Goal: Task Accomplishment & Management: Use online tool/utility

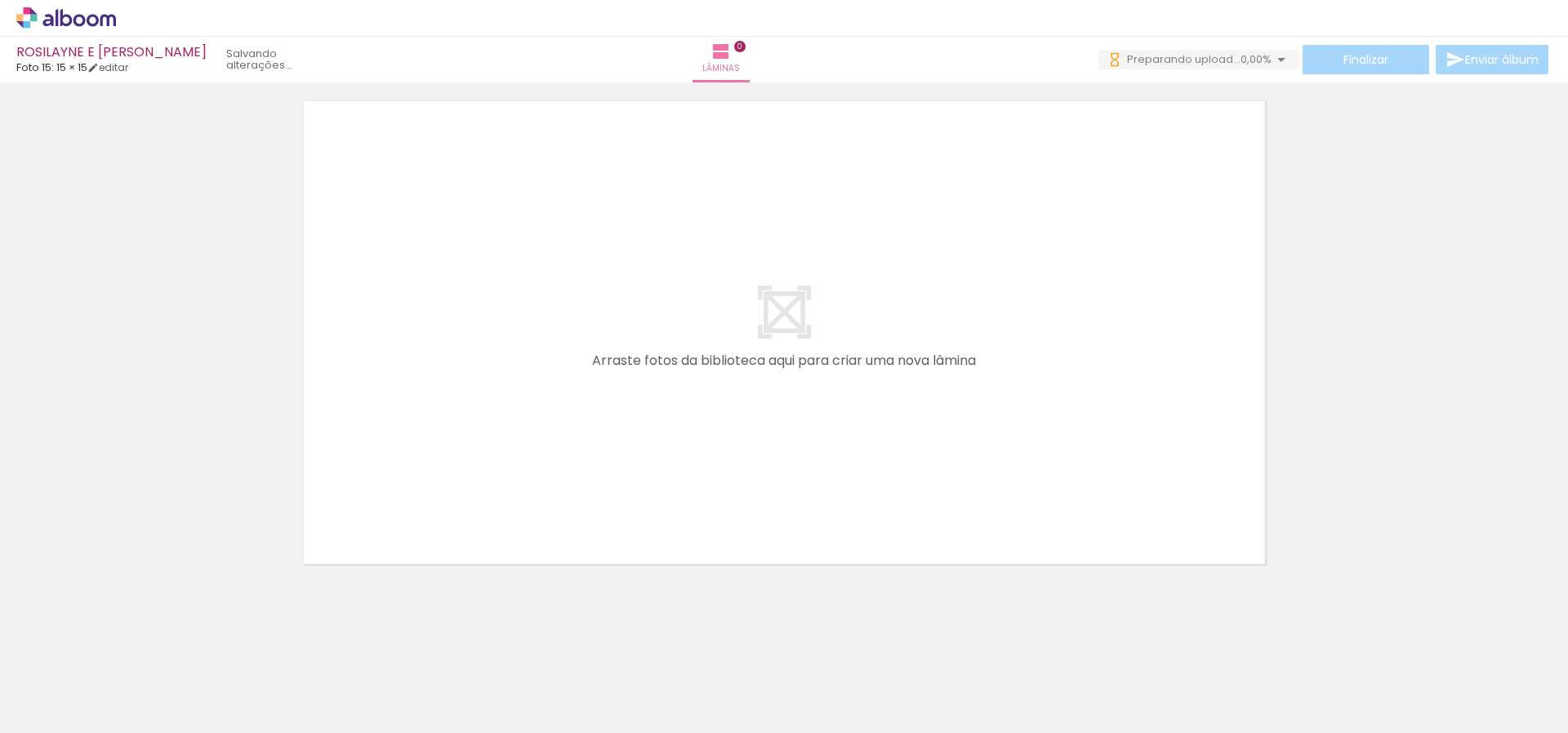
scroll to position [52, 0]
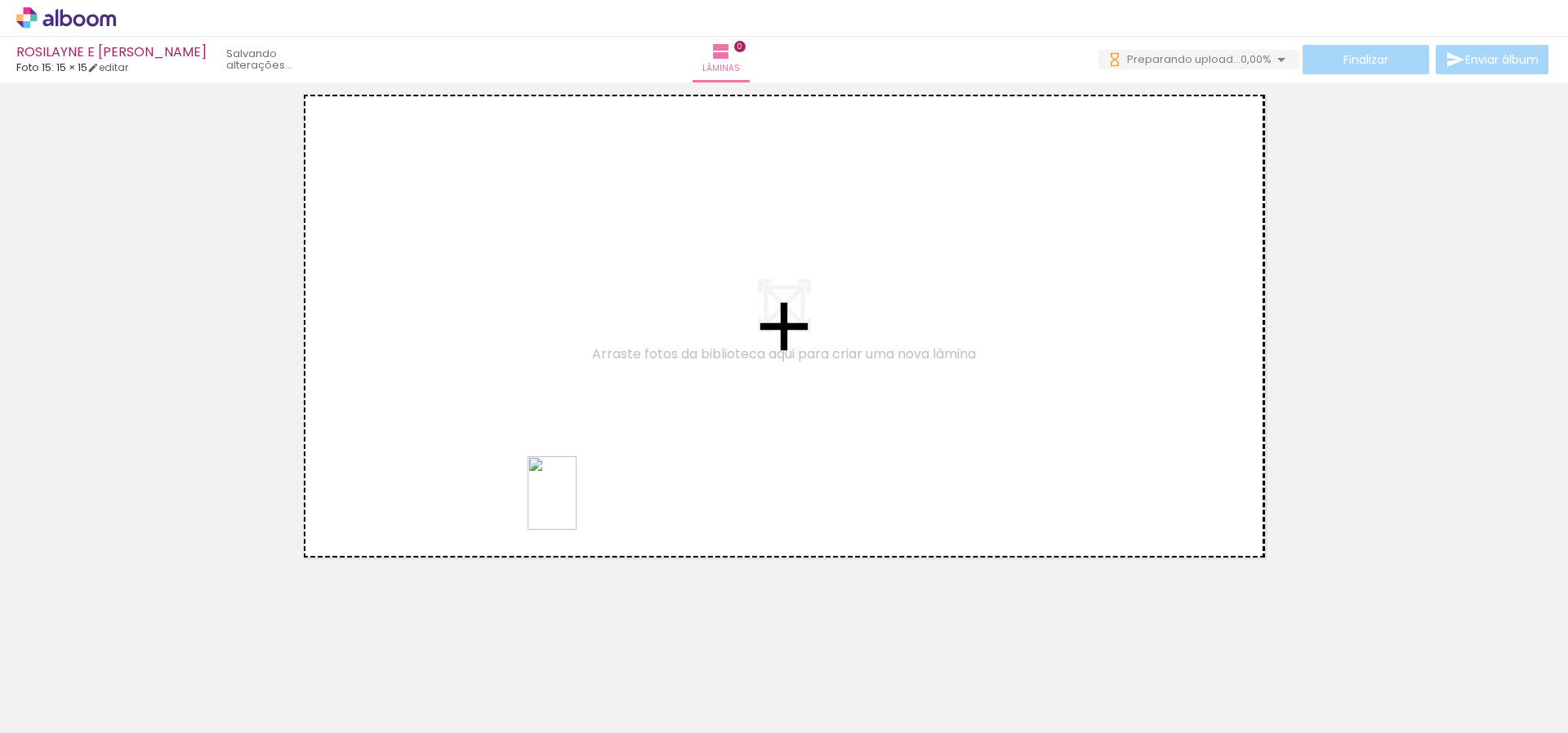
drag, startPoint x: 426, startPoint y: 703, endPoint x: 551, endPoint y: 614, distance: 153.4
click at [579, 503] on quentale-workspace at bounding box center [784, 366] width 1568 height 733
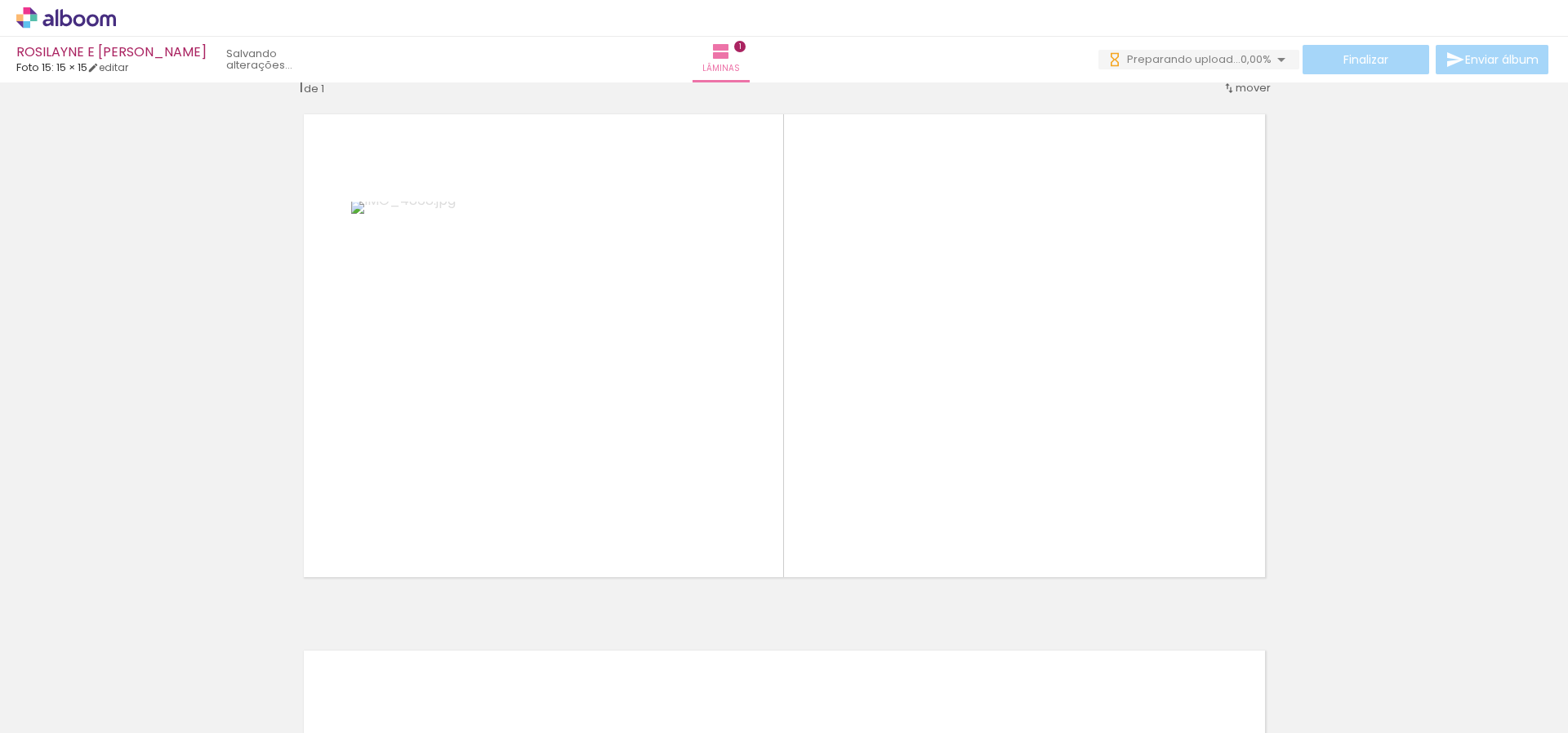
scroll to position [21, 0]
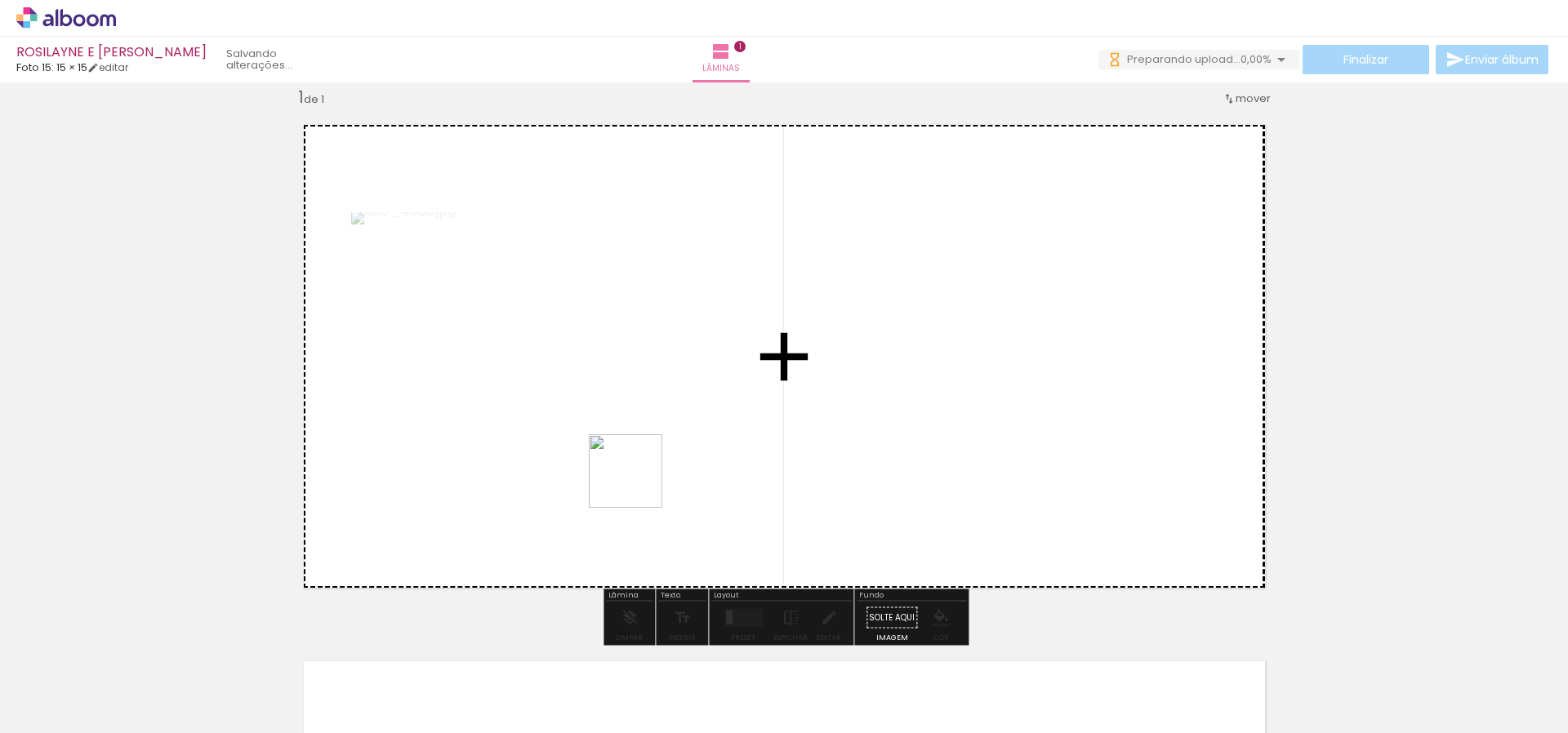
drag, startPoint x: 531, startPoint y: 707, endPoint x: 630, endPoint y: 527, distance: 205.4
click at [638, 483] on quentale-workspace at bounding box center [784, 366] width 1568 height 733
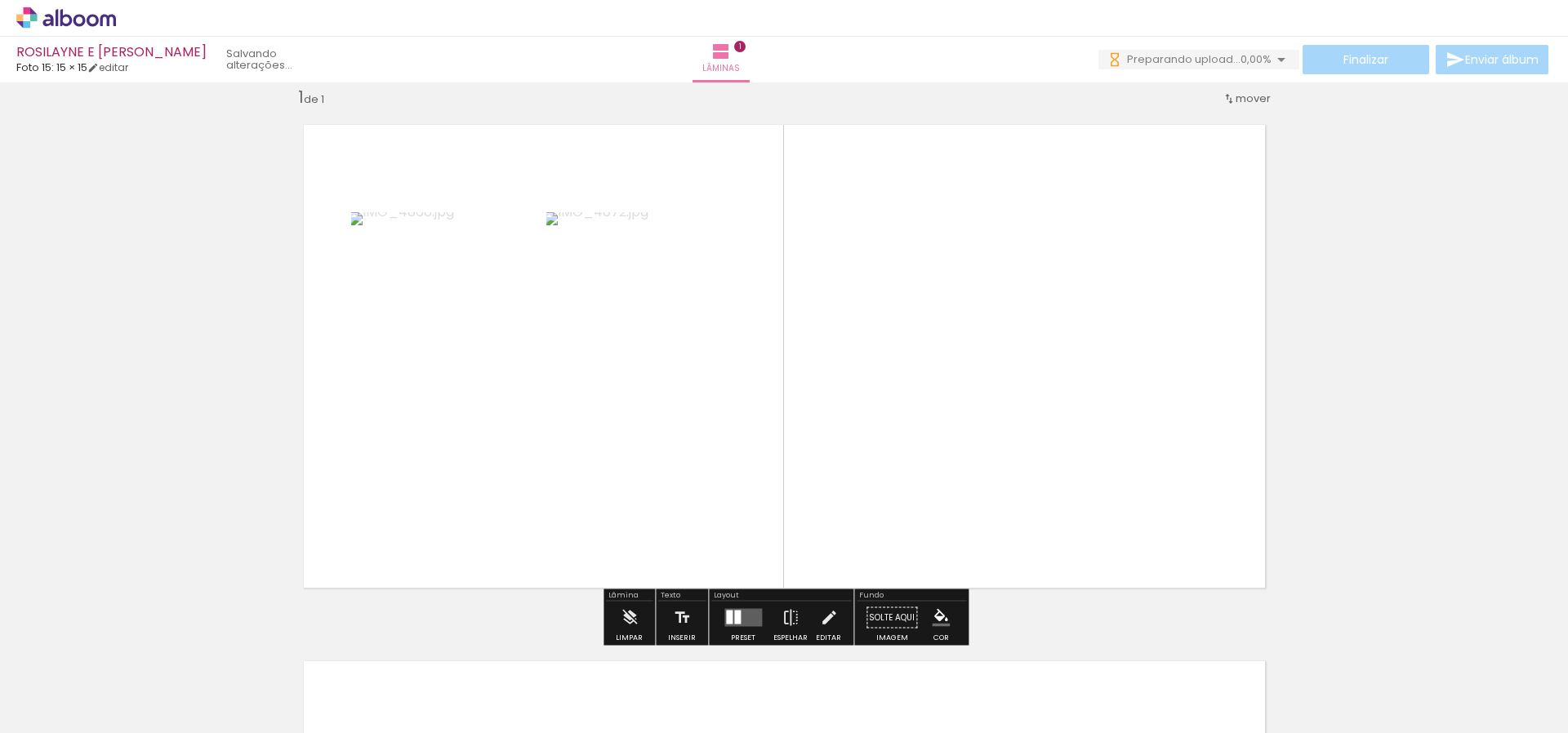
drag, startPoint x: 606, startPoint y: 684, endPoint x: 700, endPoint y: 461, distance: 242.0
click at [699, 463] on quentale-workspace at bounding box center [784, 366] width 1568 height 733
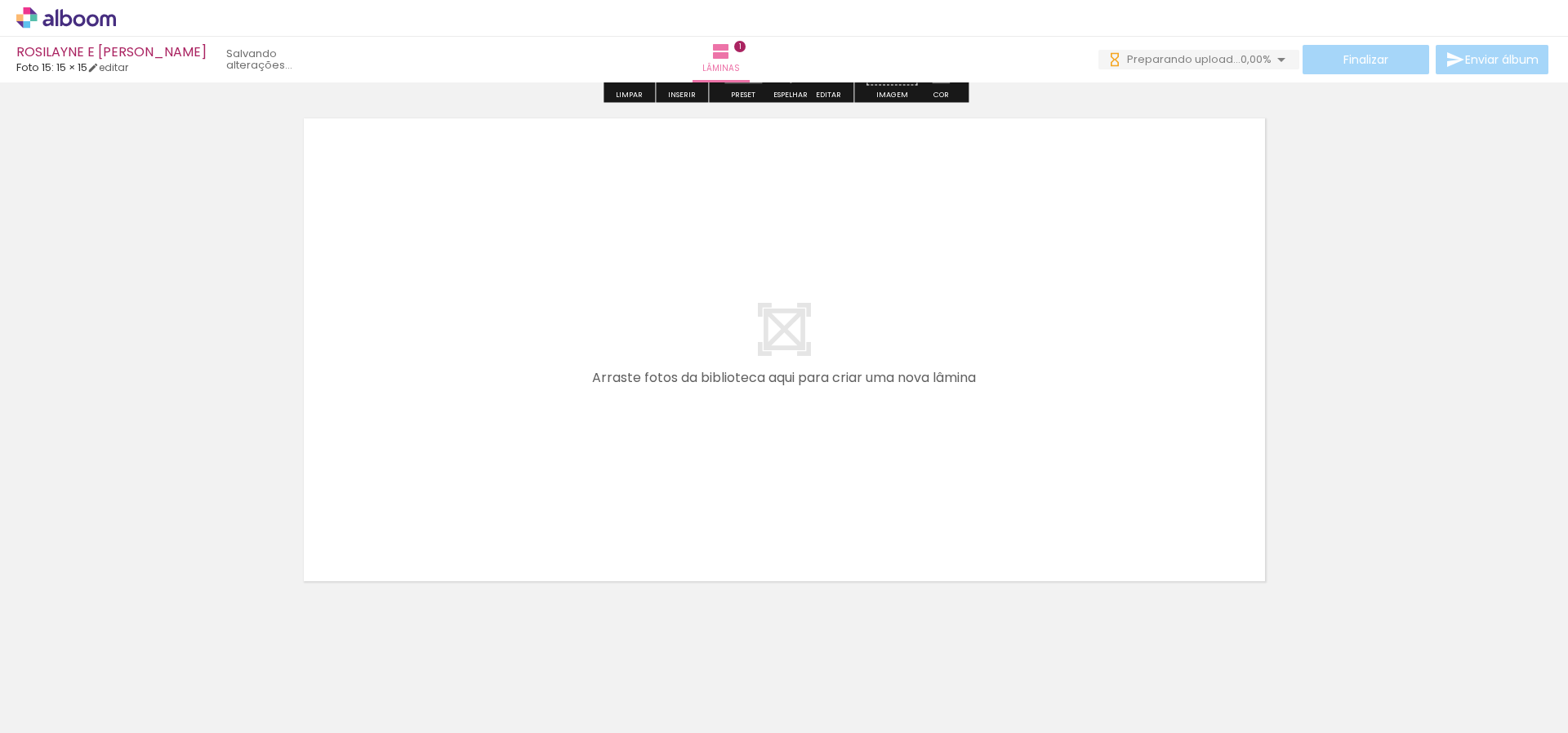
scroll to position [567, 0]
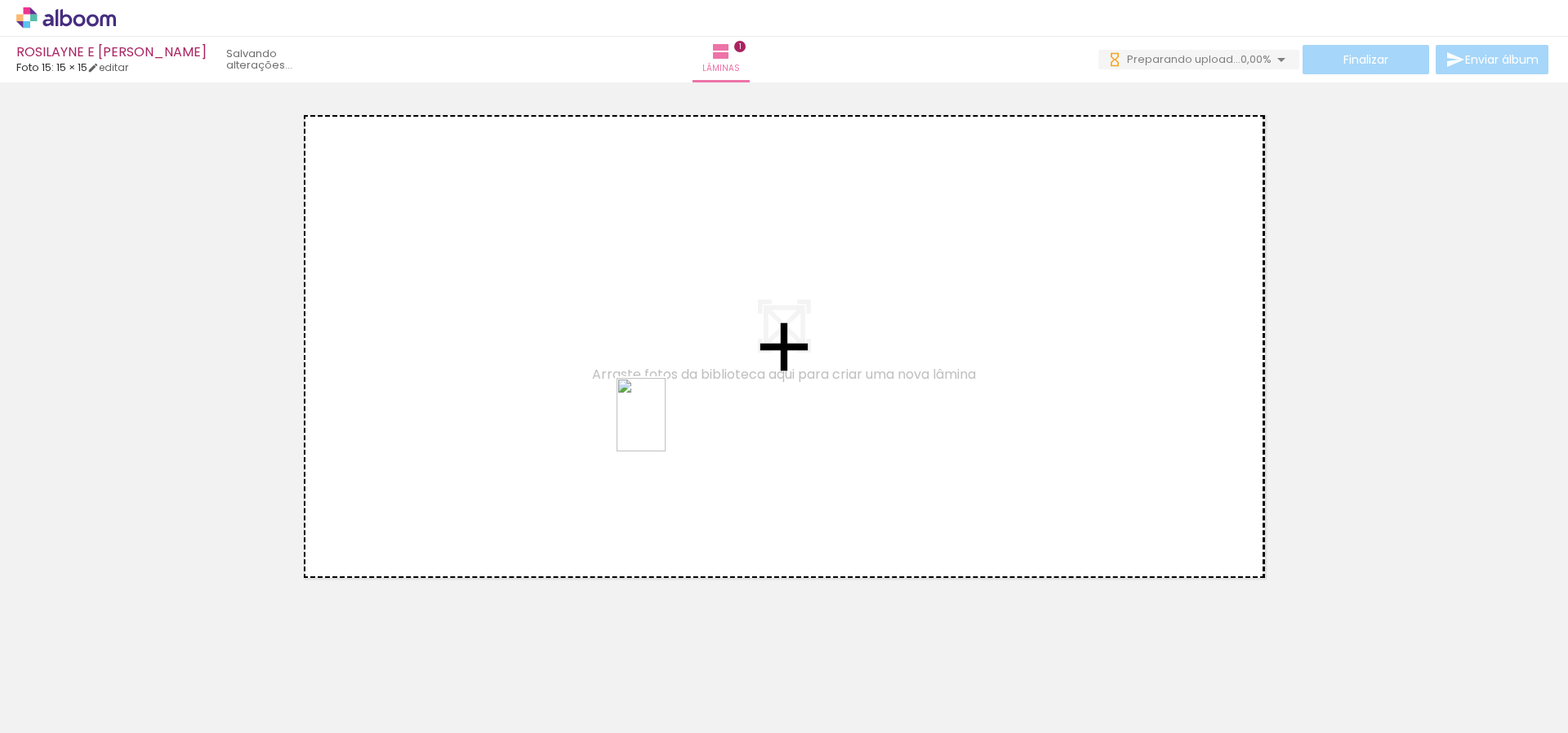
drag, startPoint x: 727, startPoint y: 698, endPoint x: 666, endPoint y: 427, distance: 277.8
click at [666, 427] on quentale-workspace at bounding box center [784, 366] width 1568 height 733
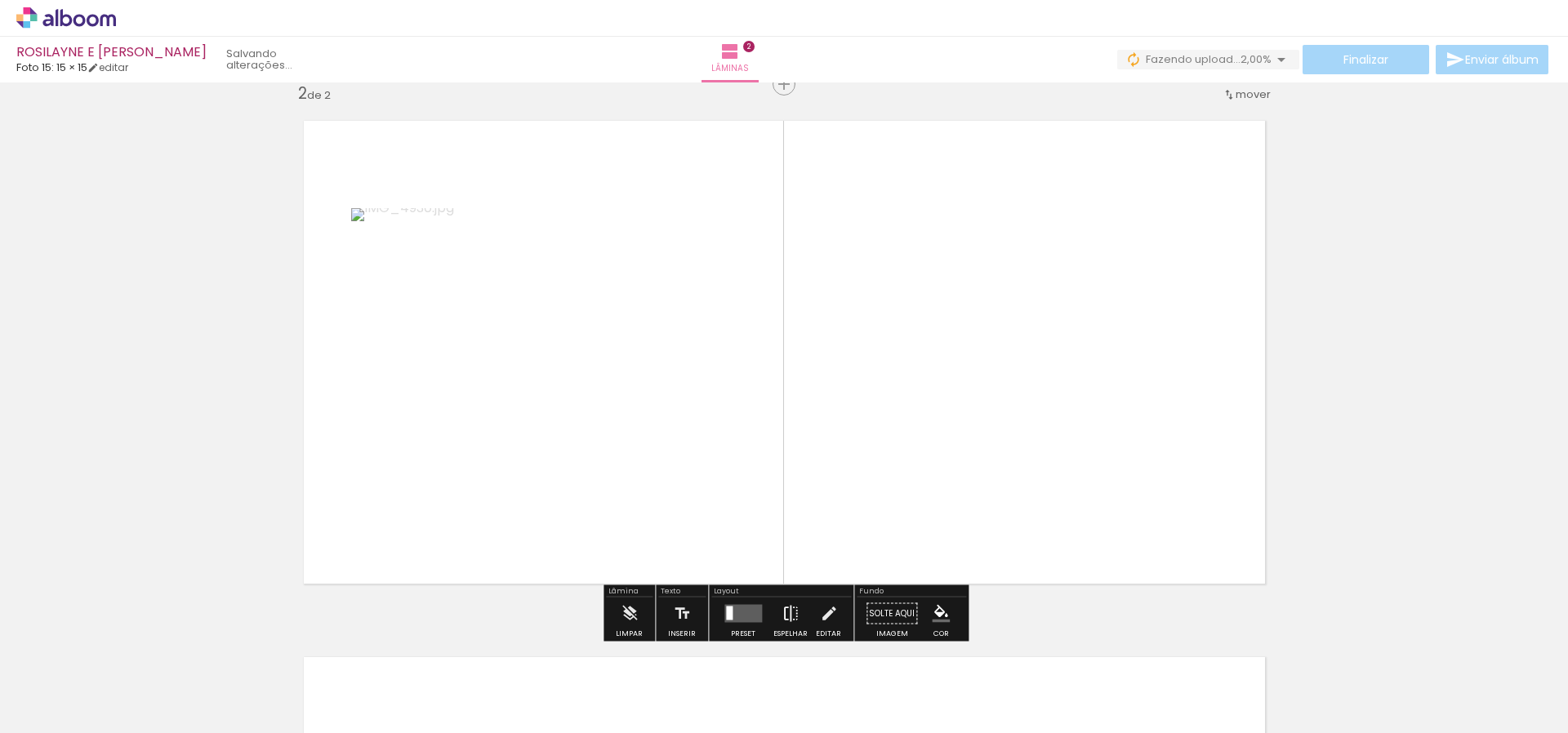
scroll to position [557, 0]
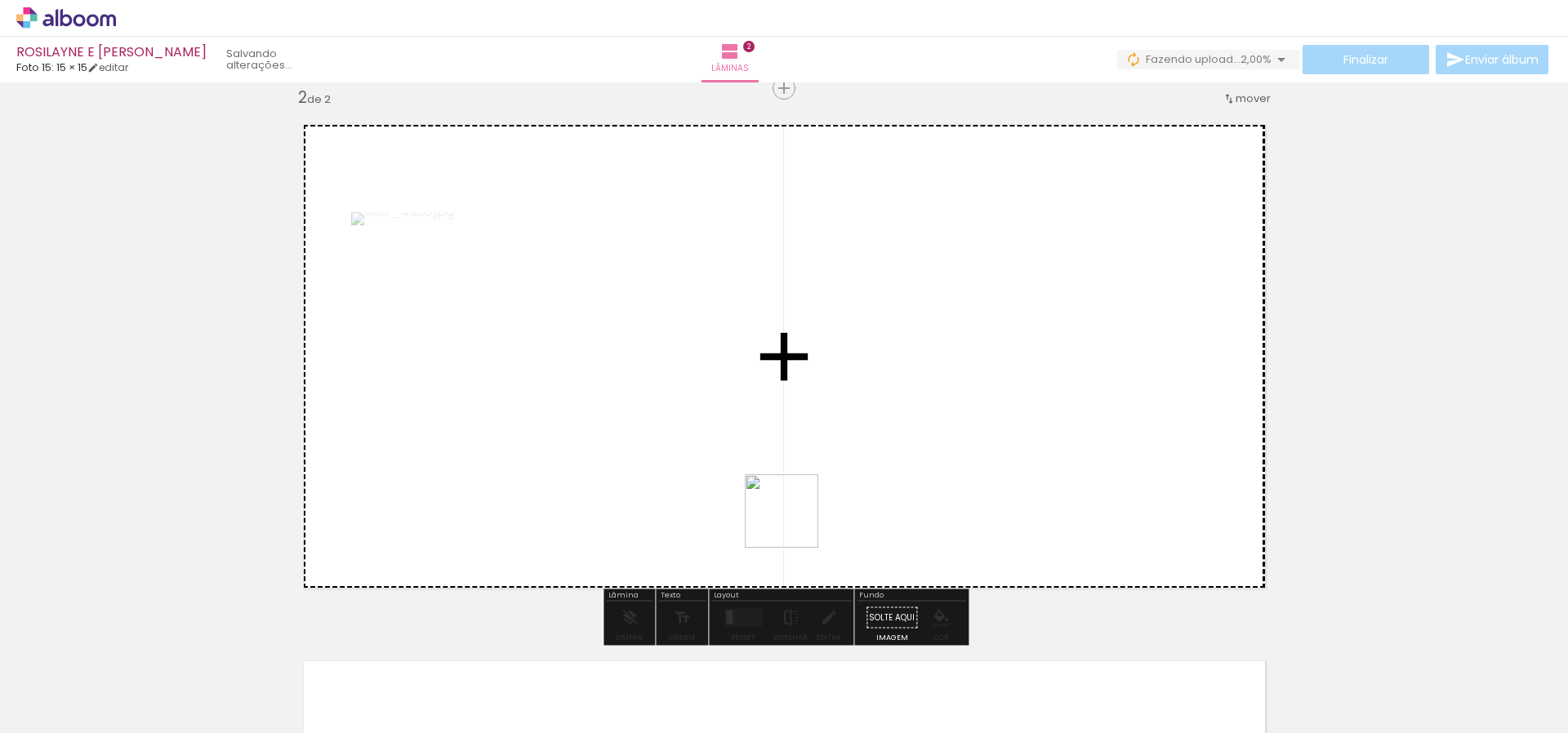
drag, startPoint x: 794, startPoint y: 682, endPoint x: 787, endPoint y: 485, distance: 197.1
click at [792, 486] on quentale-workspace at bounding box center [784, 366] width 1568 height 733
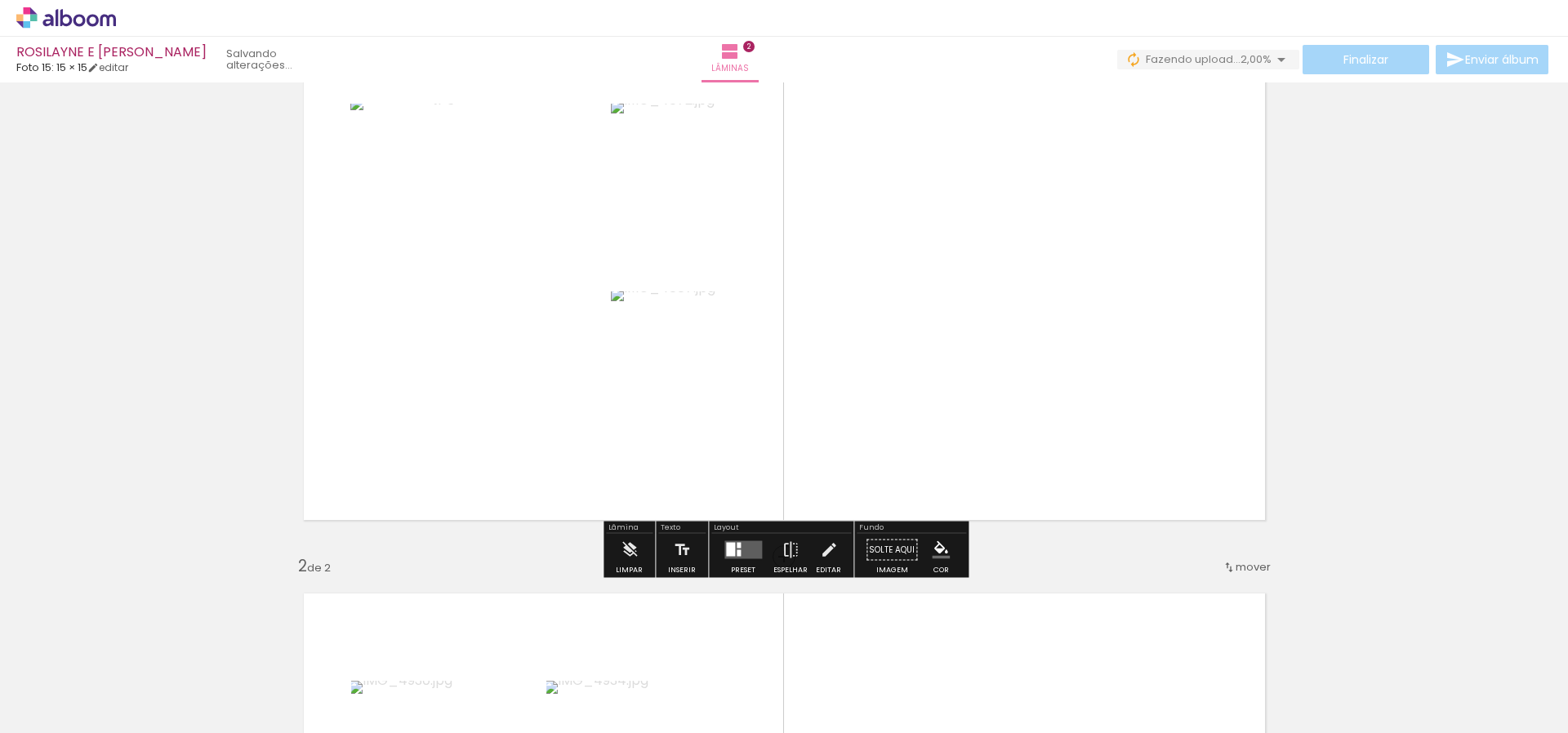
scroll to position [86, 0]
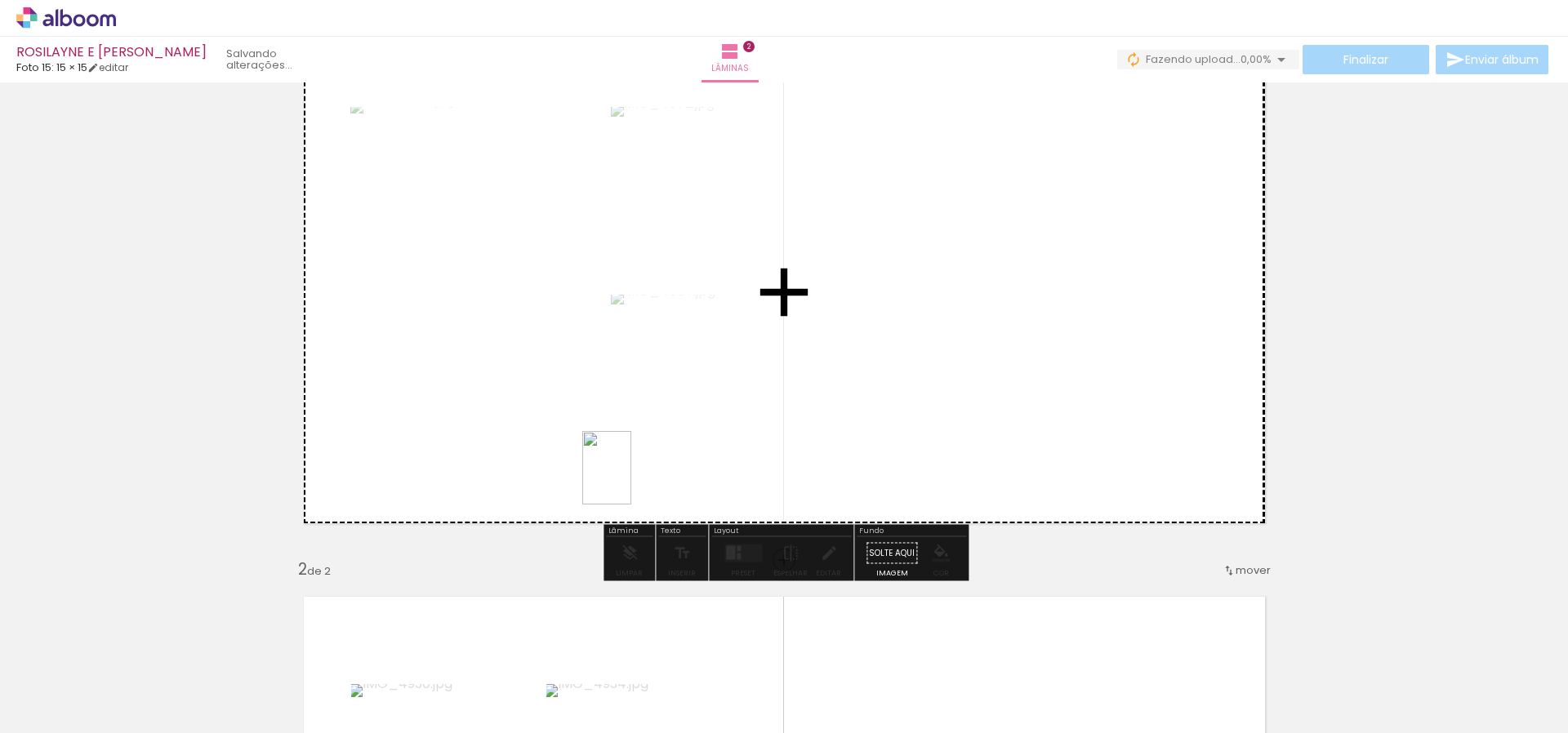
drag, startPoint x: 254, startPoint y: 695, endPoint x: 631, endPoint y: 481, distance: 433.5
click at [631, 481] on quentale-workspace at bounding box center [784, 366] width 1568 height 733
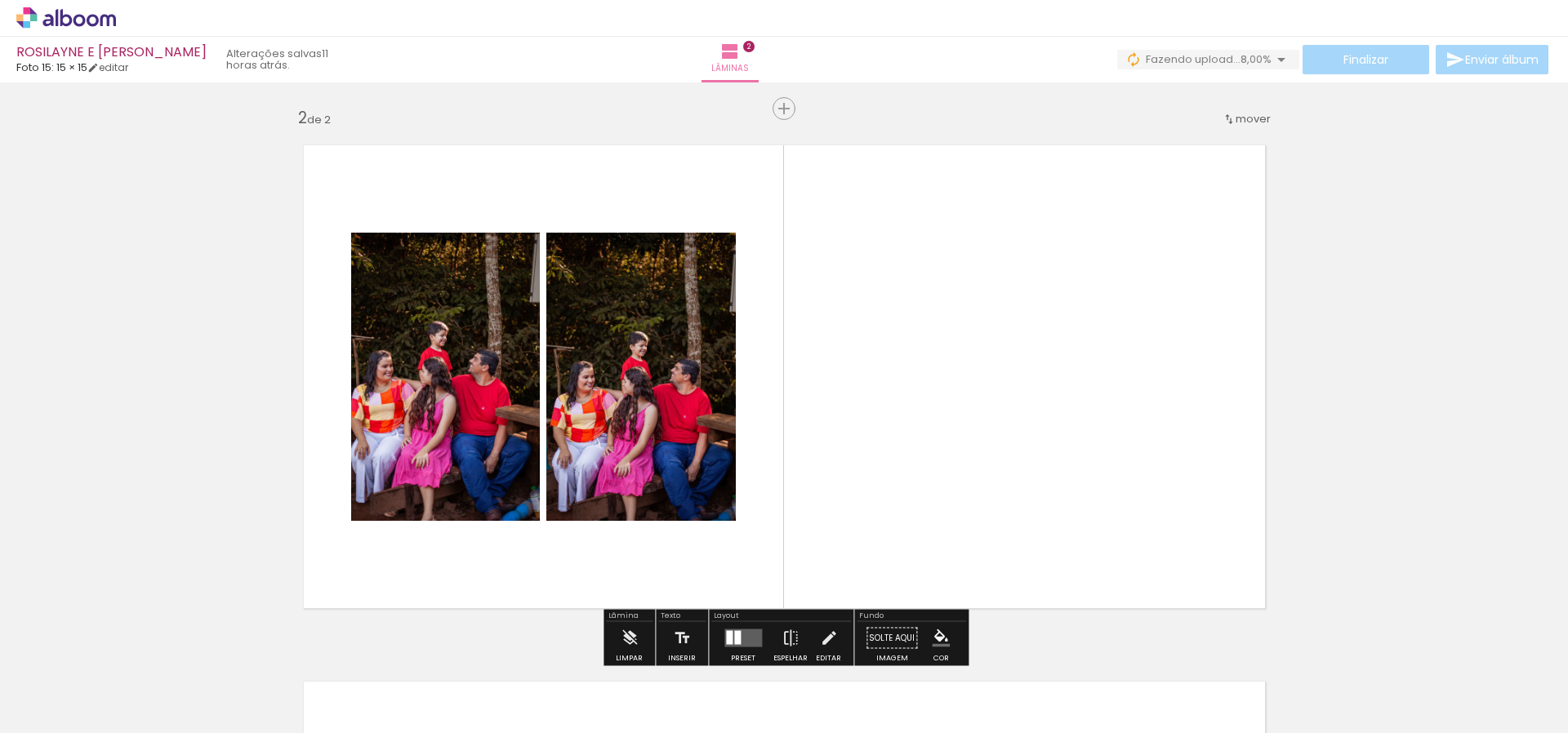
scroll to position [524, 0]
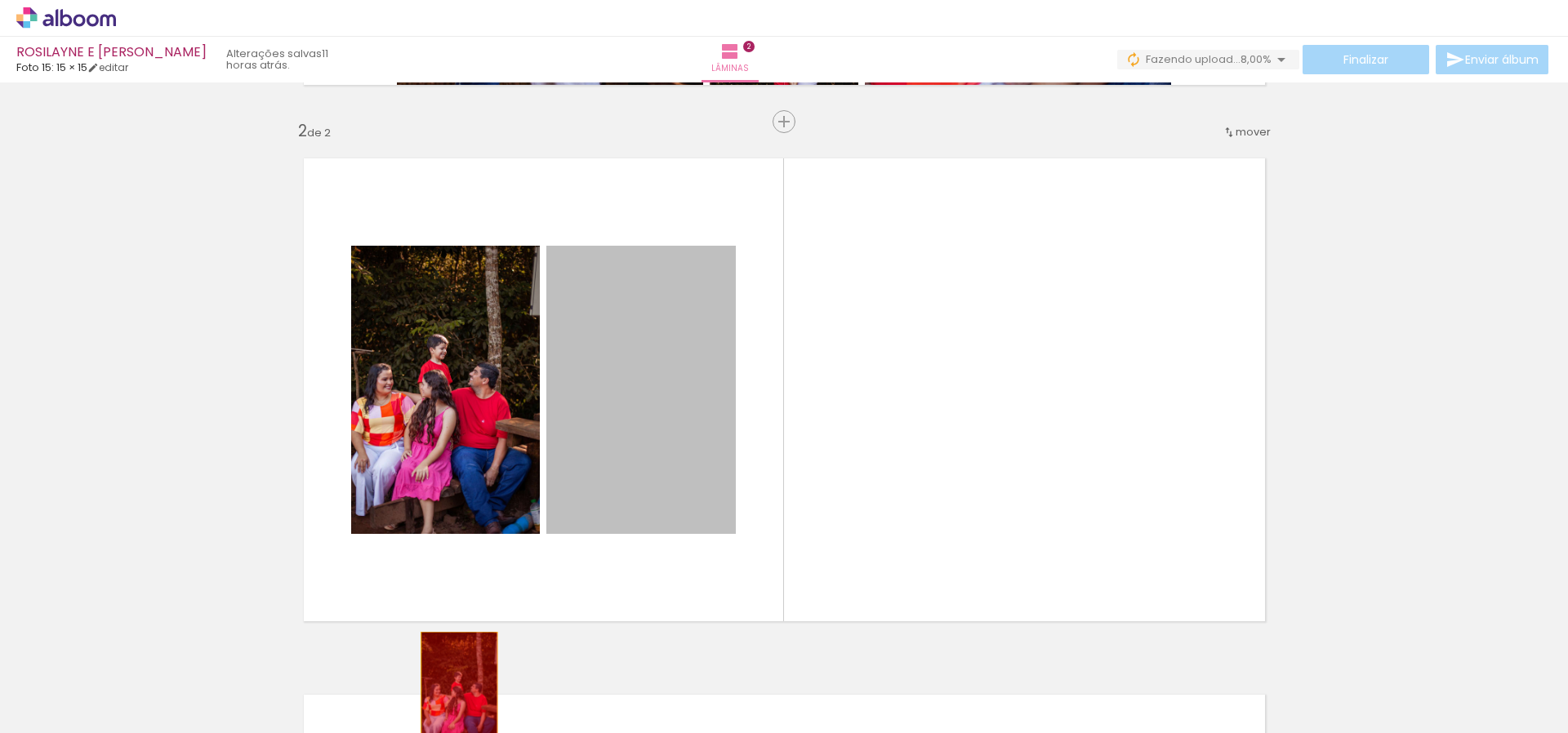
drag, startPoint x: 653, startPoint y: 384, endPoint x: 459, endPoint y: 690, distance: 362.3
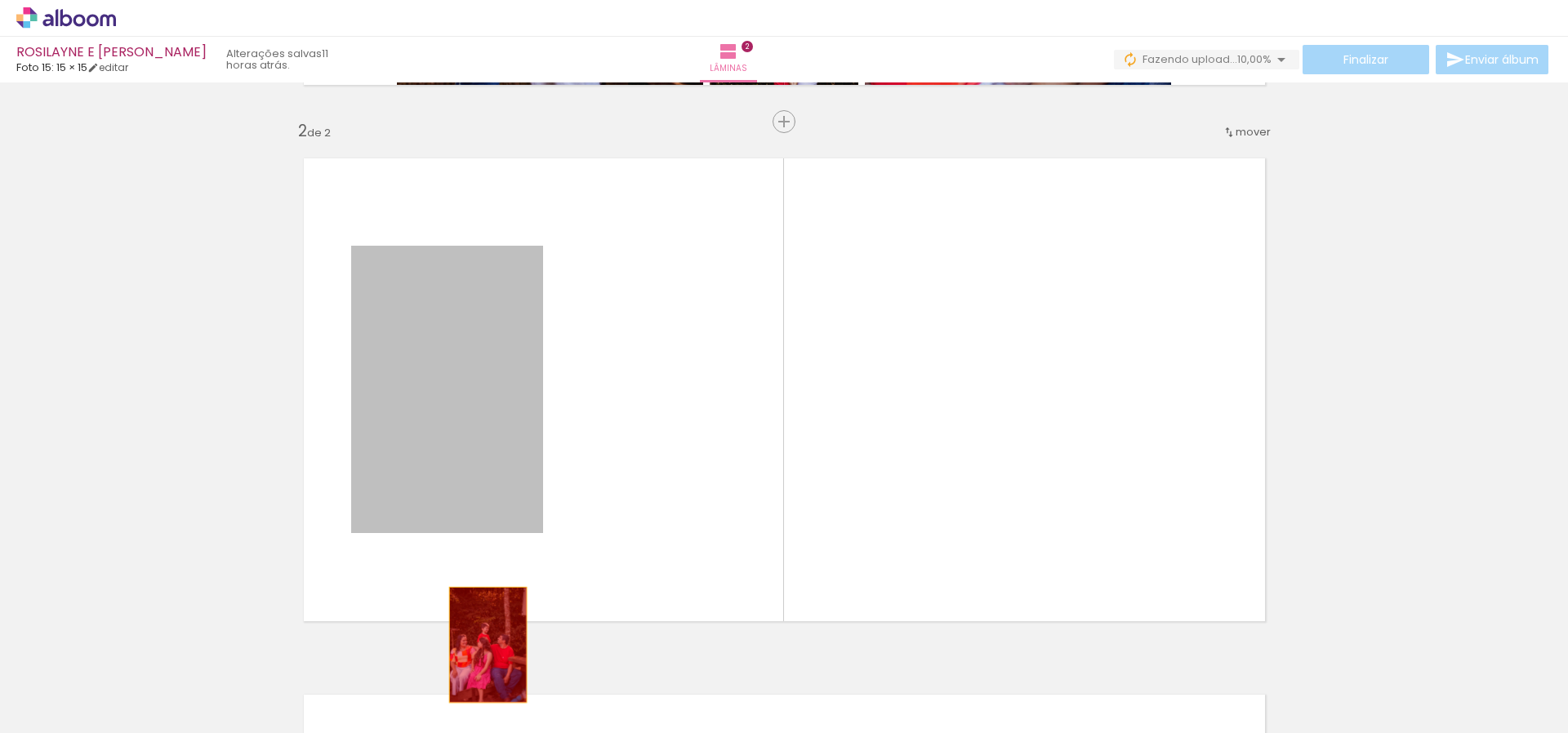
drag, startPoint x: 523, startPoint y: 443, endPoint x: 457, endPoint y: 720, distance: 284.8
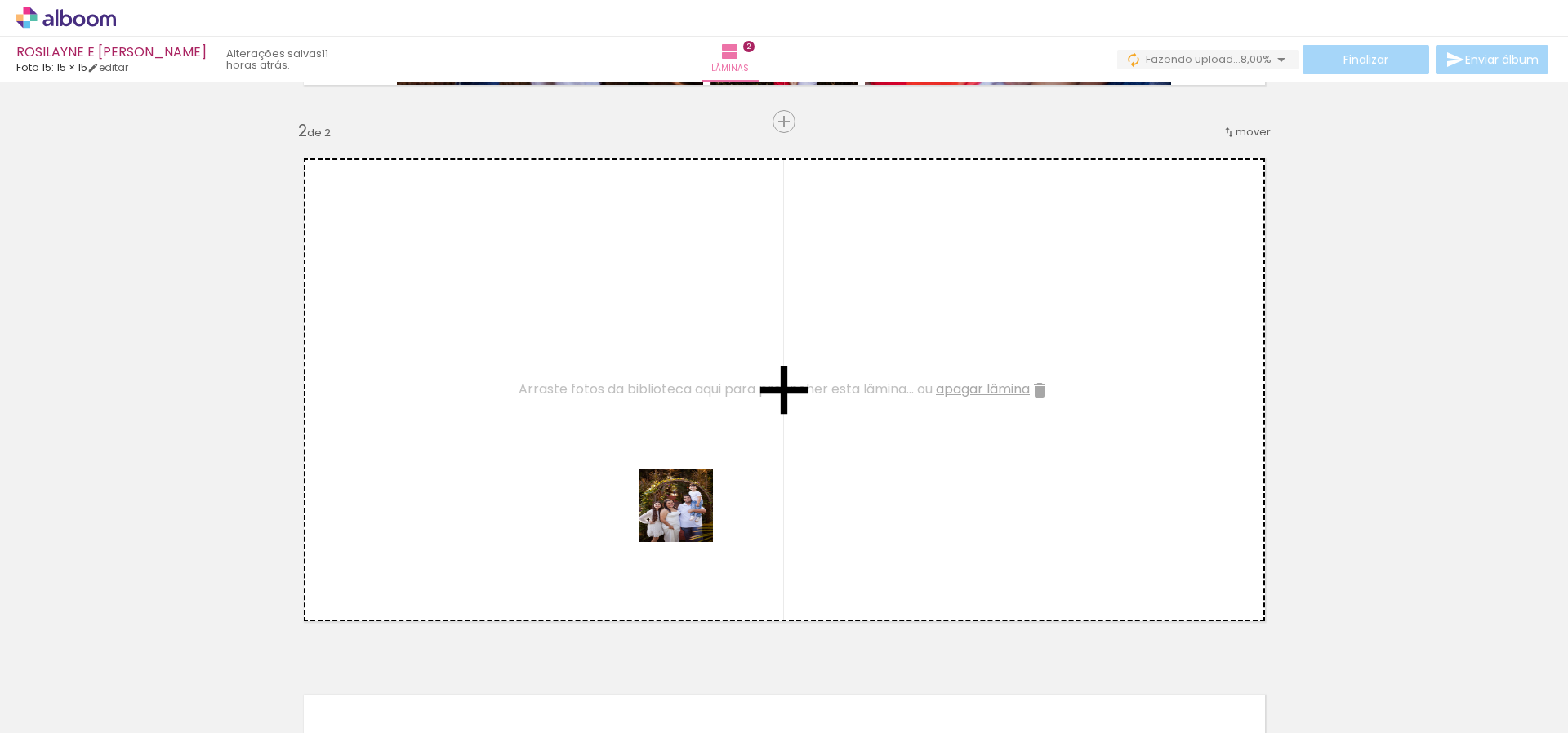
drag, startPoint x: 673, startPoint y: 685, endPoint x: 694, endPoint y: 466, distance: 220.0
click at [687, 451] on quentale-workspace at bounding box center [784, 366] width 1568 height 733
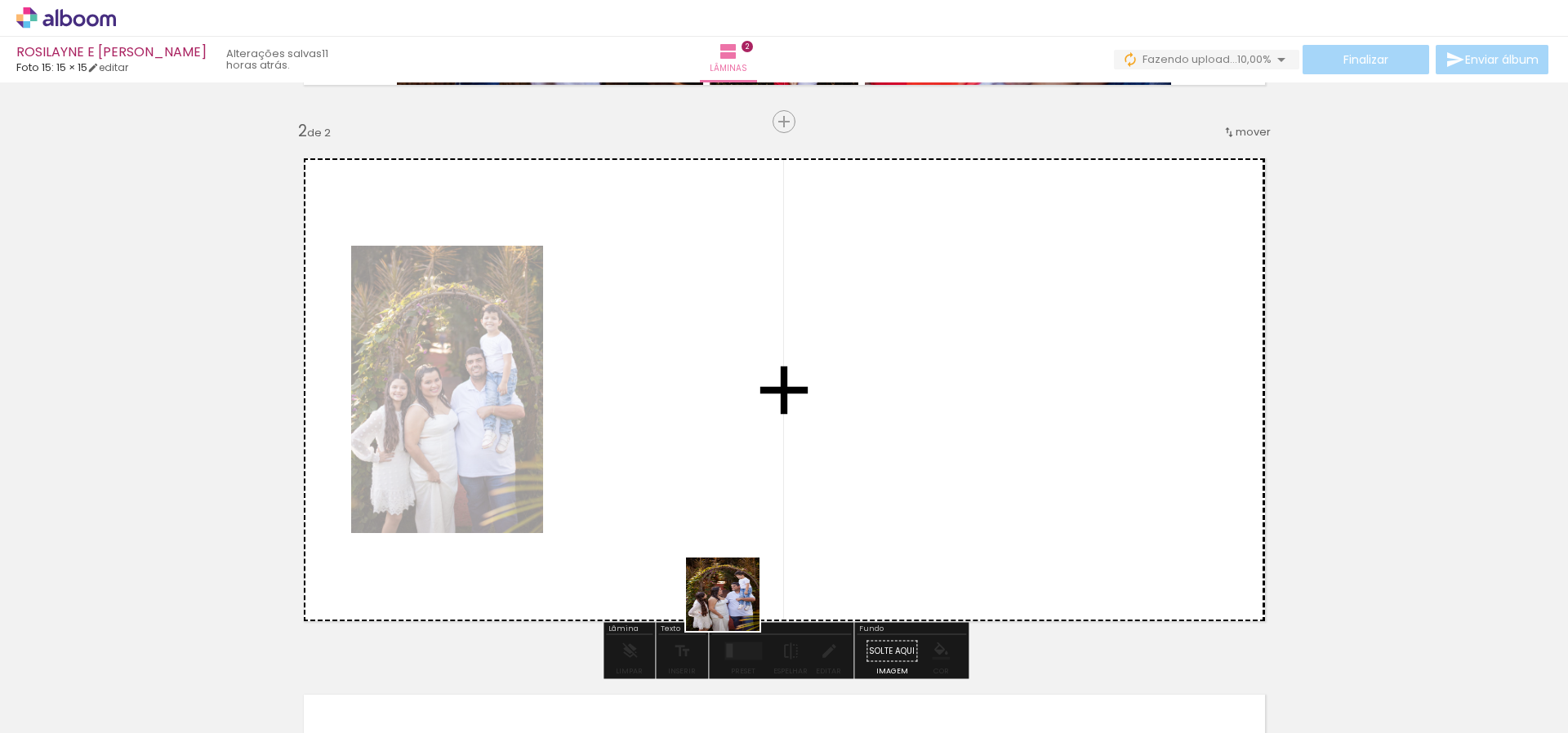
drag, startPoint x: 748, startPoint y: 648, endPoint x: 693, endPoint y: 495, distance: 162.6
click at [693, 495] on quentale-workspace at bounding box center [784, 366] width 1568 height 733
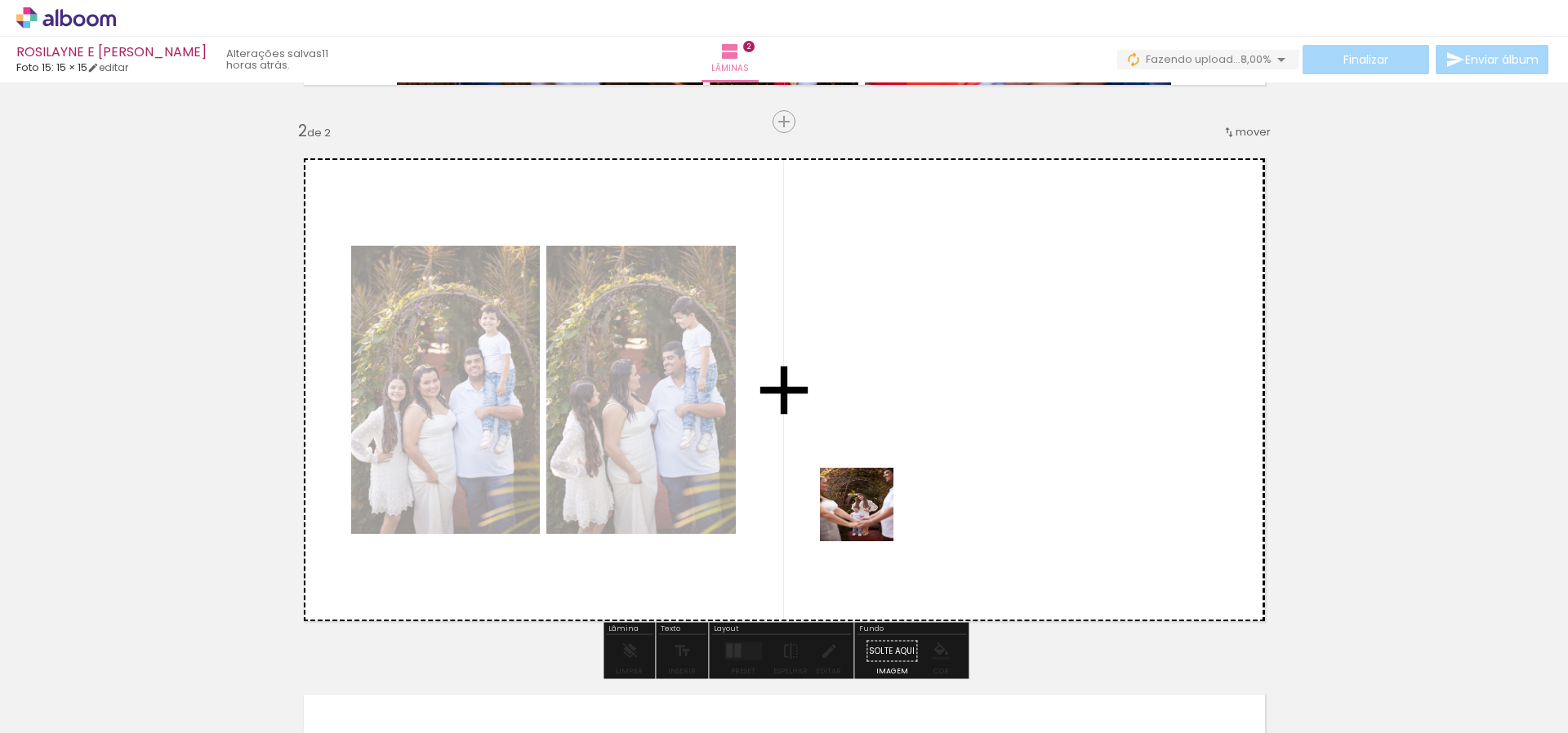
drag, startPoint x: 863, startPoint y: 691, endPoint x: 888, endPoint y: 543, distance: 150.1
click at [871, 505] on quentale-workspace at bounding box center [784, 366] width 1568 height 733
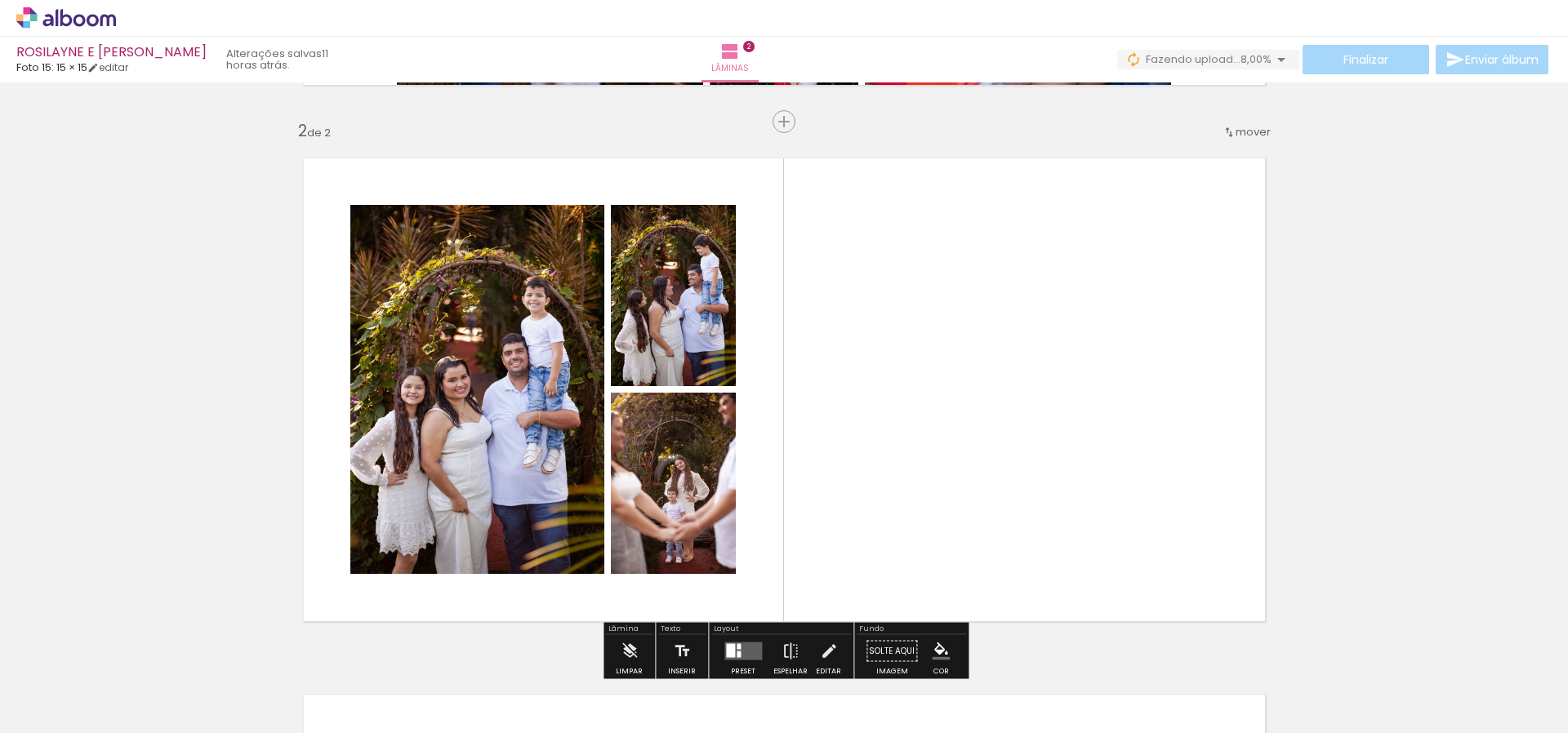
drag, startPoint x: 957, startPoint y: 691, endPoint x: 917, endPoint y: 504, distance: 191.2
click at [917, 504] on quentale-workspace at bounding box center [784, 366] width 1568 height 733
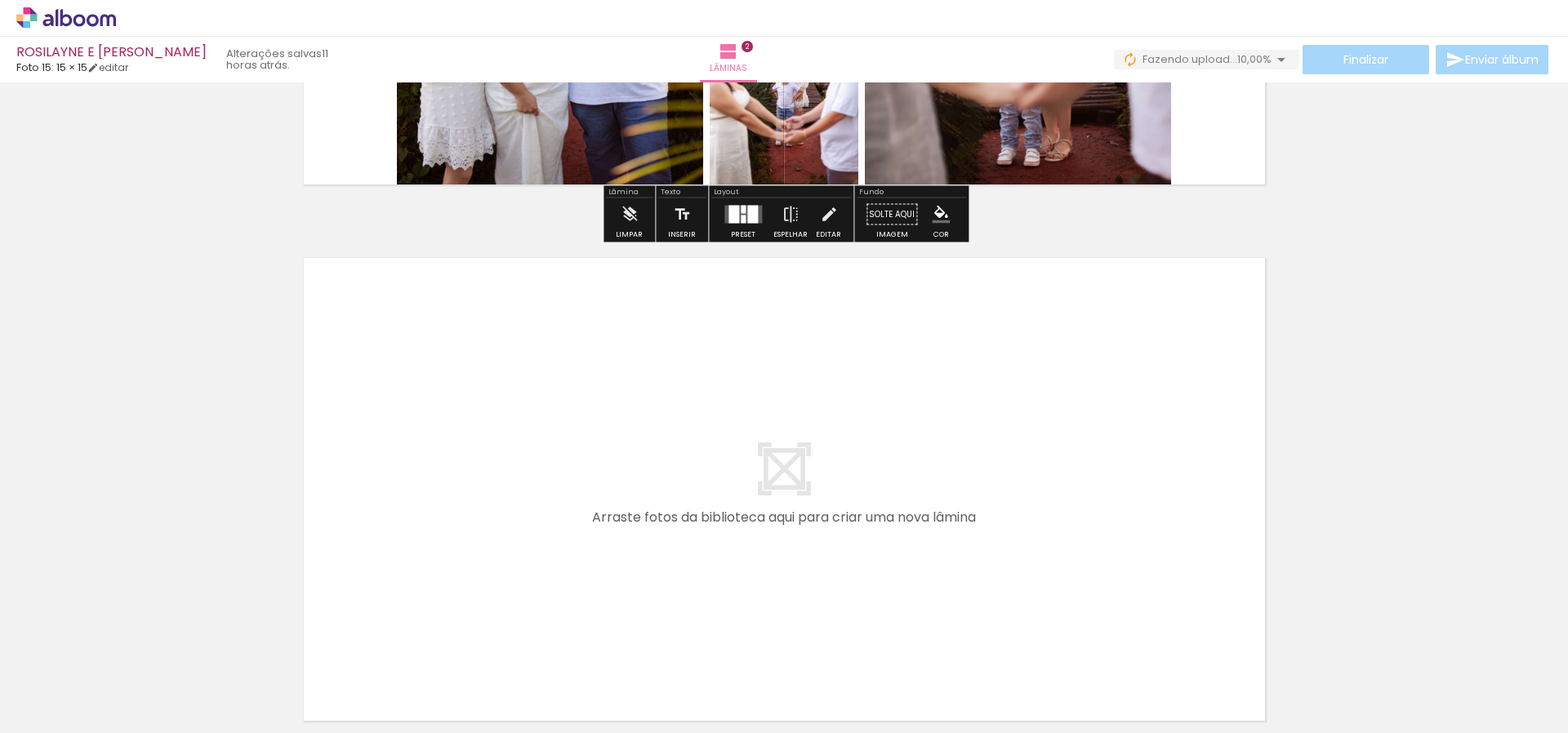
scroll to position [1118, 0]
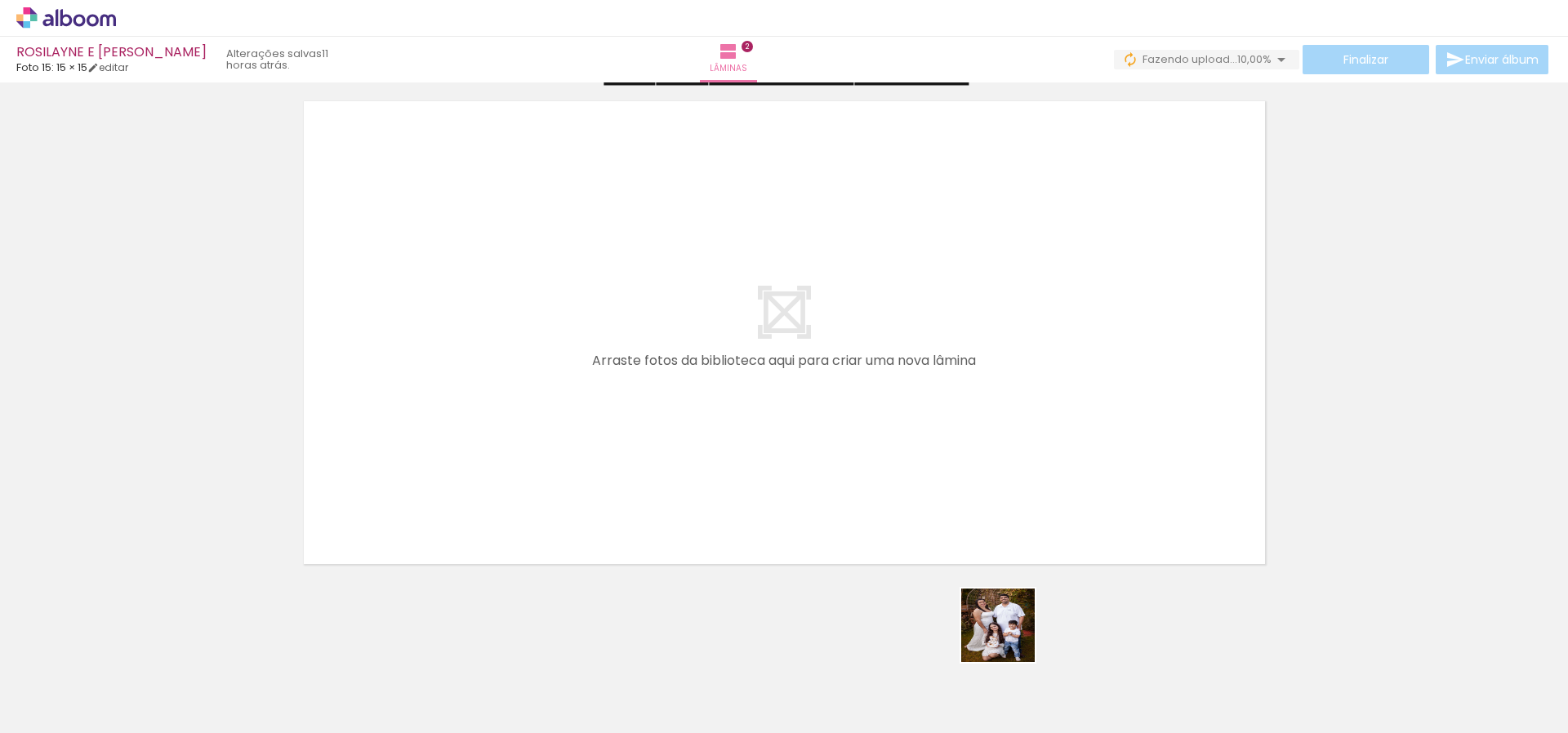
drag, startPoint x: 1035, startPoint y: 687, endPoint x: 906, endPoint y: 464, distance: 257.6
click at [906, 464] on quentale-workspace at bounding box center [784, 366] width 1568 height 733
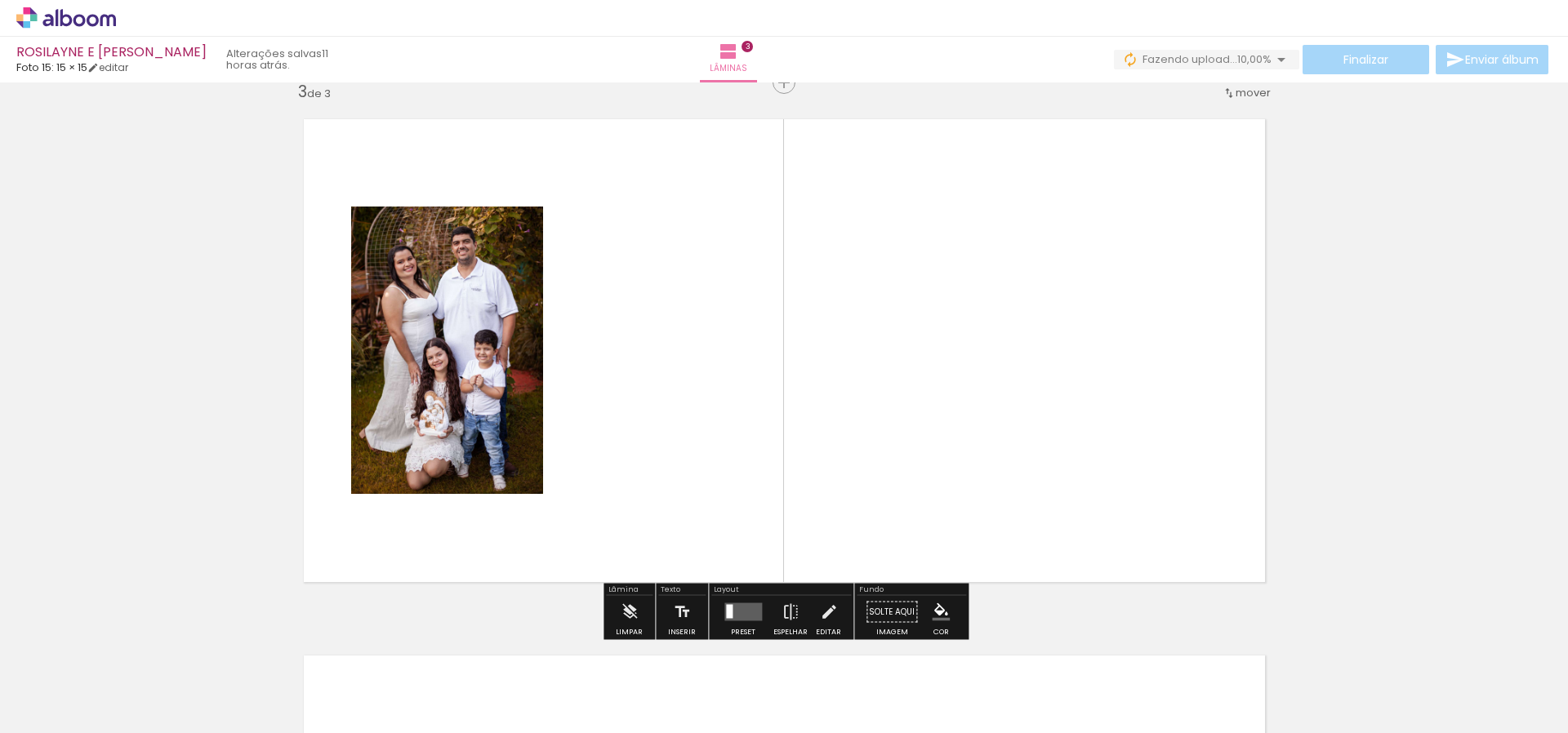
scroll to position [1094, 0]
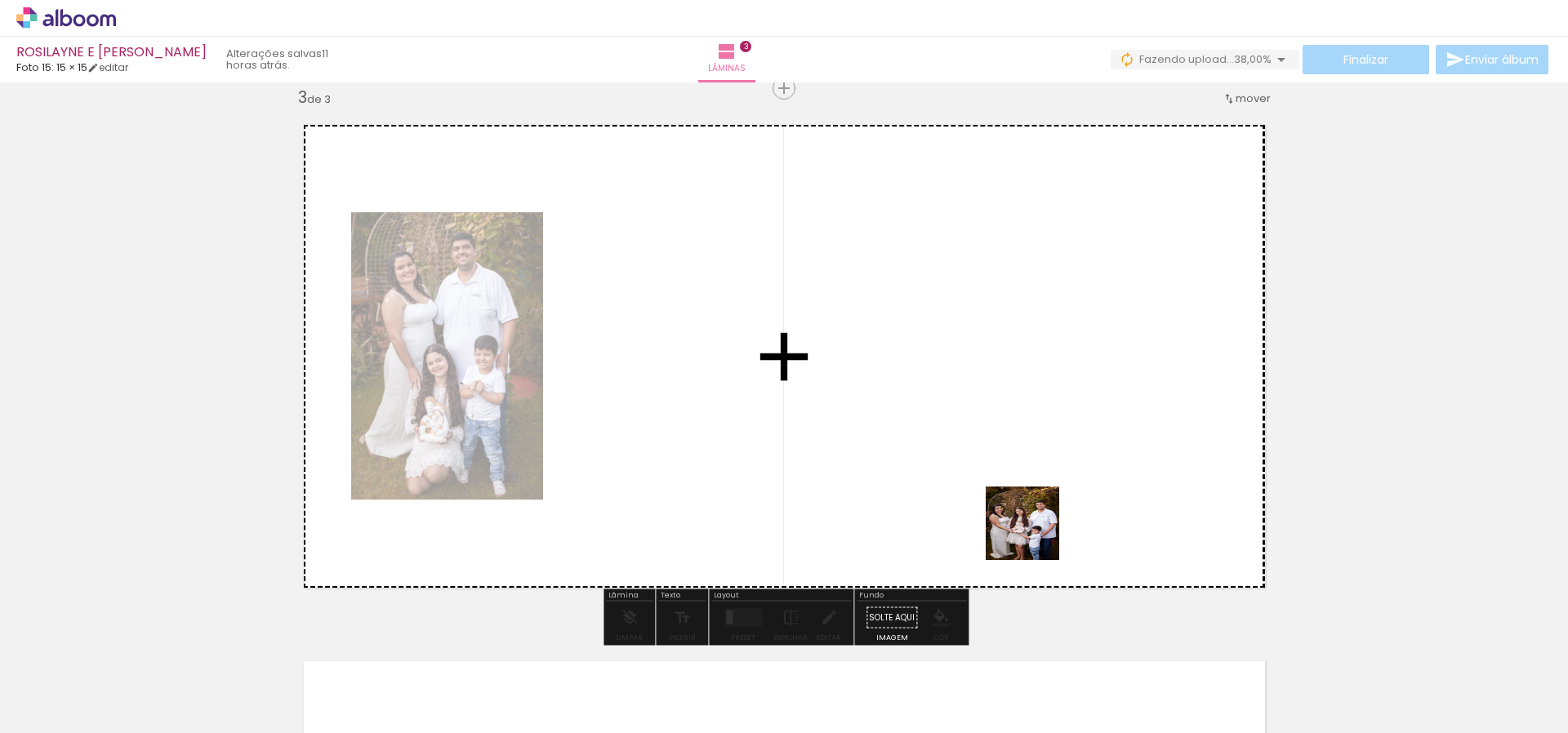
drag, startPoint x: 1072, startPoint y: 582, endPoint x: 1048, endPoint y: 534, distance: 53.7
click at [1021, 517] on quentale-workspace at bounding box center [784, 366] width 1568 height 733
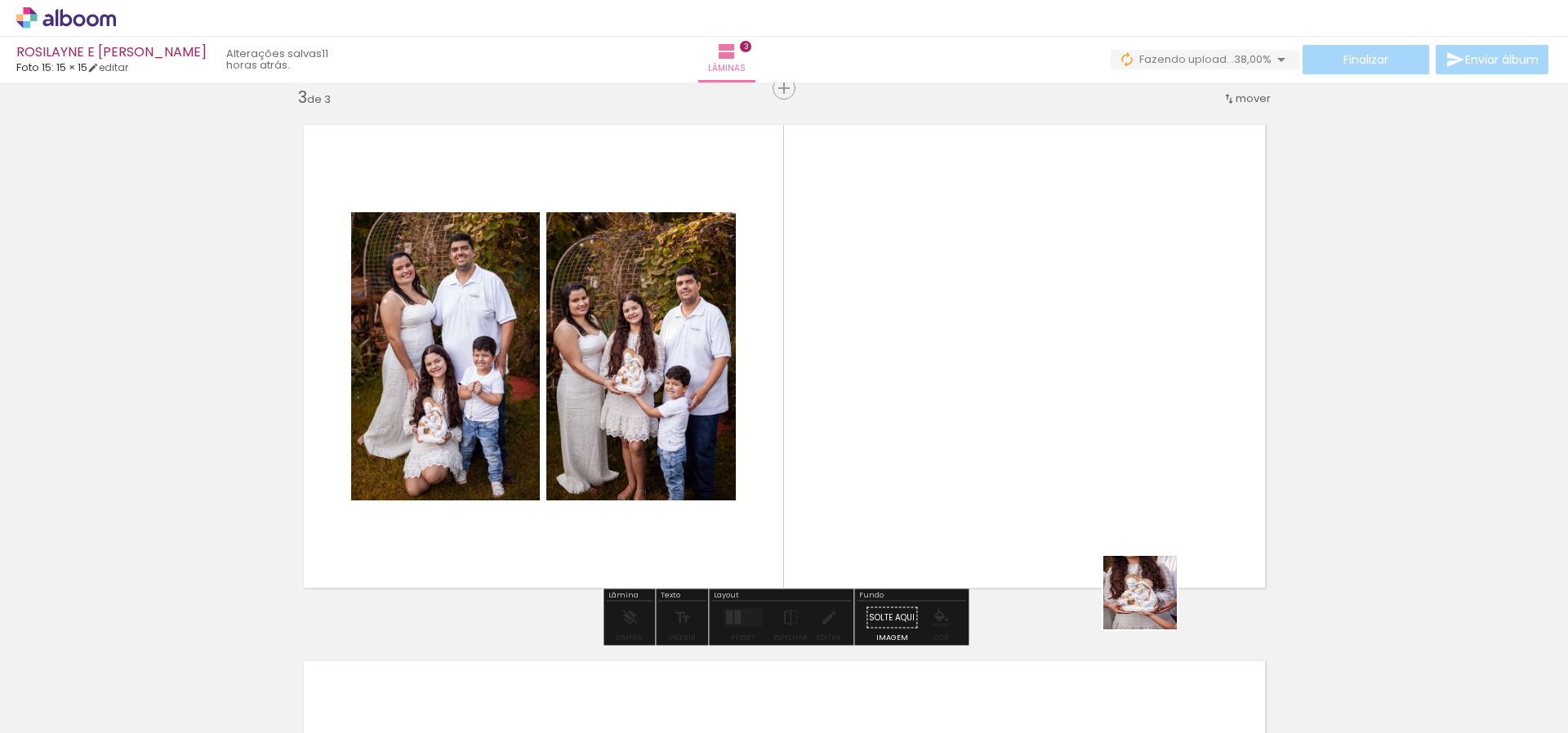
drag, startPoint x: 1222, startPoint y: 660, endPoint x: 1032, endPoint y: 508, distance: 243.3
click at [1031, 508] on quentale-workspace at bounding box center [784, 366] width 1568 height 733
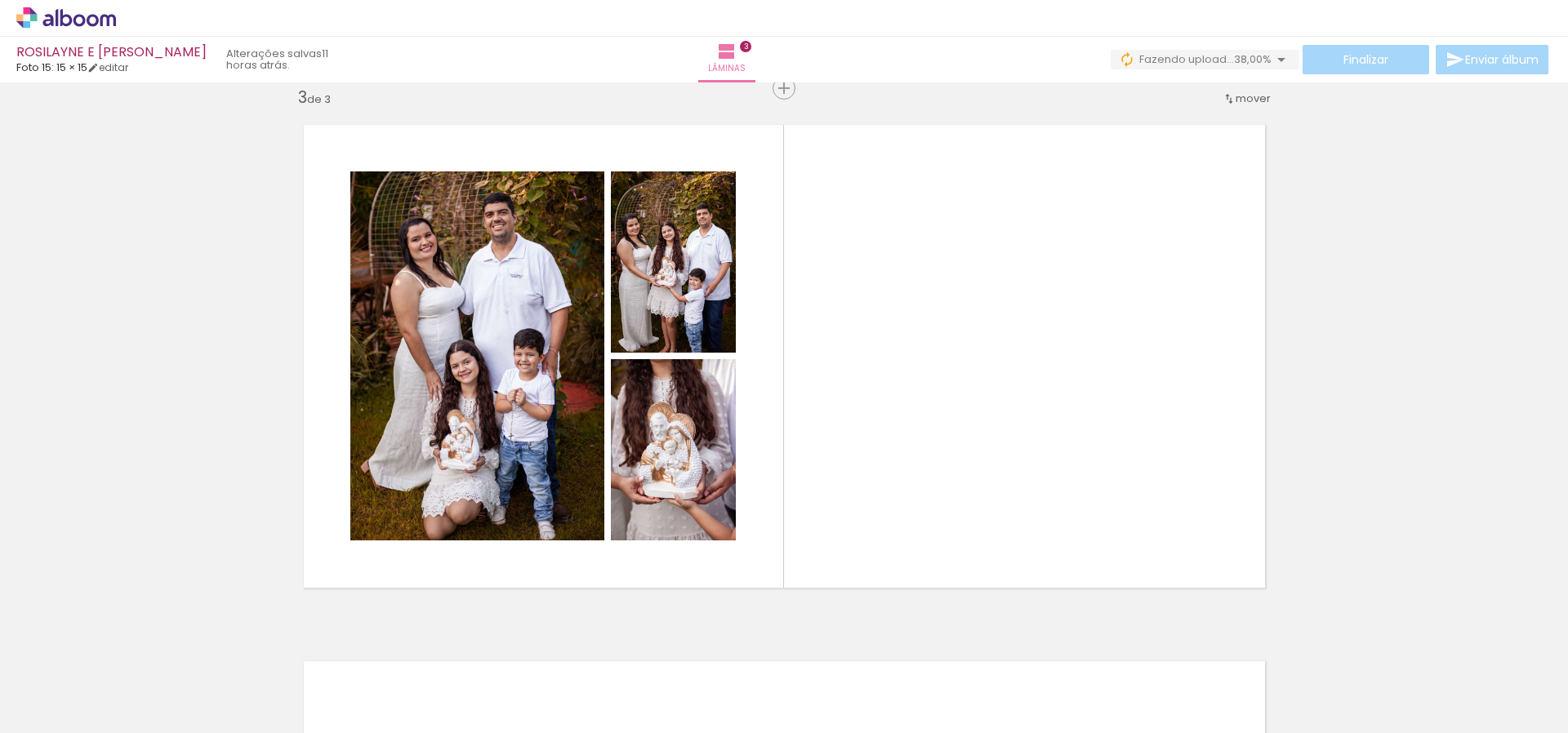
scroll to position [0, 1699]
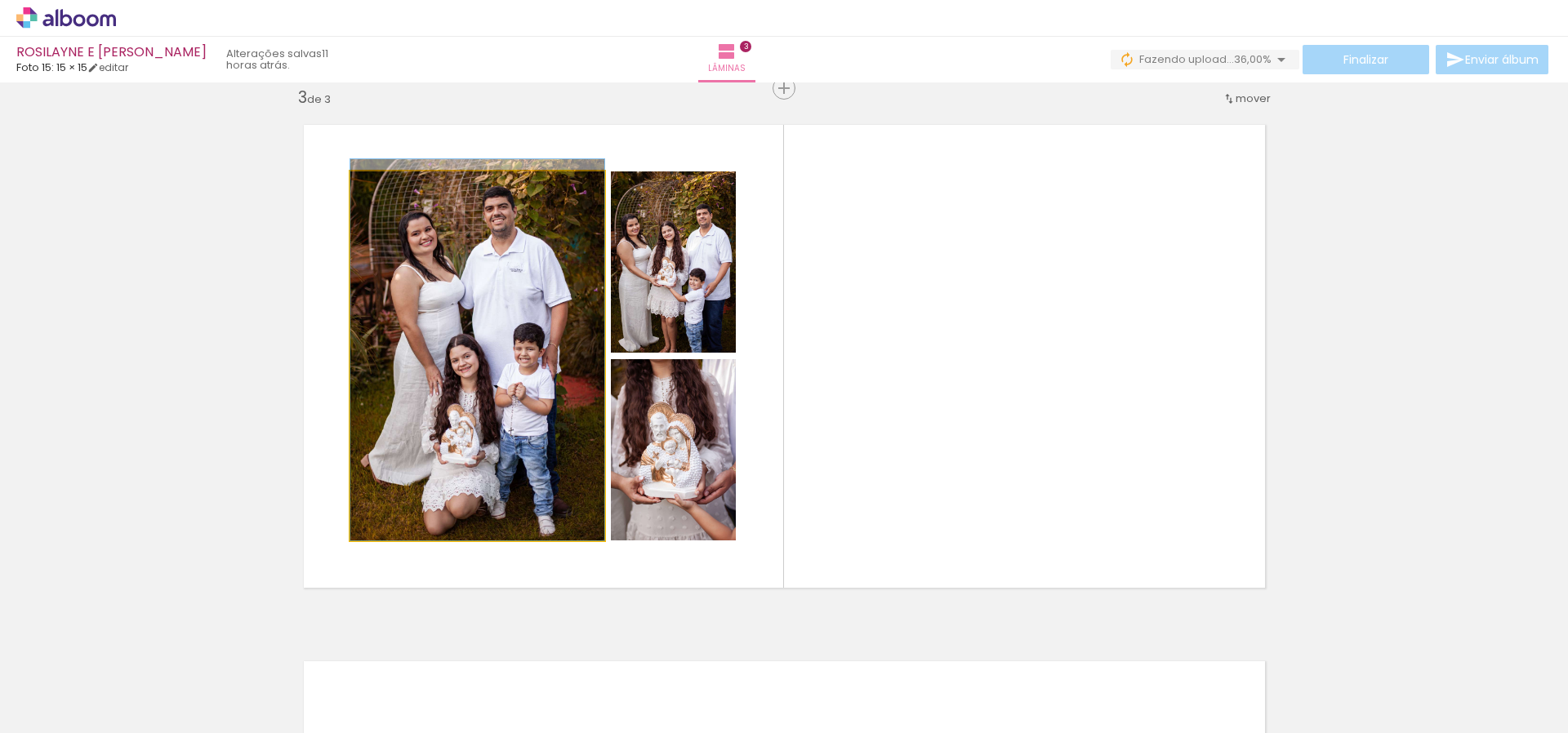
drag, startPoint x: 514, startPoint y: 459, endPoint x: 556, endPoint y: 428, distance: 52.2
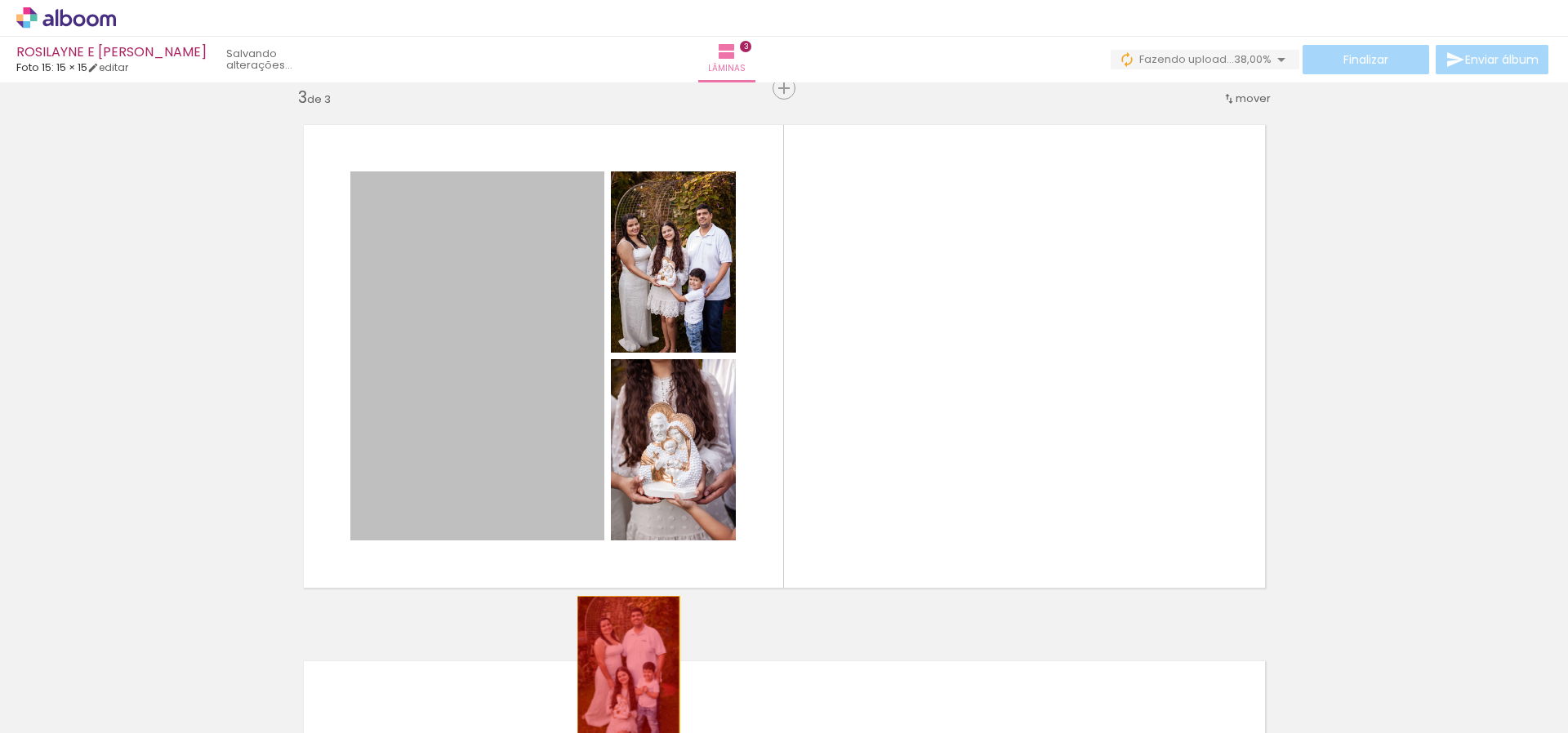
drag, startPoint x: 544, startPoint y: 415, endPoint x: 690, endPoint y: 668, distance: 292.1
click at [629, 672] on quentale-workspace at bounding box center [784, 366] width 1568 height 733
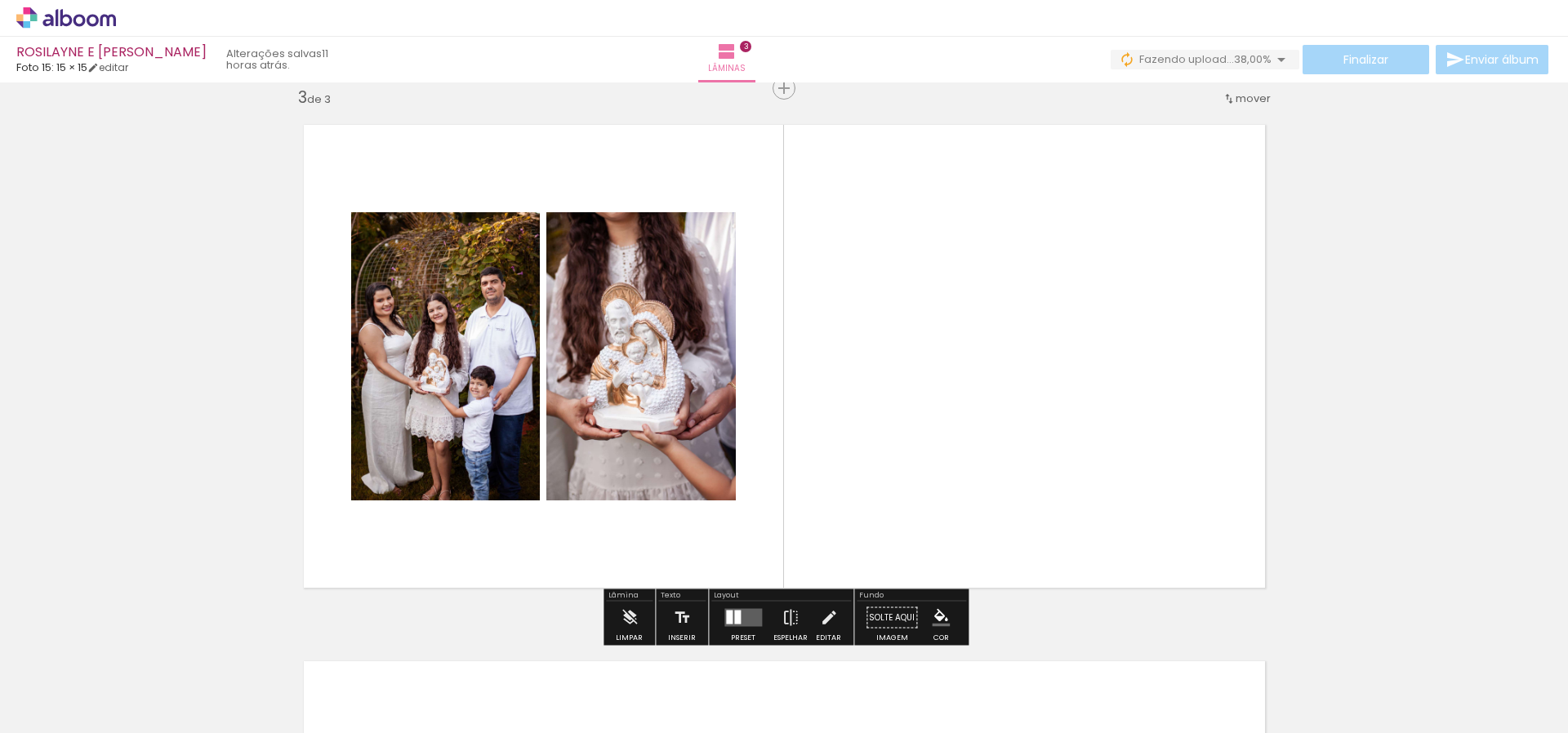
drag, startPoint x: 1052, startPoint y: 696, endPoint x: 968, endPoint y: 524, distance: 191.4
click at [968, 509] on quentale-workspace at bounding box center [784, 366] width 1568 height 733
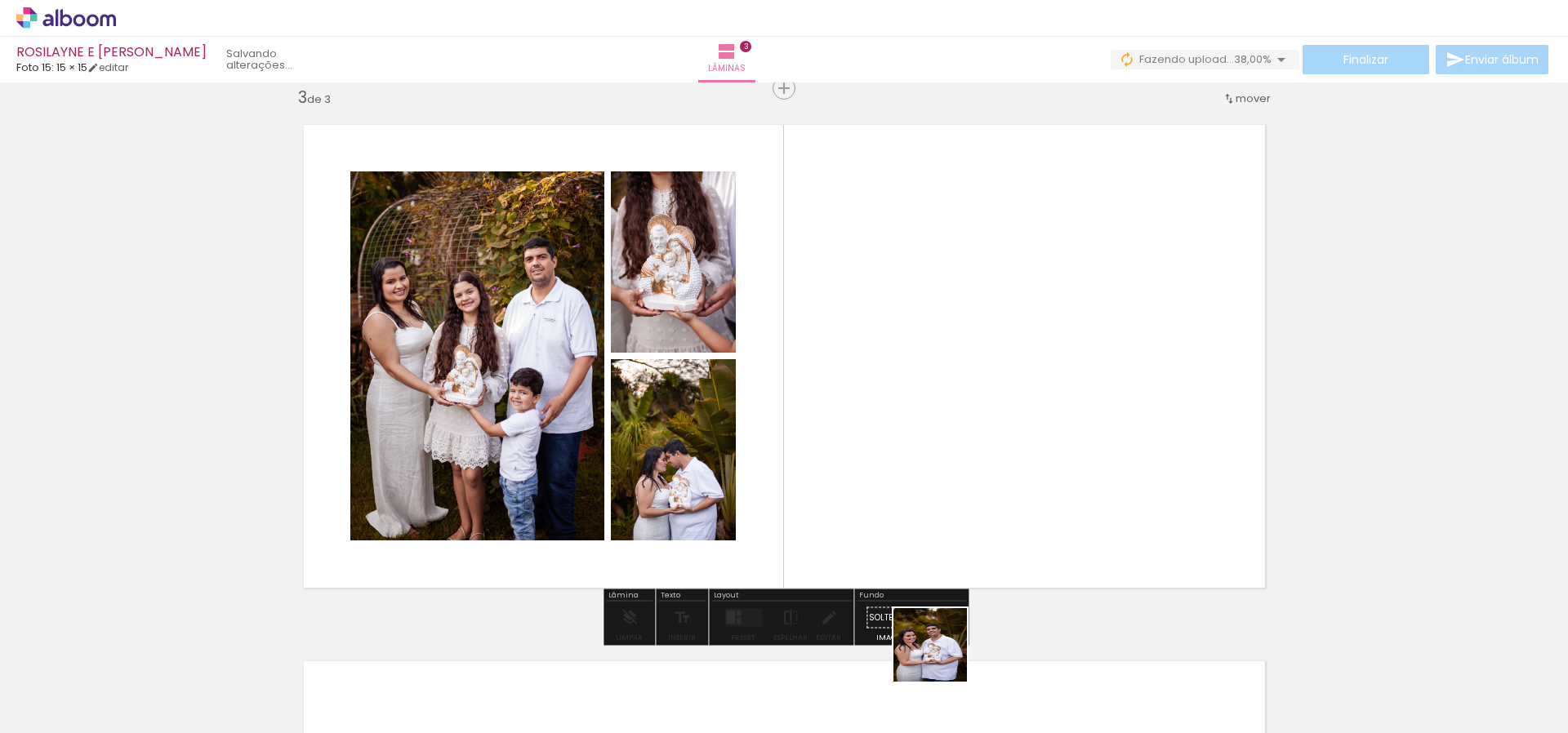
drag, startPoint x: 945, startPoint y: 669, endPoint x: 938, endPoint y: 462, distance: 207.1
click at [937, 462] on quentale-workspace at bounding box center [784, 366] width 1568 height 733
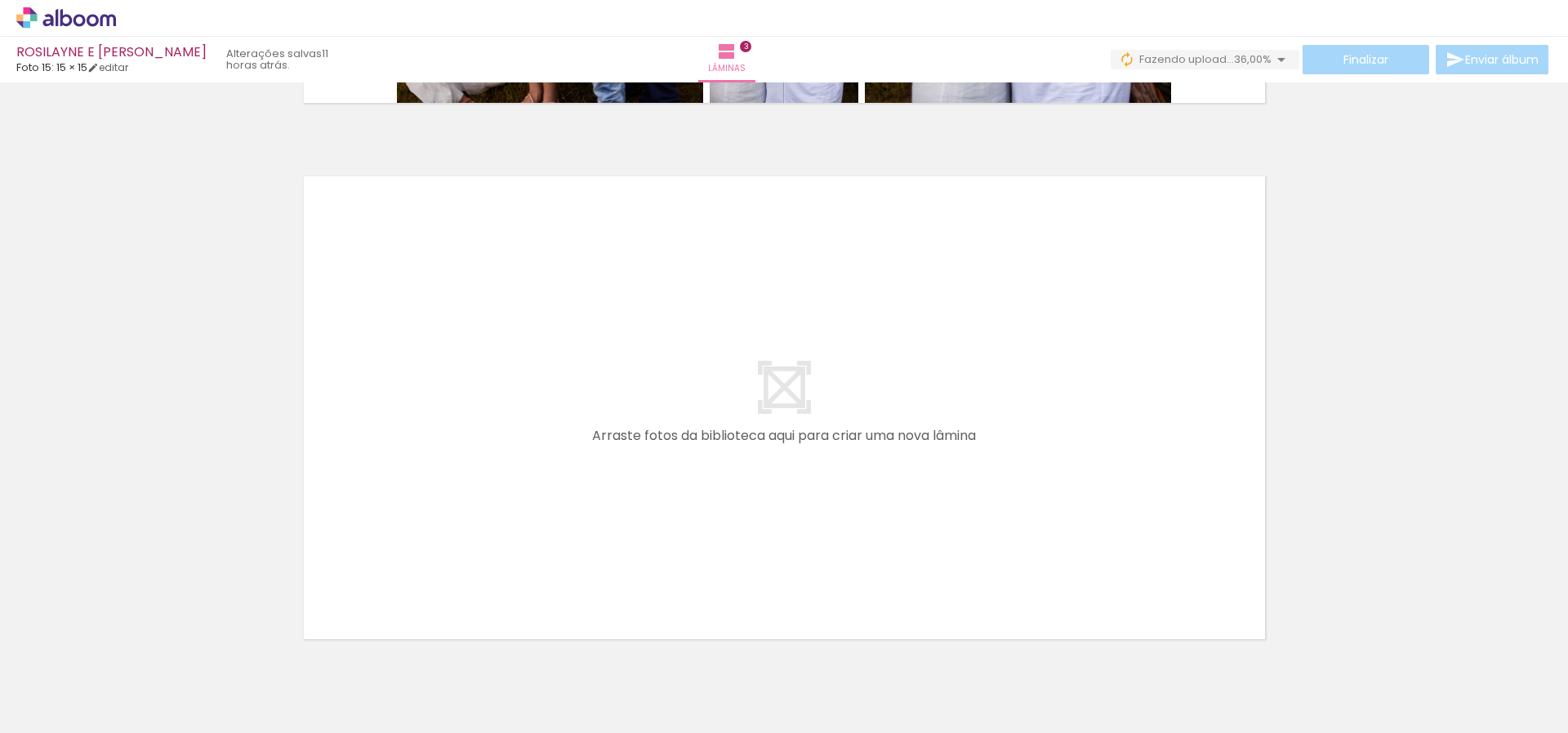
scroll to position [0, 2189]
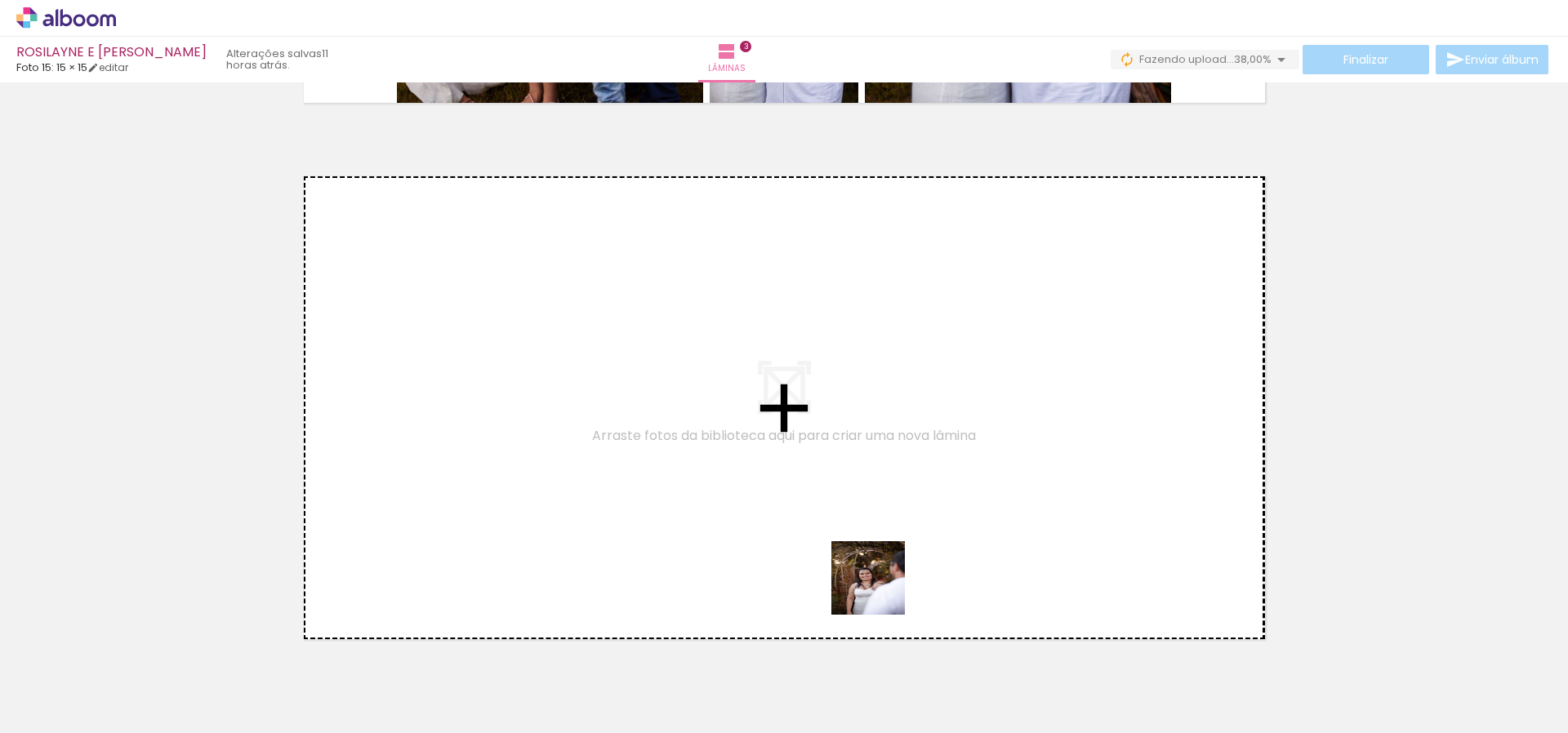
drag, startPoint x: 916, startPoint y: 693, endPoint x: 825, endPoint y: 470, distance: 240.9
click at [825, 470] on quentale-workspace at bounding box center [784, 366] width 1568 height 733
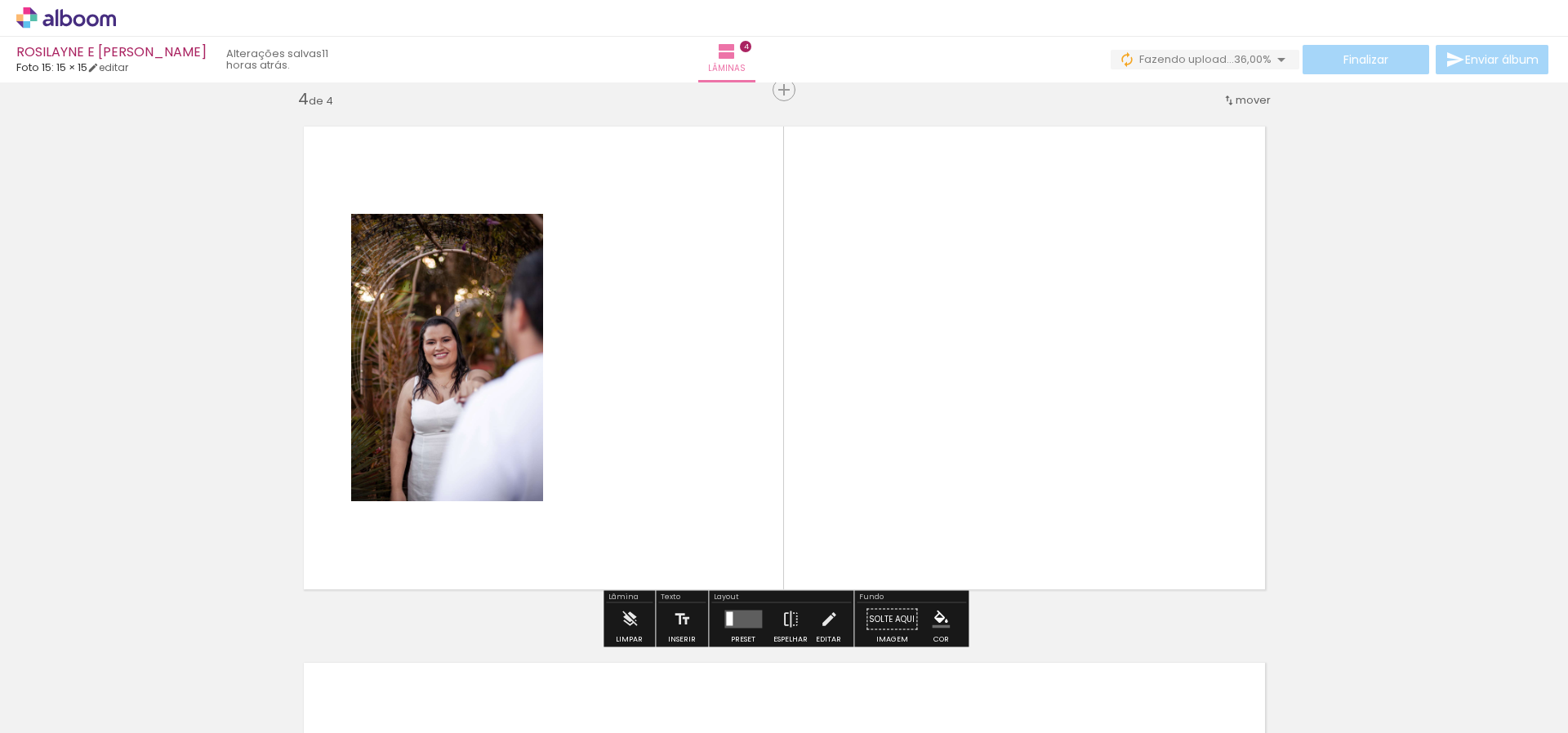
scroll to position [1631, 0]
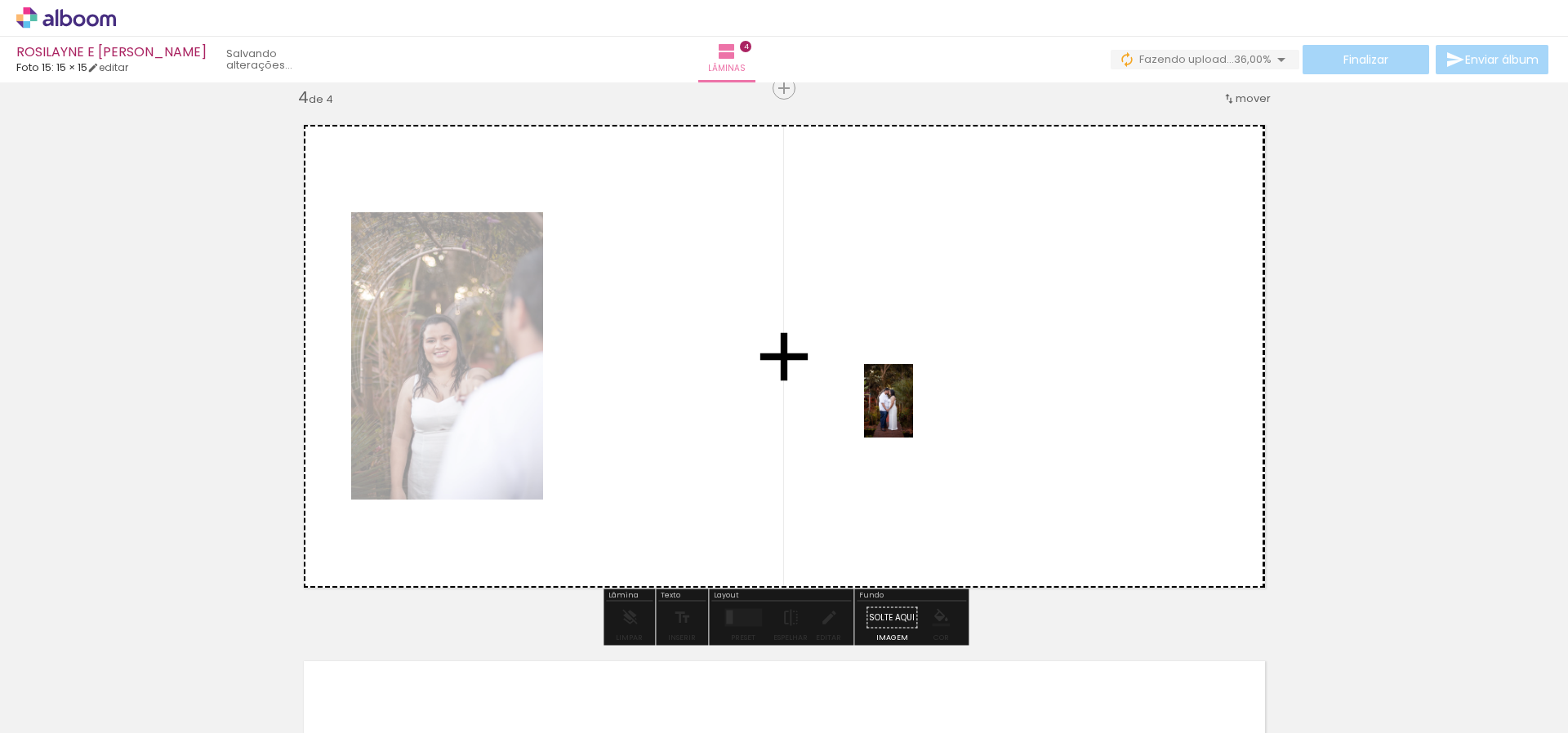
drag, startPoint x: 1080, startPoint y: 677, endPoint x: 913, endPoint y: 413, distance: 312.4
click at [913, 413] on quentale-workspace at bounding box center [784, 366] width 1568 height 733
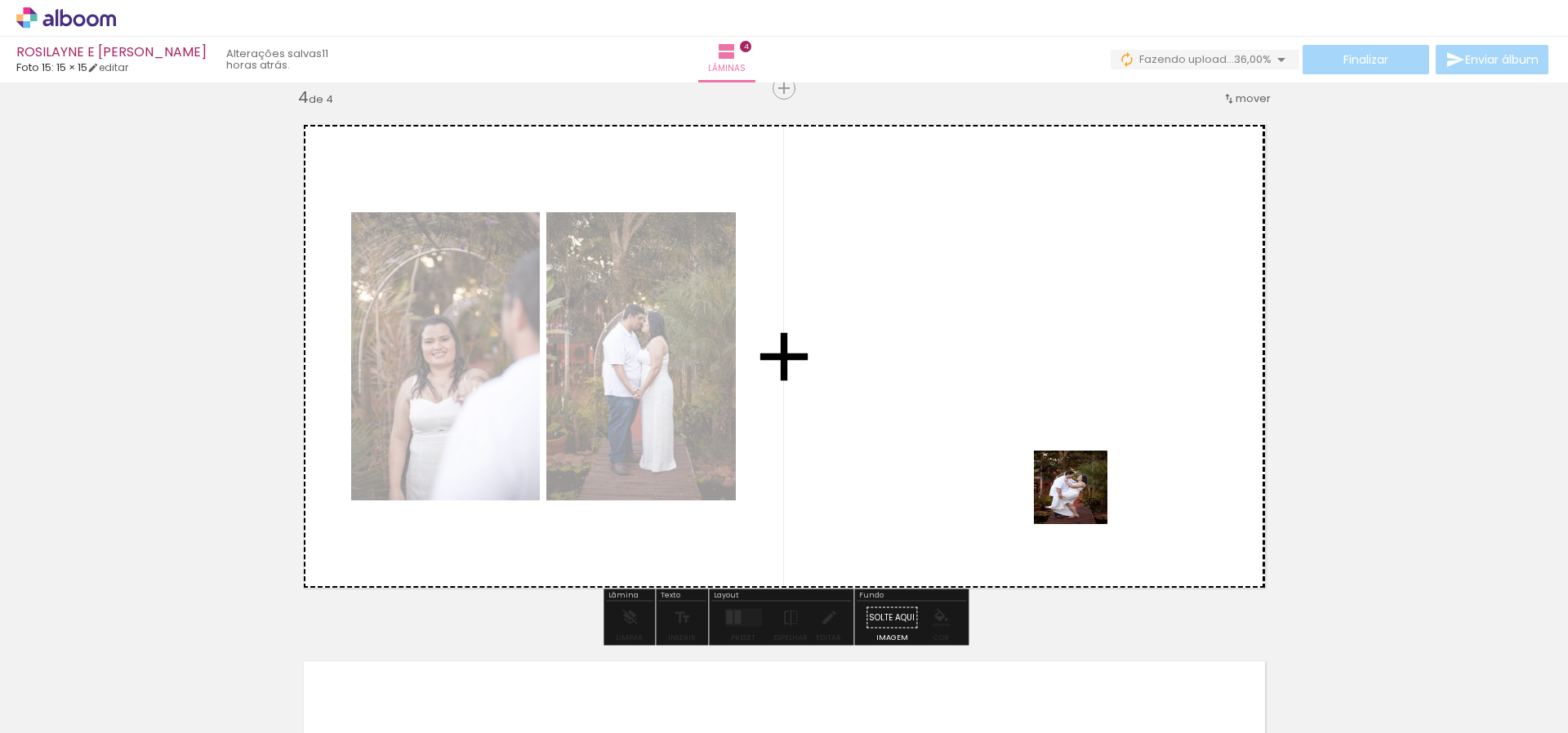
drag, startPoint x: 1271, startPoint y: 703, endPoint x: 1083, endPoint y: 500, distance: 276.7
click at [1083, 500] on quentale-workspace at bounding box center [784, 366] width 1568 height 733
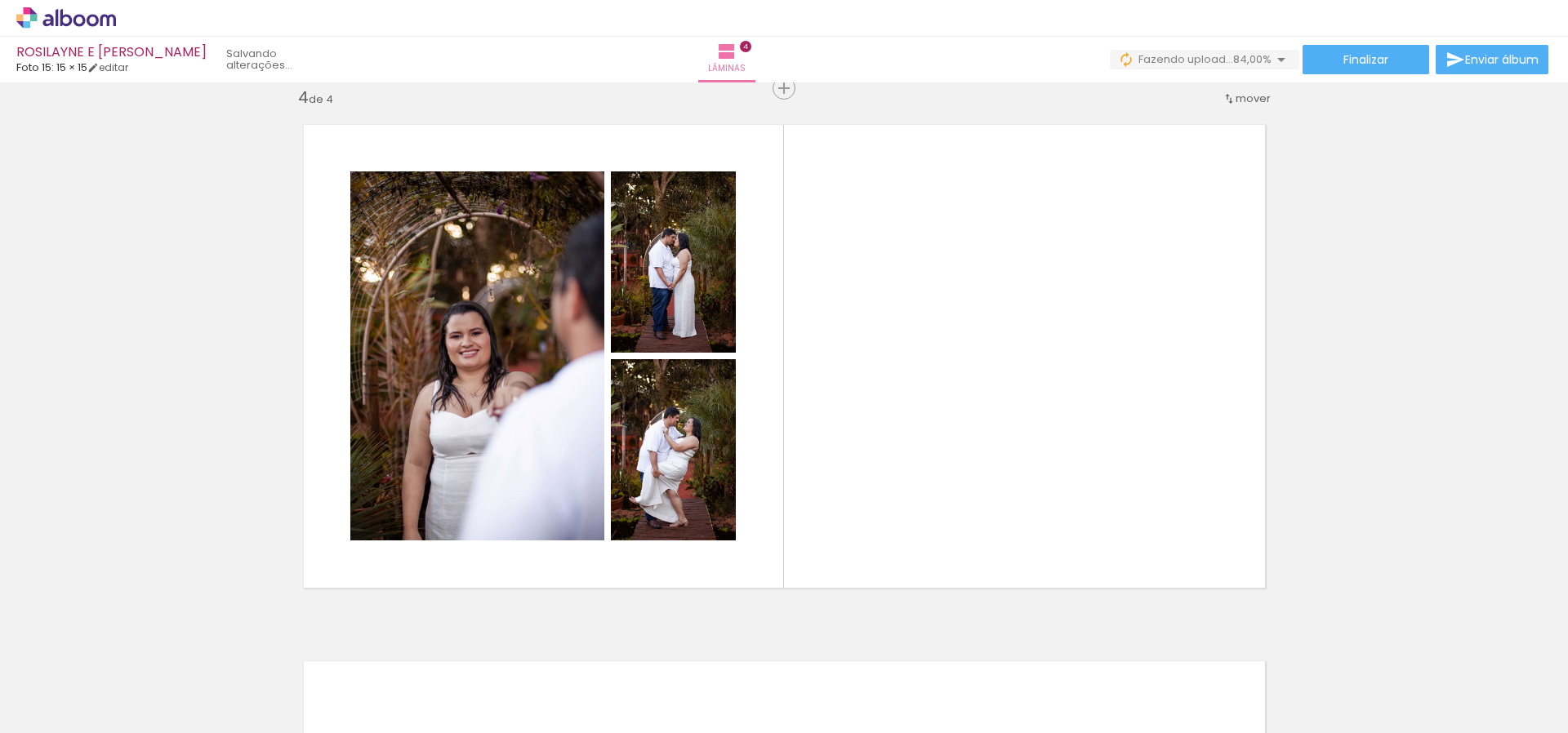
scroll to position [0, 2908]
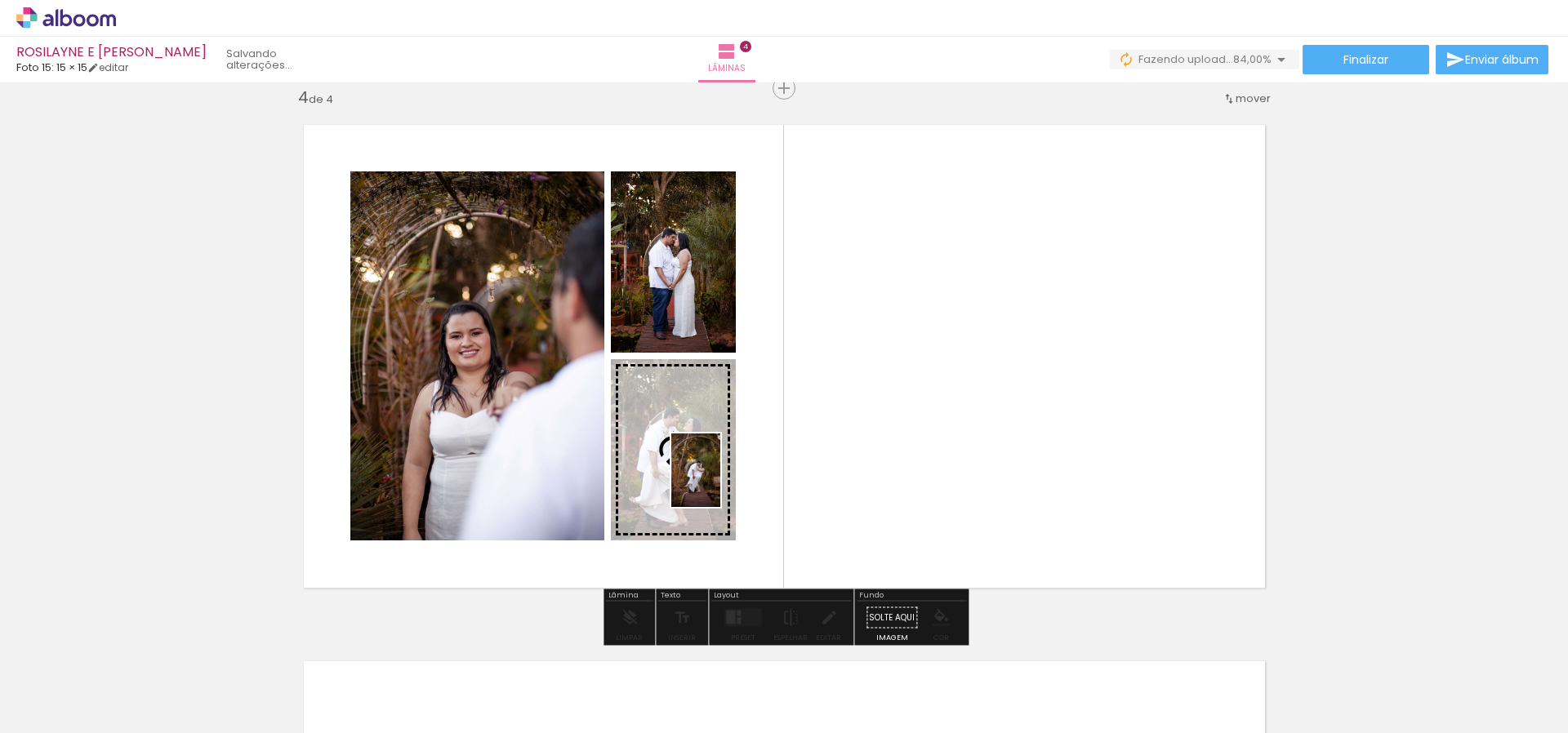
drag, startPoint x: 810, startPoint y: 683, endPoint x: 721, endPoint y: 482, distance: 219.8
click at [721, 482] on quentale-workspace at bounding box center [784, 366] width 1568 height 733
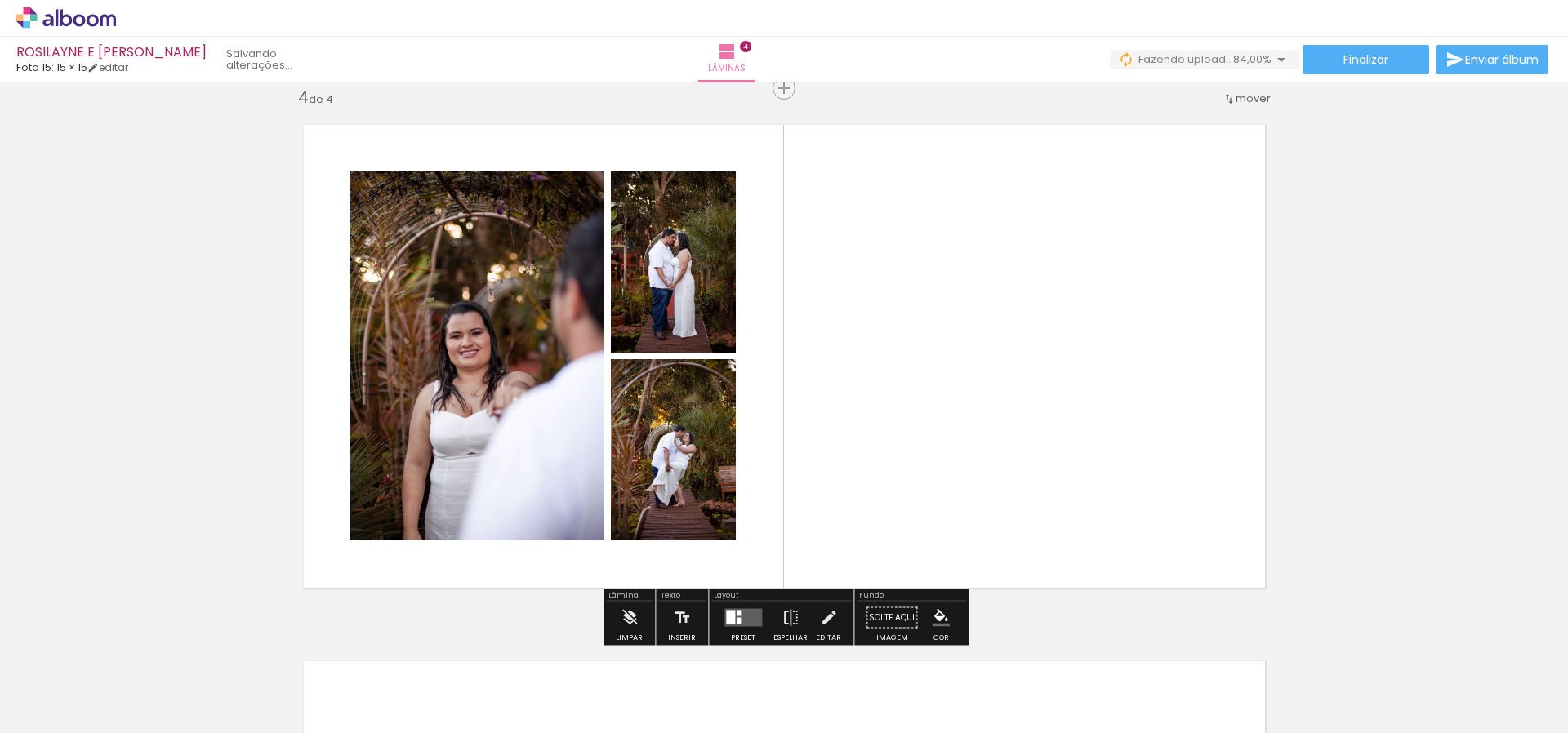
drag, startPoint x: 750, startPoint y: 677, endPoint x: 810, endPoint y: 501, distance: 185.9
click at [810, 501] on quentale-workspace at bounding box center [784, 366] width 1568 height 733
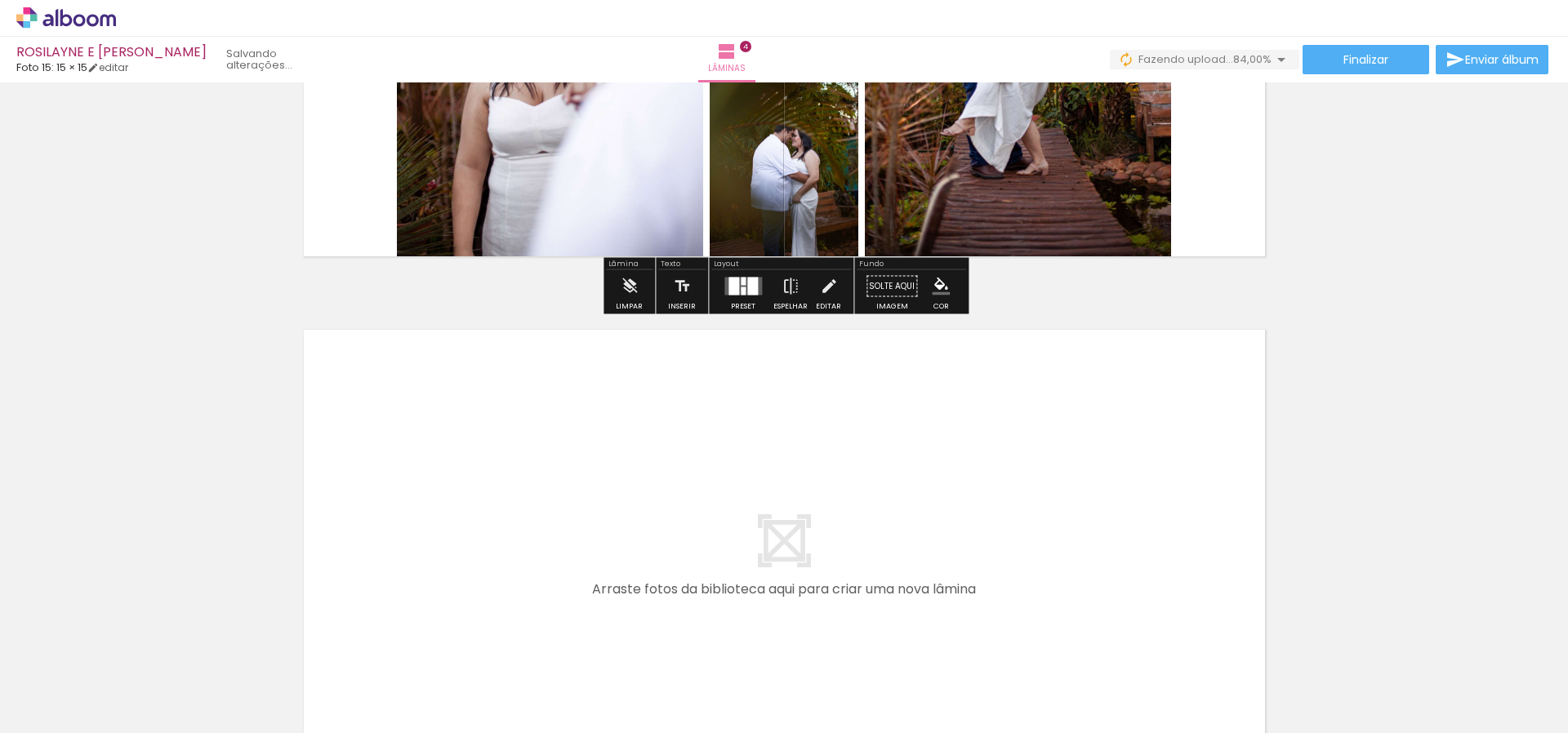
scroll to position [1963, 0]
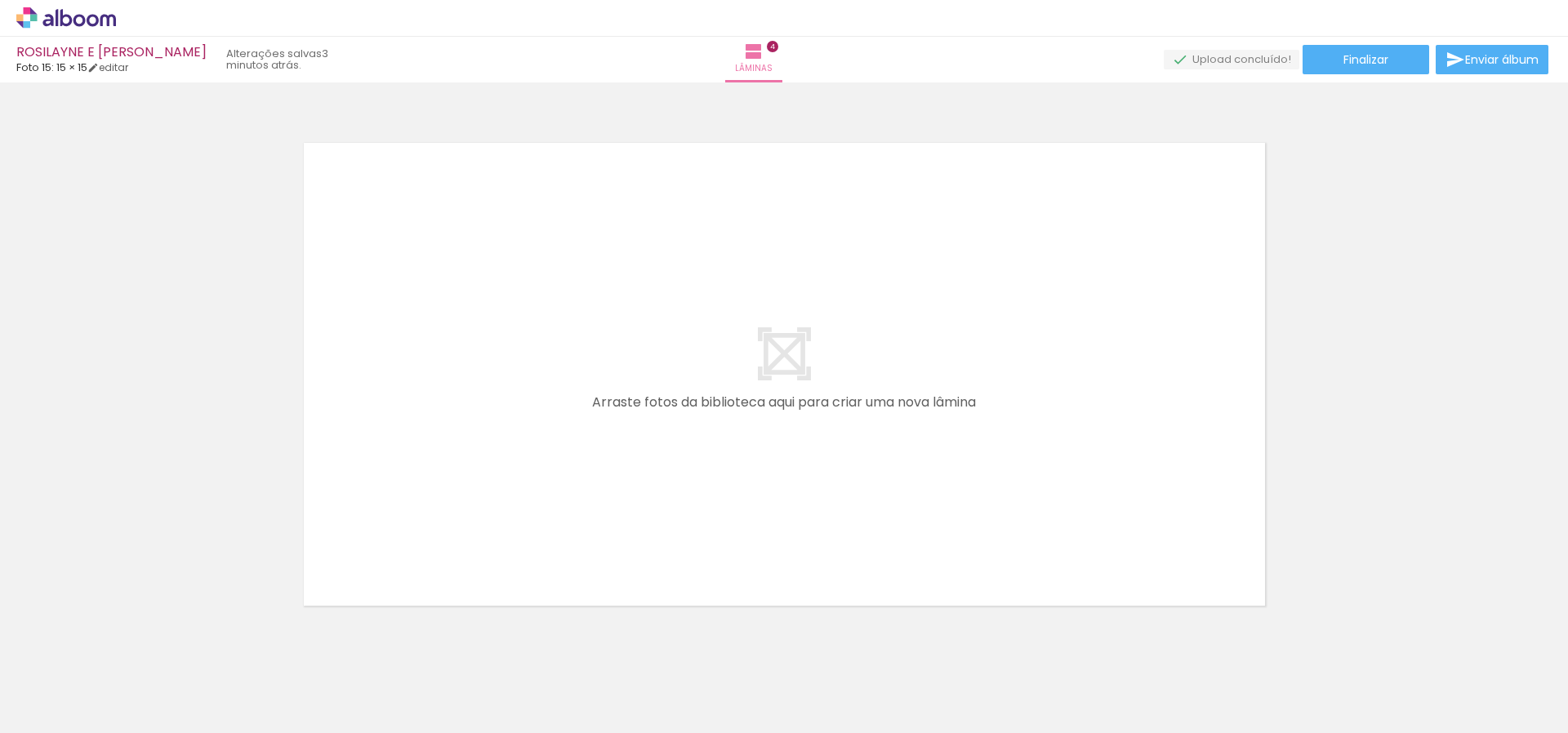
scroll to position [2151, 0]
drag, startPoint x: 763, startPoint y: 678, endPoint x: 732, endPoint y: 457, distance: 223.2
click at [732, 457] on quentale-workspace at bounding box center [784, 366] width 1568 height 733
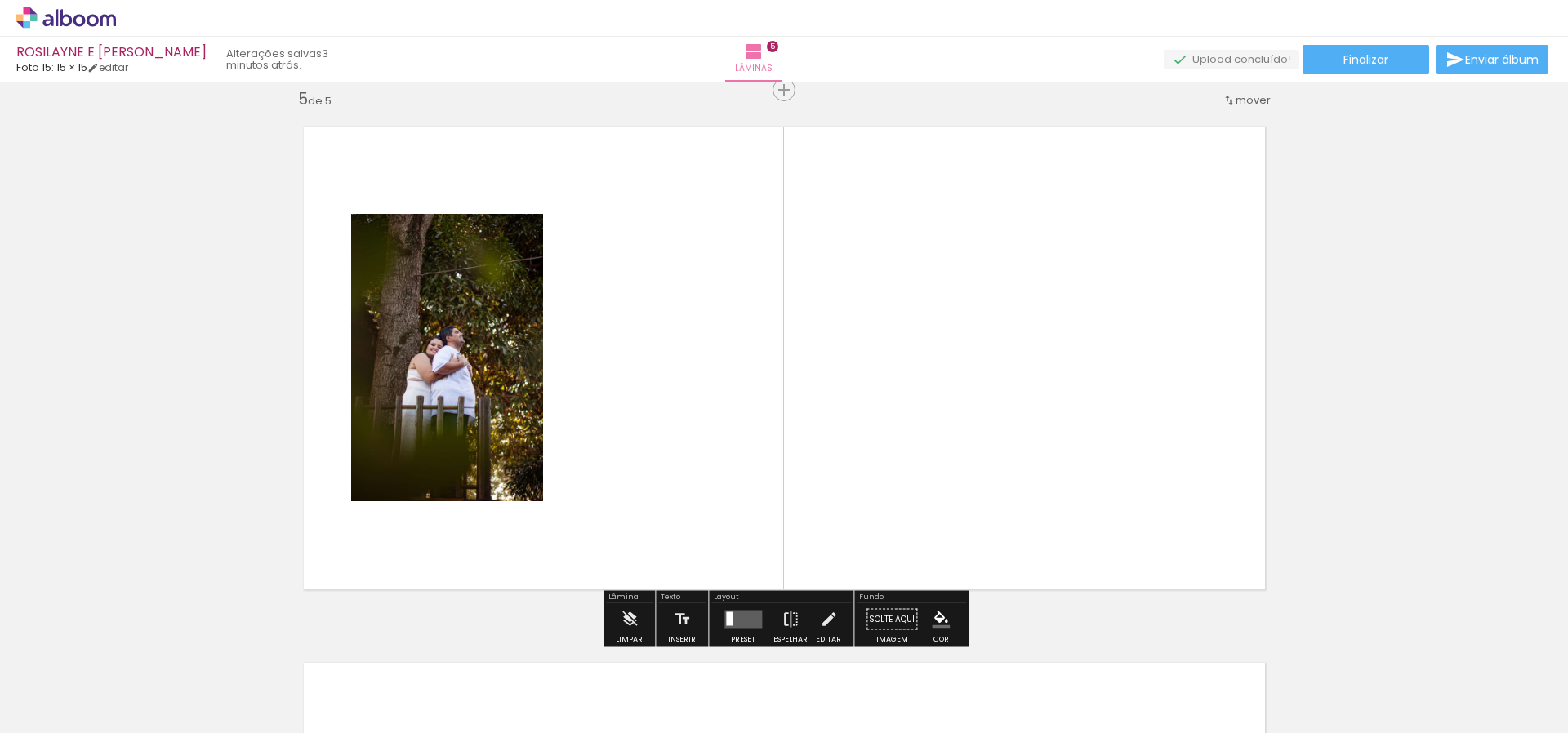
scroll to position [2167, 0]
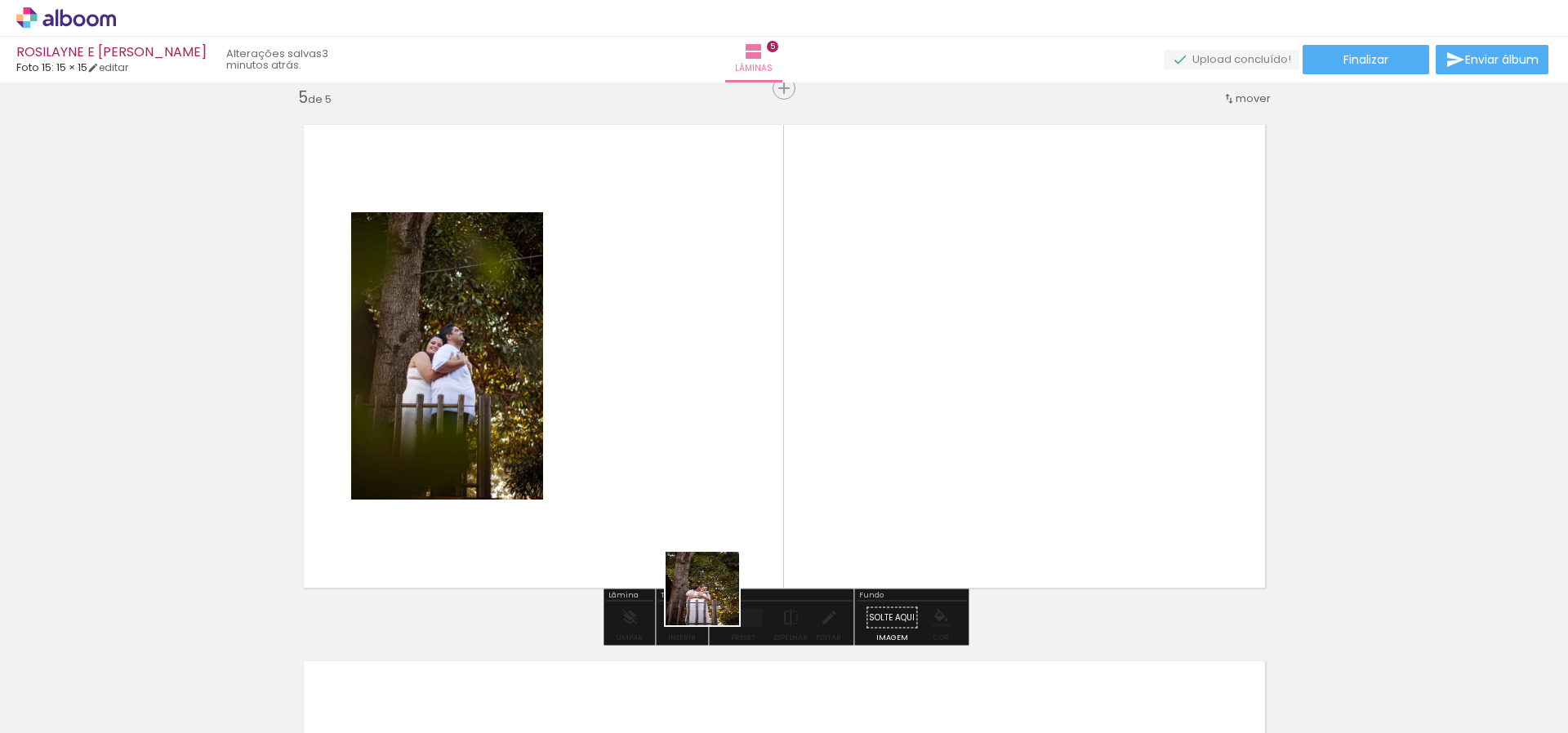
drag, startPoint x: 694, startPoint y: 665, endPoint x: 758, endPoint y: 449, distance: 225.3
click at [756, 456] on quentale-workspace at bounding box center [784, 366] width 1568 height 733
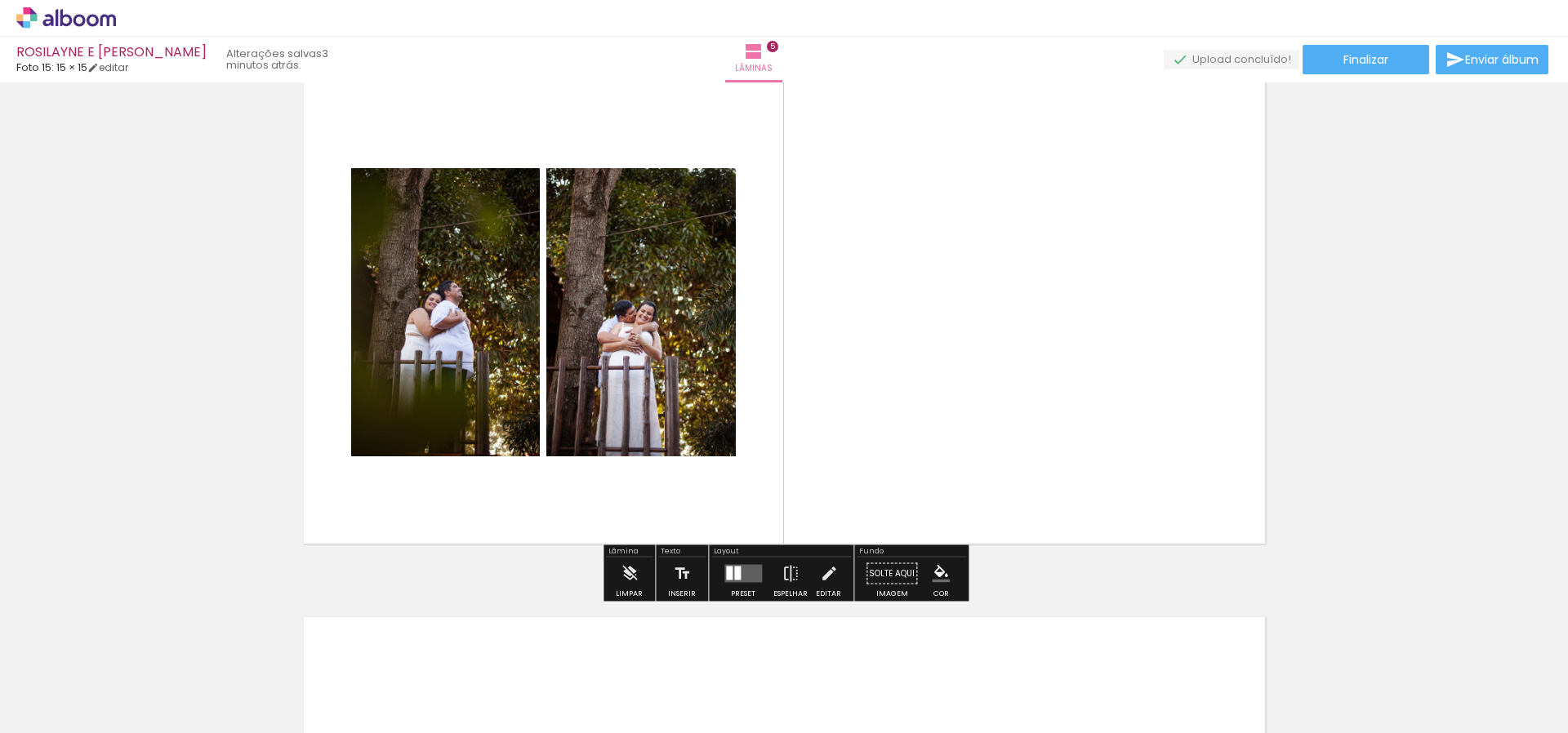
scroll to position [2734, 0]
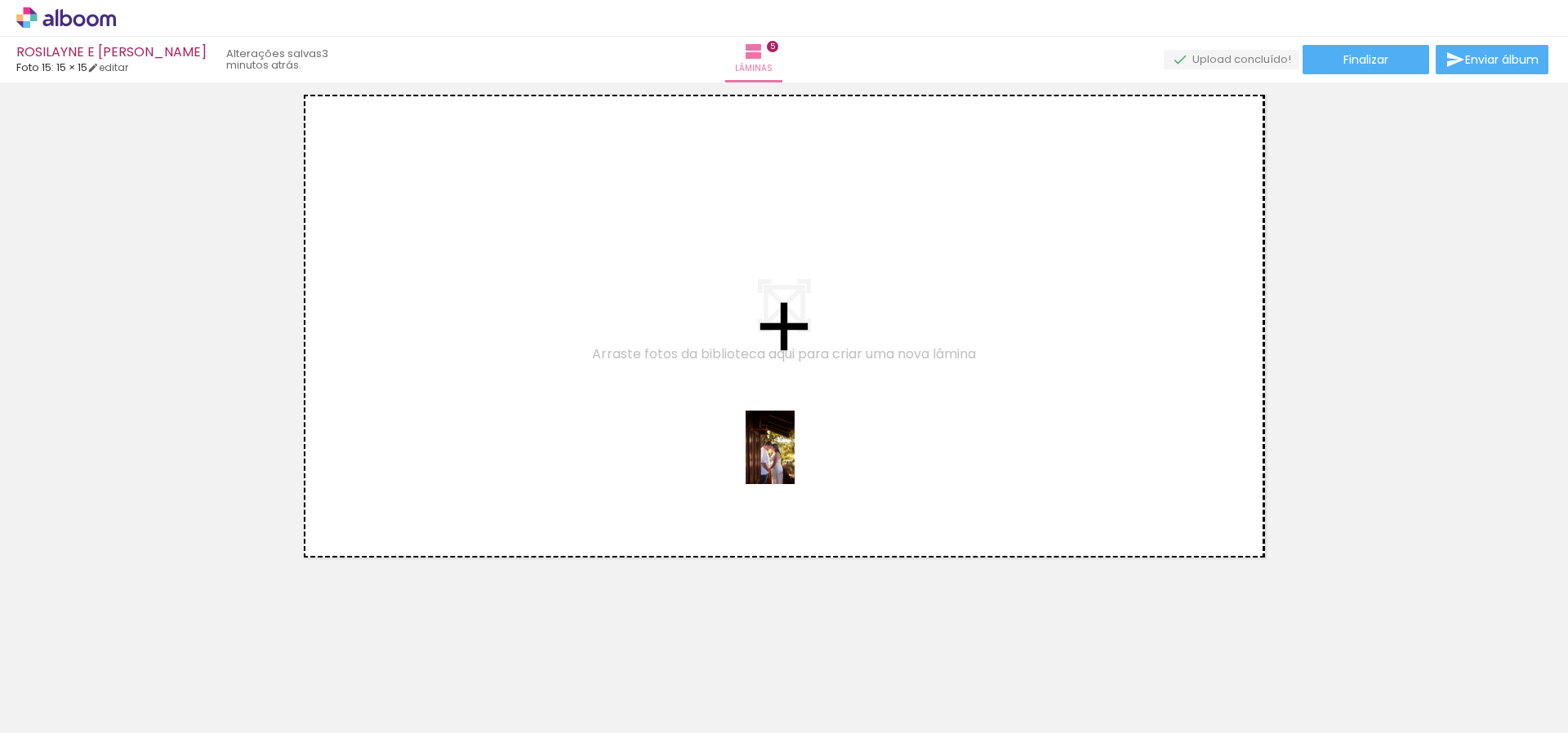
drag, startPoint x: 868, startPoint y: 693, endPoint x: 795, endPoint y: 459, distance: 245.1
click at [795, 459] on quentale-workspace at bounding box center [784, 366] width 1568 height 733
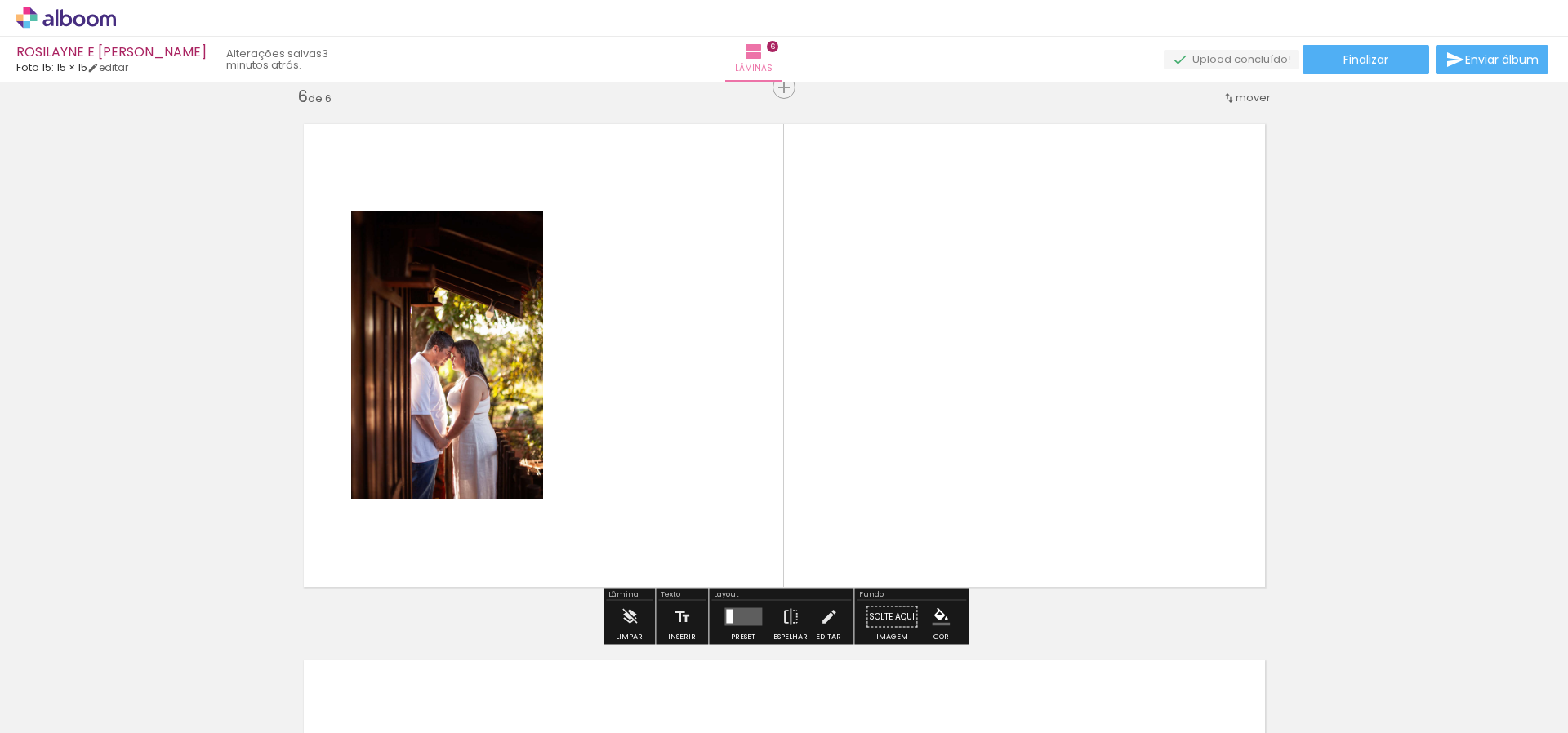
scroll to position [2703, 0]
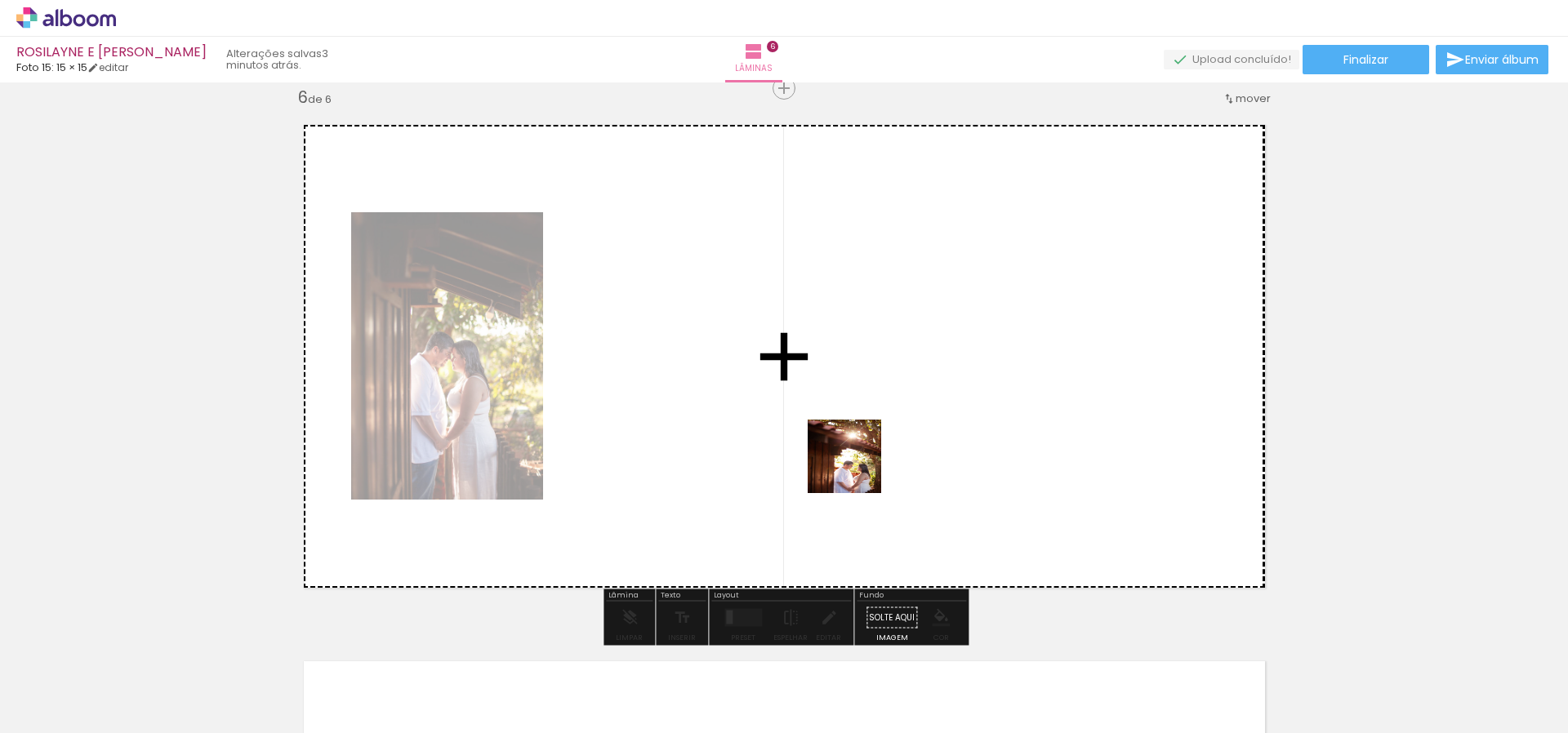
drag, startPoint x: 949, startPoint y: 676, endPoint x: 857, endPoint y: 469, distance: 226.5
click at [857, 469] on quentale-workspace at bounding box center [784, 366] width 1568 height 733
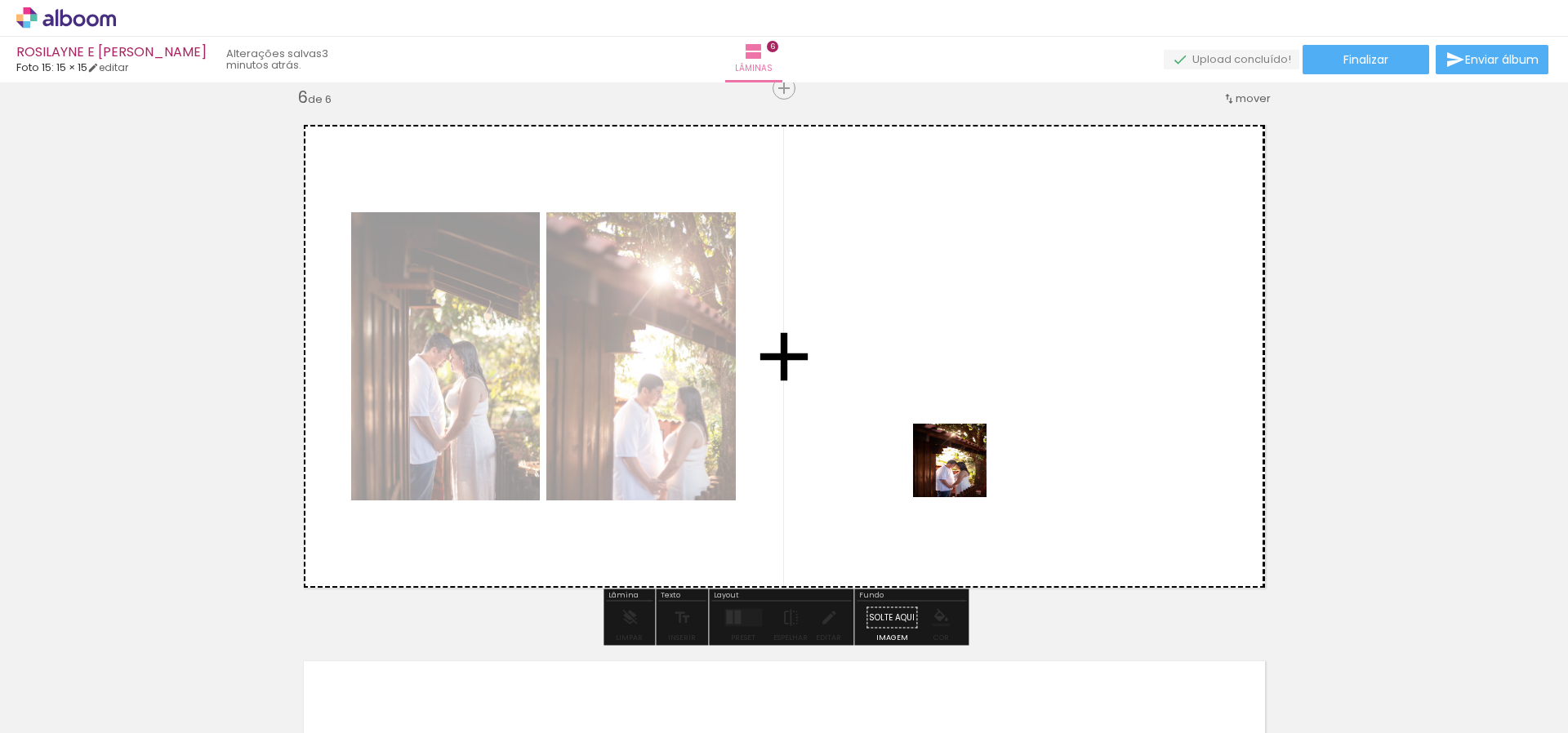
drag, startPoint x: 1056, startPoint y: 698, endPoint x: 962, endPoint y: 473, distance: 243.8
click at [962, 473] on quentale-workspace at bounding box center [784, 366] width 1568 height 733
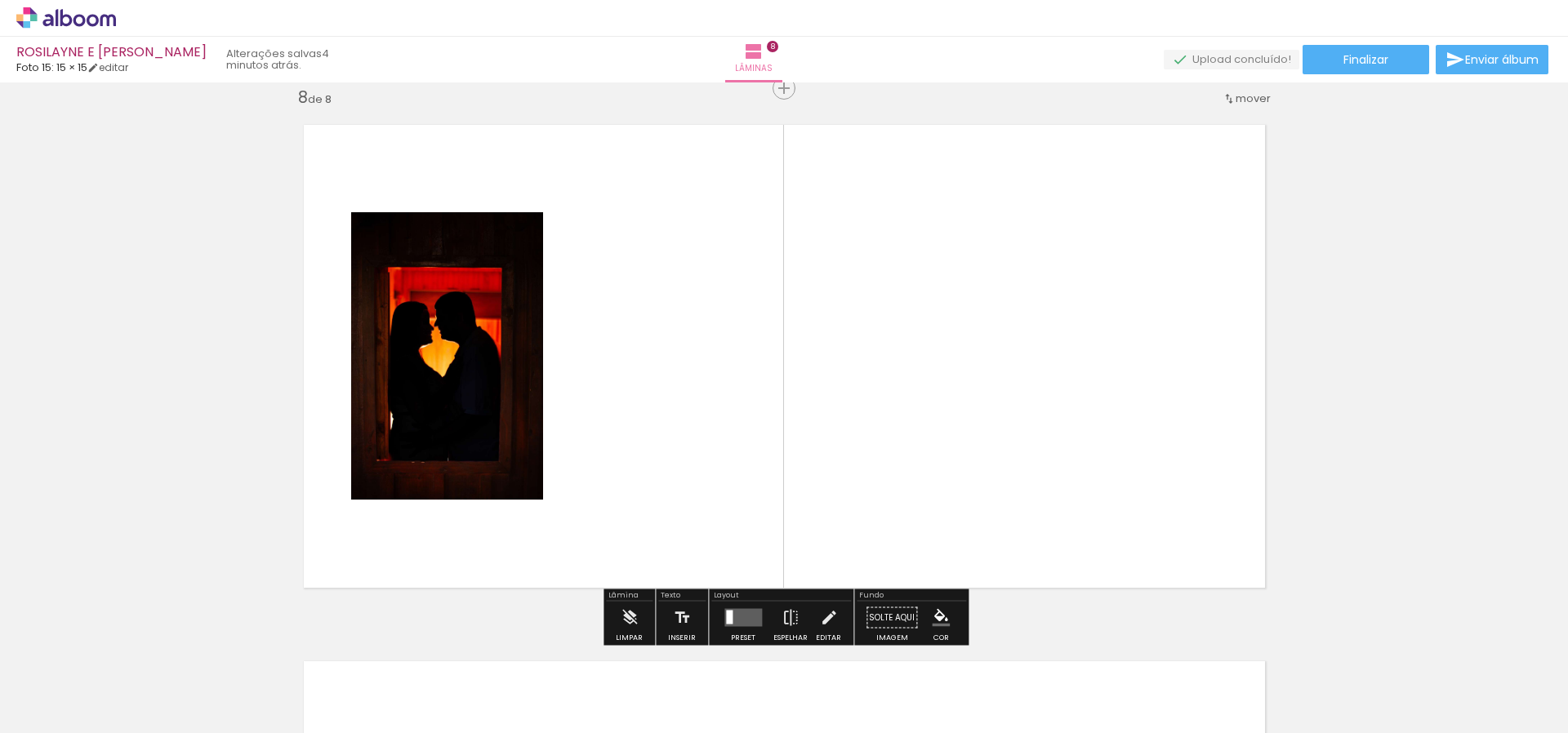
scroll to position [0, 3144]
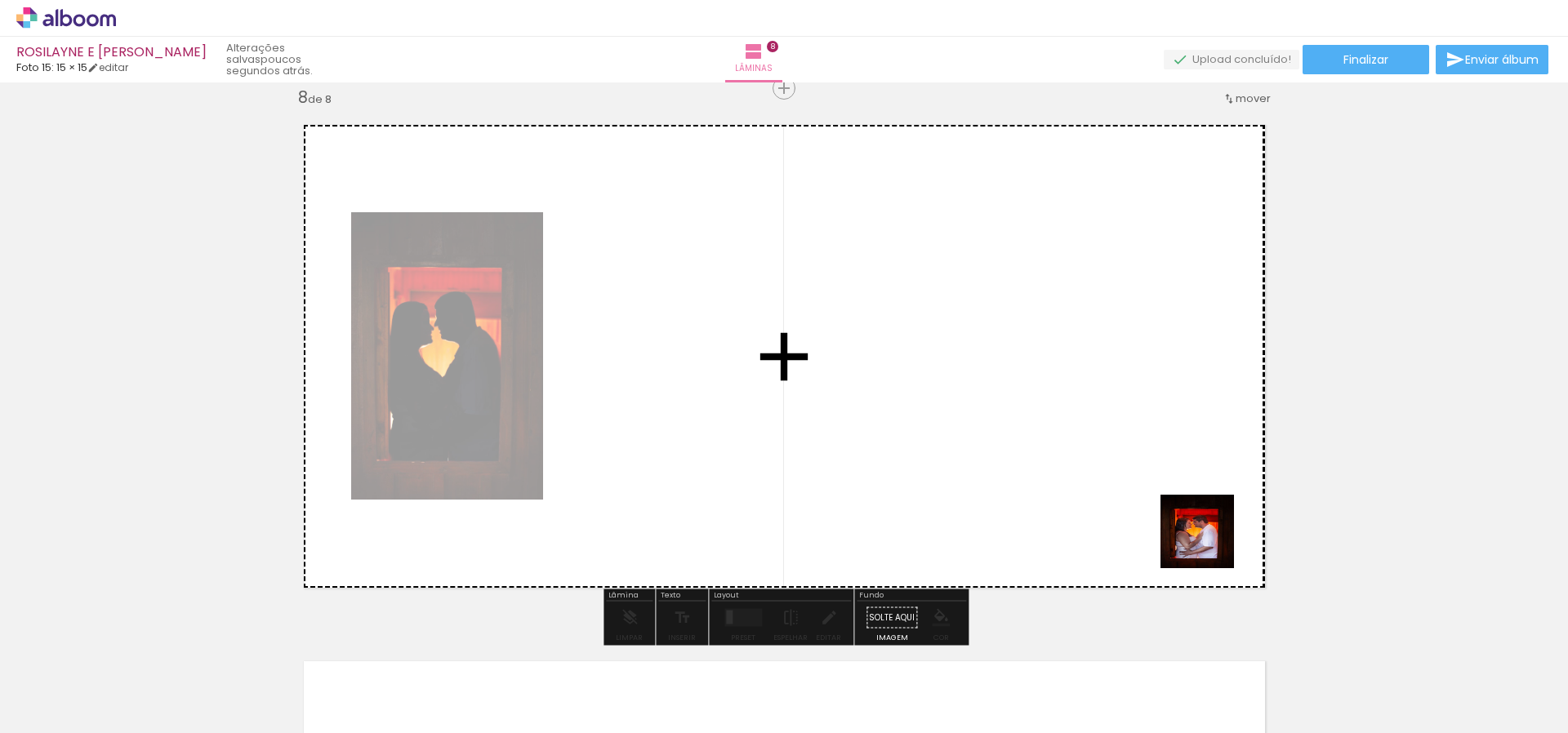
drag, startPoint x: 1507, startPoint y: 704, endPoint x: 1056, endPoint y: 481, distance: 503.1
click at [1056, 481] on quentale-workspace at bounding box center [784, 366] width 1568 height 733
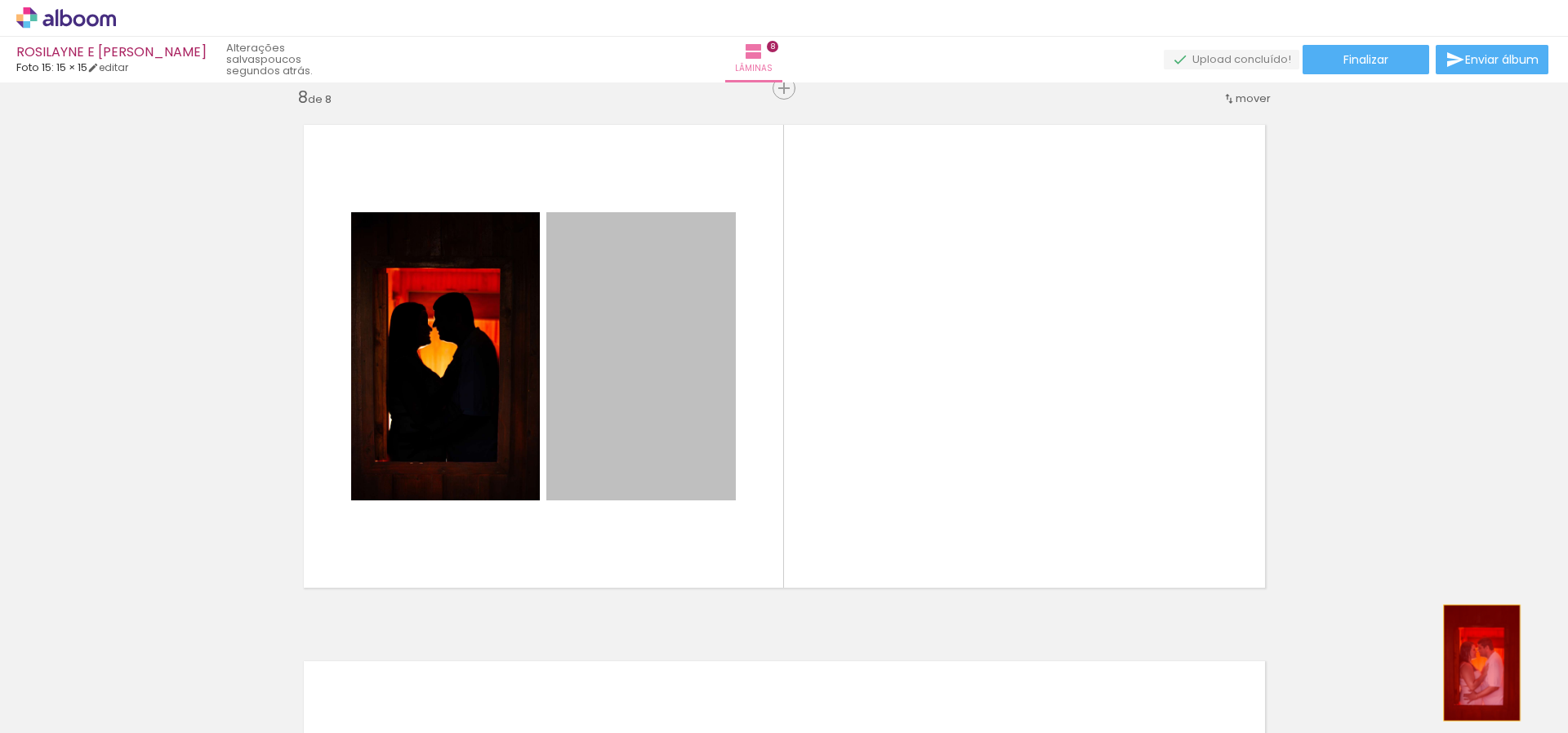
drag, startPoint x: 667, startPoint y: 392, endPoint x: 1482, endPoint y: 663, distance: 858.9
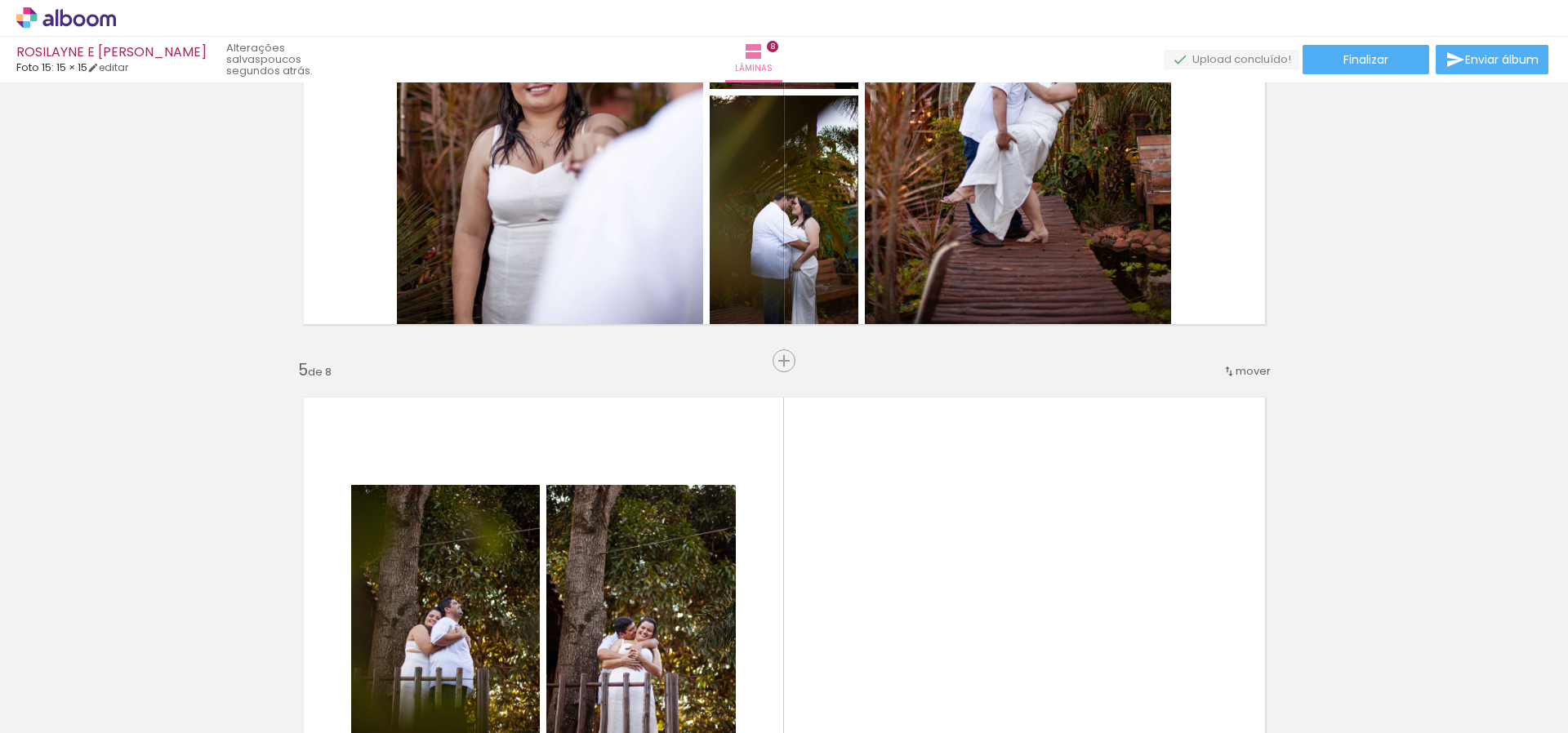
scroll to position [1898, 0]
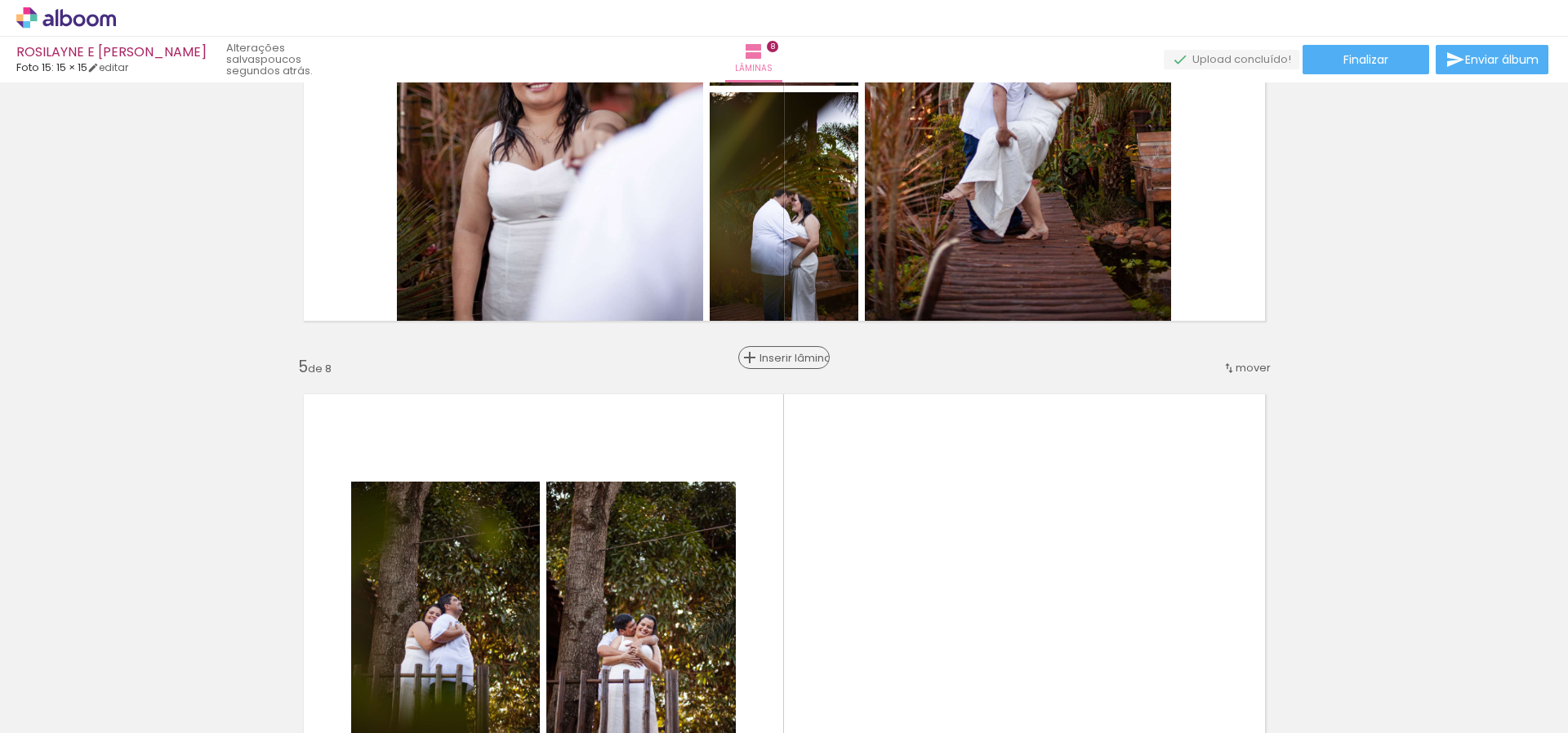
click at [787, 361] on span "Inserir lâmina" at bounding box center [791, 358] width 63 height 11
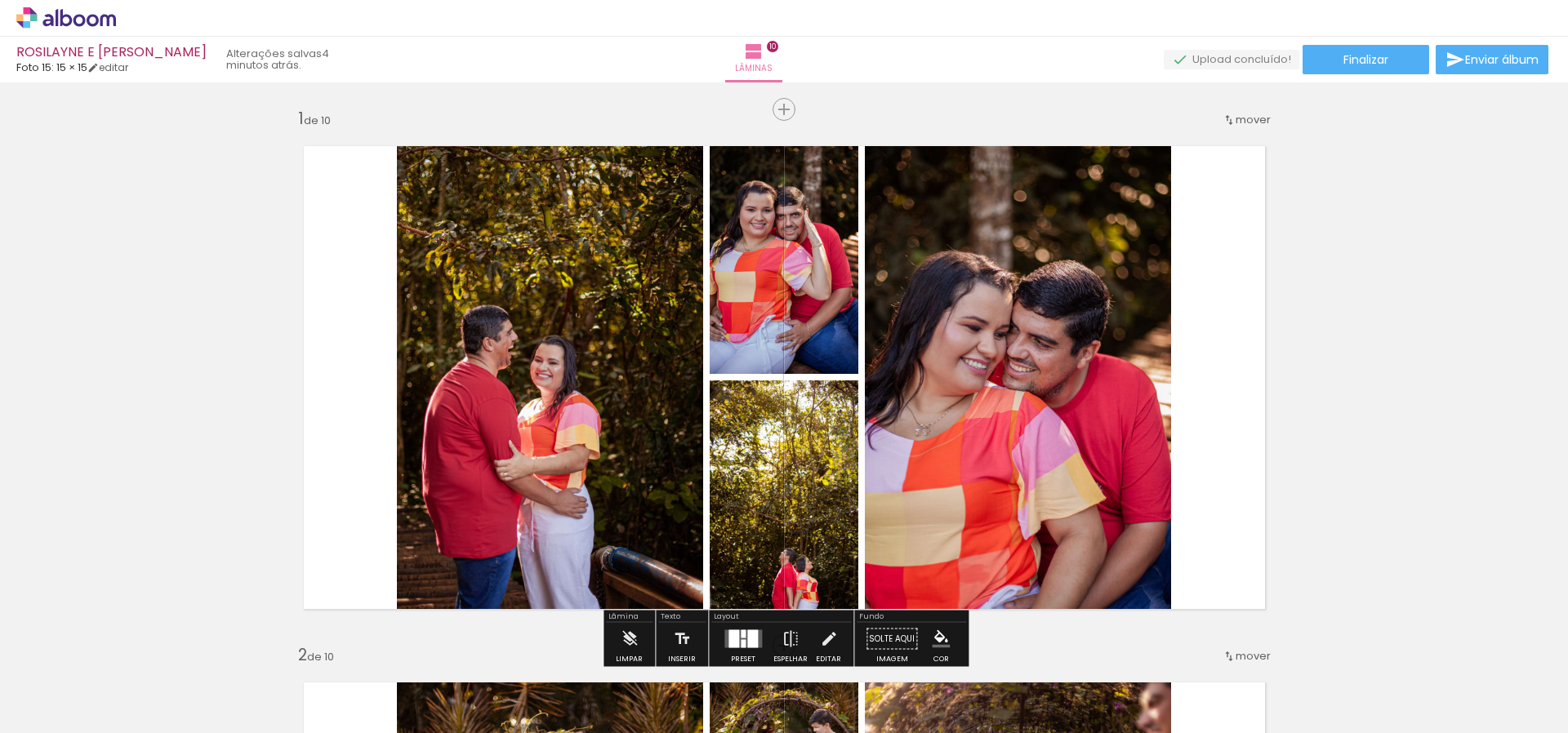
scroll to position [0, 2034]
click at [1235, 446] on quentale-layouter at bounding box center [784, 377] width 994 height 496
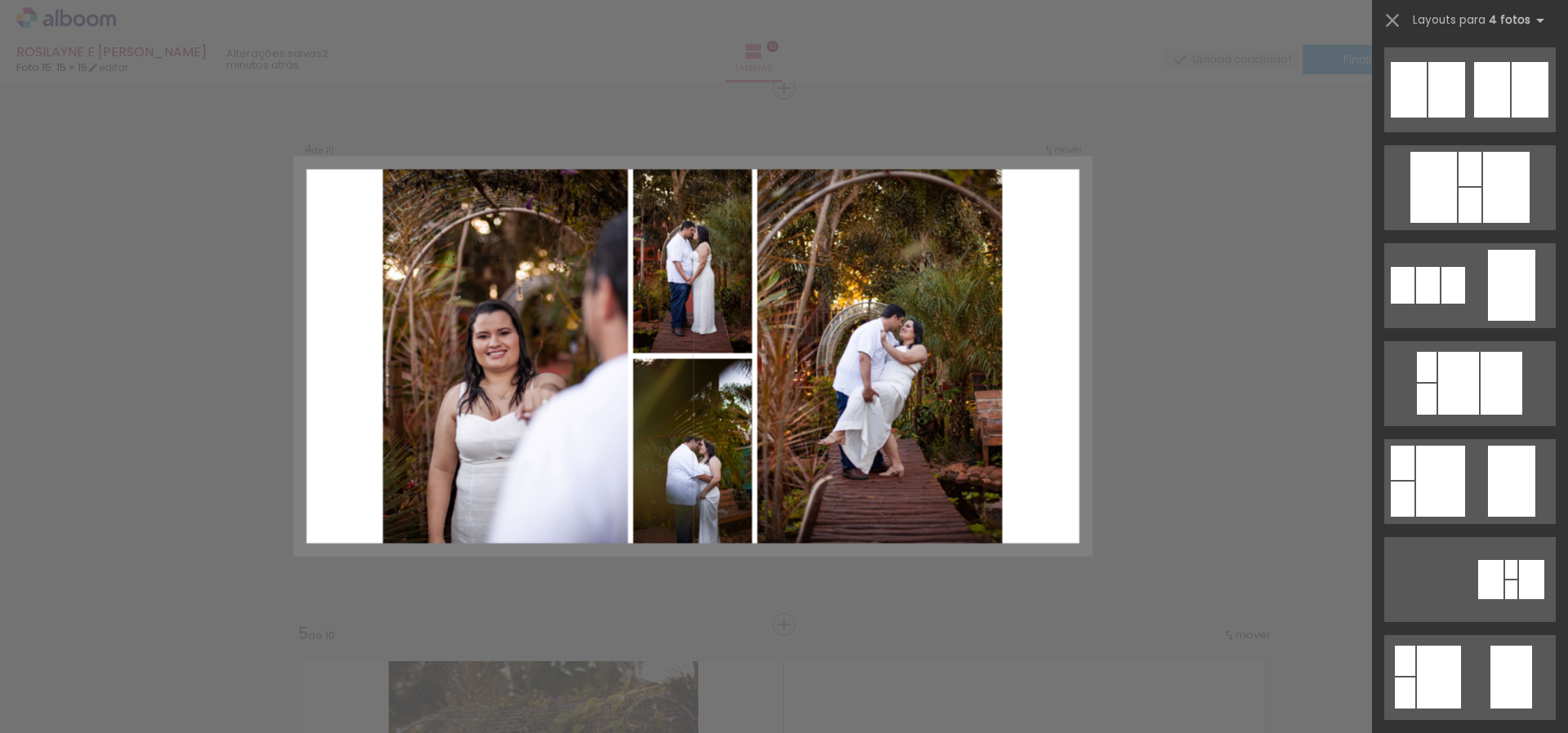
scroll to position [1062, 0]
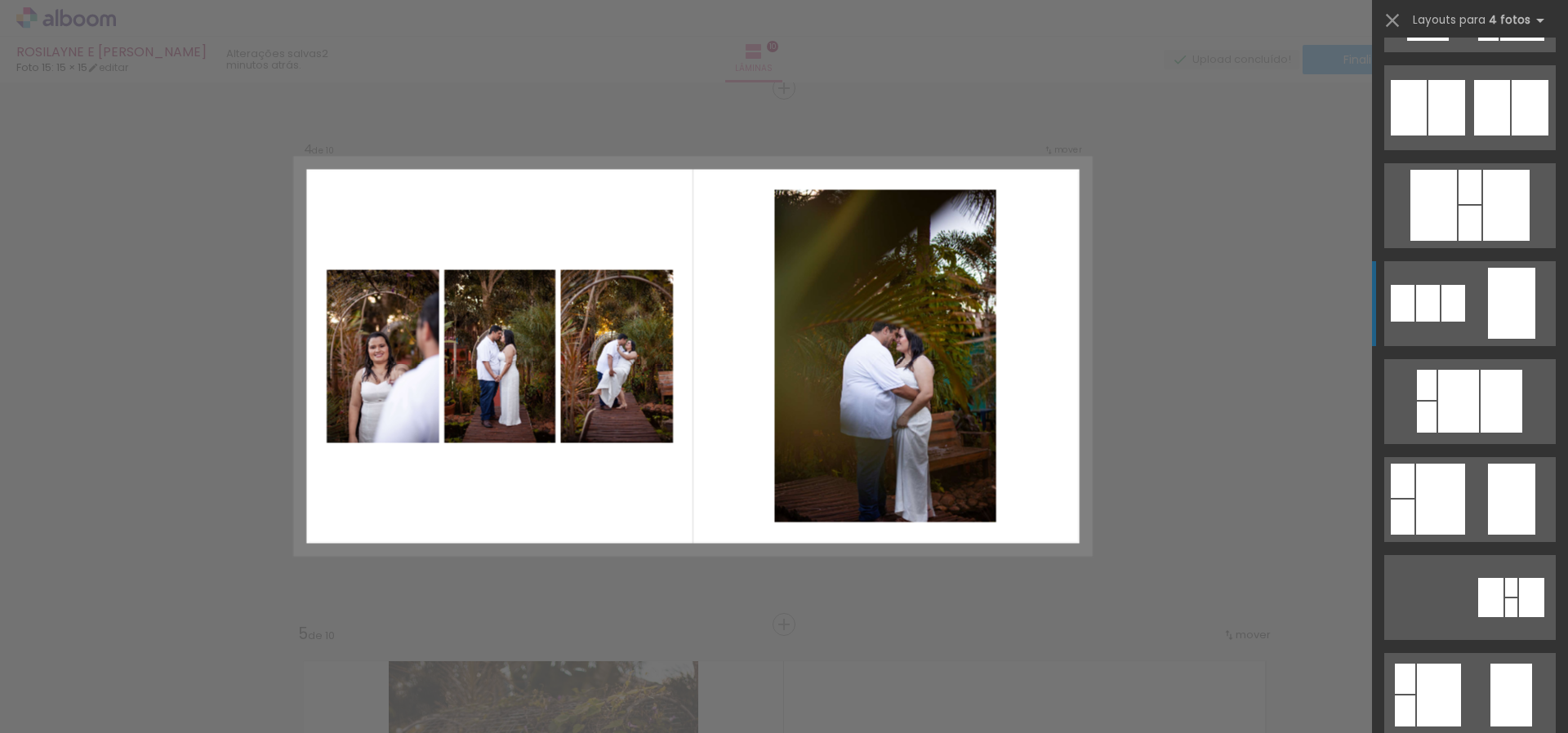
click at [1515, 307] on div at bounding box center [1512, 303] width 47 height 71
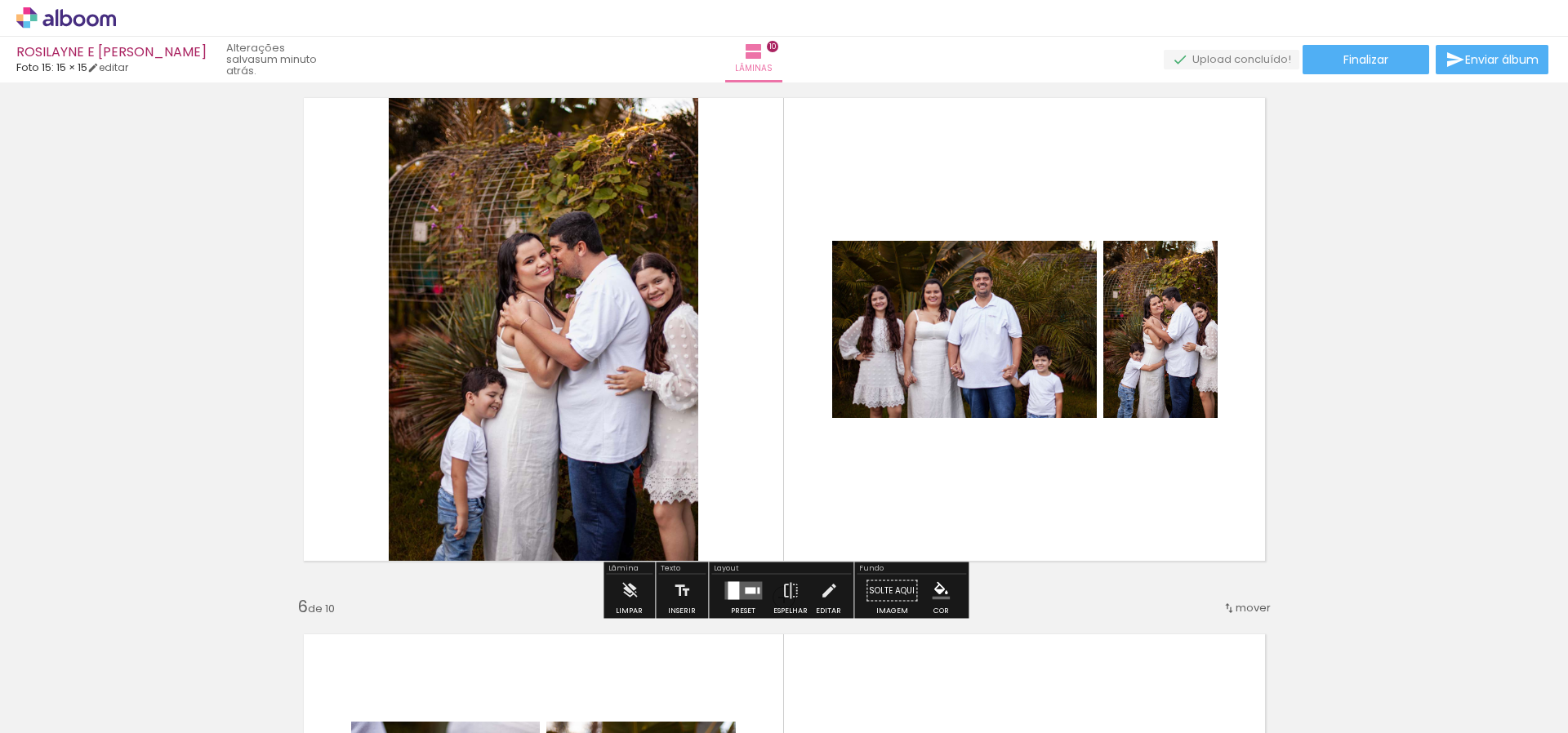
scroll to position [2197, 0]
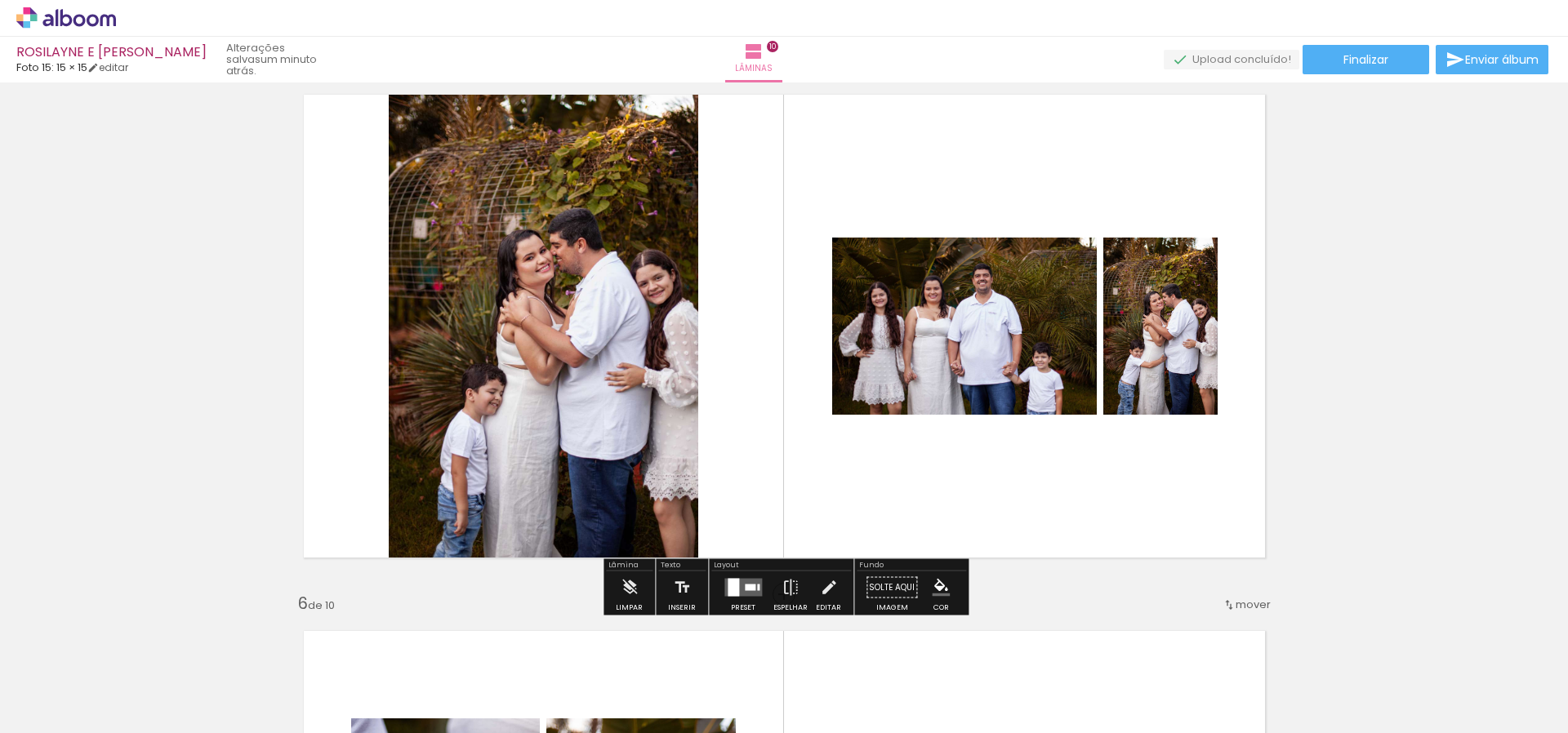
click at [757, 585] on div at bounding box center [758, 588] width 3 height 7
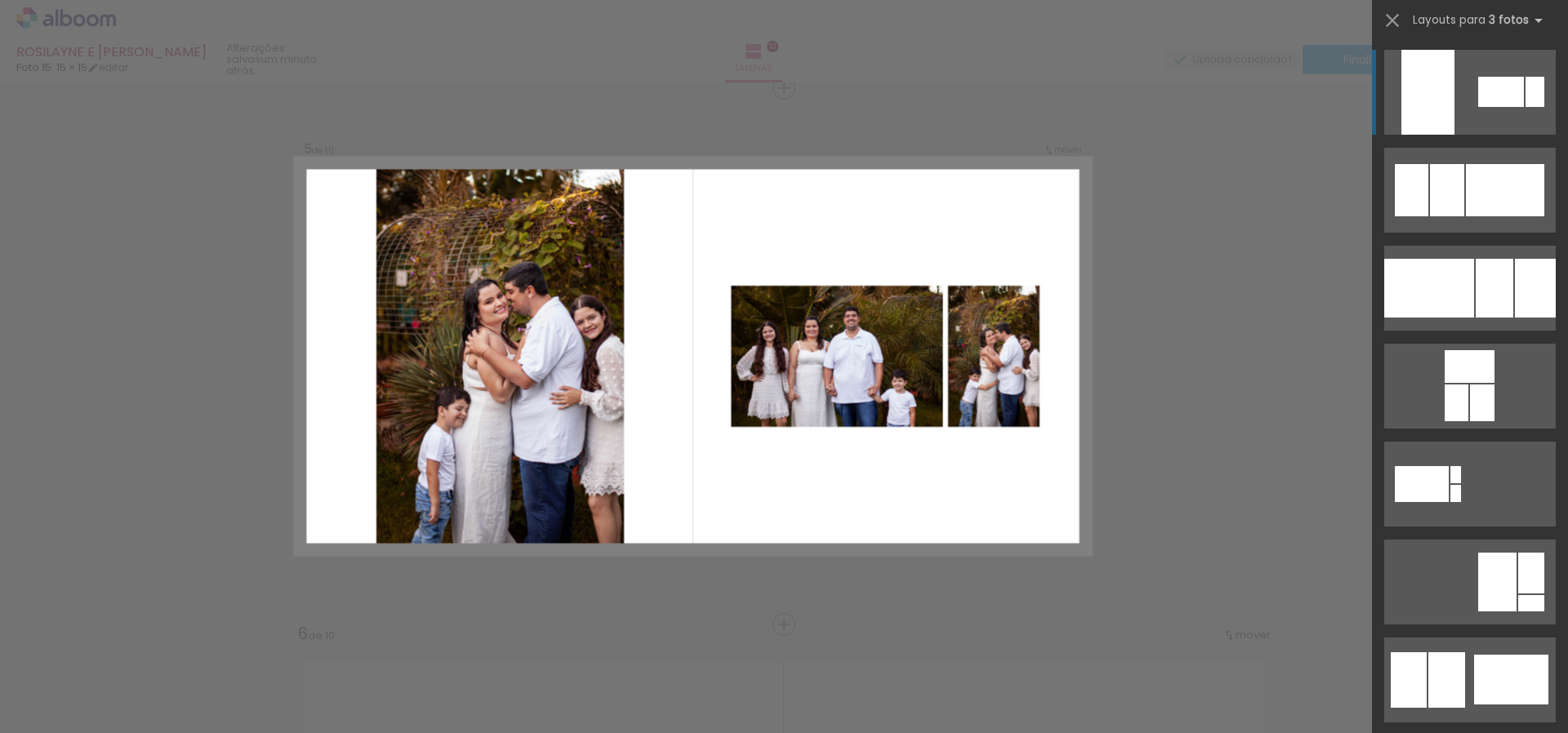
scroll to position [2167, 0]
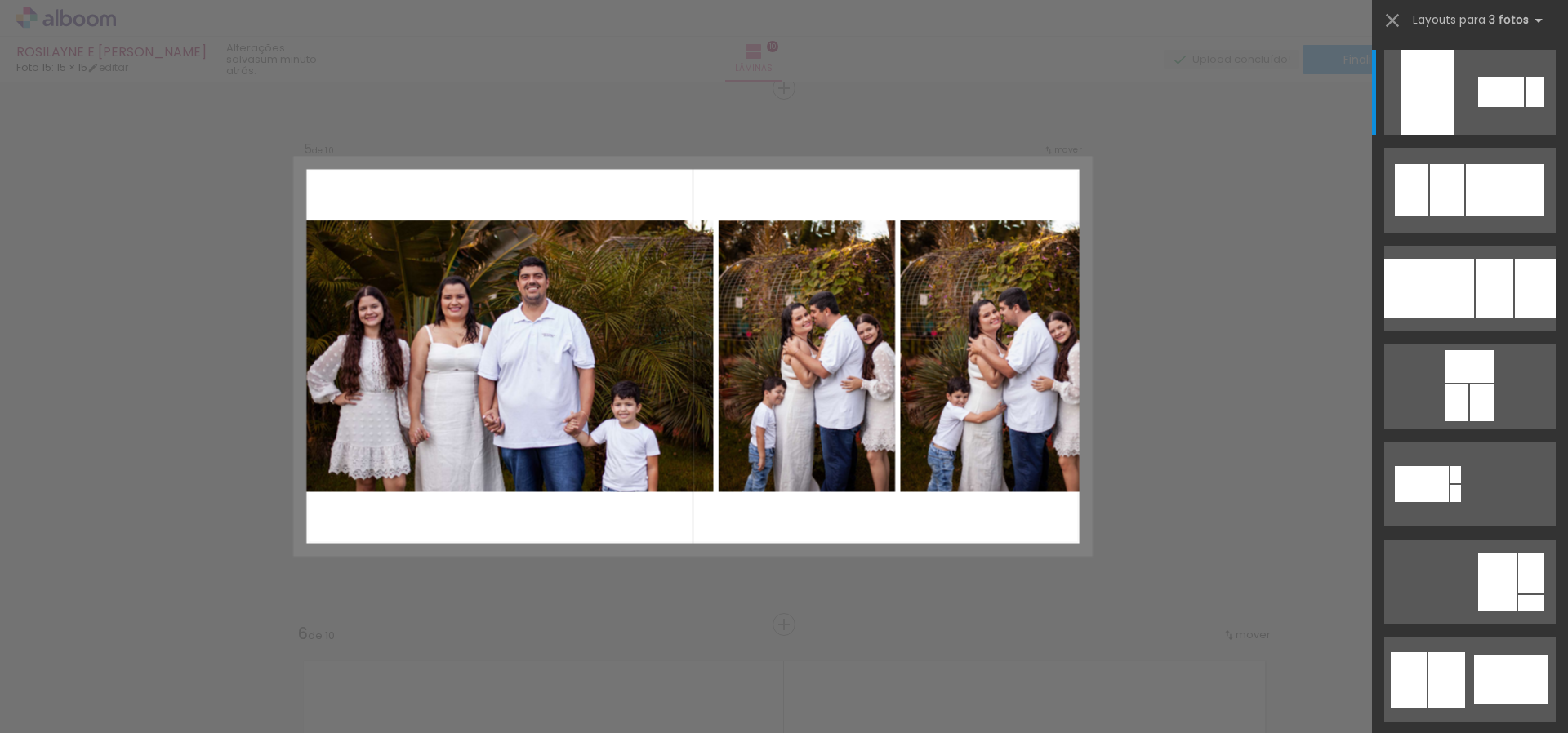
scroll to position [0, 2034]
click at [1520, 277] on div at bounding box center [1536, 288] width 41 height 59
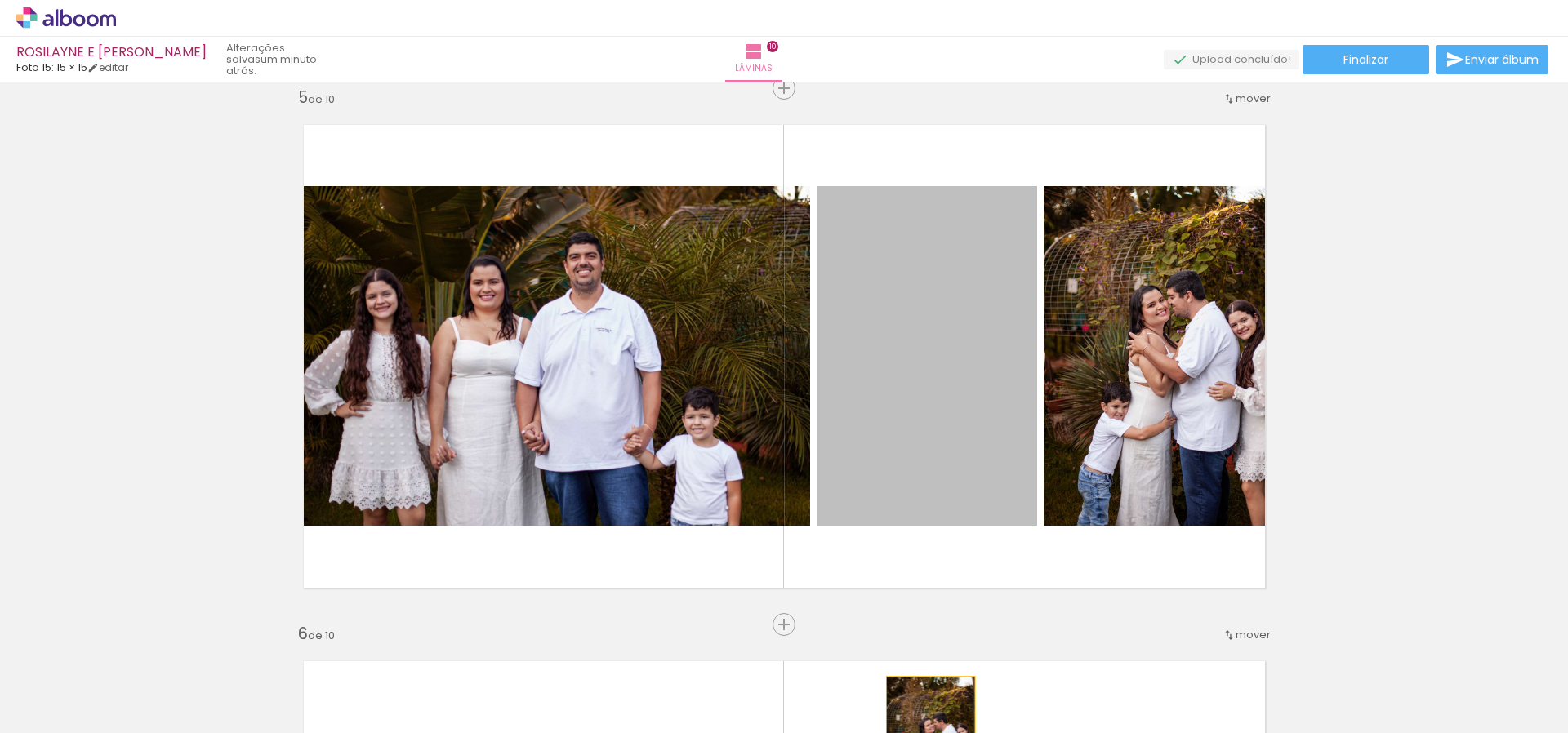
drag, startPoint x: 907, startPoint y: 397, endPoint x: 930, endPoint y: 745, distance: 348.8
click at [930, 732] on html "link( href="../../bower_components/polymer/polymer.html" rel="import" ) picture…" at bounding box center [784, 366] width 1568 height 733
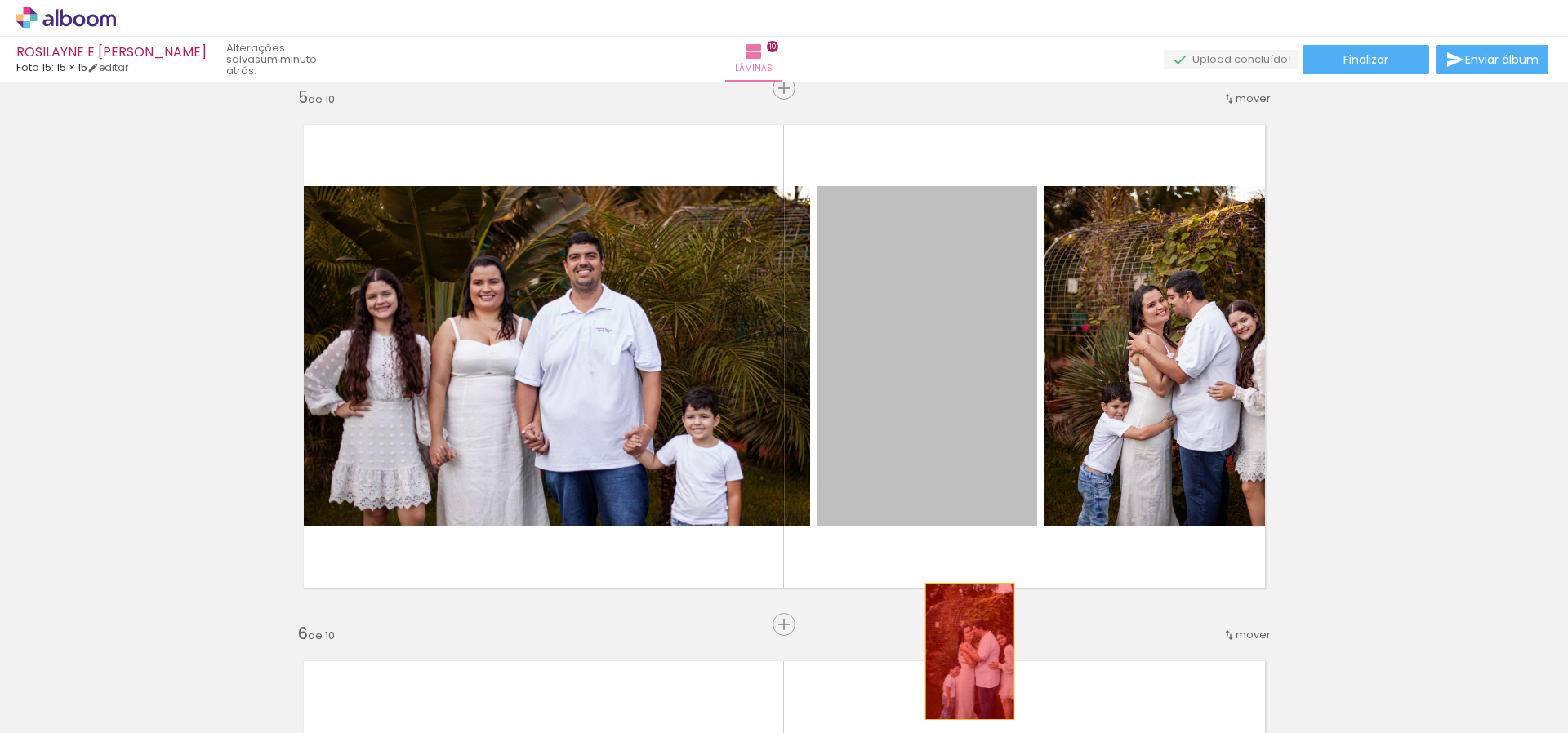
drag, startPoint x: 950, startPoint y: 456, endPoint x: 970, endPoint y: 652, distance: 197.0
click at [970, 652] on quentale-workspace at bounding box center [784, 366] width 1568 height 733
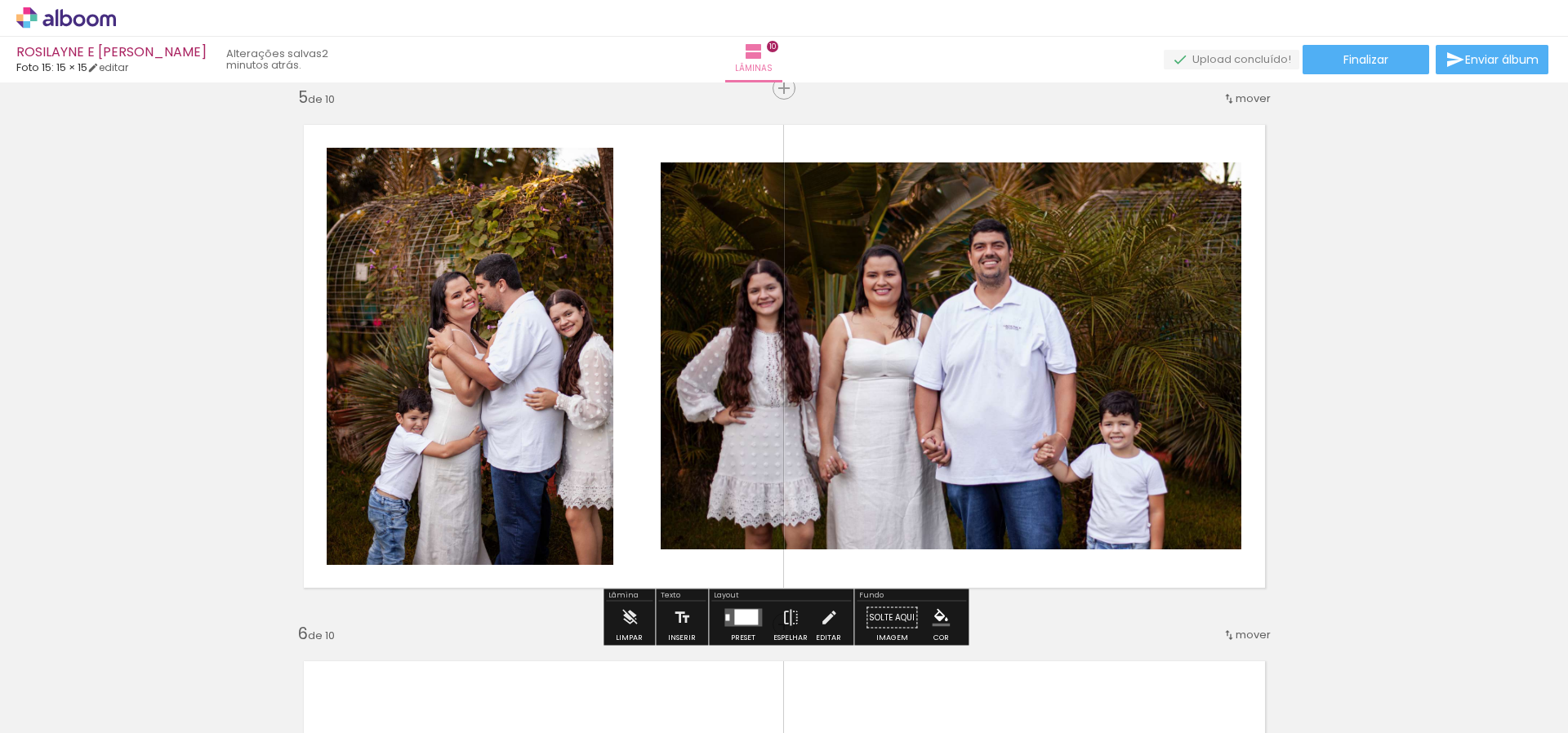
drag, startPoint x: 1417, startPoint y: 371, endPoint x: 1396, endPoint y: 402, distance: 37.4
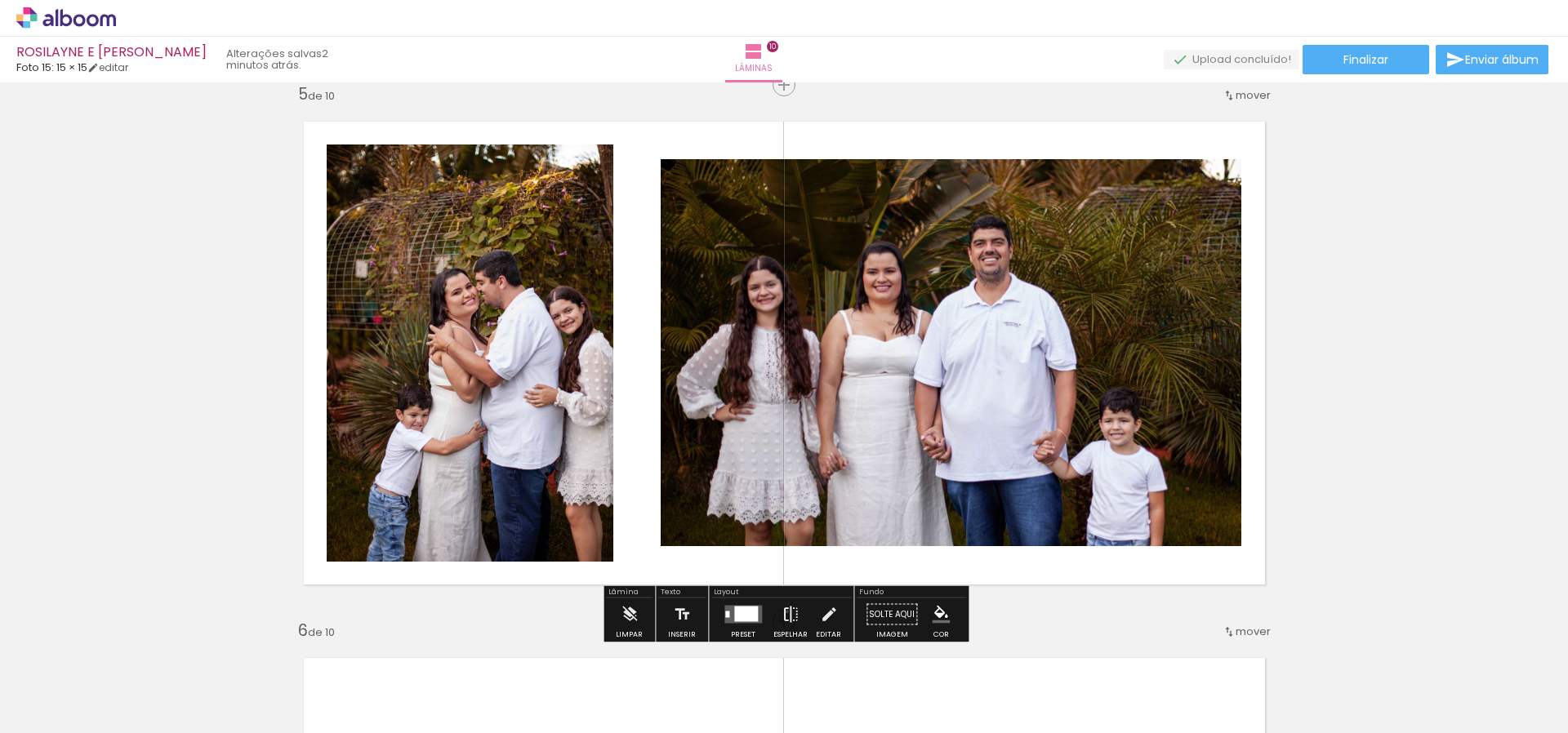
click at [783, 611] on iron-icon at bounding box center [790, 615] width 18 height 33
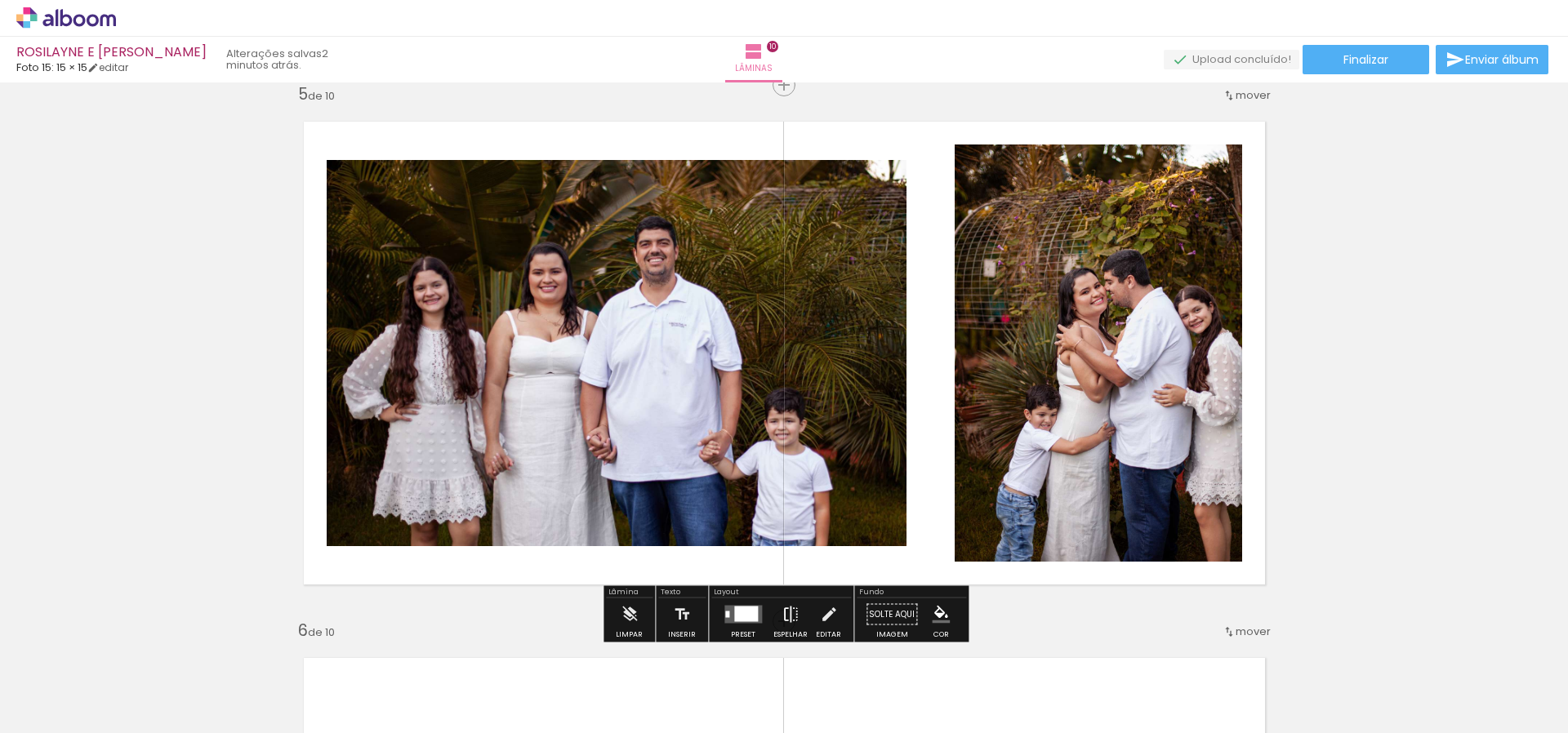
click at [783, 611] on iron-icon at bounding box center [790, 615] width 18 height 33
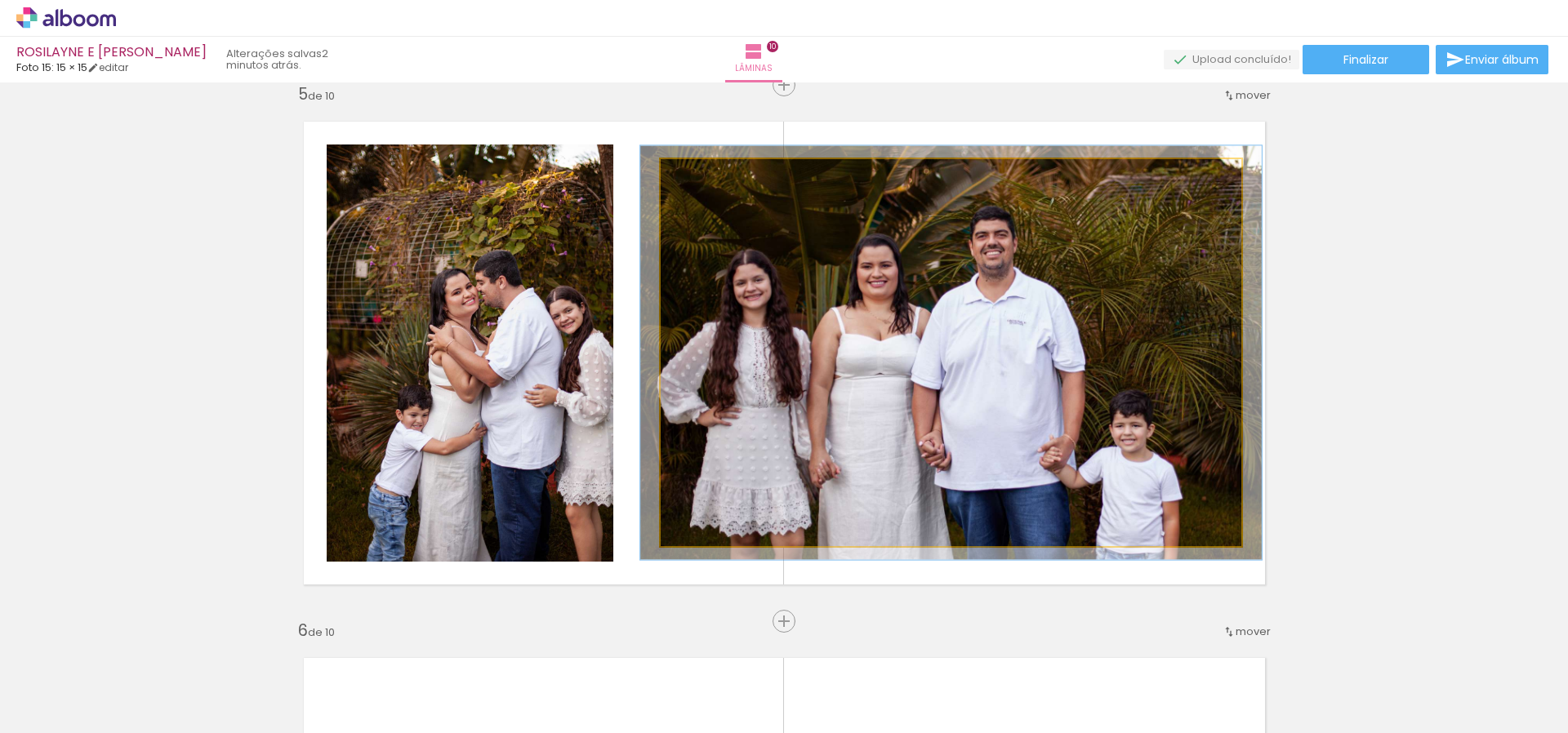
click at [710, 175] on div at bounding box center [702, 176] width 26 height 26
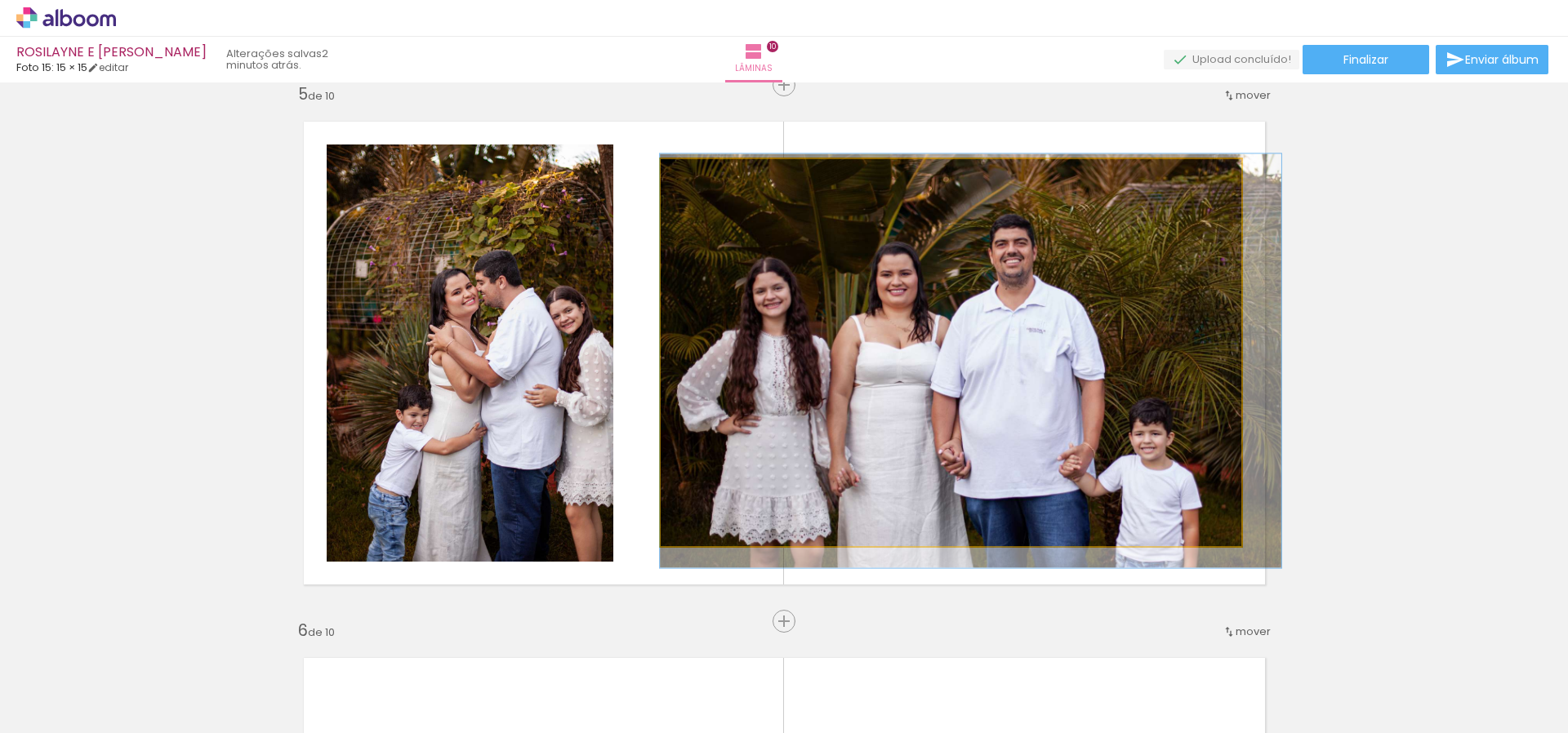
drag, startPoint x: 835, startPoint y: 311, endPoint x: 1043, endPoint y: 319, distance: 208.2
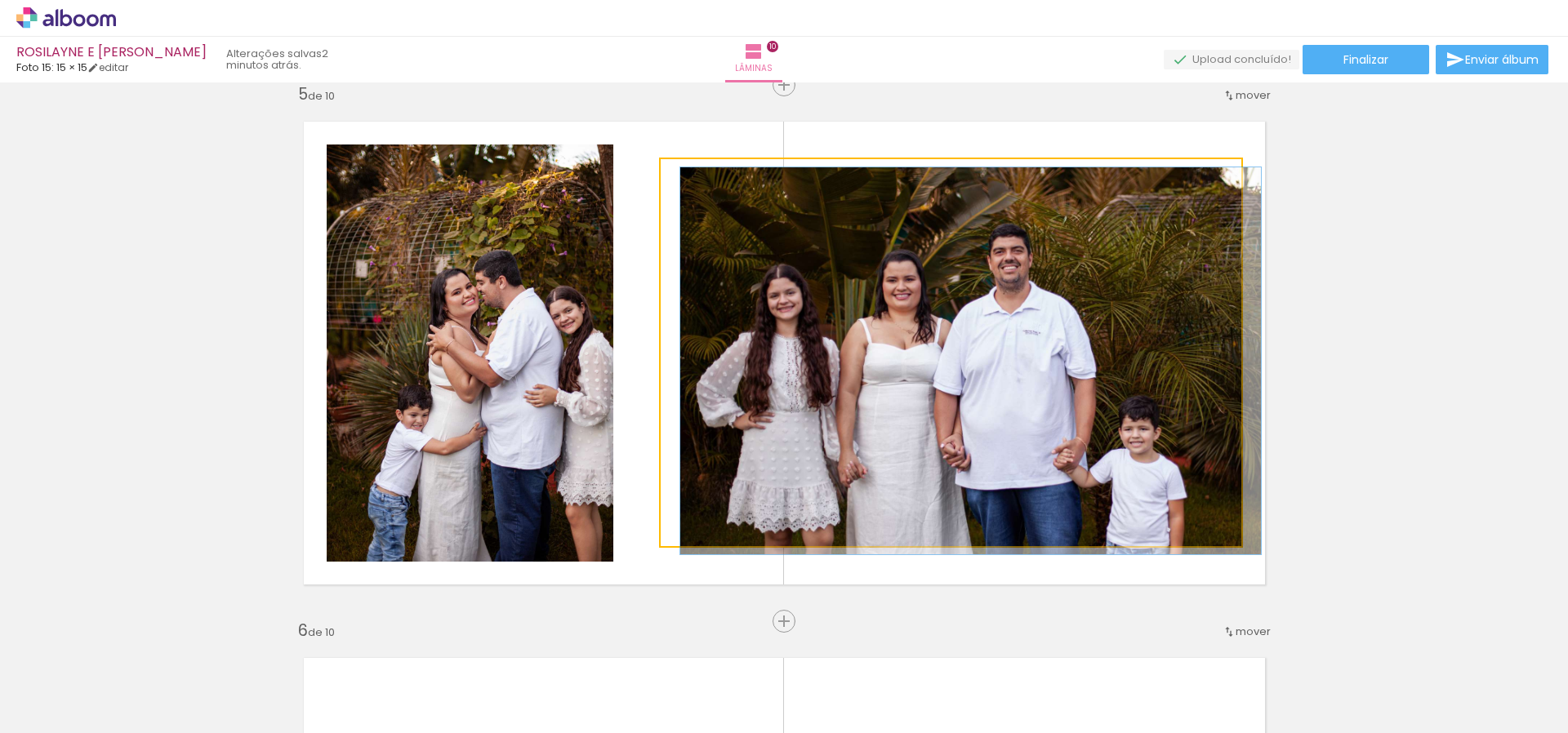
drag, startPoint x: 675, startPoint y: 177, endPoint x: 616, endPoint y: 178, distance: 59.0
type paper-slider "100"
click at [623, 177] on quentale-layouter at bounding box center [784, 353] width 994 height 496
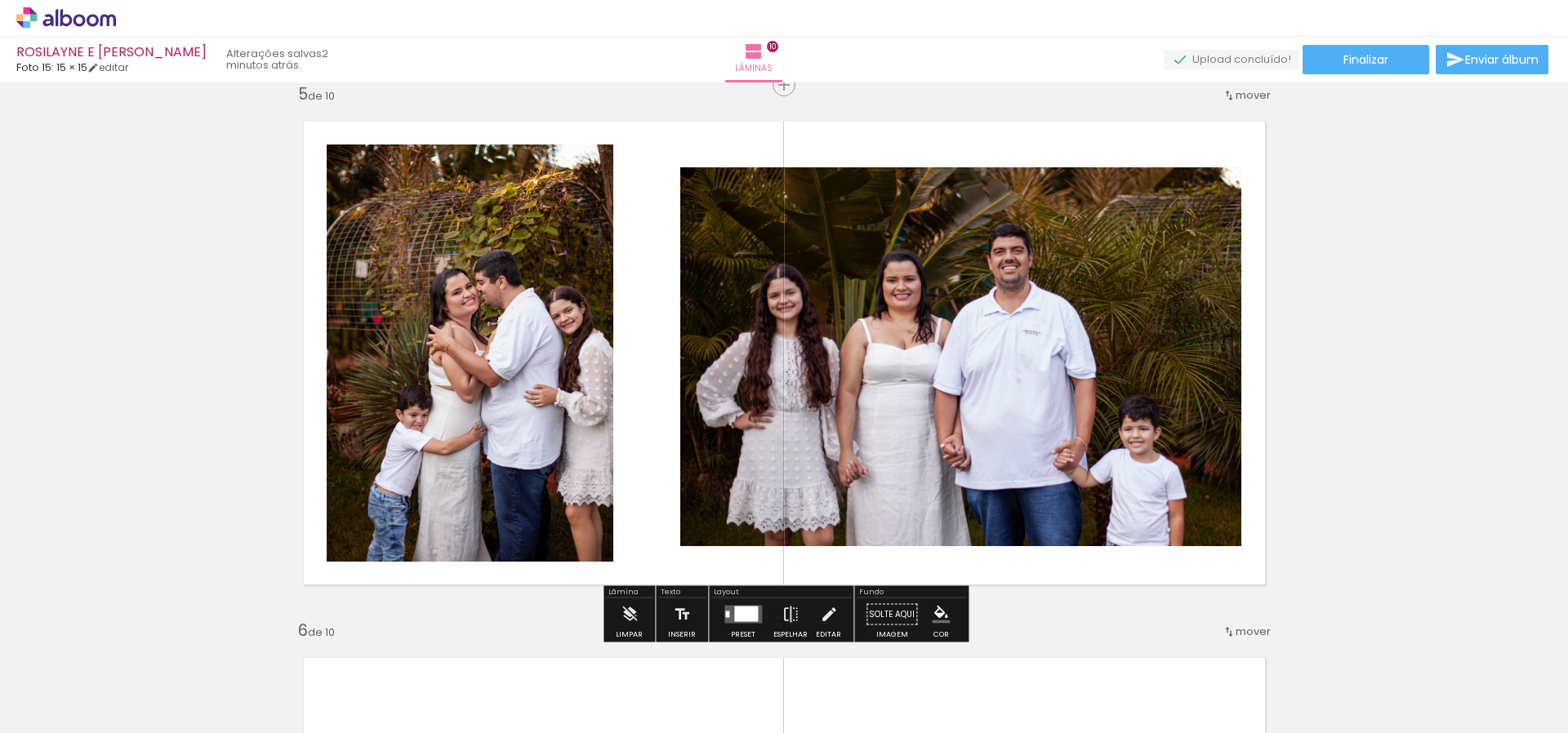
click at [629, 213] on quentale-layouter at bounding box center [784, 353] width 994 height 496
click at [739, 603] on div at bounding box center [743, 615] width 44 height 33
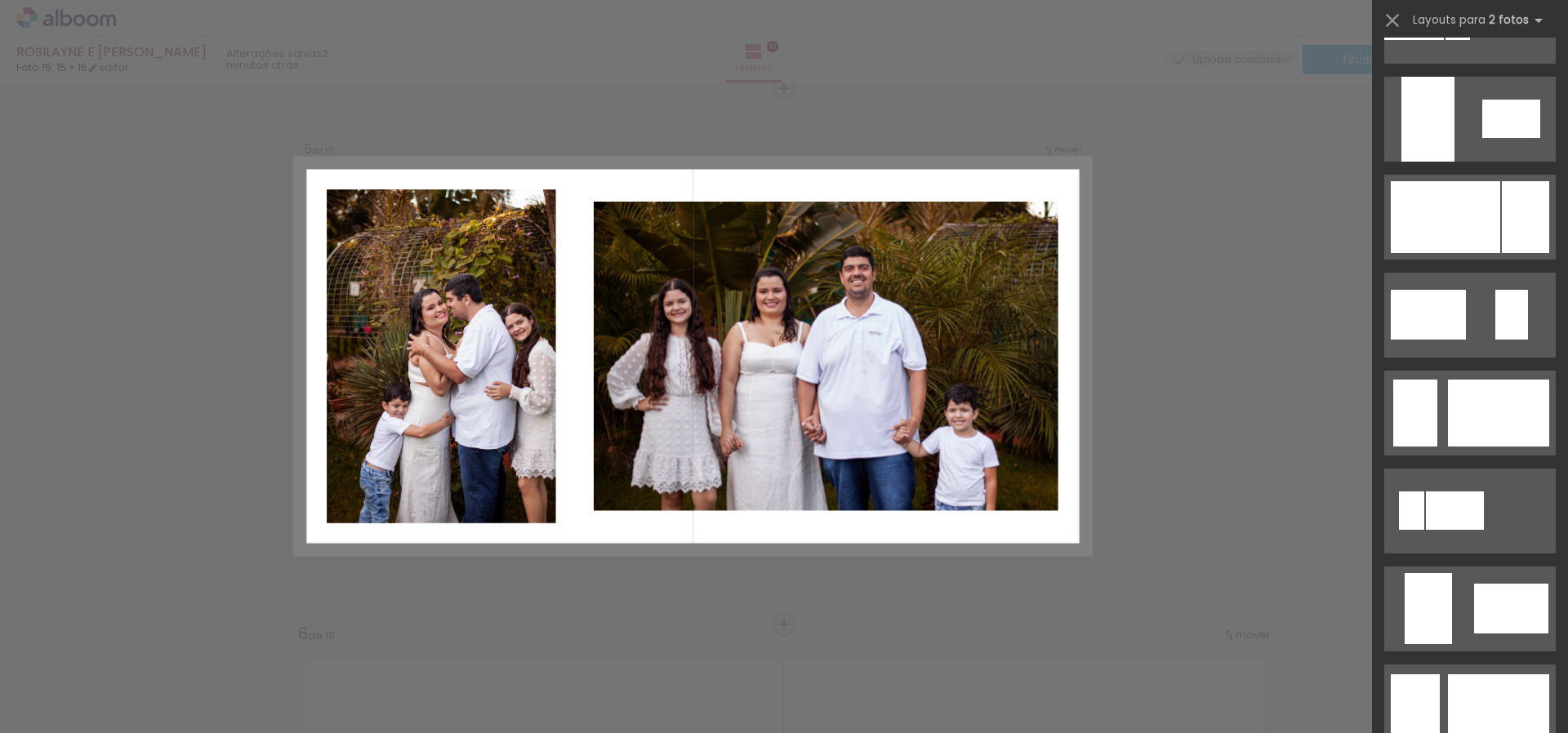
scroll to position [756, 0]
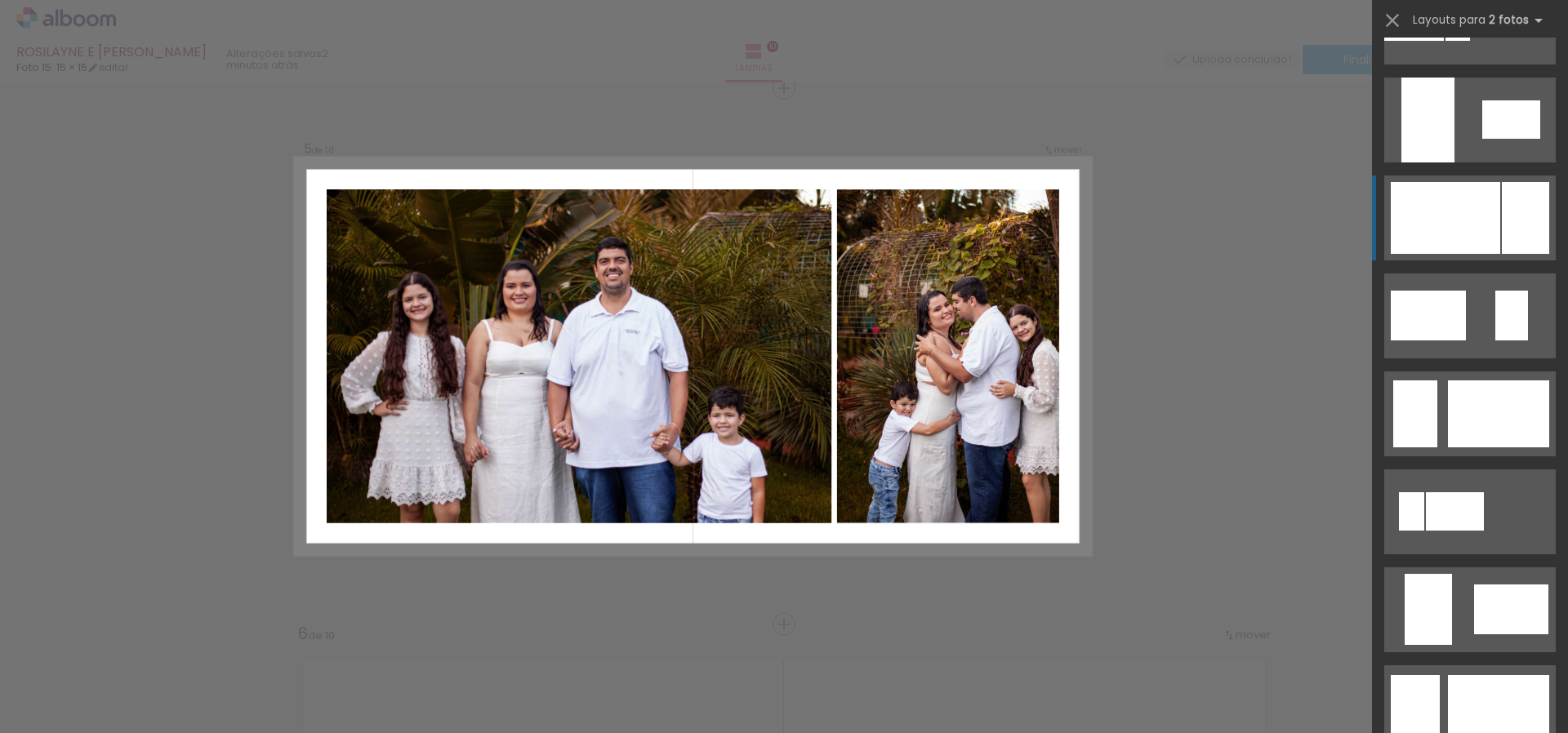
click at [1538, 207] on div at bounding box center [1526, 218] width 47 height 72
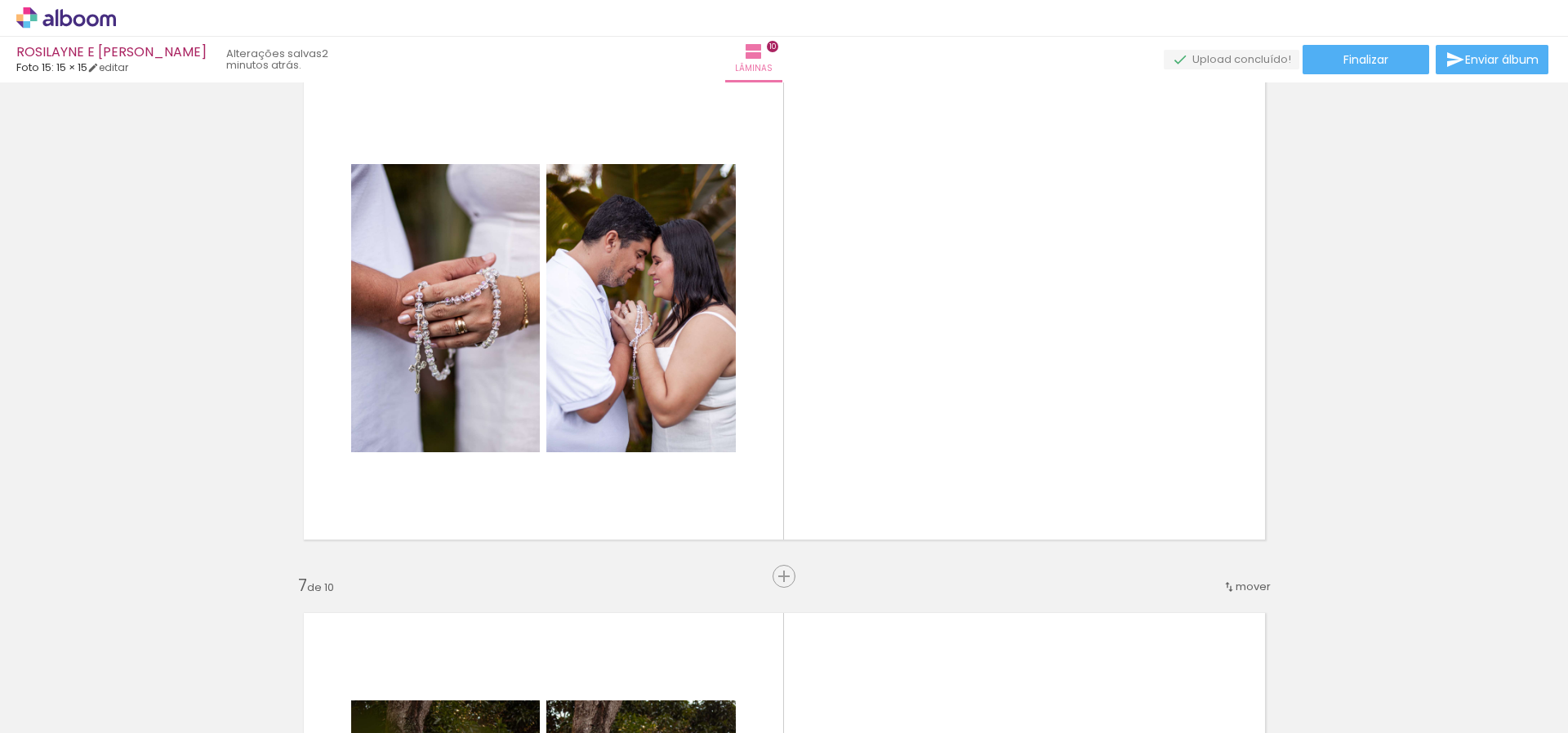
scroll to position [2753, 0]
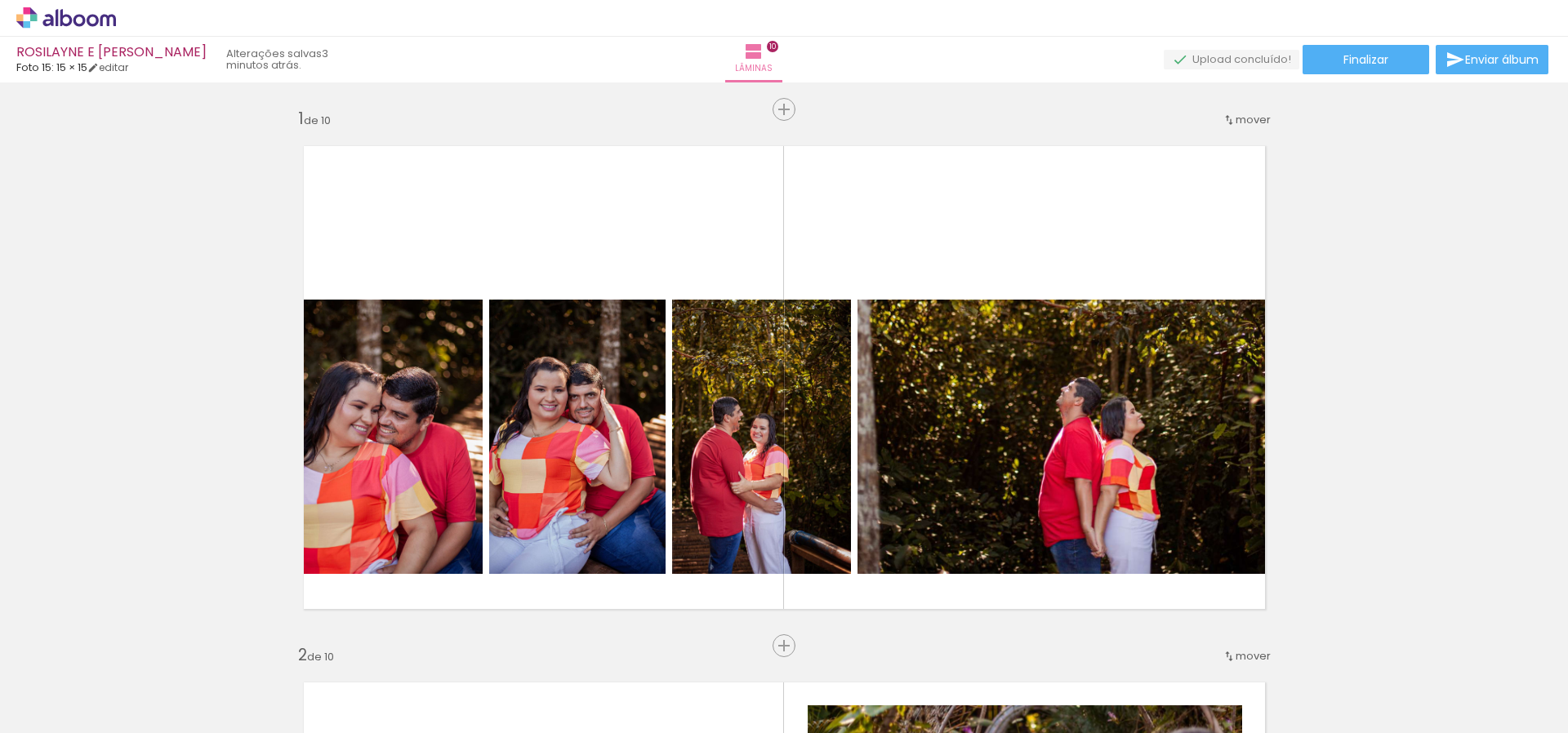
scroll to position [0, 2034]
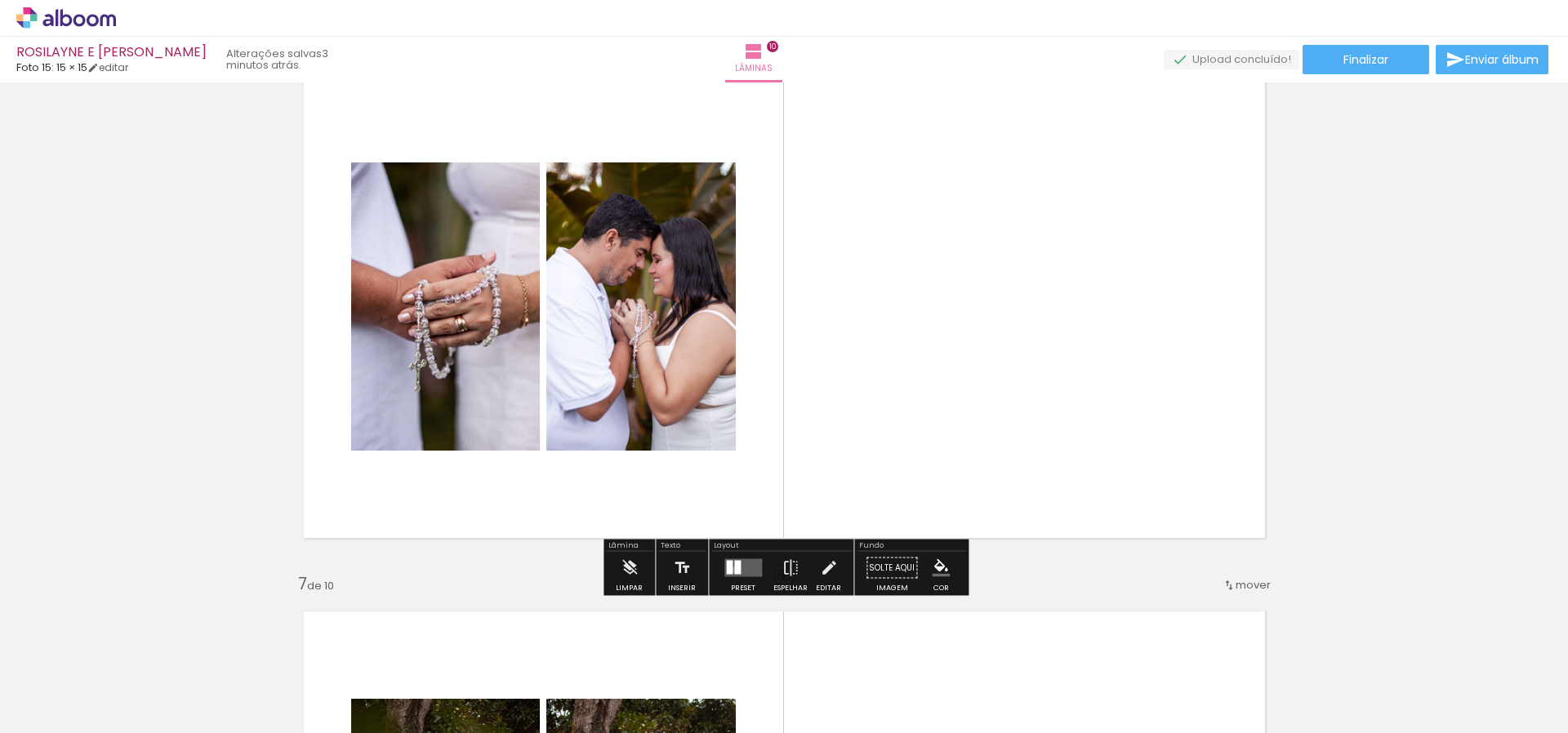
click at [734, 570] on div at bounding box center [738, 567] width 7 height 14
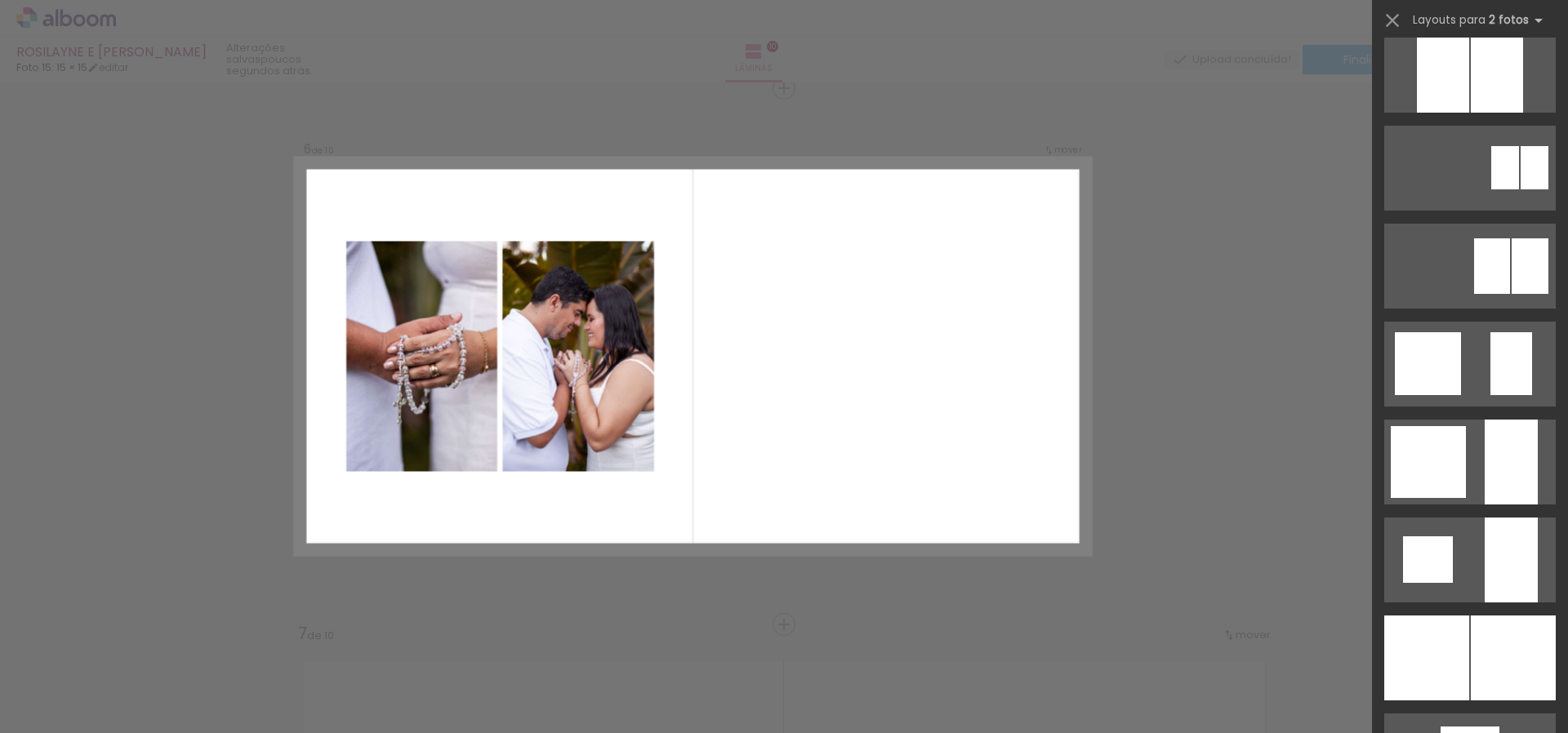
scroll to position [1115, 0]
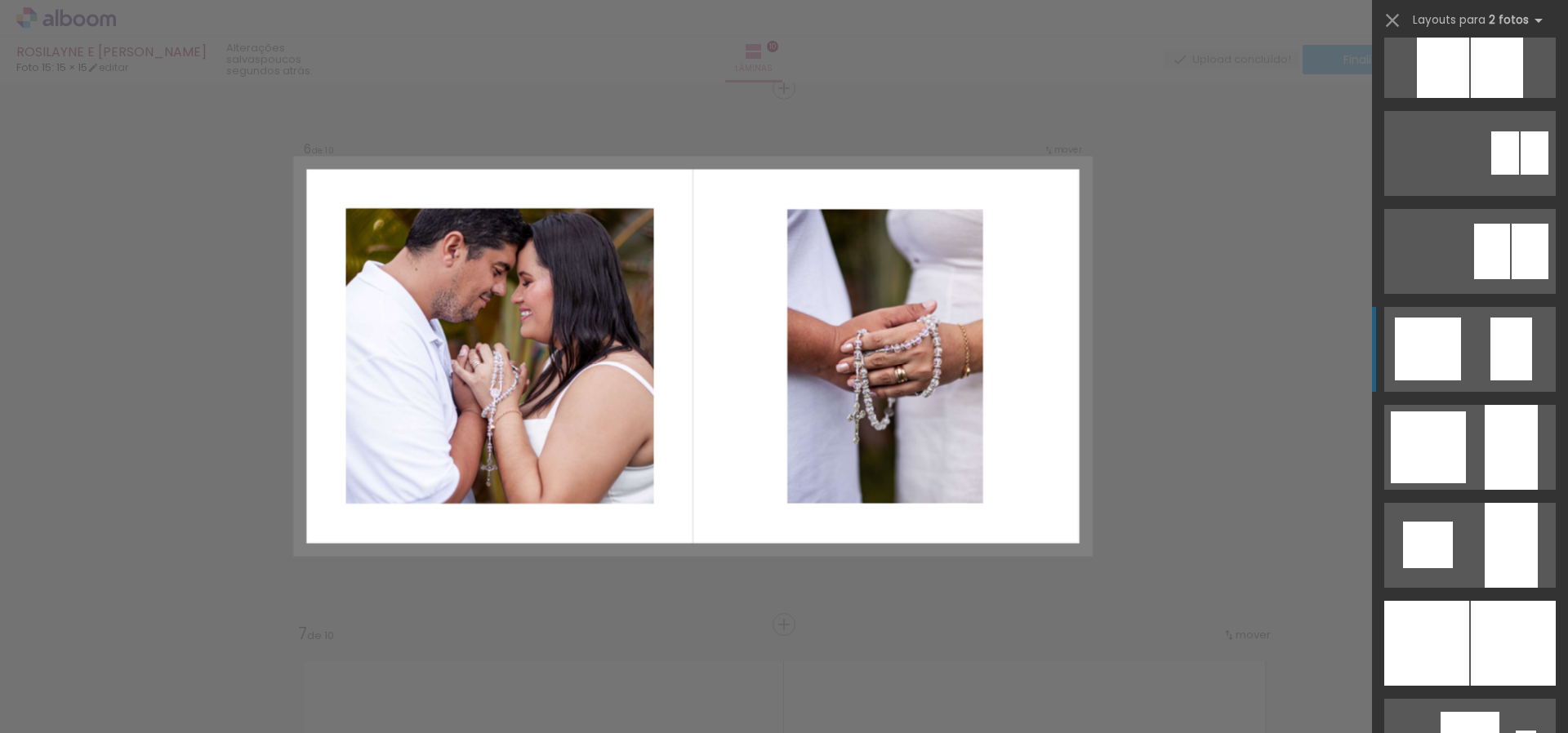
click at [1525, 349] on div at bounding box center [1511, 349] width 41 height 62
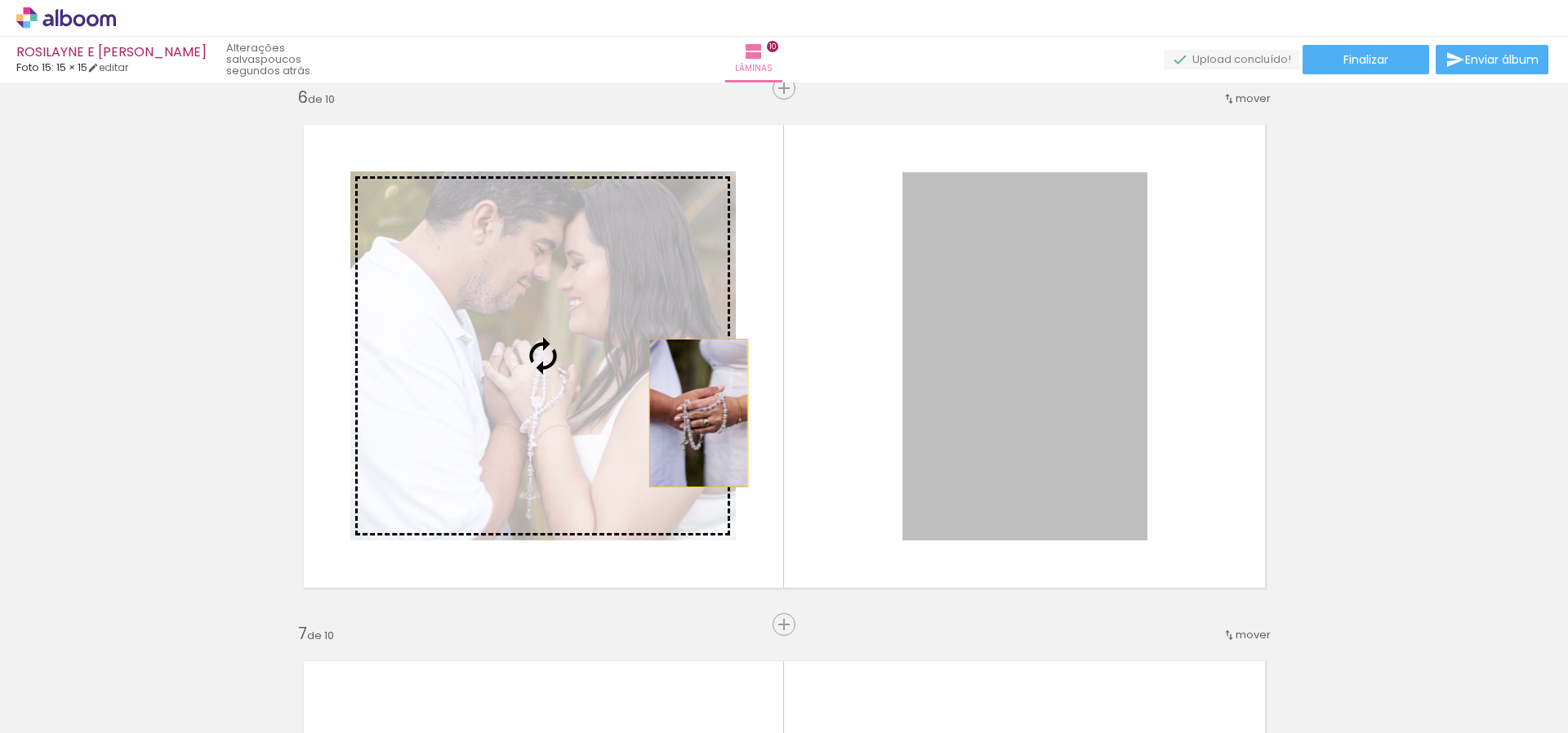
drag, startPoint x: 946, startPoint y: 423, endPoint x: 532, endPoint y: 406, distance: 414.3
click at [0, 0] on slot at bounding box center [0, 0] width 0 height 0
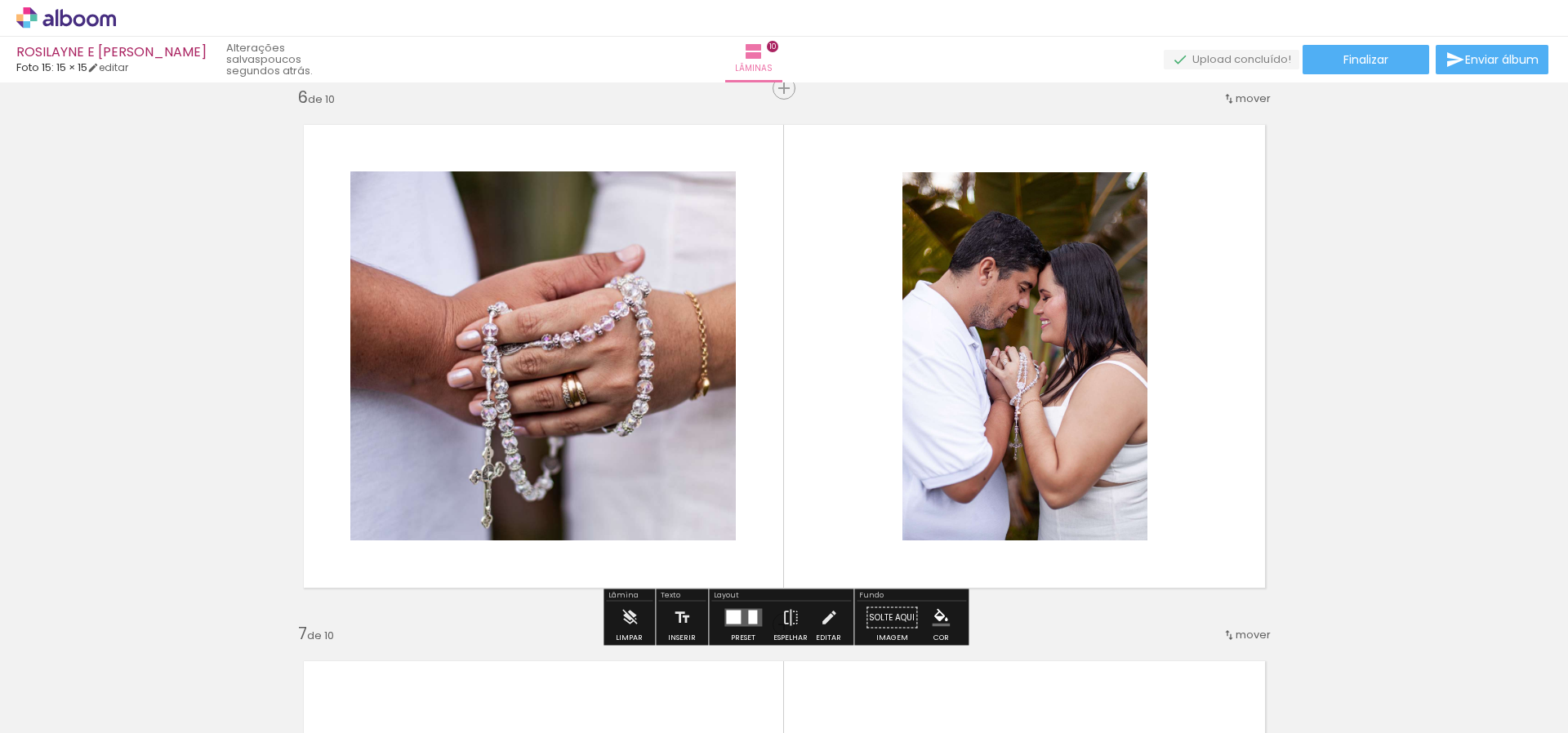
click at [531, 404] on quentale-photo at bounding box center [543, 356] width 385 height 369
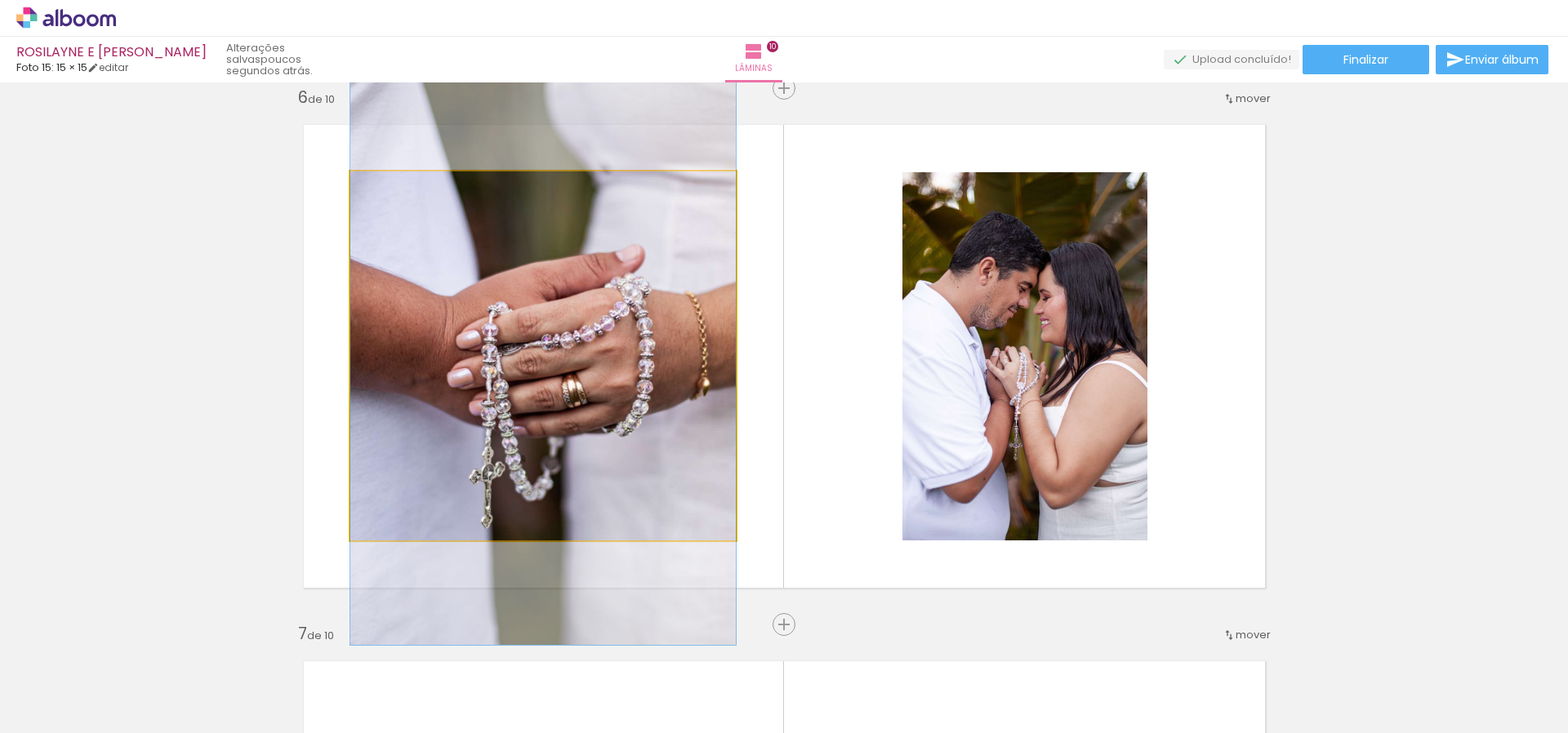
click at [531, 404] on quentale-photo at bounding box center [543, 356] width 385 height 369
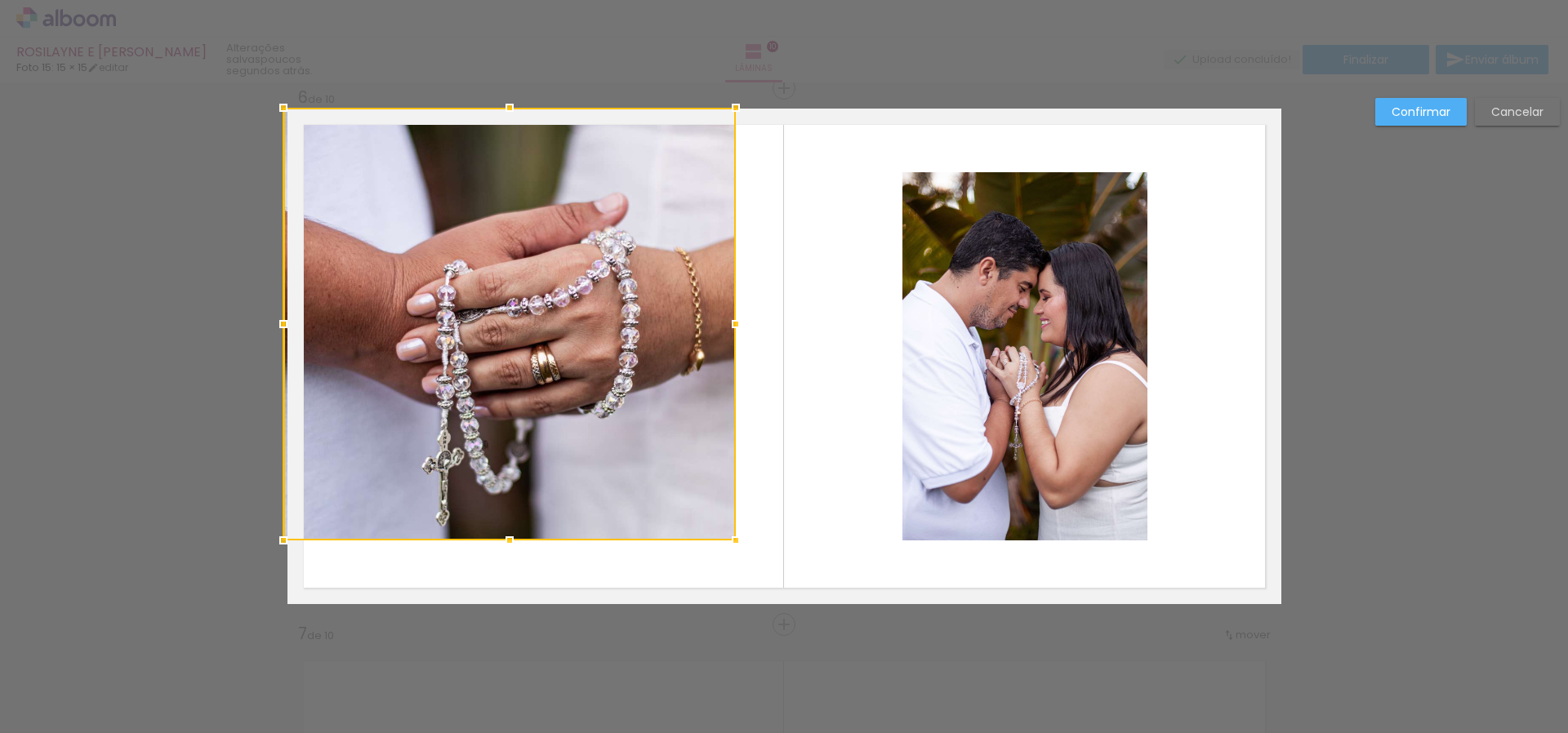
drag, startPoint x: 349, startPoint y: 169, endPoint x: 265, endPoint y: 86, distance: 118.1
click at [265, 86] on div "Inserir lâmina 1 de 10 Inserir lâmina 2 de 10 Inserir lâmina 3 de 10 Inserir lâ…" at bounding box center [784, 349] width 1568 height 5940
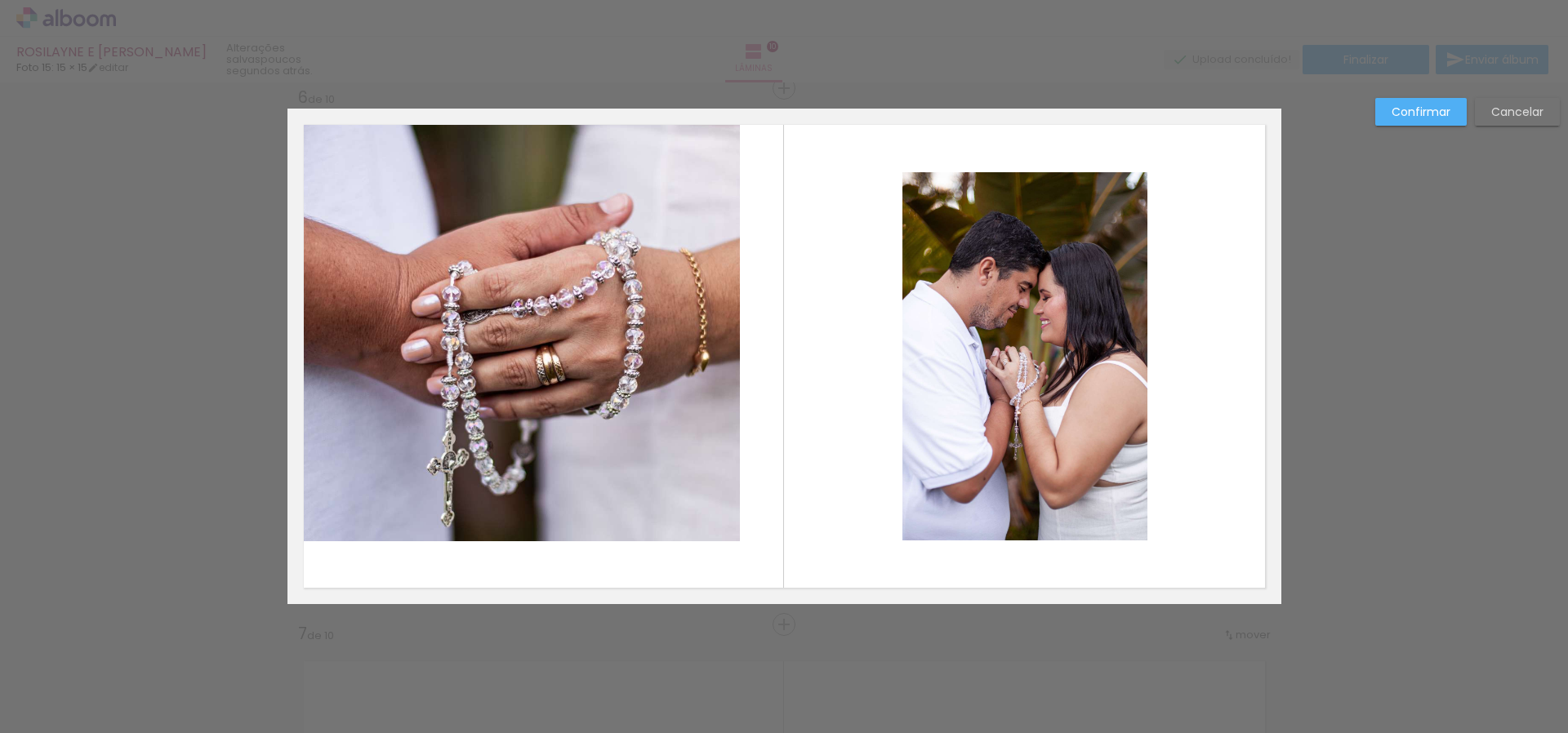
click at [741, 532] on quentale-layouter at bounding box center [784, 356] width 994 height 496
click at [738, 531] on quentale-photo at bounding box center [514, 325] width 453 height 432
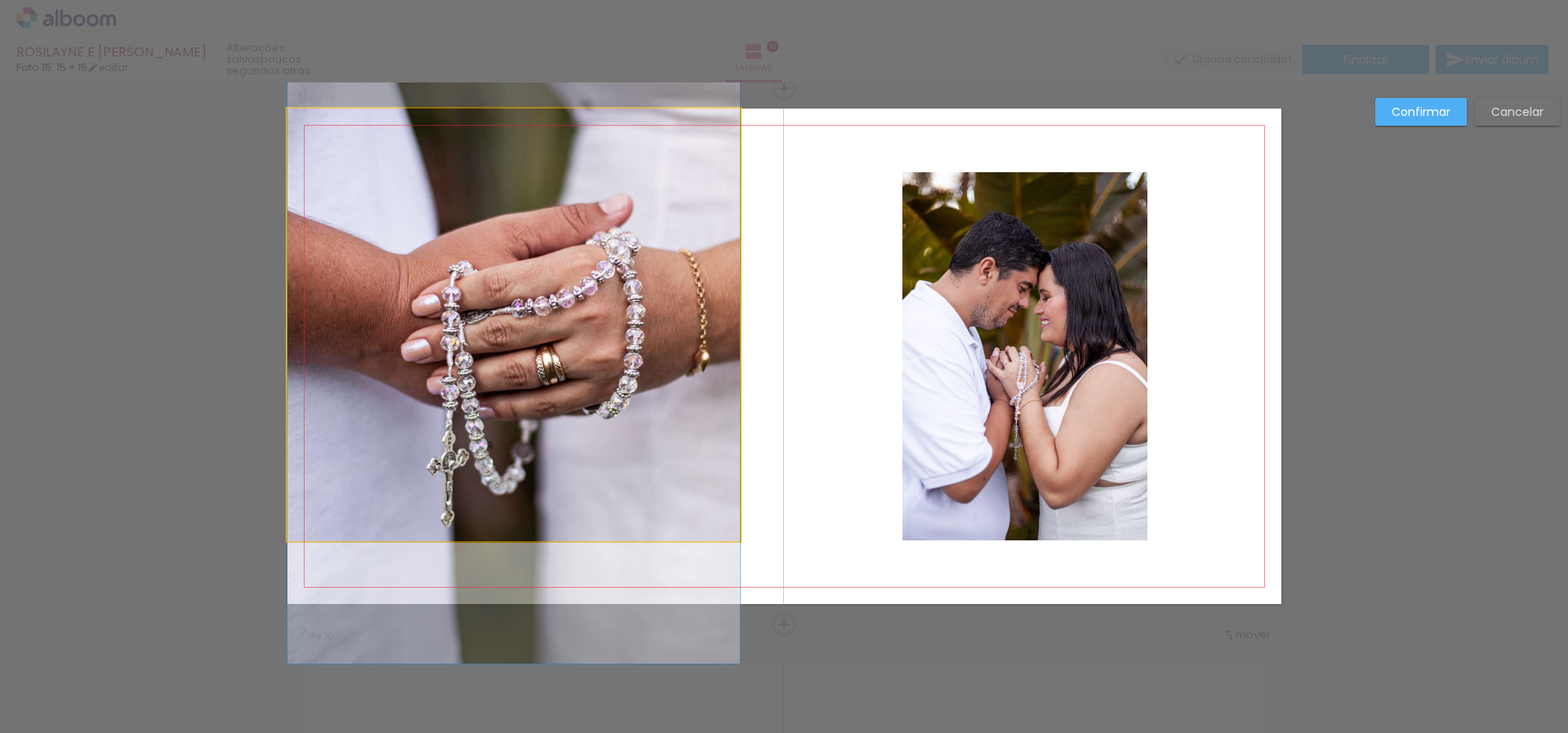
click at [730, 528] on quentale-photo at bounding box center [514, 325] width 453 height 432
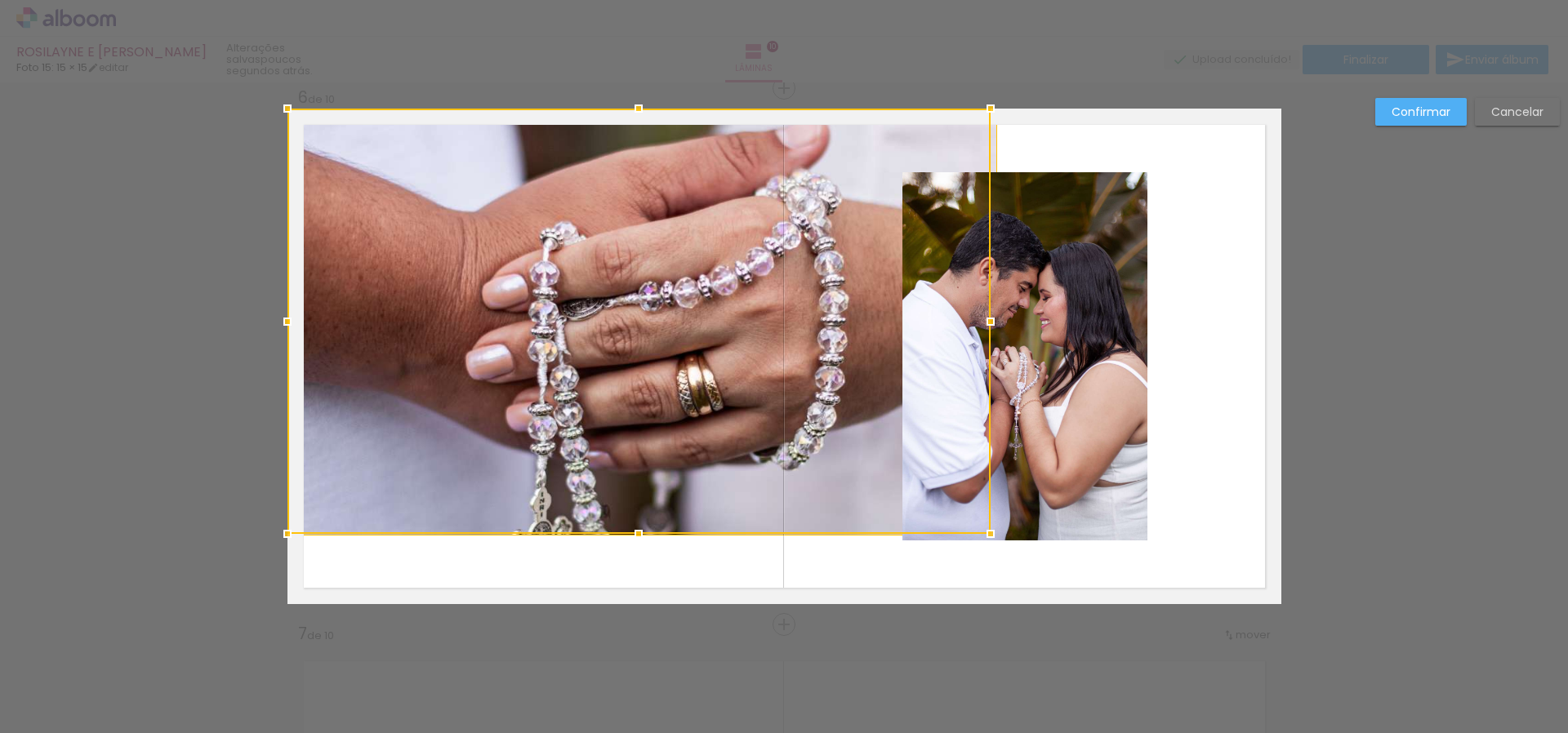
drag, startPoint x: 736, startPoint y: 543, endPoint x: 635, endPoint y: 498, distance: 110.6
click at [635, 499] on div at bounding box center [639, 322] width 703 height 426
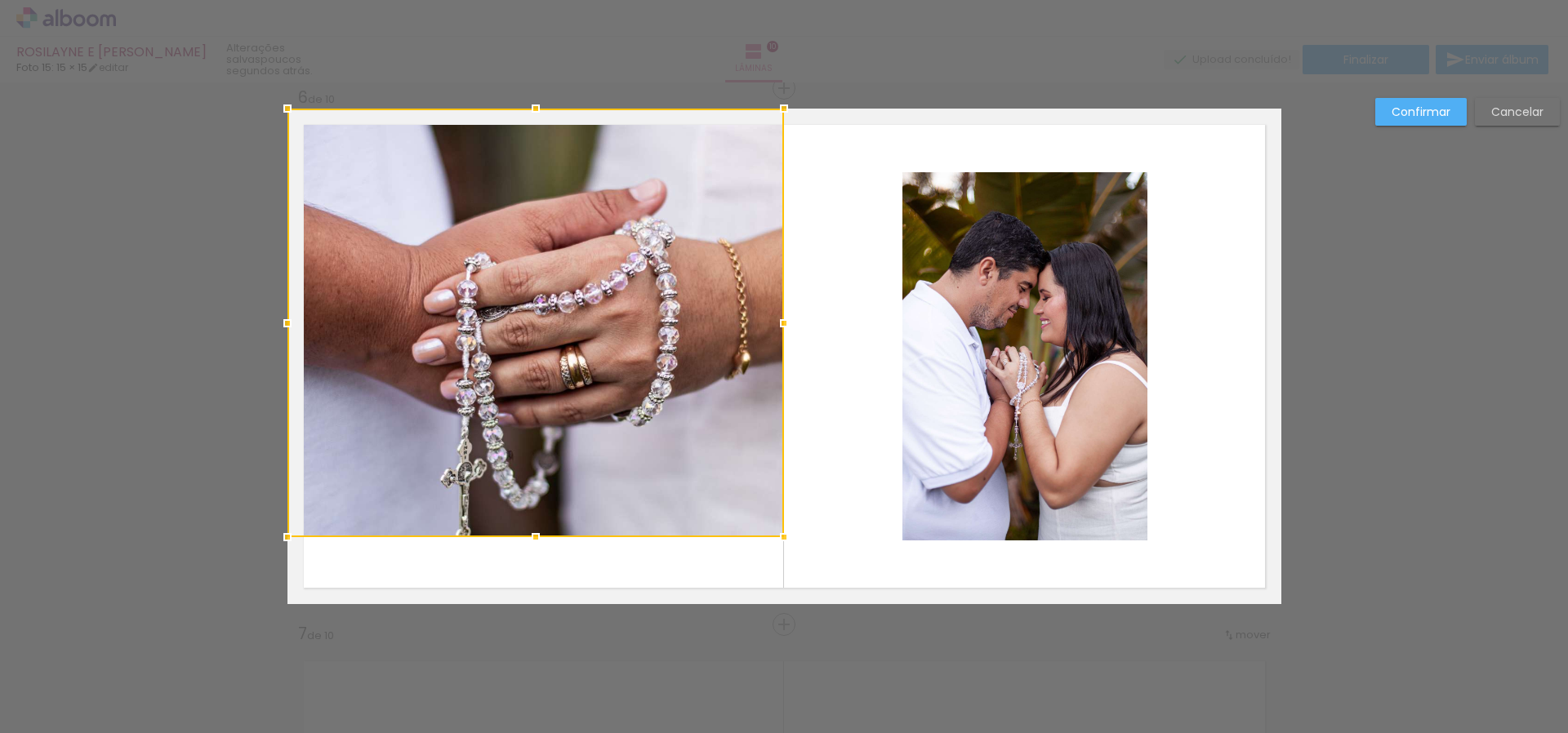
drag, startPoint x: 1010, startPoint y: 323, endPoint x: 780, endPoint y: 314, distance: 230.2
click at [780, 314] on div at bounding box center [784, 323] width 33 height 33
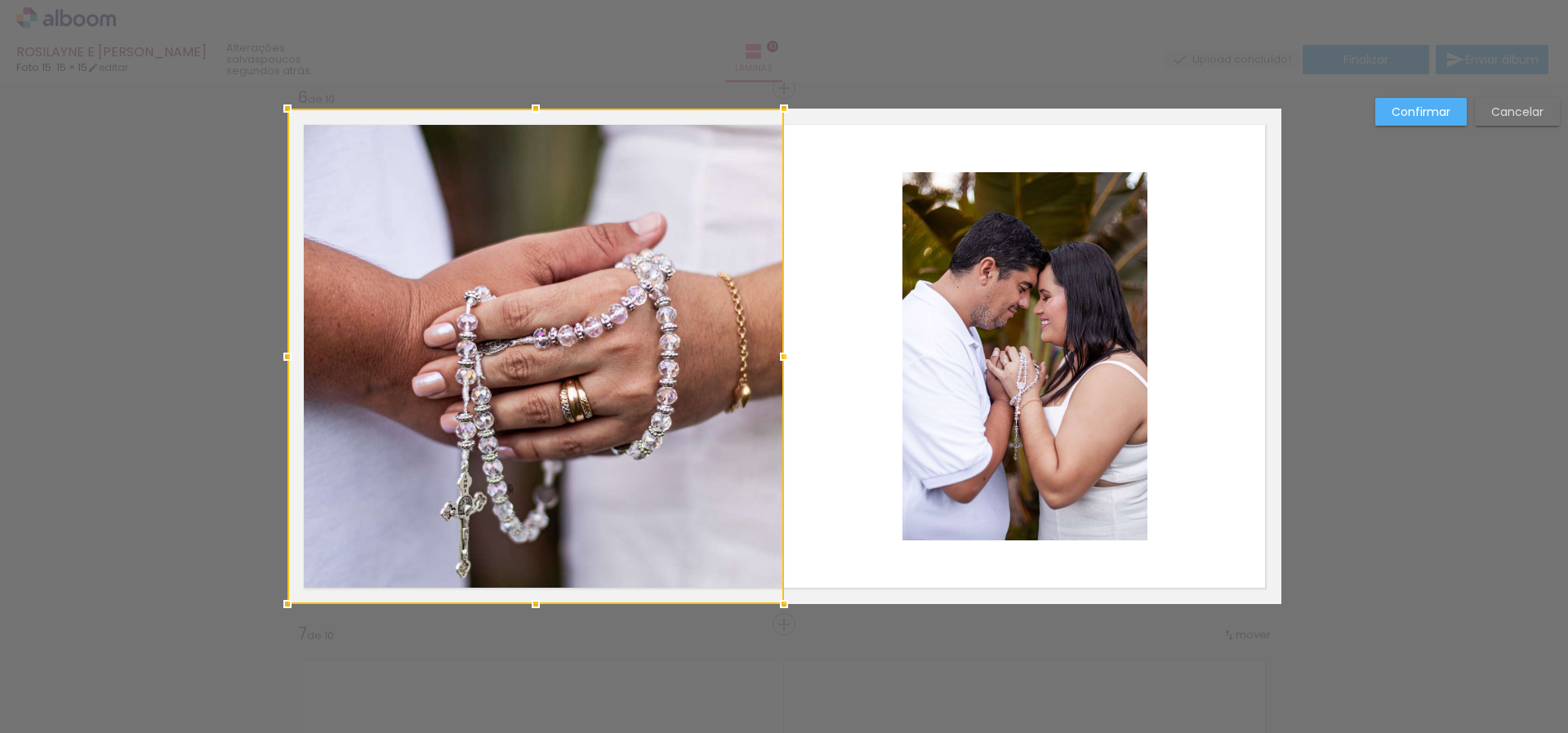
drag, startPoint x: 539, startPoint y: 537, endPoint x: 531, endPoint y: 610, distance: 73.4
click at [520, 613] on div at bounding box center [536, 604] width 33 height 33
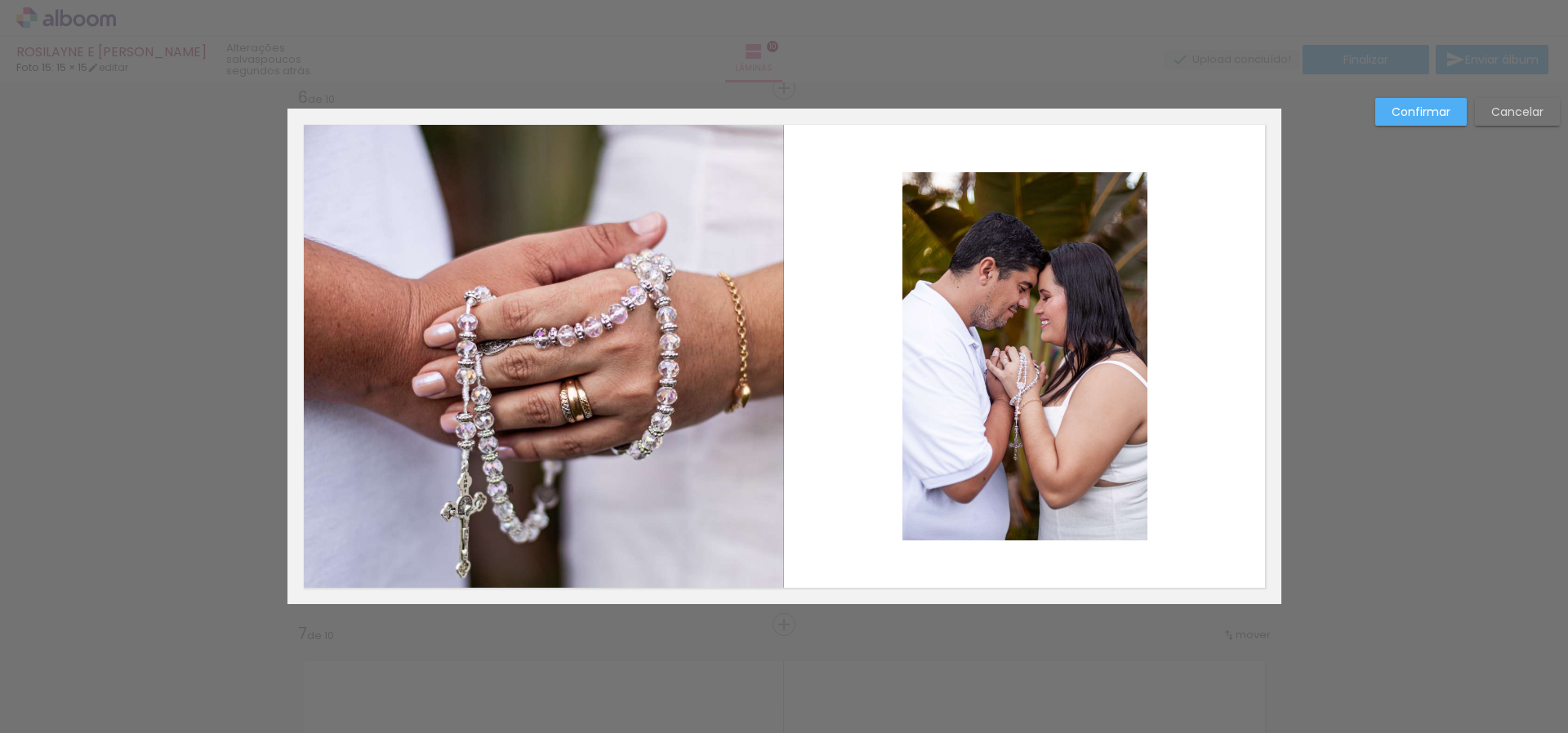
click at [0, 0] on slot "Confirmar" at bounding box center [0, 0] width 0 height 0
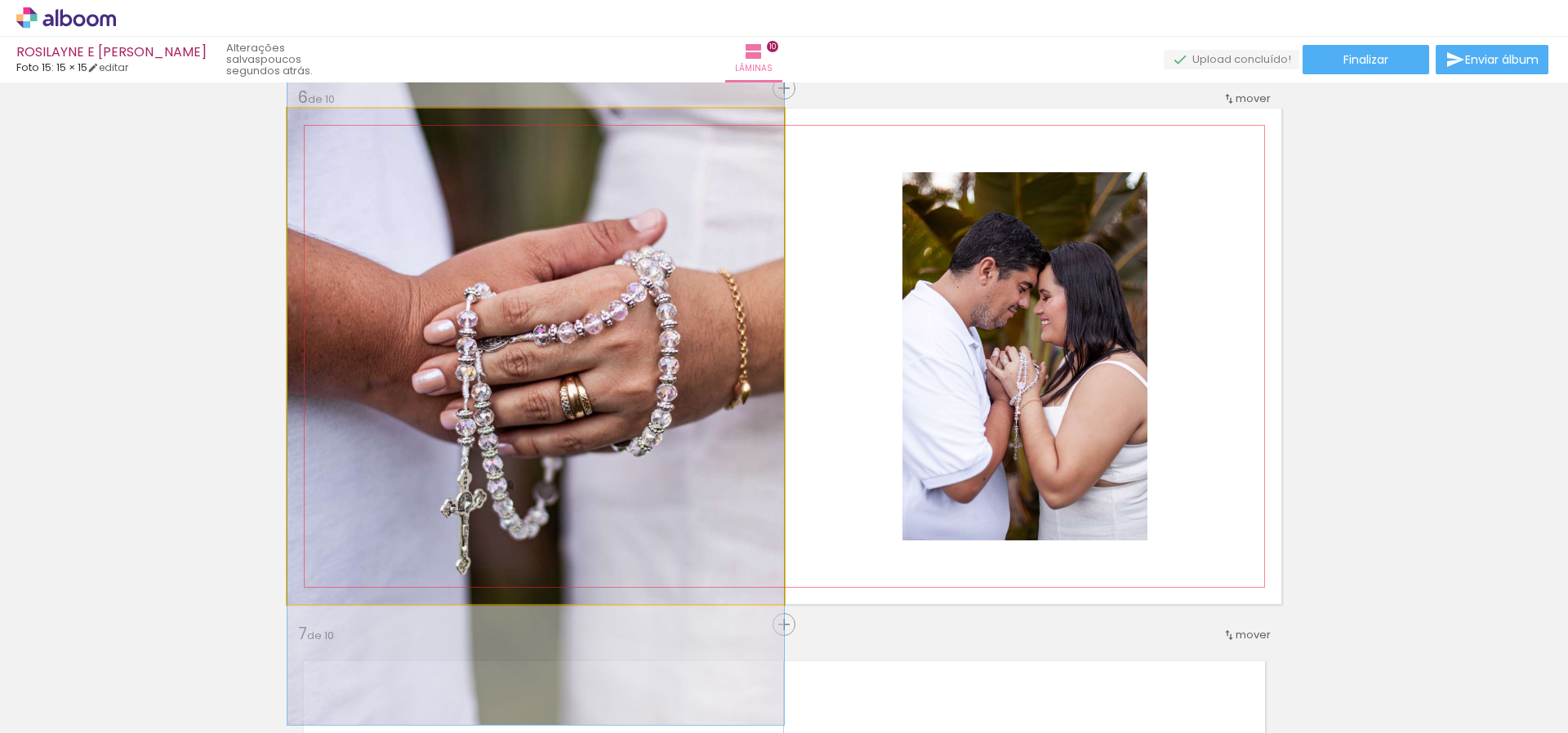
drag, startPoint x: 626, startPoint y: 386, endPoint x: 612, endPoint y: 383, distance: 14.3
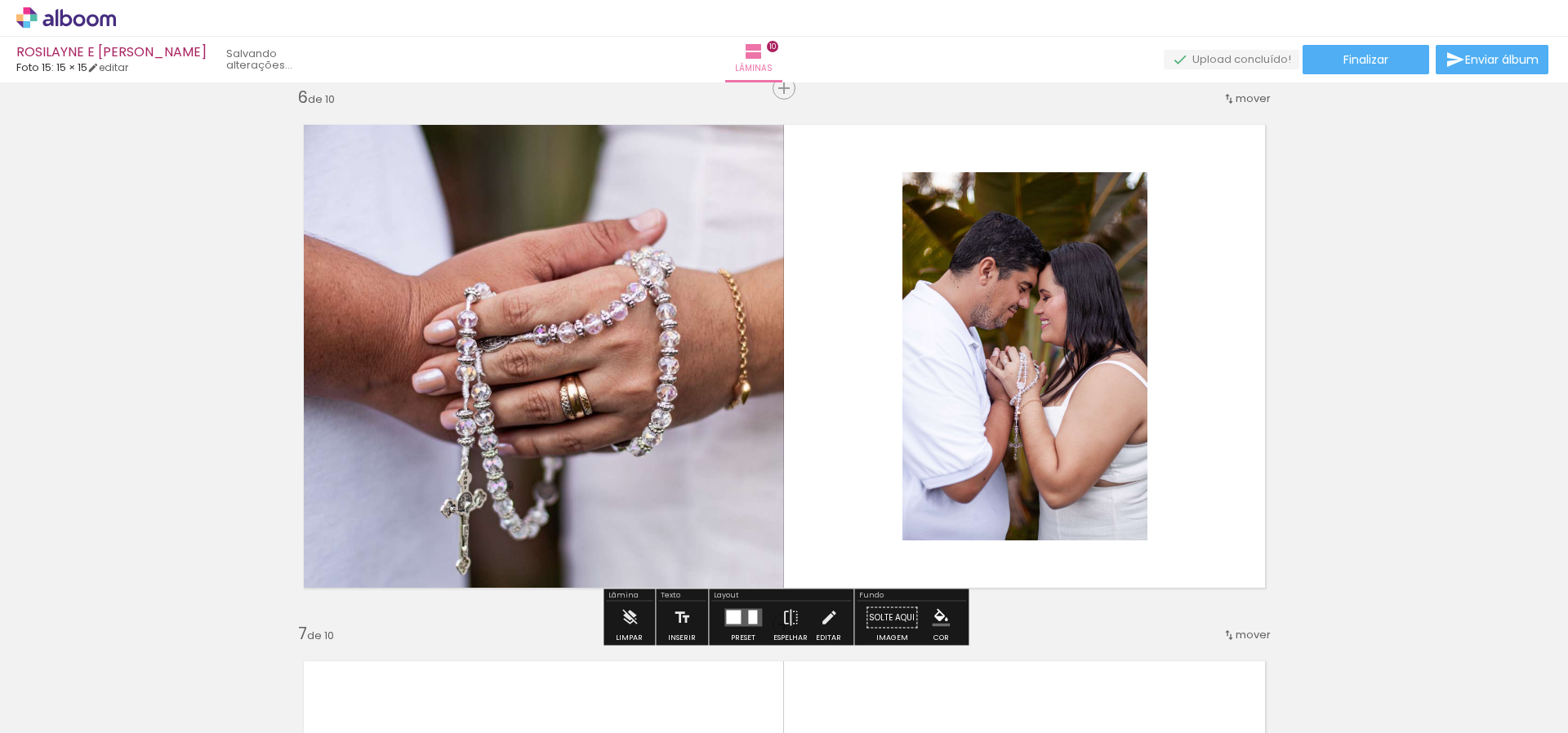
click at [845, 352] on quentale-layouter at bounding box center [784, 356] width 994 height 496
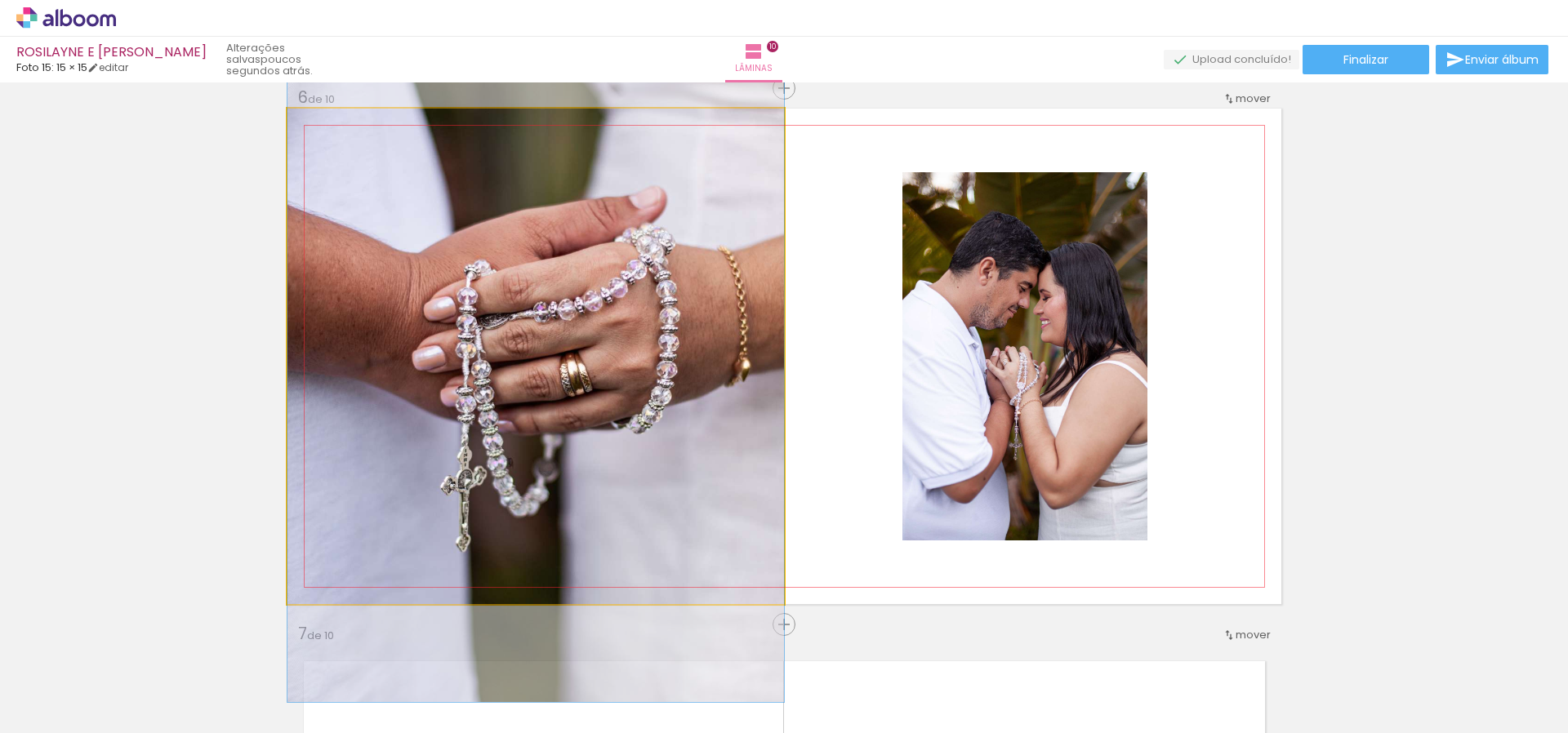
drag, startPoint x: 634, startPoint y: 398, endPoint x: 642, endPoint y: 368, distance: 31.0
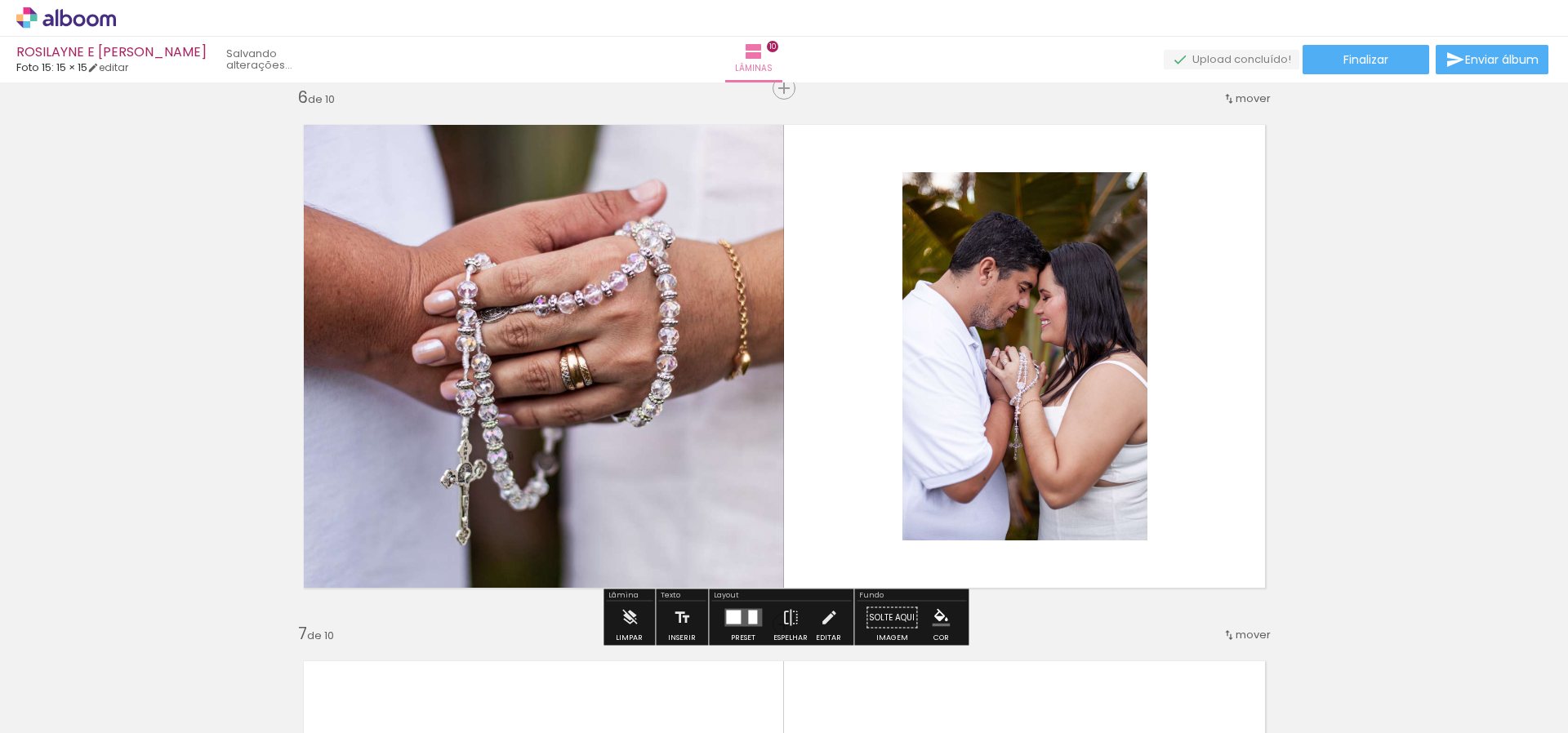
click at [871, 361] on quentale-layouter at bounding box center [784, 356] width 994 height 496
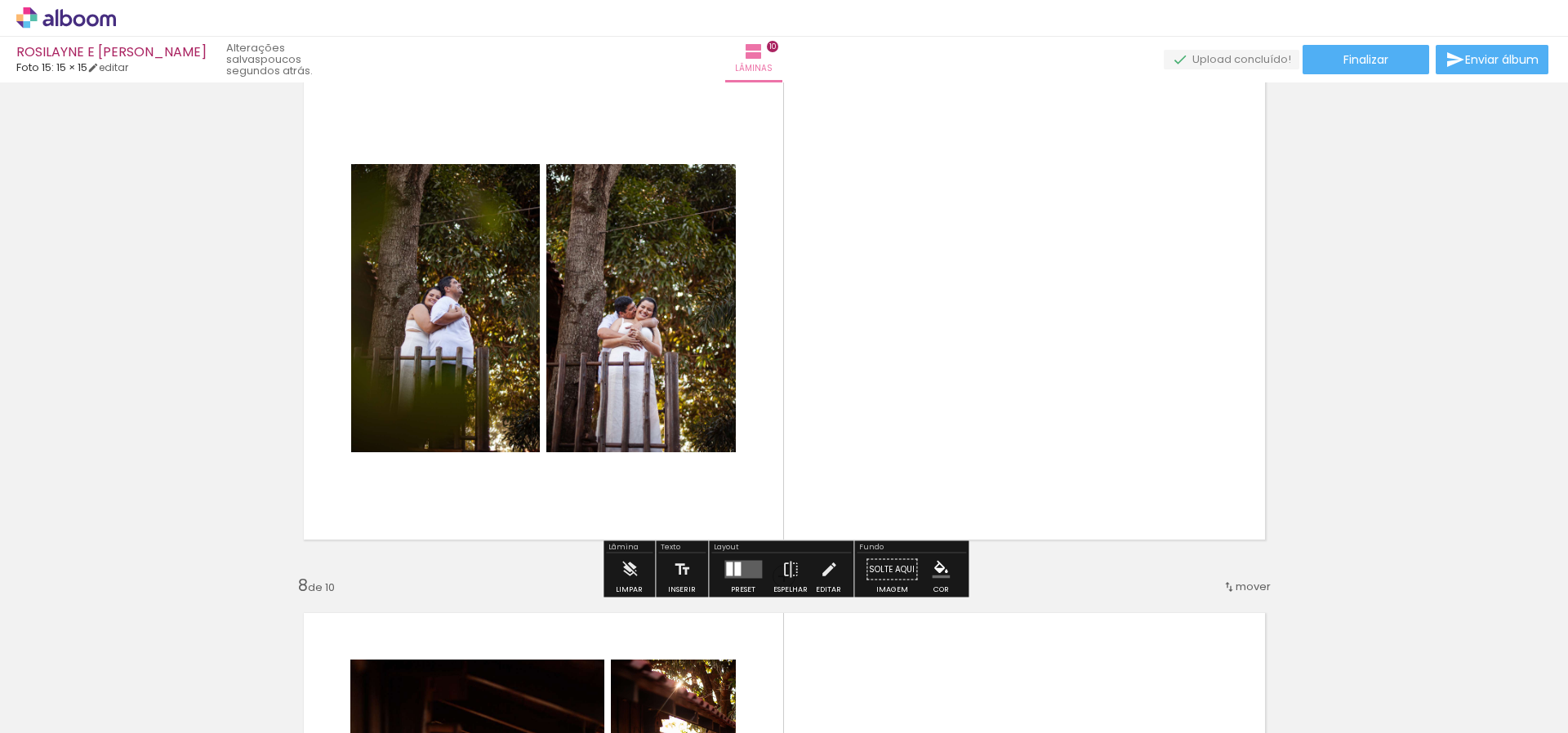
scroll to position [3288, 0]
click at [735, 573] on div at bounding box center [738, 568] width 7 height 14
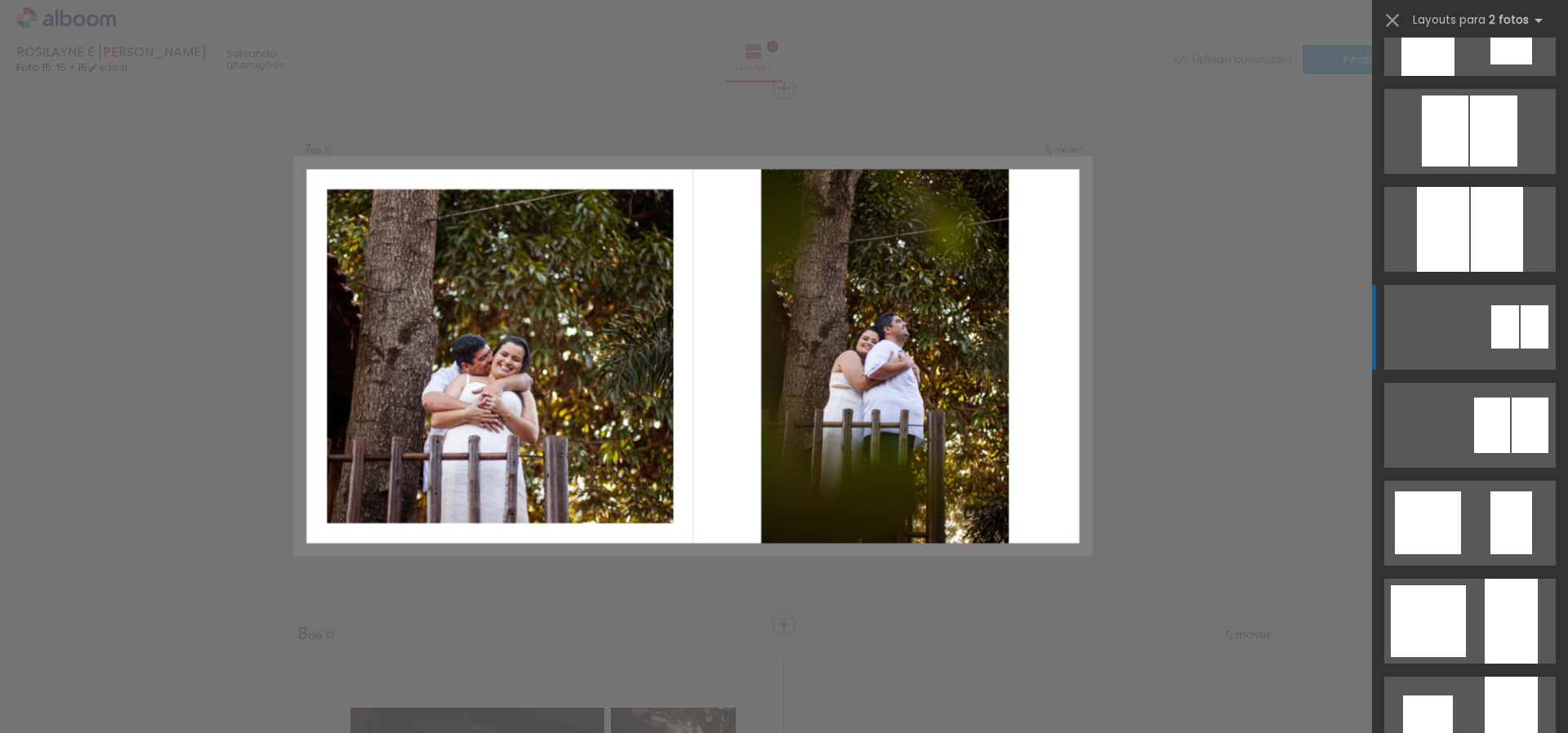
scroll to position [1044, 0]
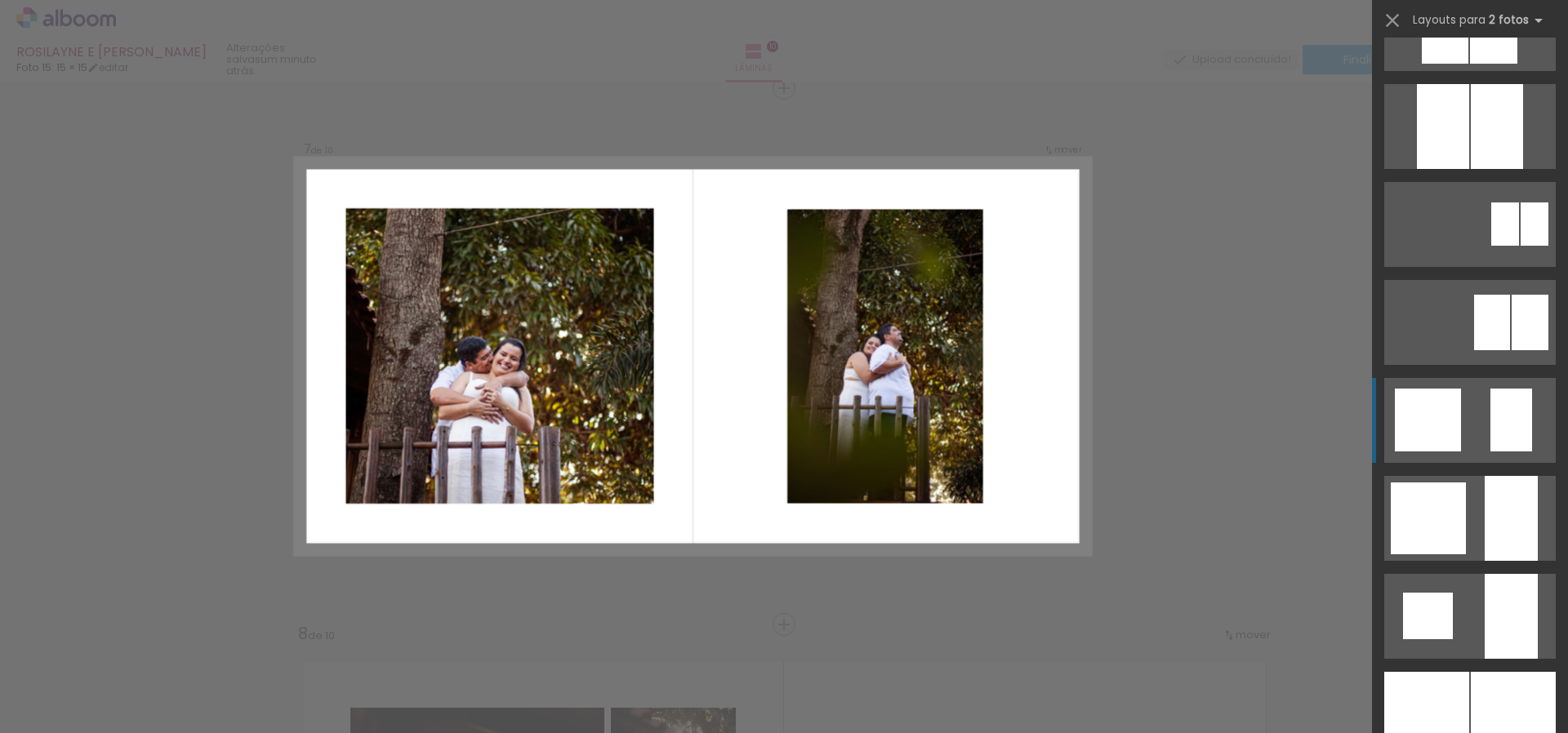
click at [1510, 442] on div at bounding box center [1511, 420] width 41 height 62
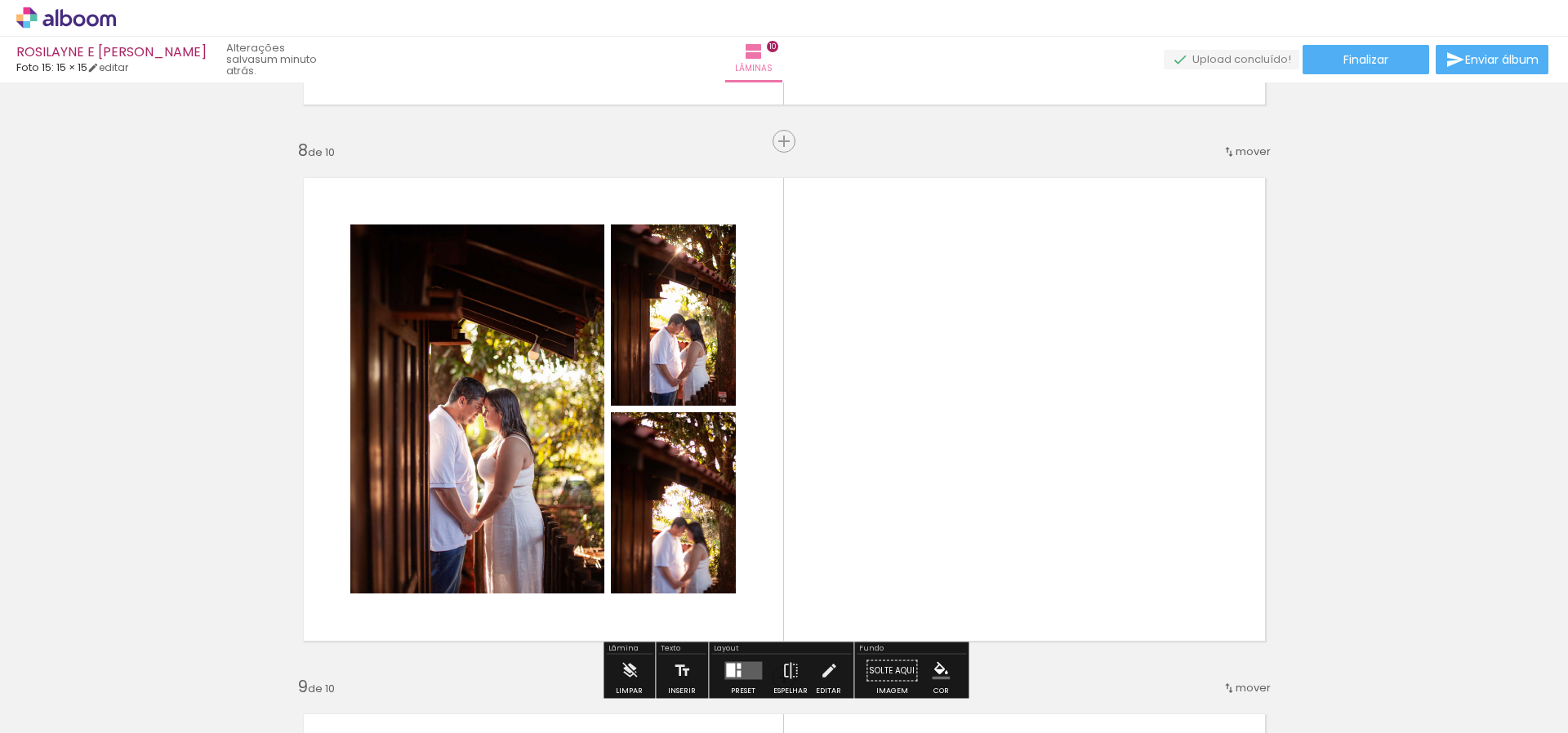
scroll to position [3734, 0]
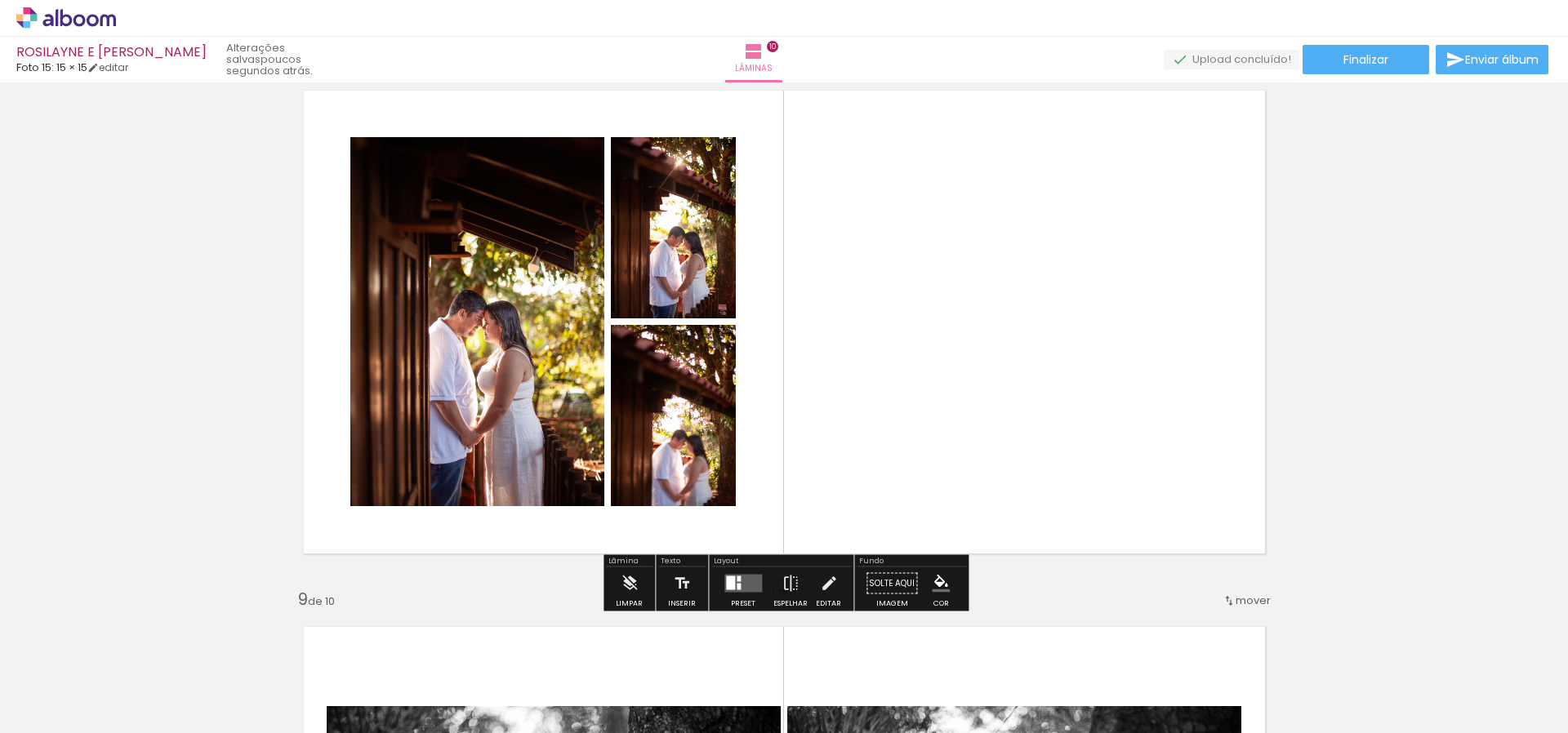
scroll to position [3807, 0]
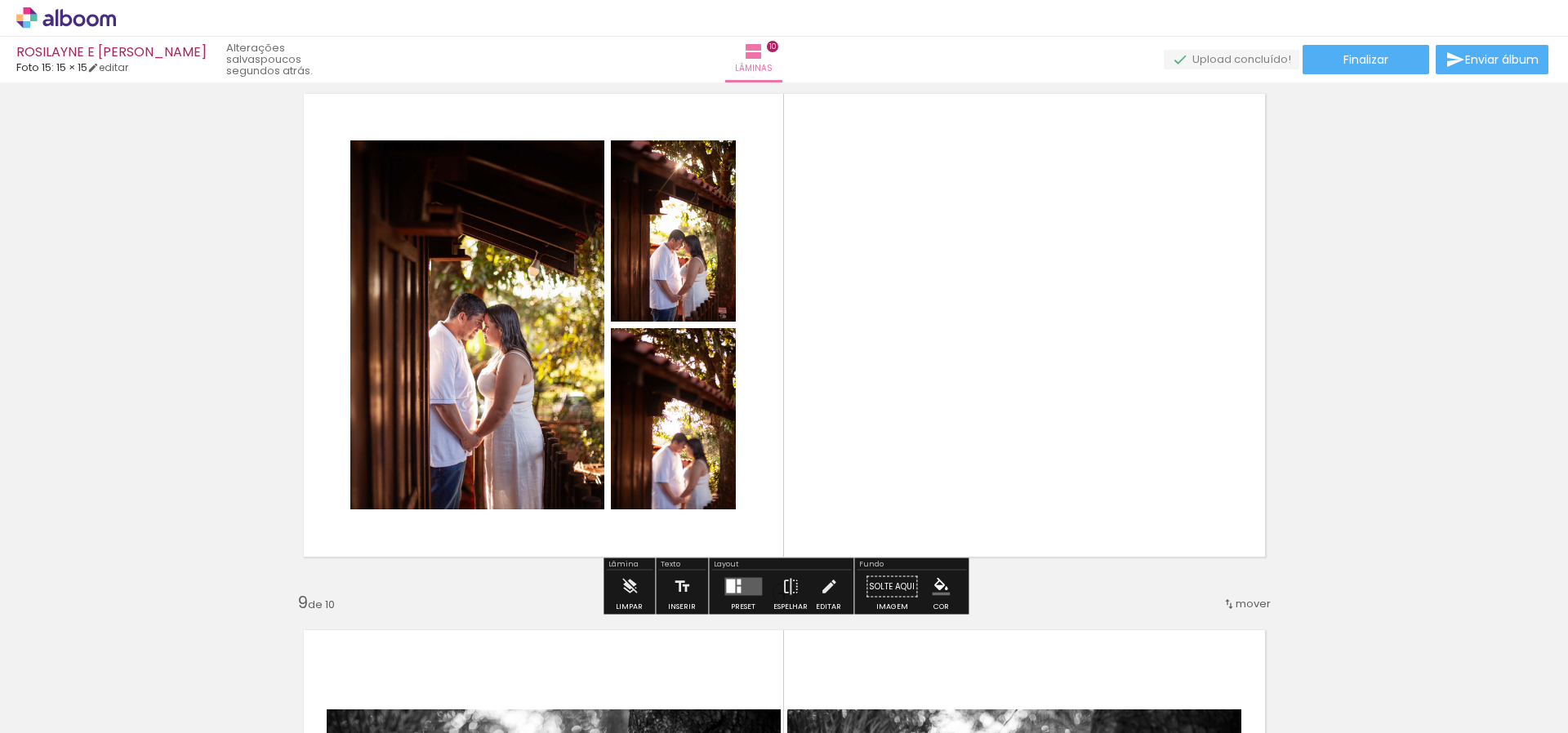
click at [751, 585] on quentale-layouter at bounding box center [743, 587] width 37 height 18
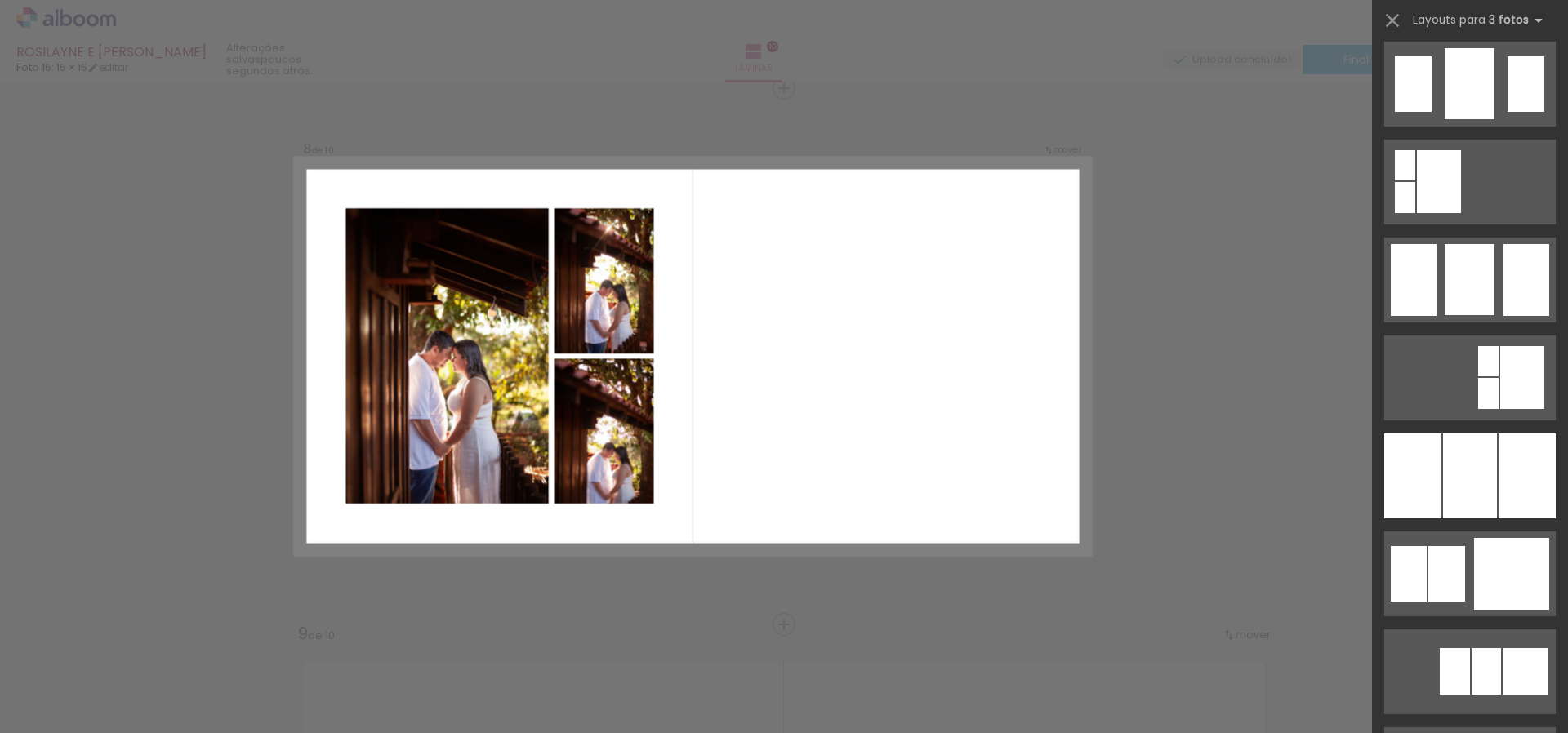
scroll to position [1185, 0]
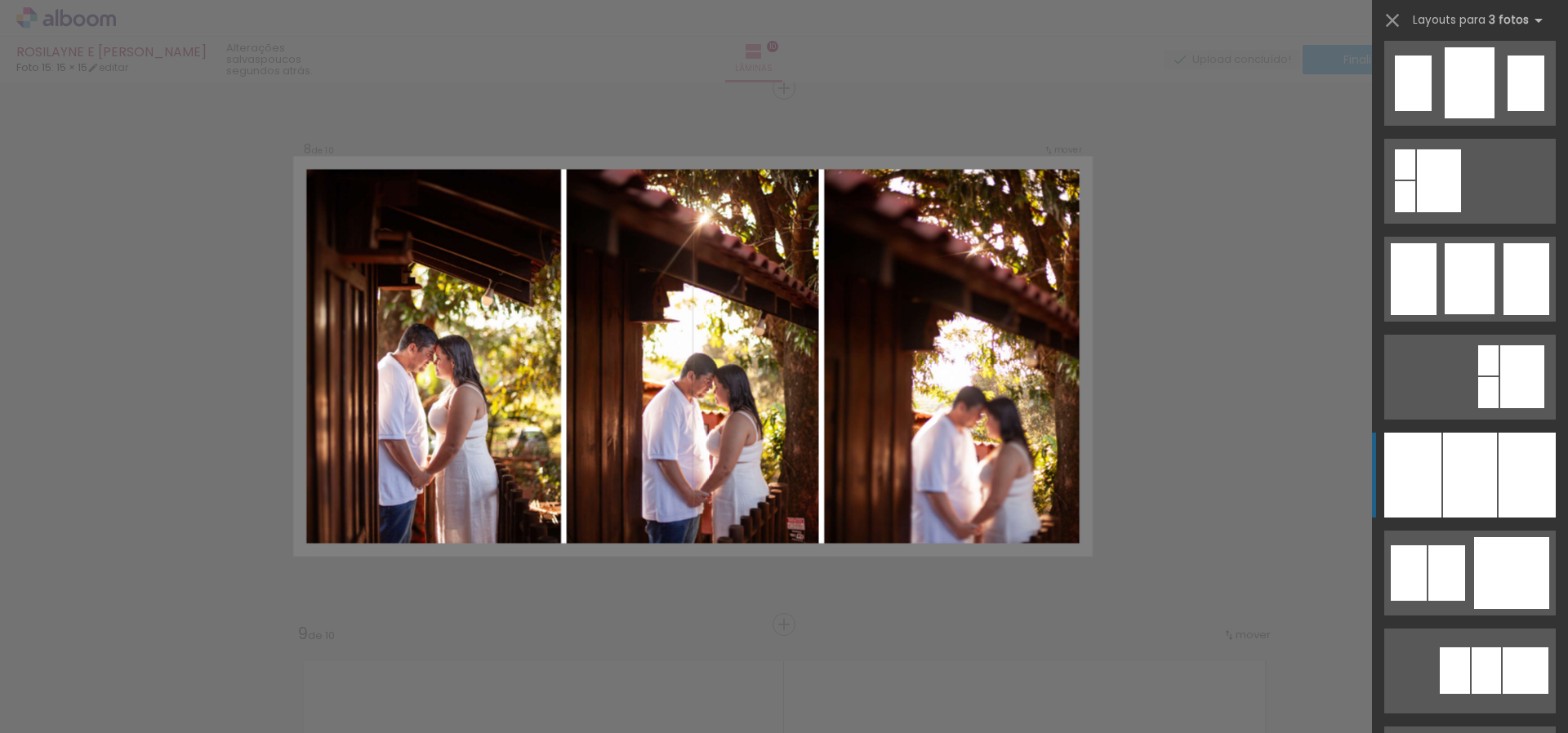
click at [1549, 481] on div at bounding box center [1527, 475] width 57 height 85
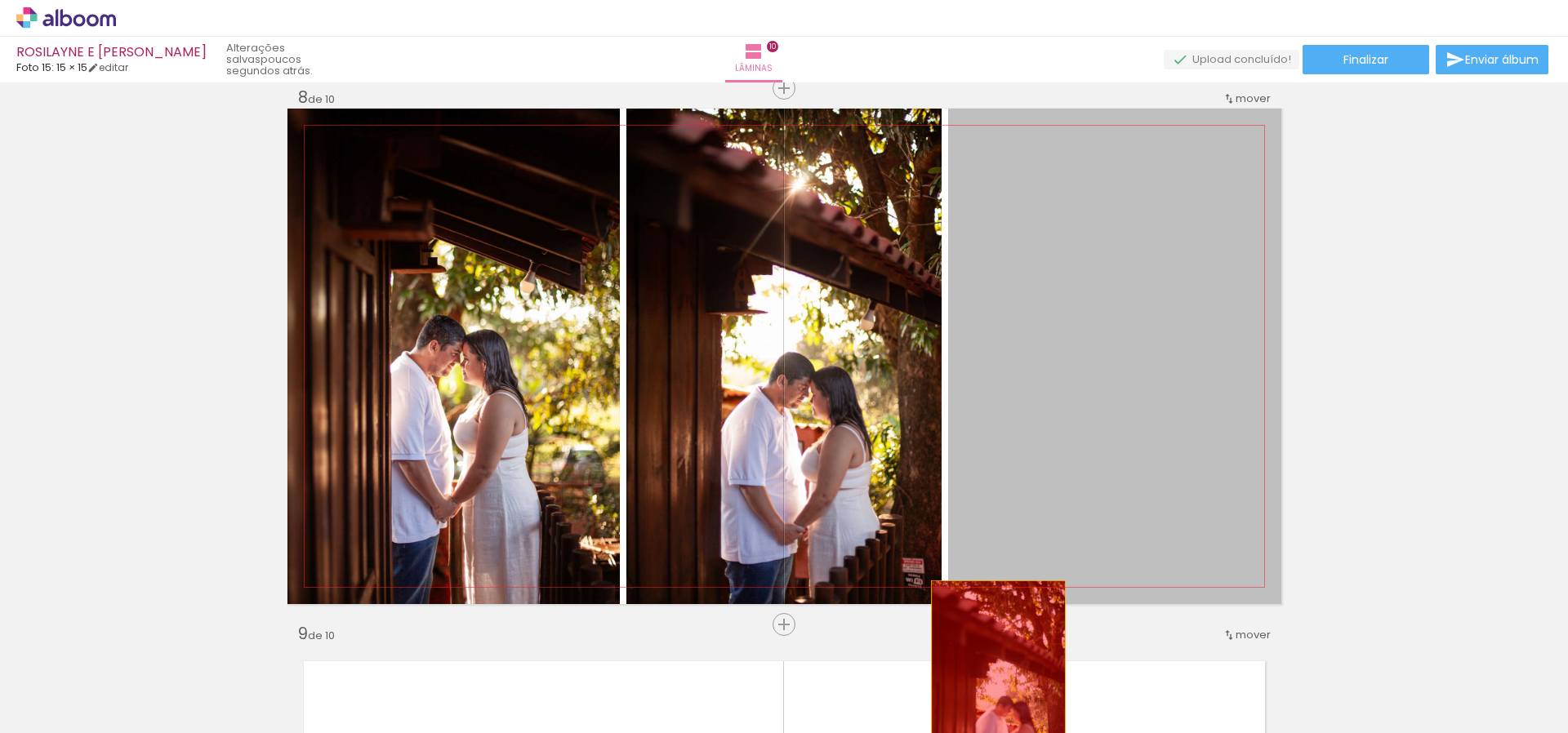
drag, startPoint x: 1090, startPoint y: 383, endPoint x: 998, endPoint y: 680, distance: 310.9
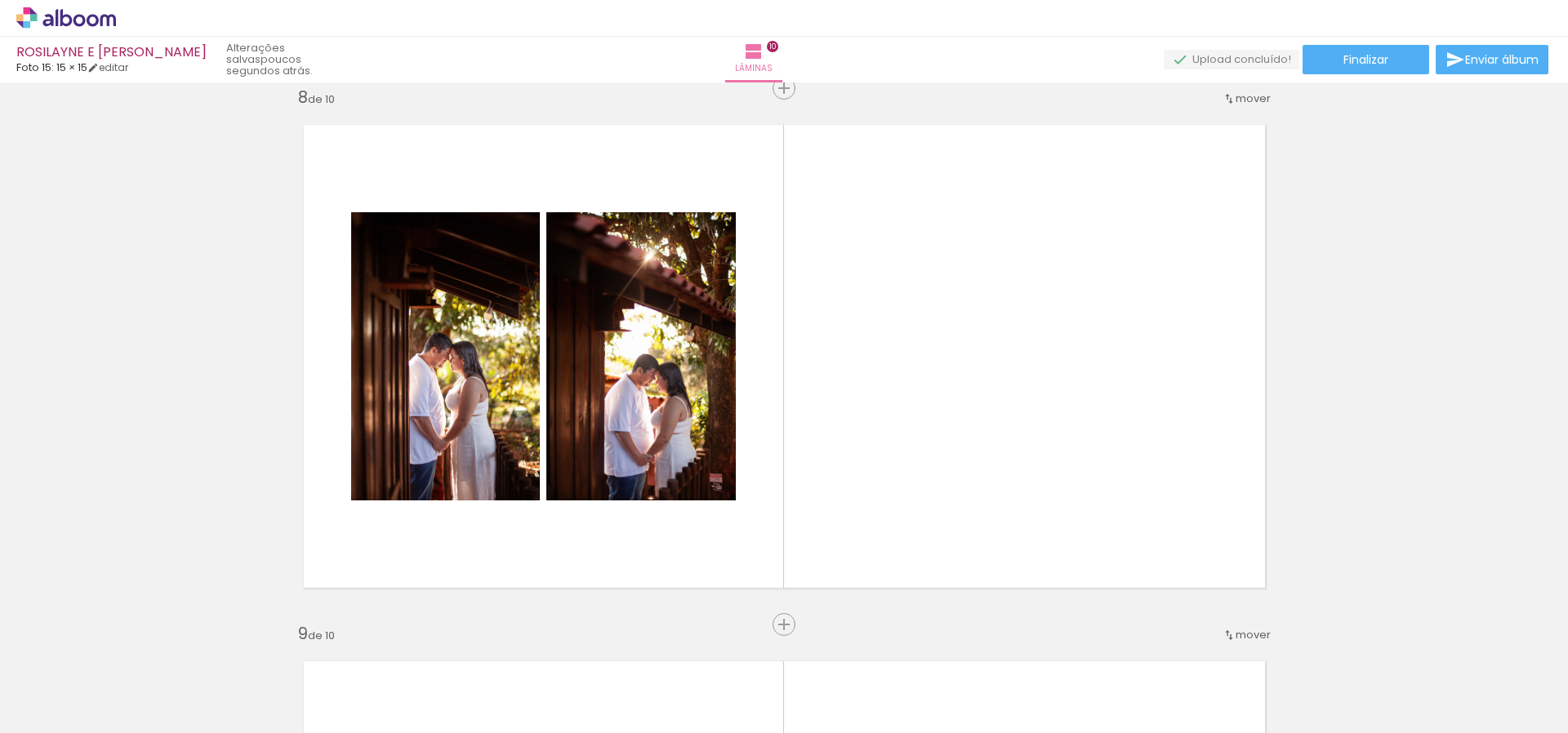
scroll to position [0, 3144]
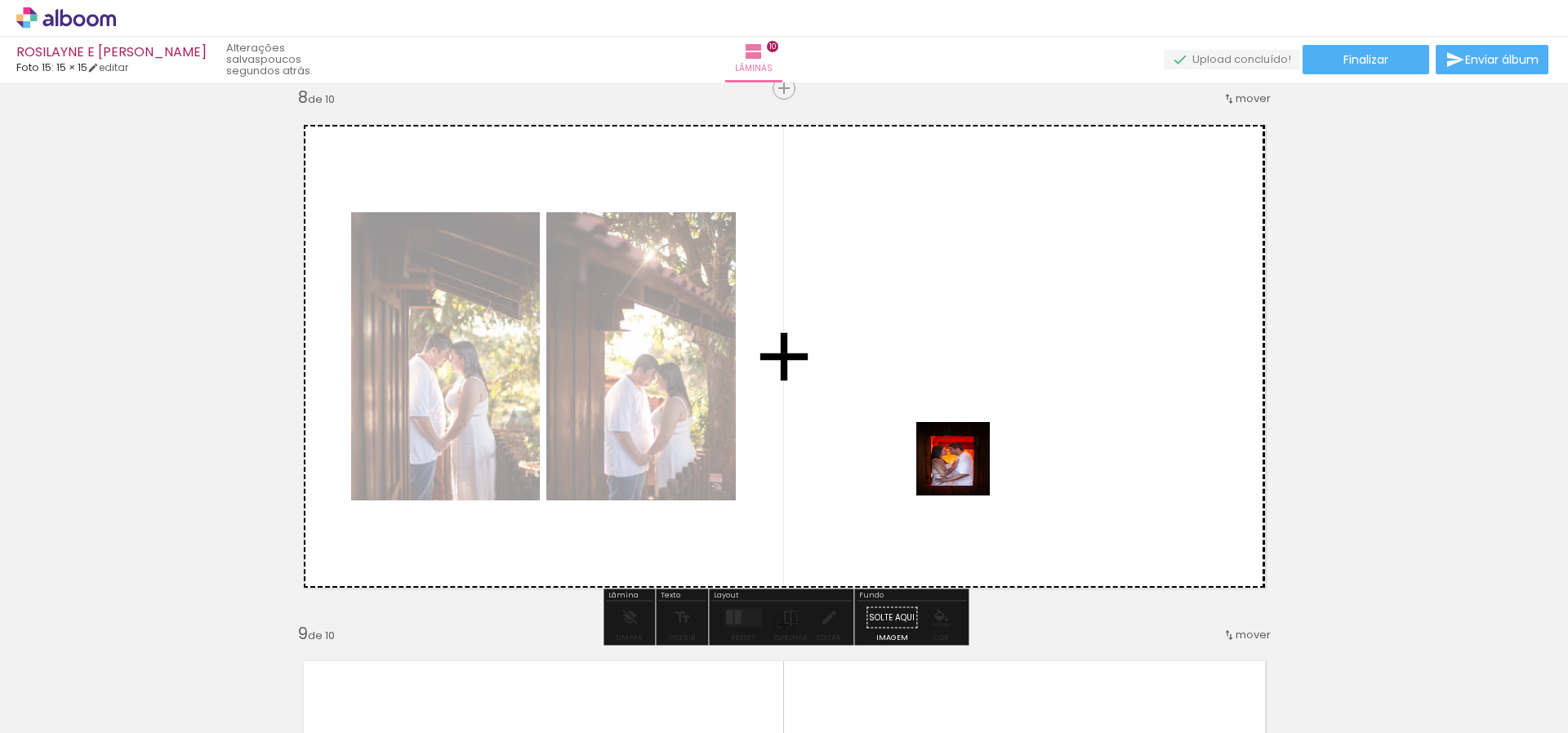
drag, startPoint x: 1505, startPoint y: 693, endPoint x: 960, endPoint y: 468, distance: 589.6
click at [957, 466] on quentale-workspace at bounding box center [784, 366] width 1568 height 733
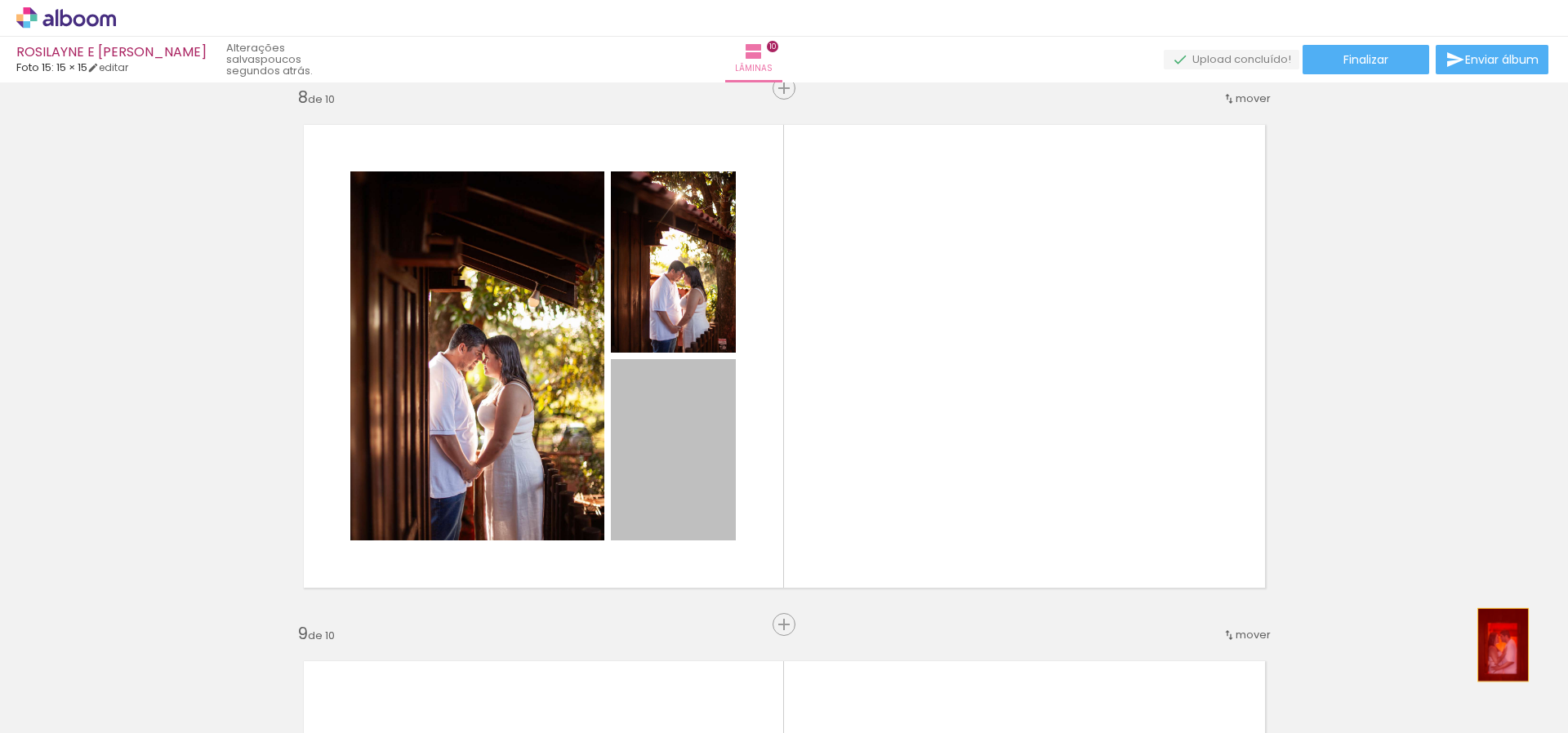
drag, startPoint x: 661, startPoint y: 461, endPoint x: 1456, endPoint y: 630, distance: 812.8
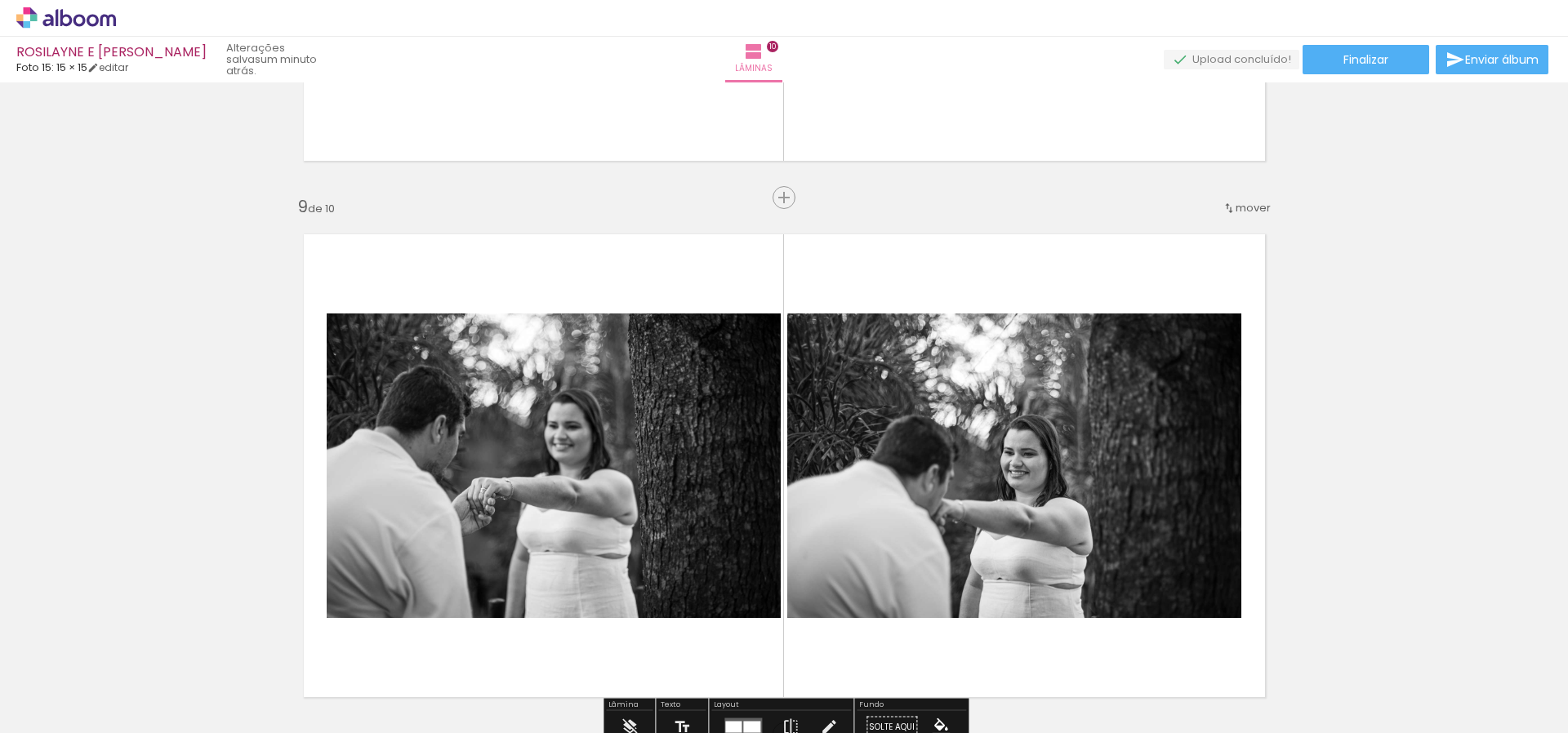
scroll to position [3967, 0]
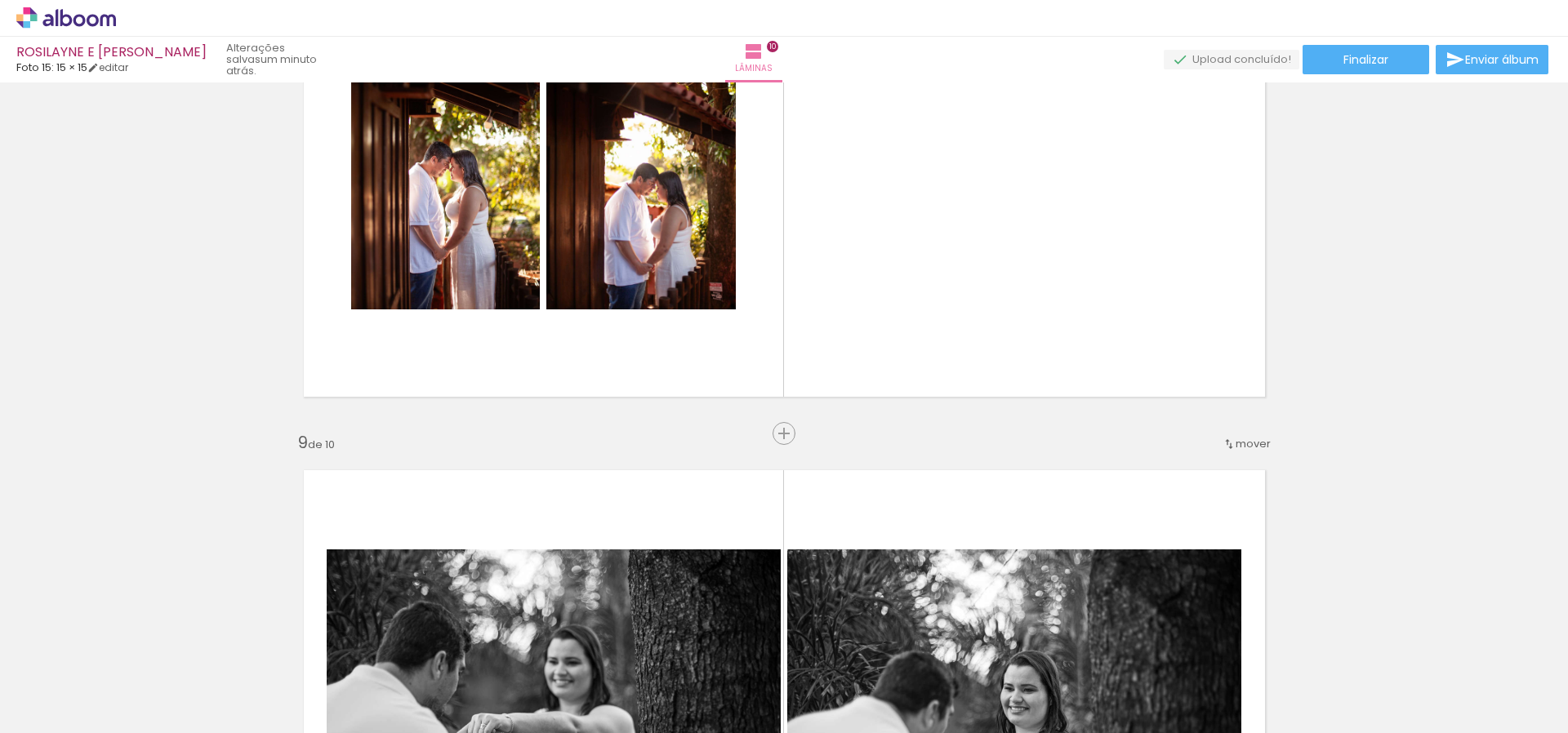
click at [1263, 452] on div "mover" at bounding box center [1246, 444] width 48 height 27
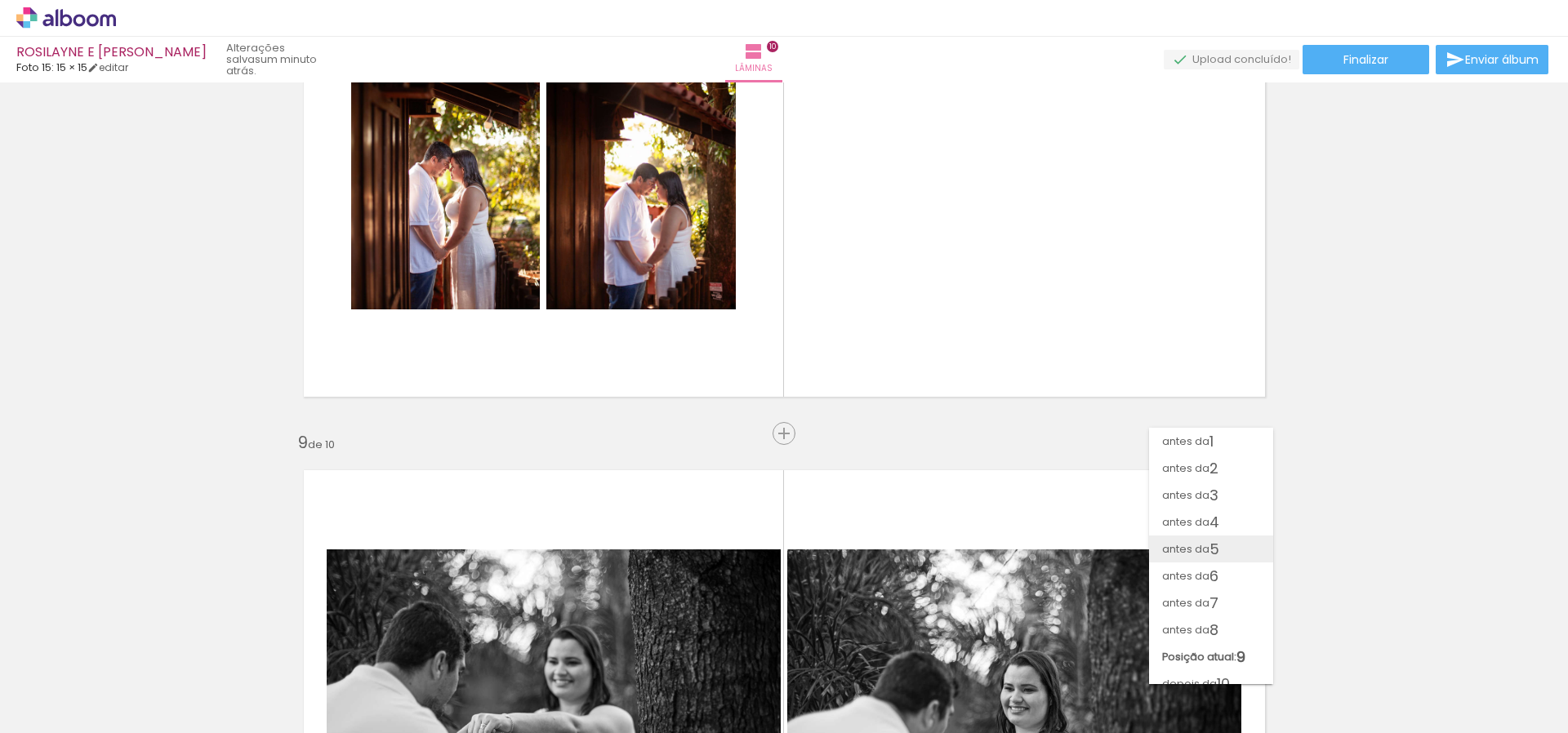
scroll to position [13, 0]
click at [1230, 605] on paper-item "antes da 8" at bounding box center [1211, 617] width 124 height 27
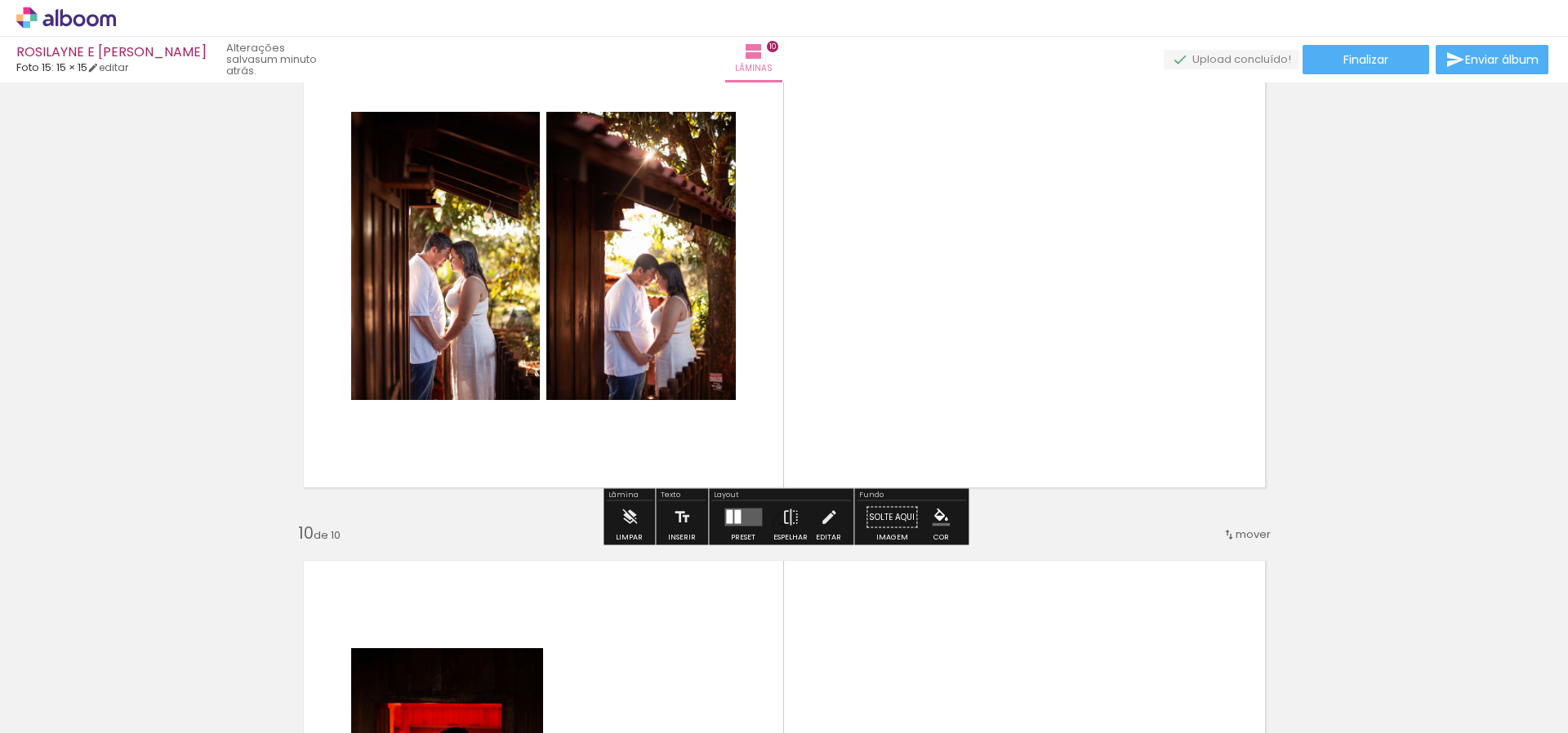
scroll to position [4389, 0]
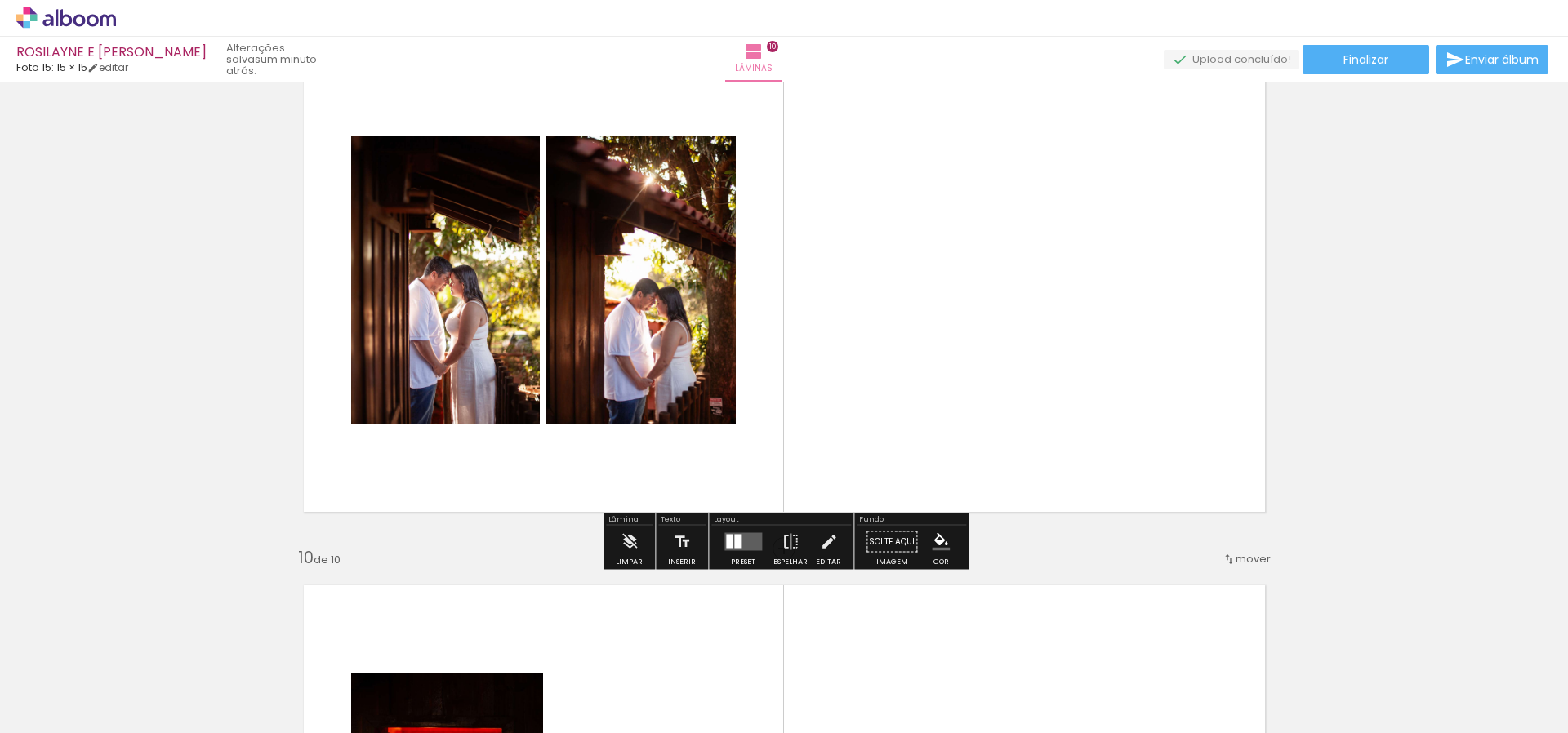
click at [754, 540] on quentale-layouter at bounding box center [743, 541] width 37 height 18
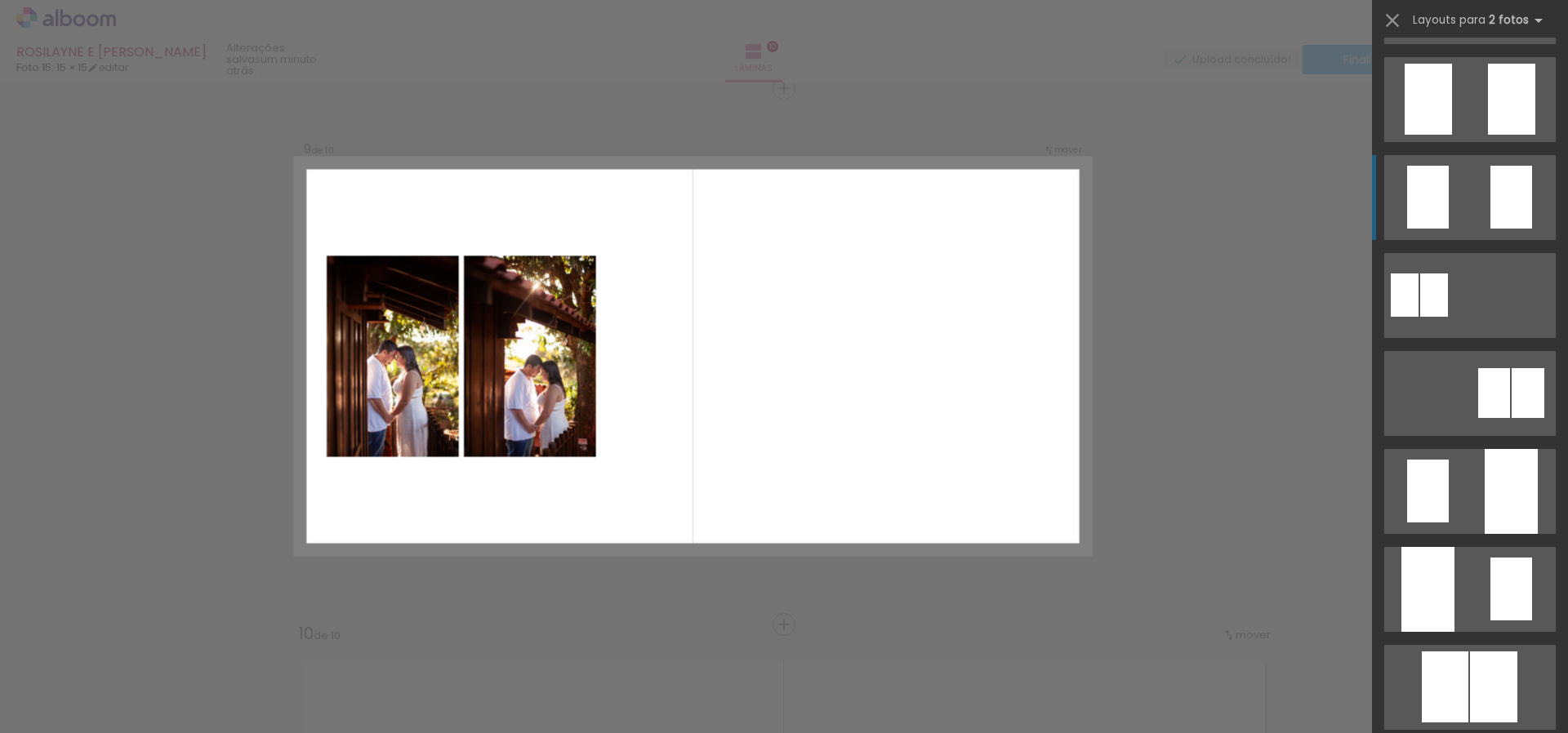
scroll to position [369, 0]
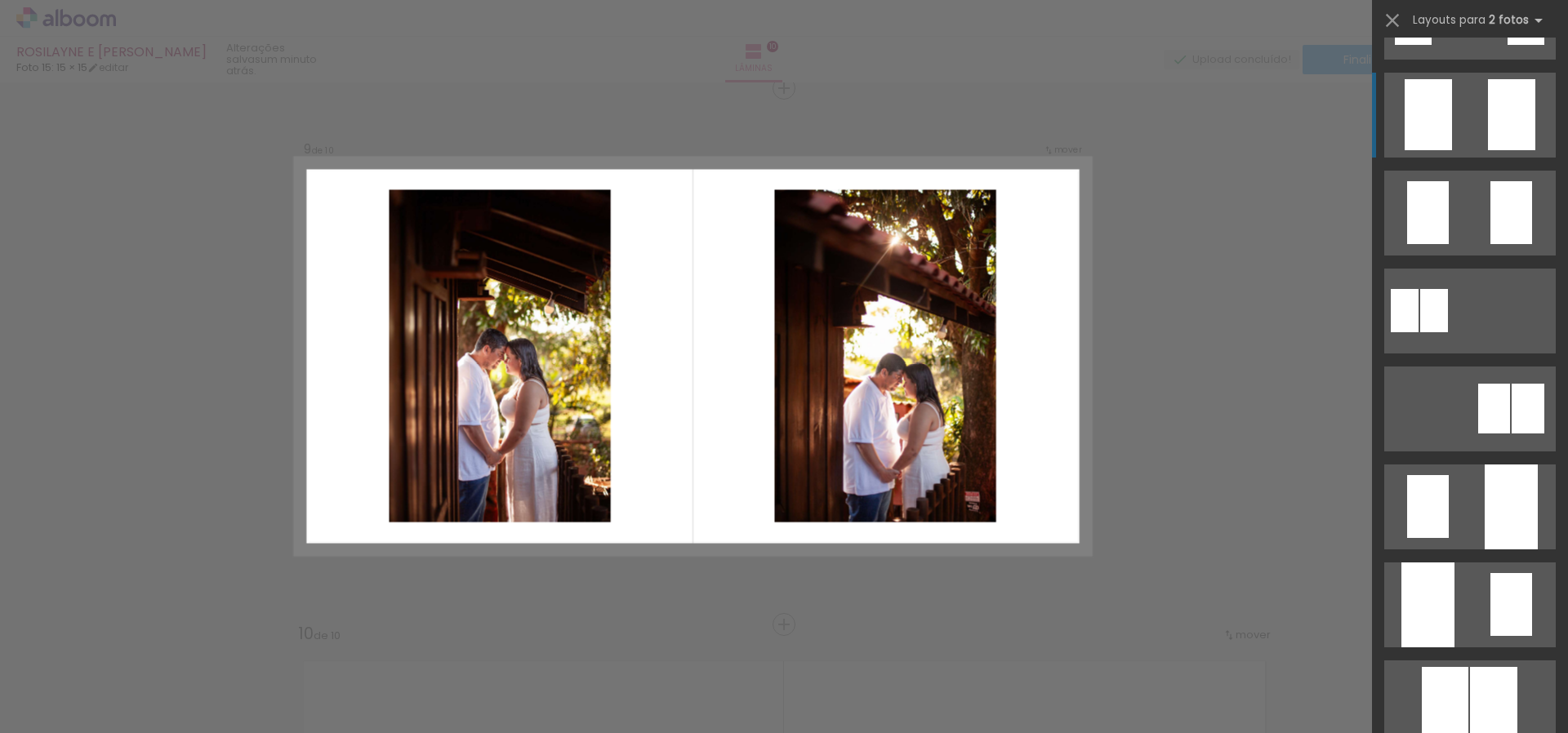
click at [1493, 131] on div at bounding box center [1512, 115] width 47 height 71
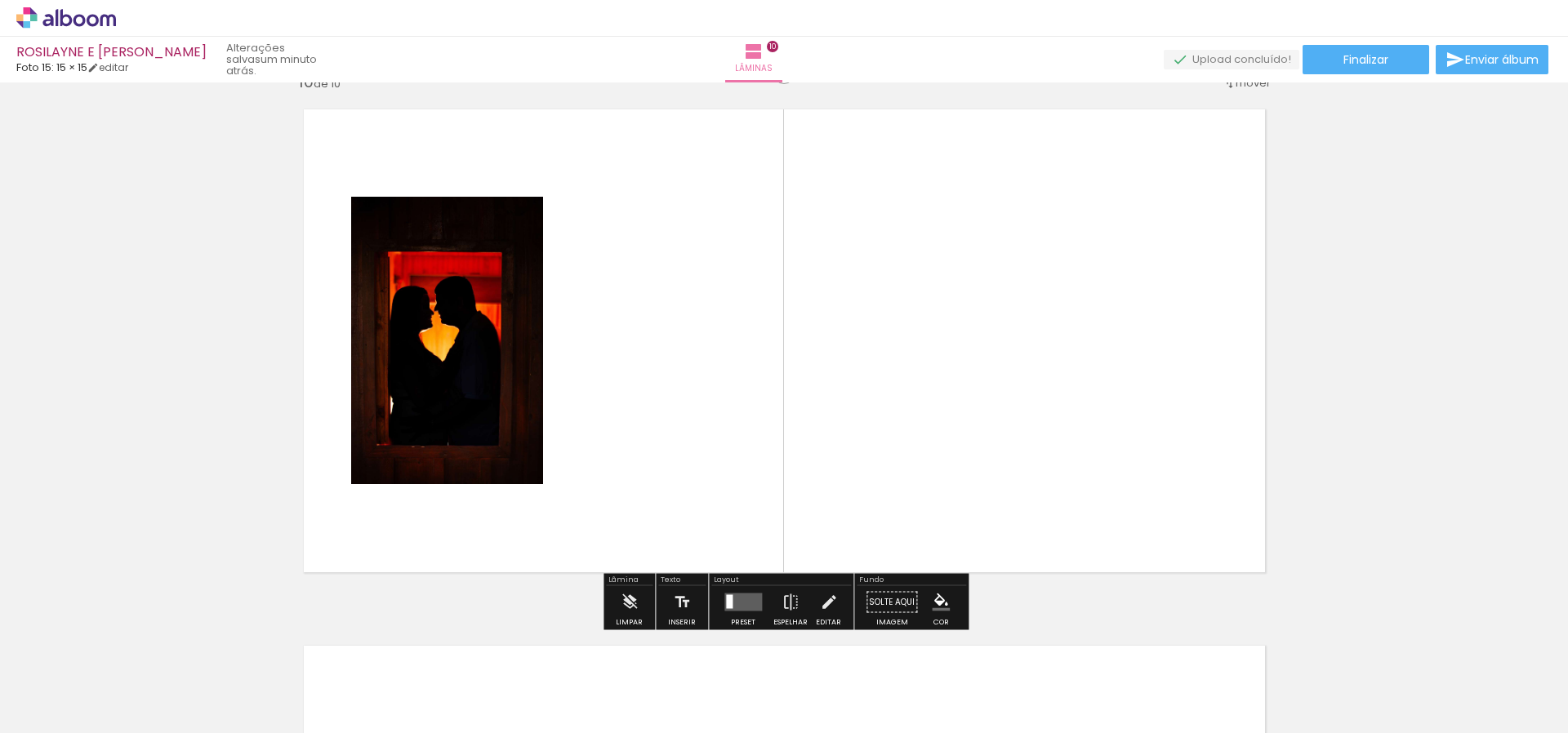
scroll to position [4900, 0]
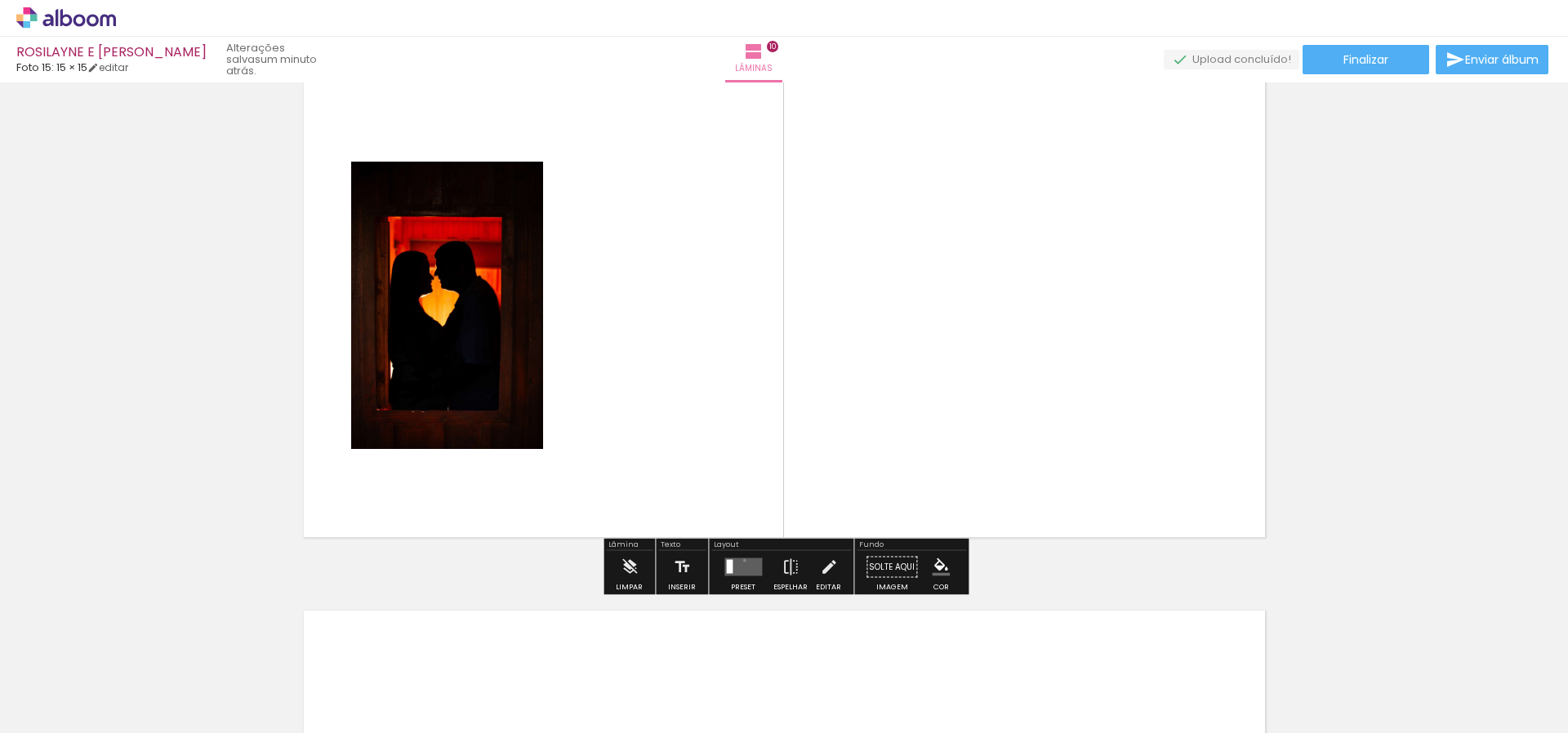
click at [741, 560] on quentale-layouter at bounding box center [743, 567] width 37 height 18
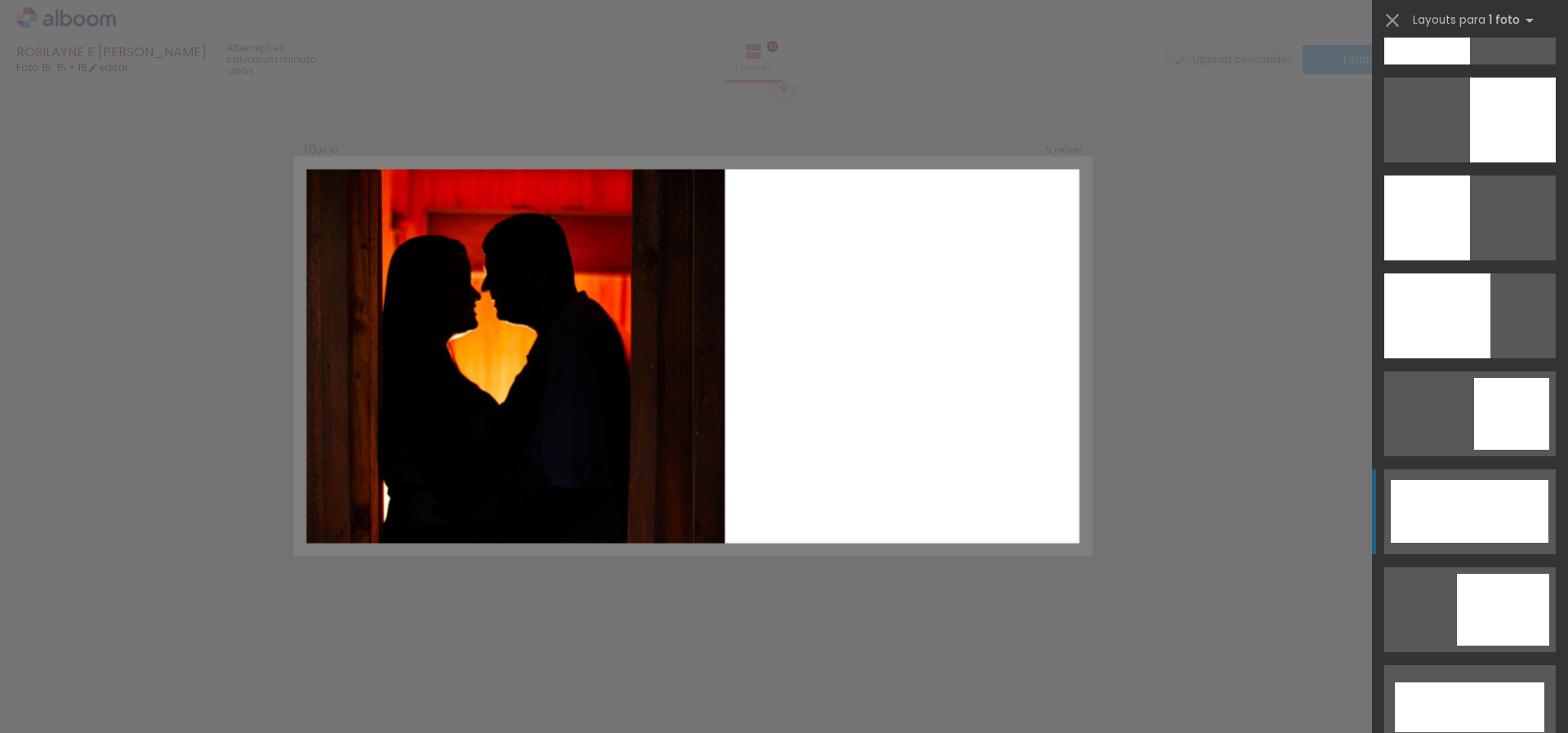
scroll to position [3677, 0]
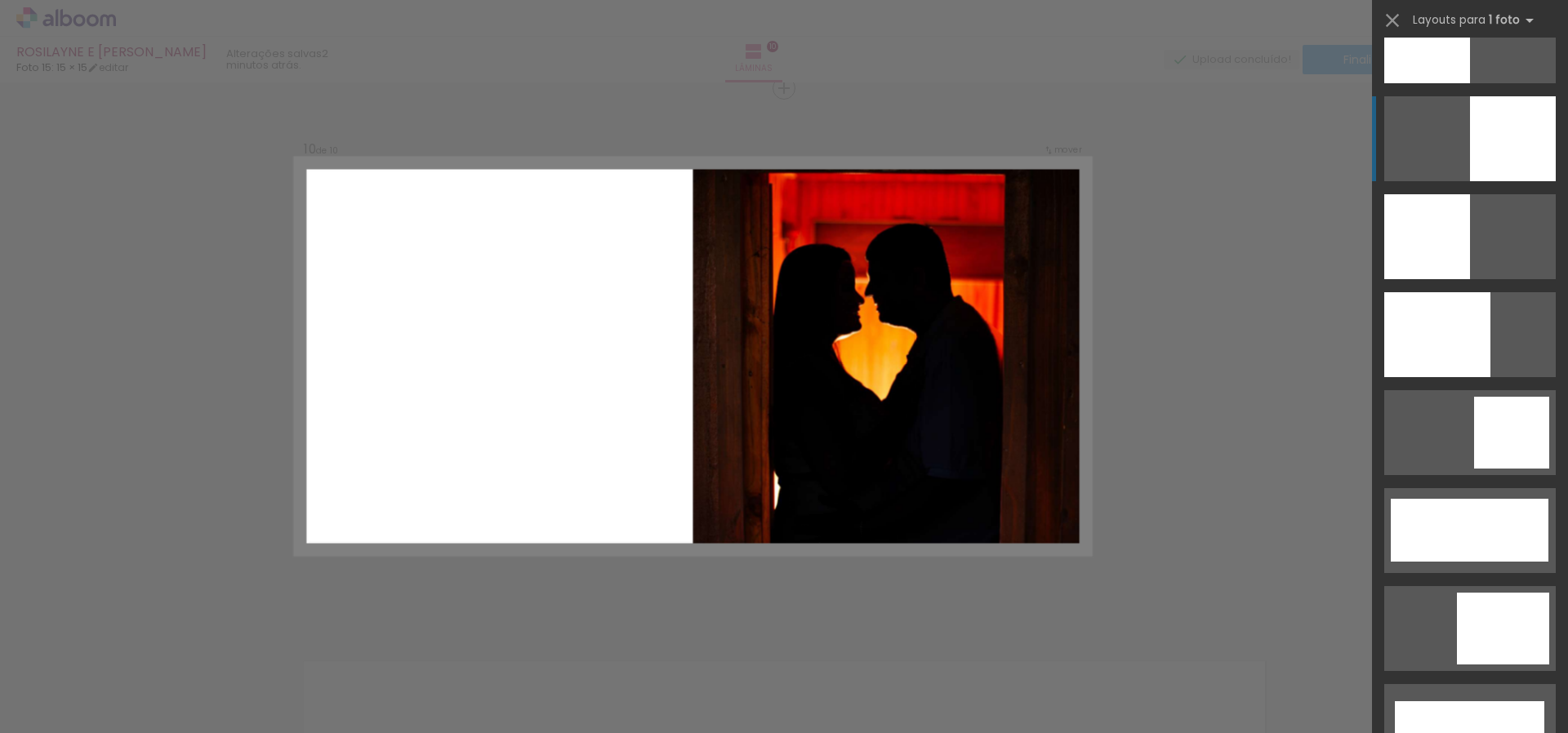
click at [1509, 154] on div at bounding box center [1513, 138] width 86 height 85
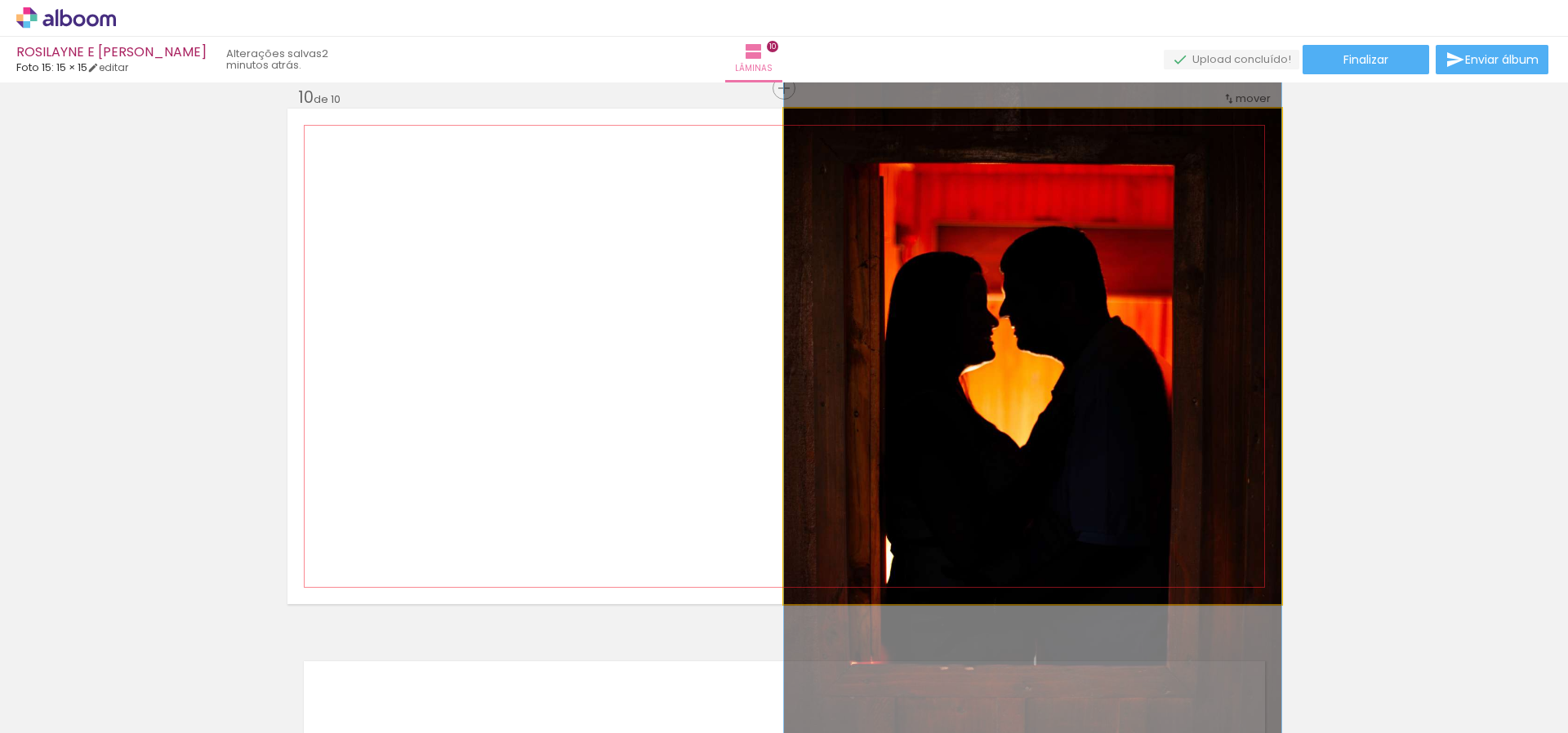
drag, startPoint x: 1228, startPoint y: 408, endPoint x: 1231, endPoint y: 444, distance: 36.1
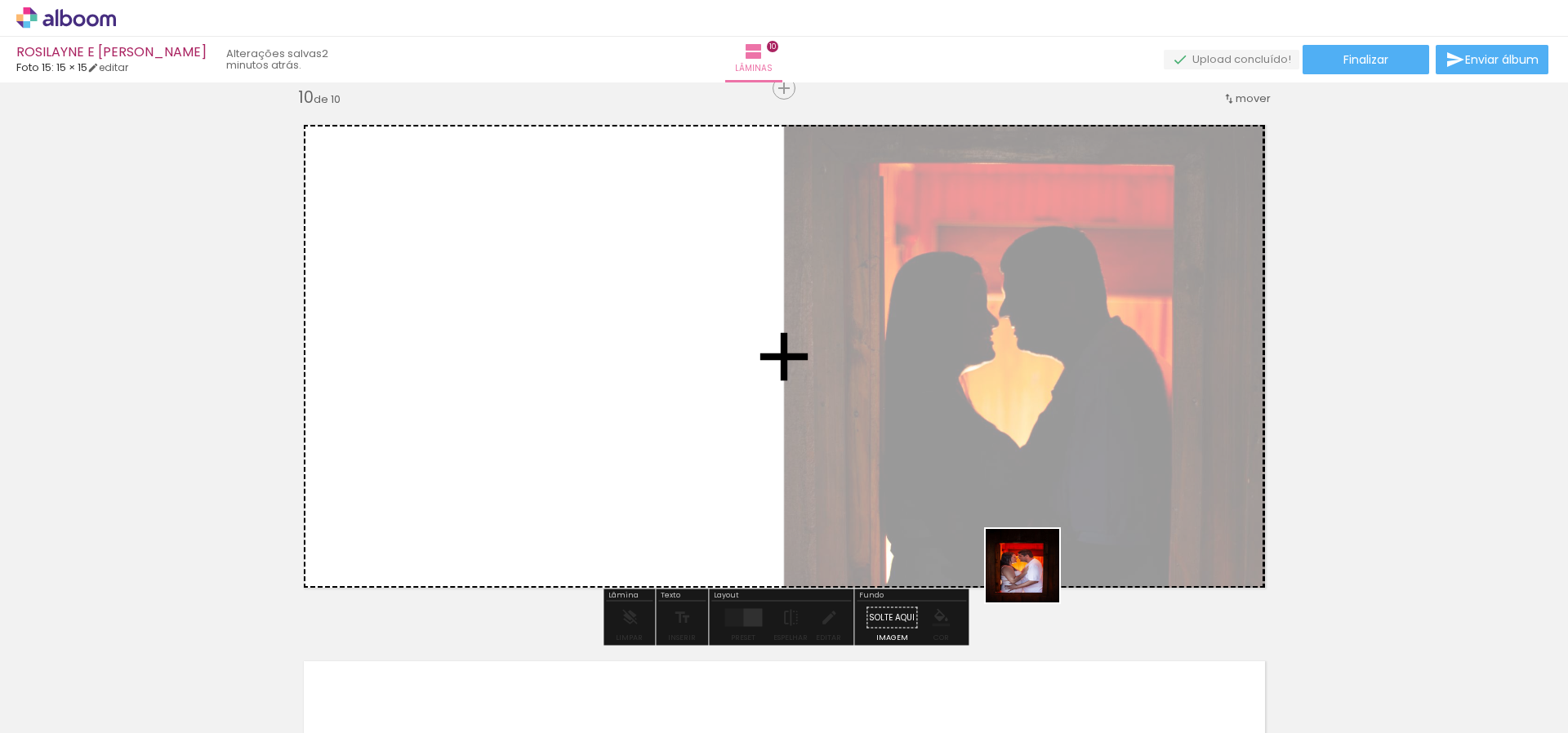
drag, startPoint x: 1518, startPoint y: 703, endPoint x: 757, endPoint y: 486, distance: 791.3
click at [755, 489] on quentale-workspace at bounding box center [784, 366] width 1568 height 733
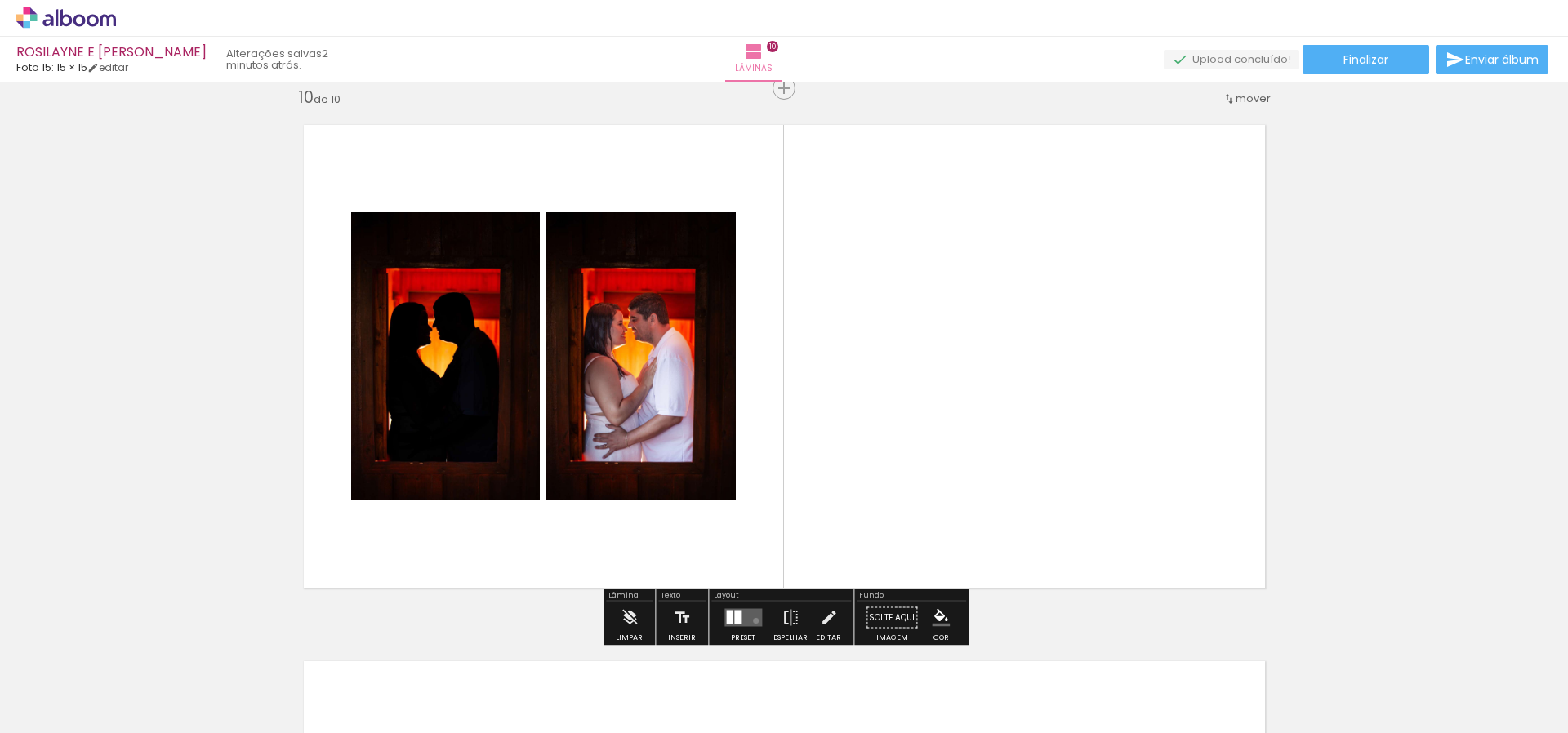
click at [752, 621] on quentale-layouter at bounding box center [743, 617] width 37 height 18
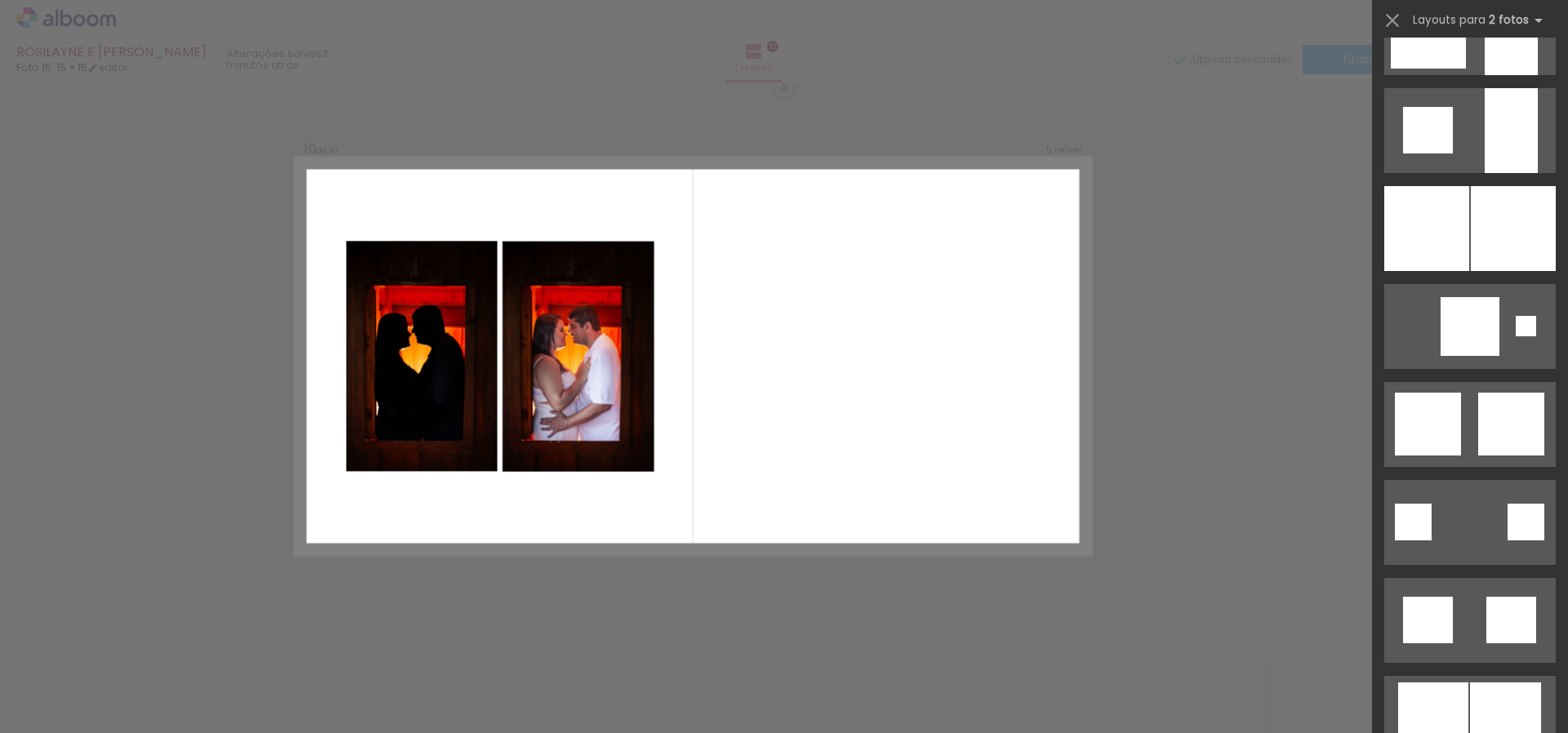
scroll to position [1491, 0]
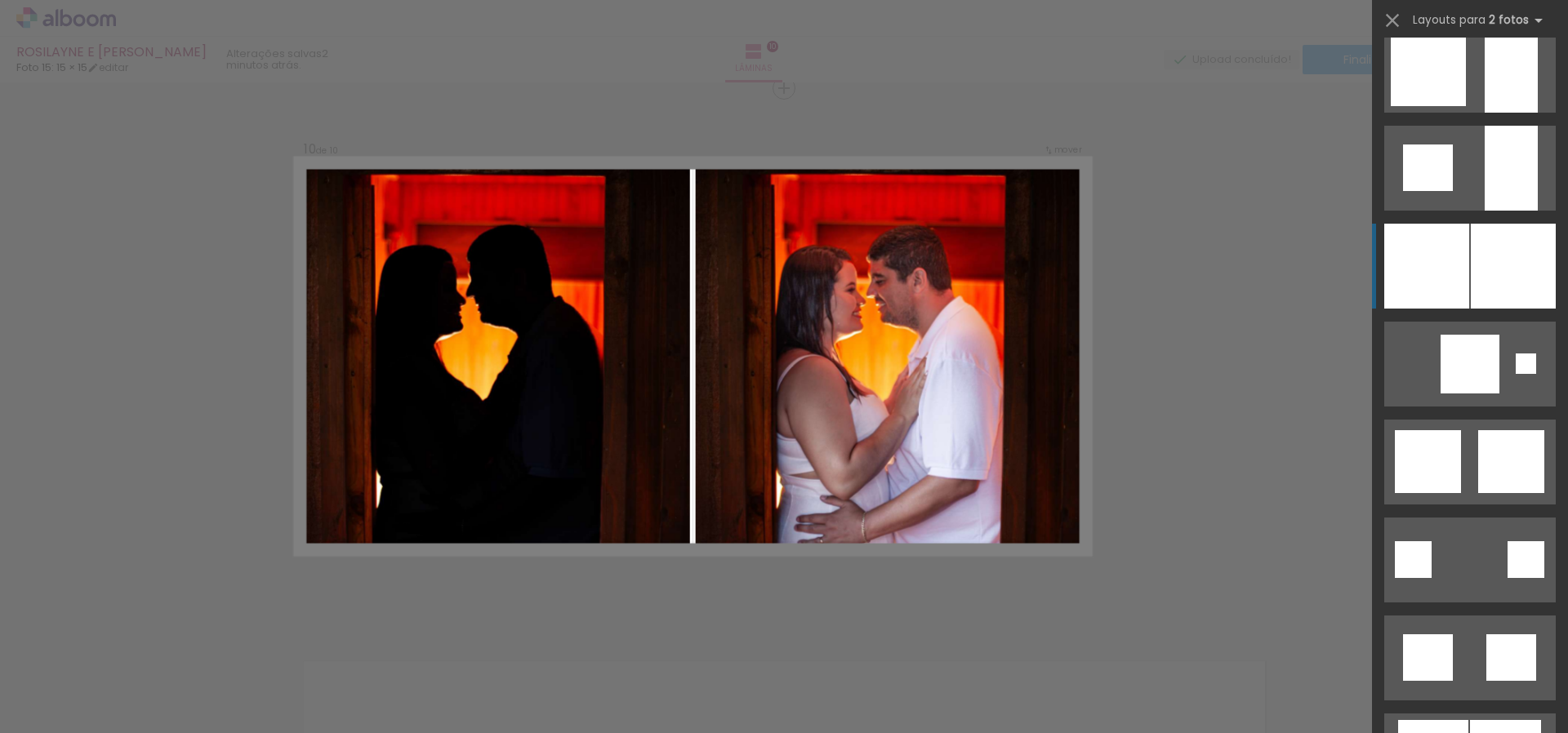
click at [1531, 273] on div at bounding box center [1513, 266] width 85 height 85
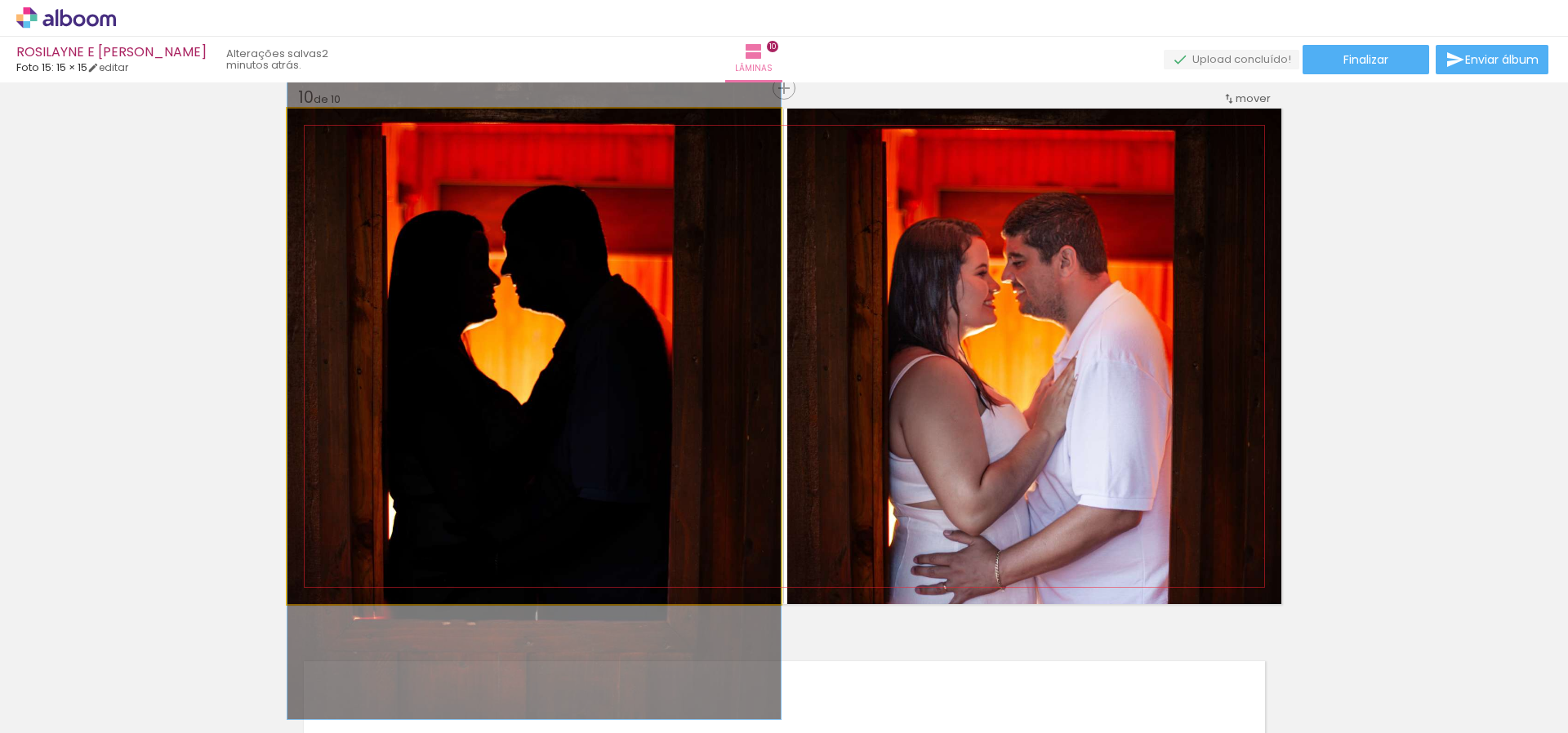
drag, startPoint x: 606, startPoint y: 467, endPoint x: 841, endPoint y: 437, distance: 236.9
click at [0, 0] on slot at bounding box center [0, 0] width 0 height 0
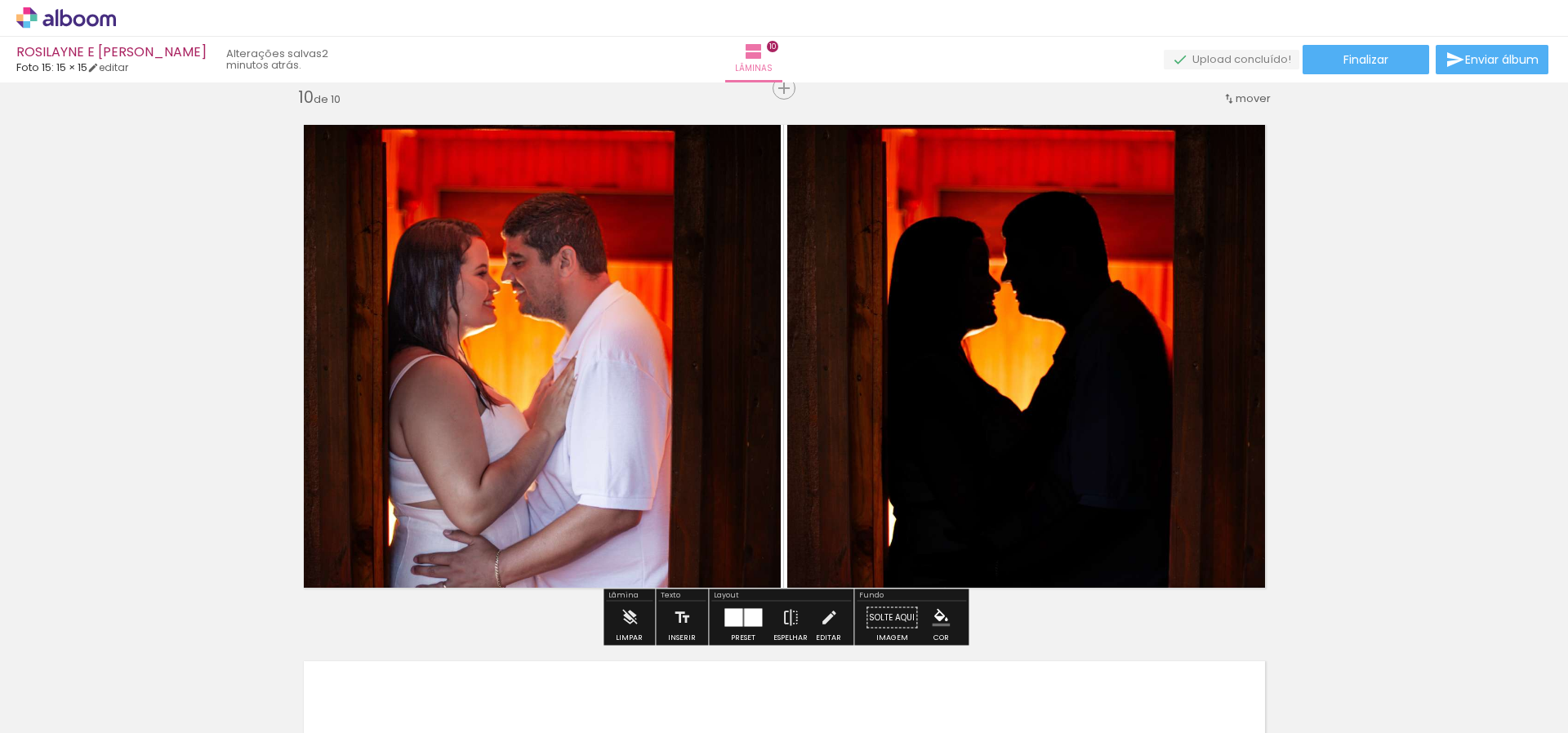
click at [592, 441] on quentale-photo at bounding box center [534, 356] width 493 height 496
drag, startPoint x: 592, startPoint y: 441, endPoint x: 606, endPoint y: 439, distance: 14.1
click at [592, 441] on quentale-photo at bounding box center [534, 356] width 493 height 496
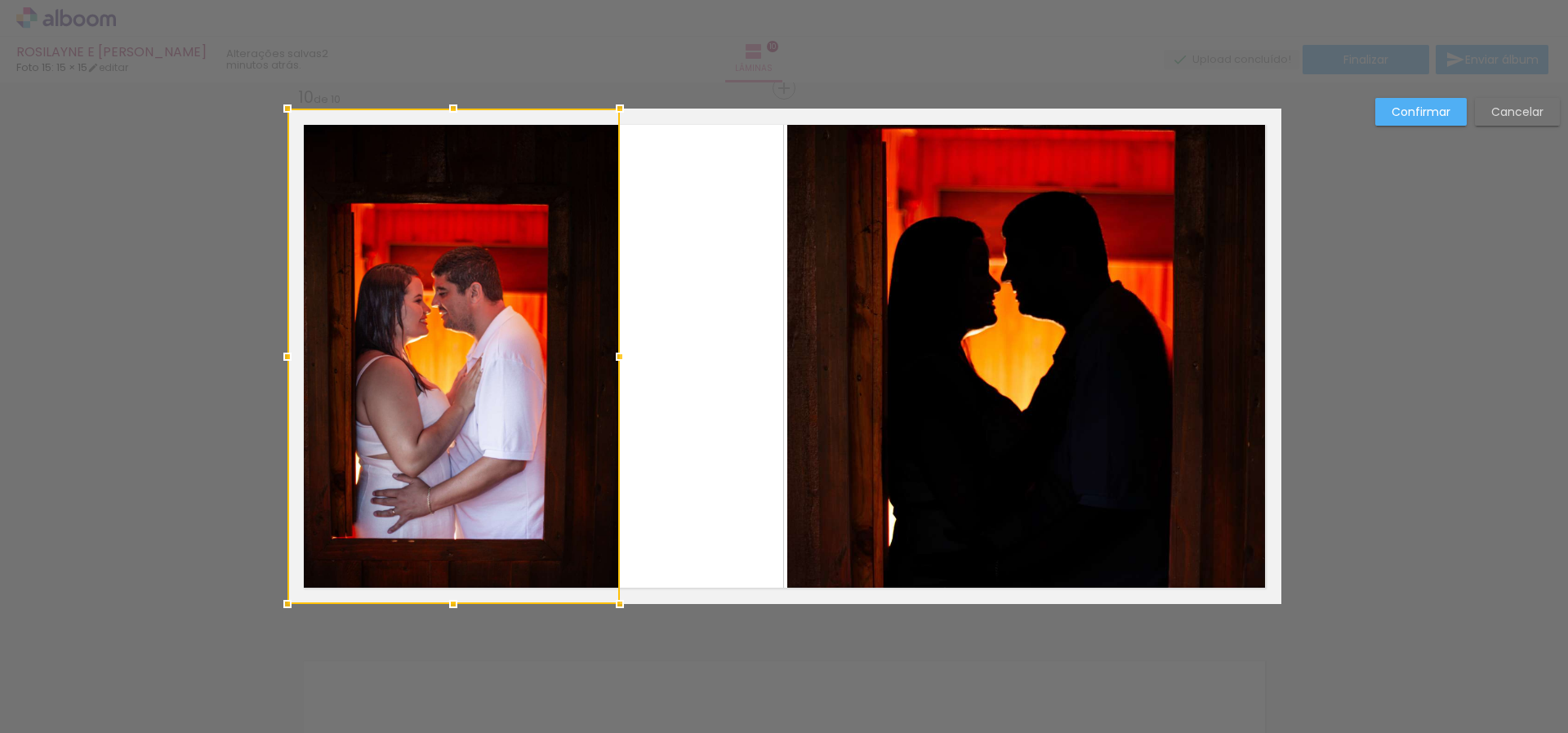
drag, startPoint x: 778, startPoint y: 356, endPoint x: 618, endPoint y: 344, distance: 160.4
click at [618, 344] on div at bounding box center [620, 356] width 33 height 33
click at [0, 0] on slot "Confirmar" at bounding box center [0, 0] width 0 height 0
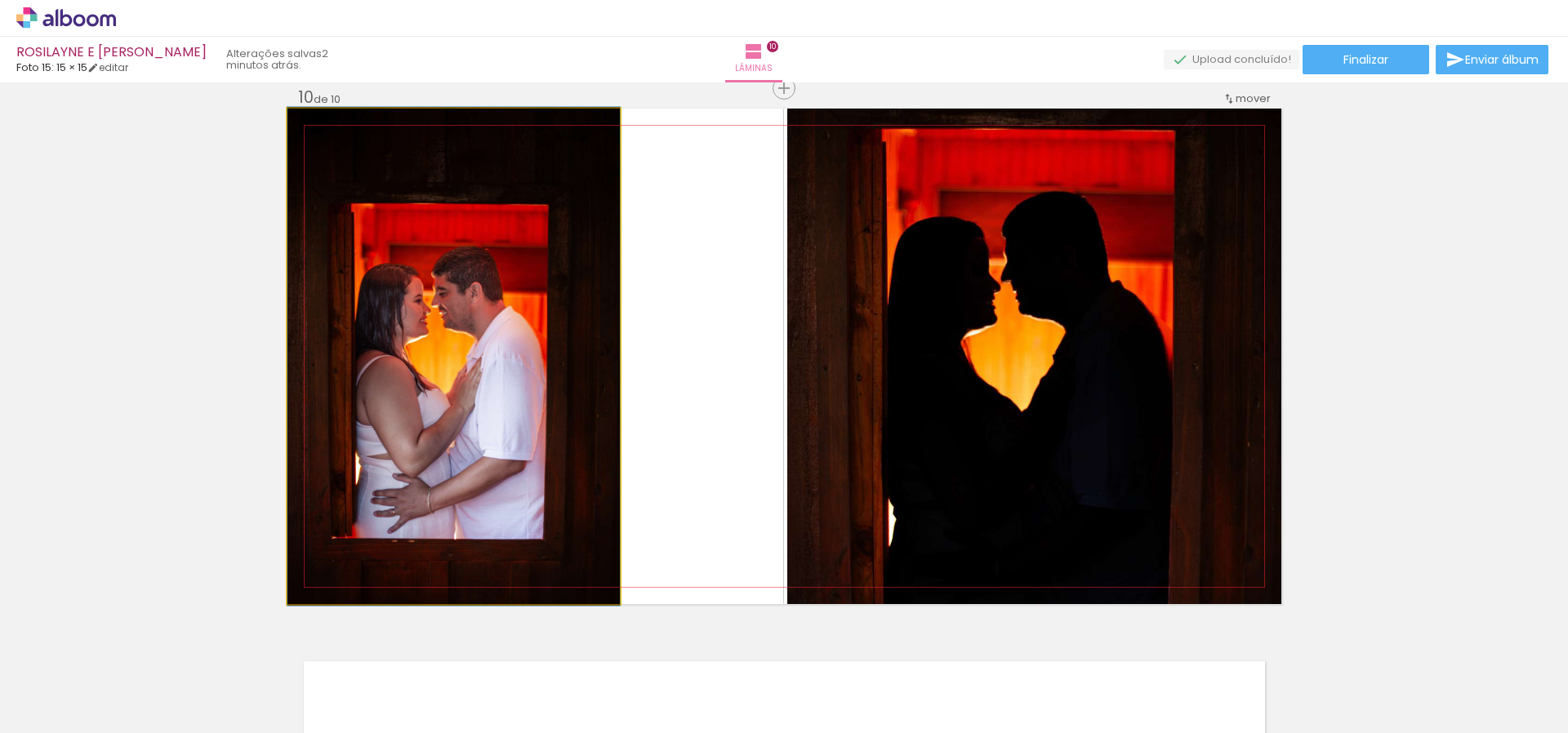
click at [545, 319] on quentale-photo at bounding box center [454, 356] width 333 height 496
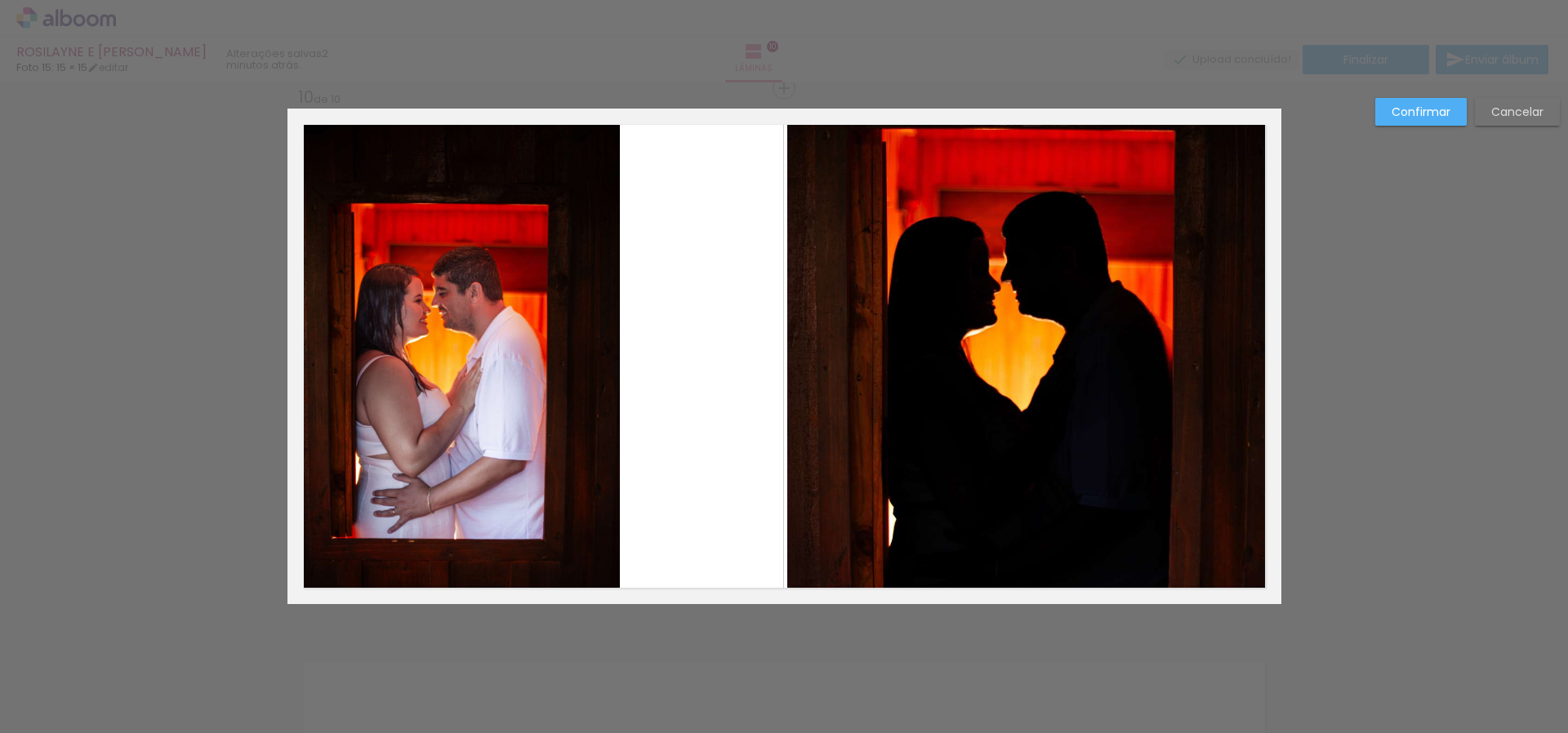
click at [604, 273] on quentale-photo at bounding box center [454, 356] width 333 height 496
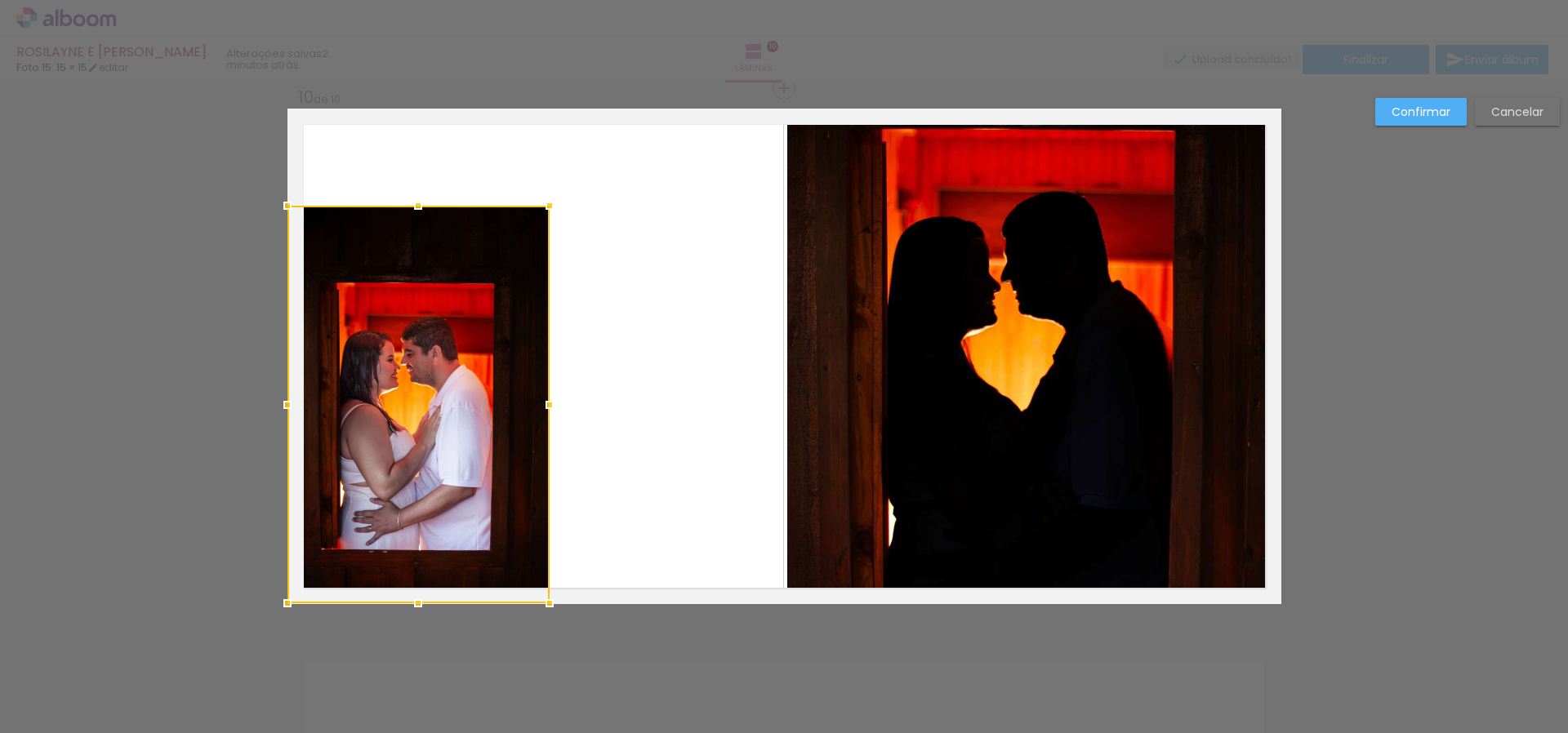
drag, startPoint x: 621, startPoint y: 101, endPoint x: 553, endPoint y: 197, distance: 117.6
click at [553, 197] on div at bounding box center [549, 205] width 33 height 33
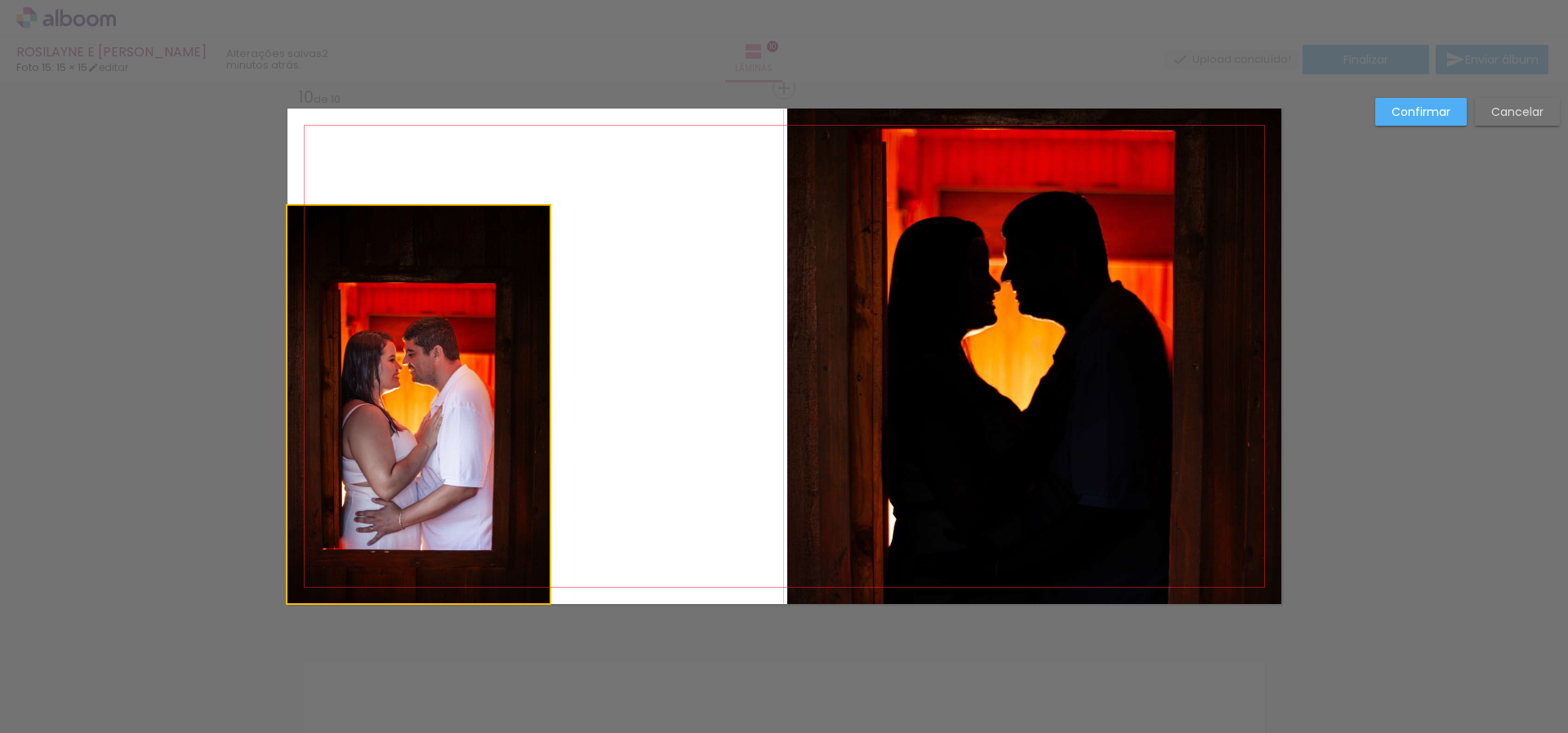
drag, startPoint x: 465, startPoint y: 364, endPoint x: 580, endPoint y: 302, distance: 130.6
click at [580, 302] on quentale-layouter at bounding box center [784, 356] width 994 height 496
drag, startPoint x: 493, startPoint y: 358, endPoint x: 526, endPoint y: 330, distance: 43.3
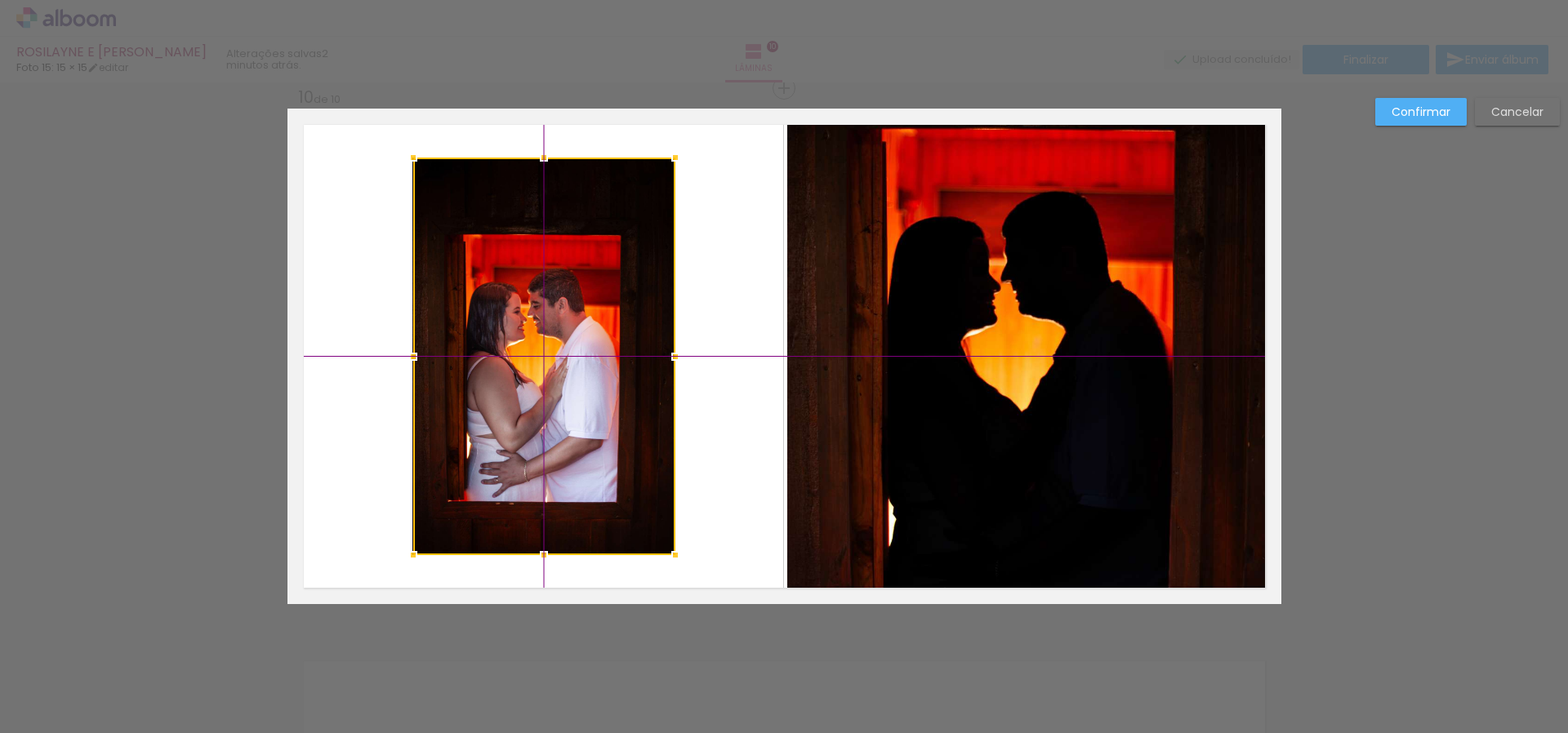
drag, startPoint x: 472, startPoint y: 351, endPoint x: 570, endPoint y: 289, distance: 116.0
click at [570, 289] on div at bounding box center [544, 356] width 262 height 398
click at [695, 282] on quentale-layouter at bounding box center [784, 356] width 994 height 496
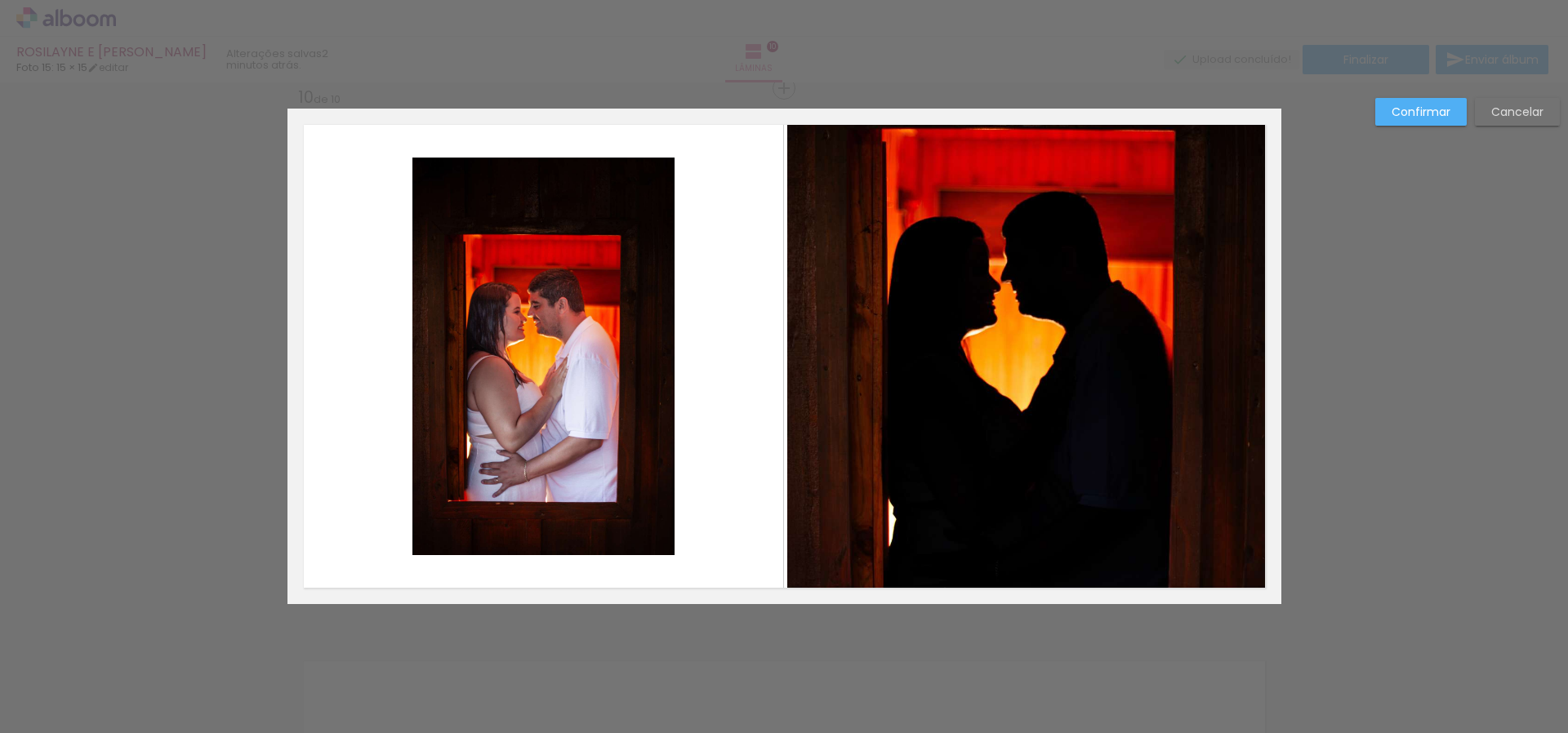
click at [0, 0] on slot "Confirmar" at bounding box center [0, 0] width 0 height 0
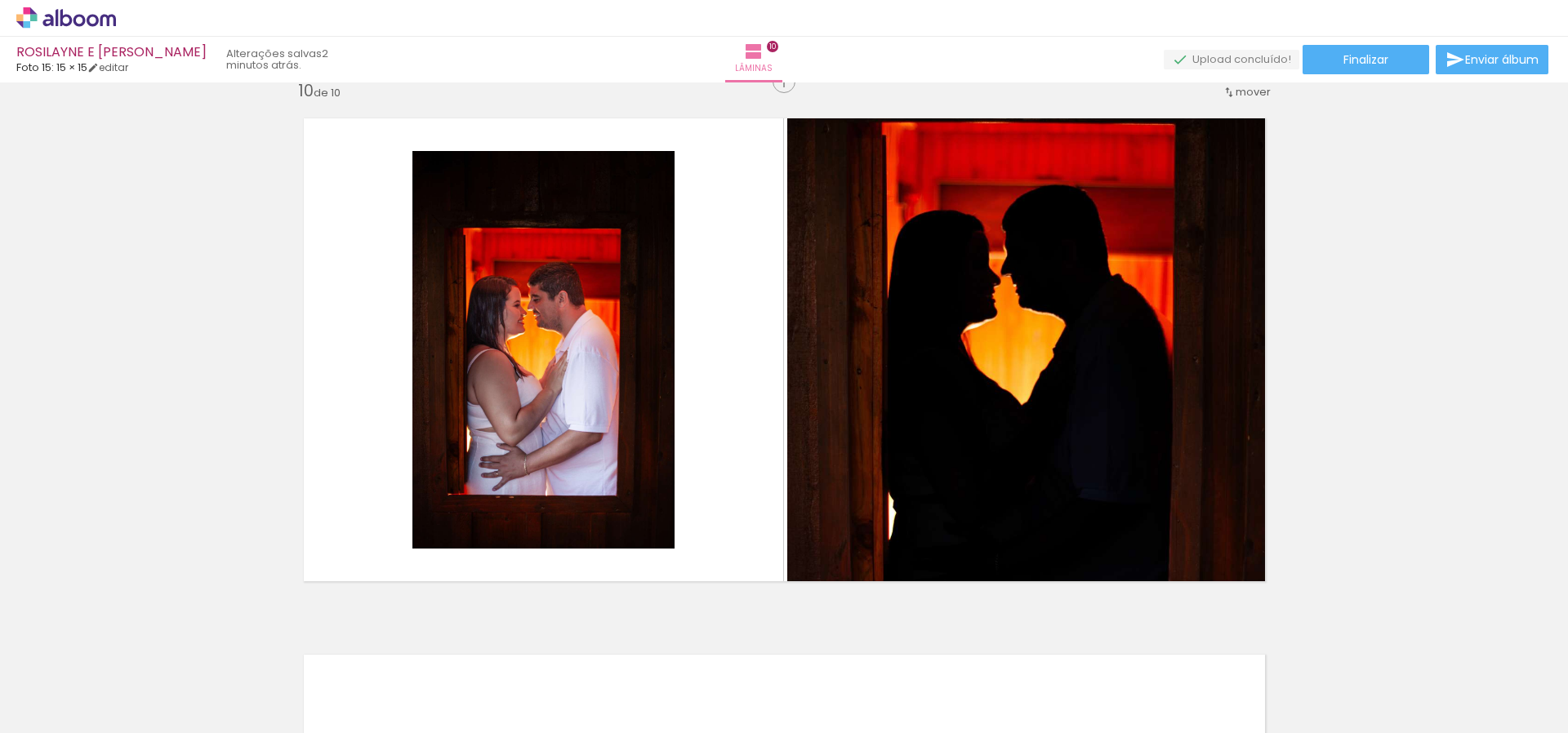
scroll to position [4858, 0]
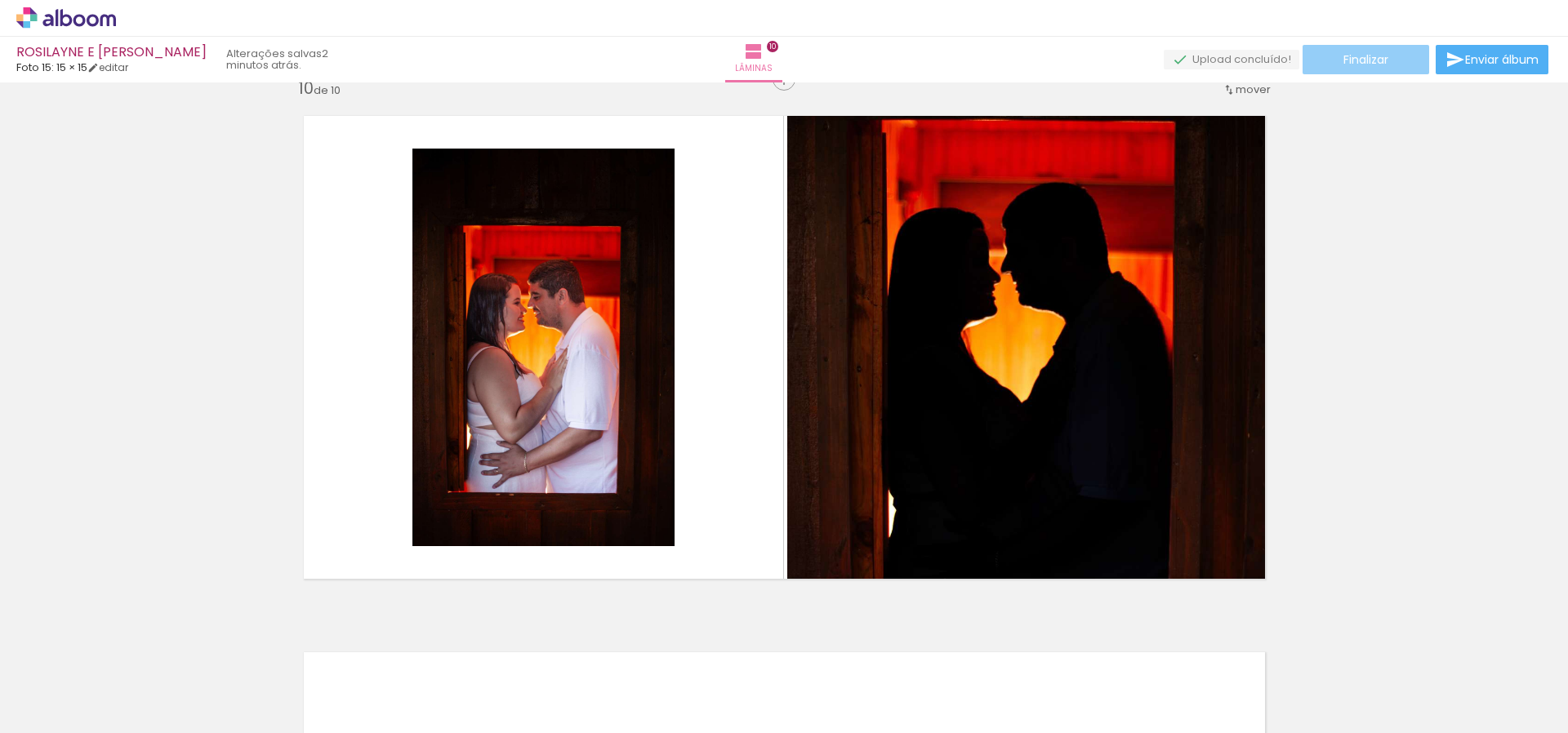
click at [1404, 62] on paper-button "Finalizar" at bounding box center [1366, 59] width 127 height 30
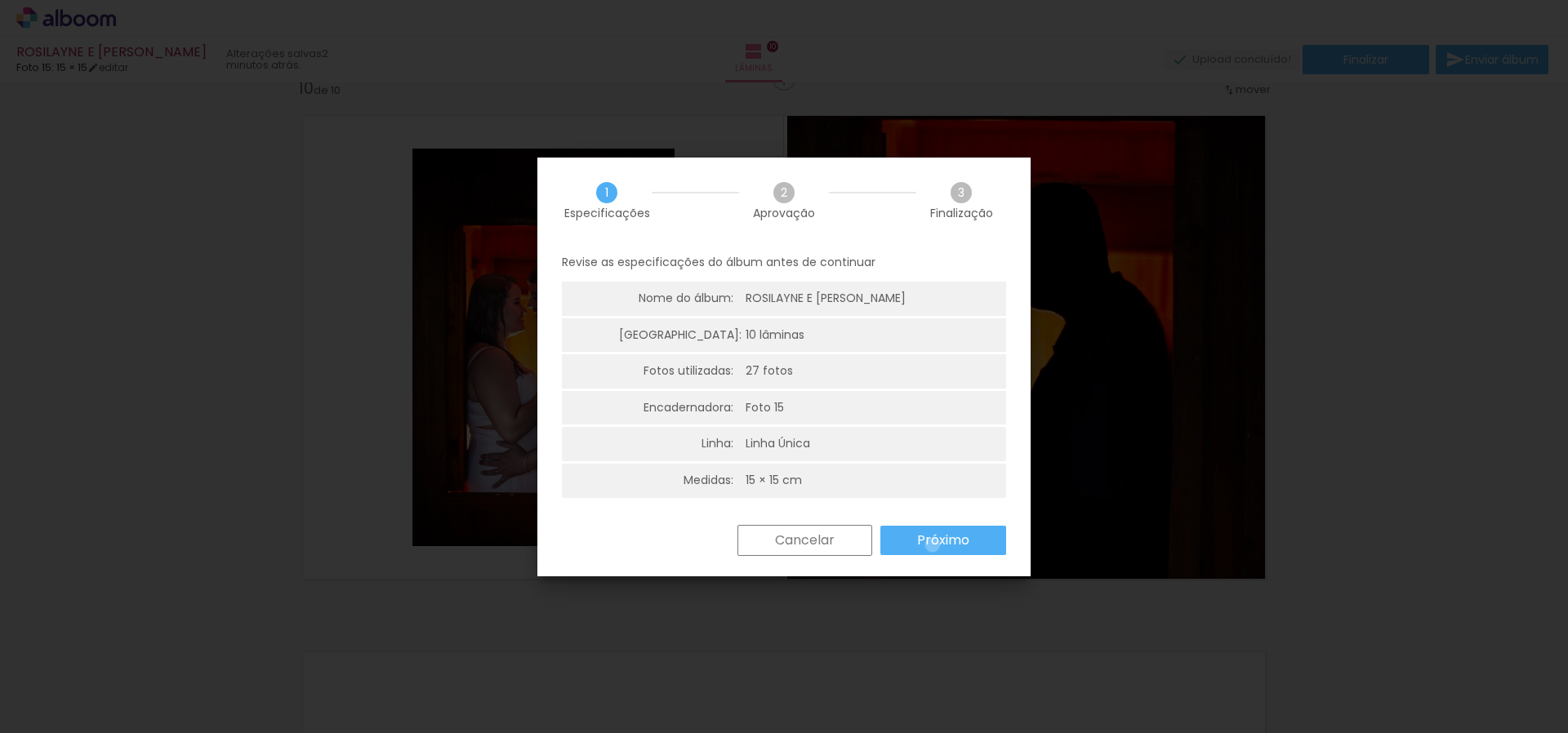
click at [0, 0] on slot "Próximo" at bounding box center [0, 0] width 0 height 0
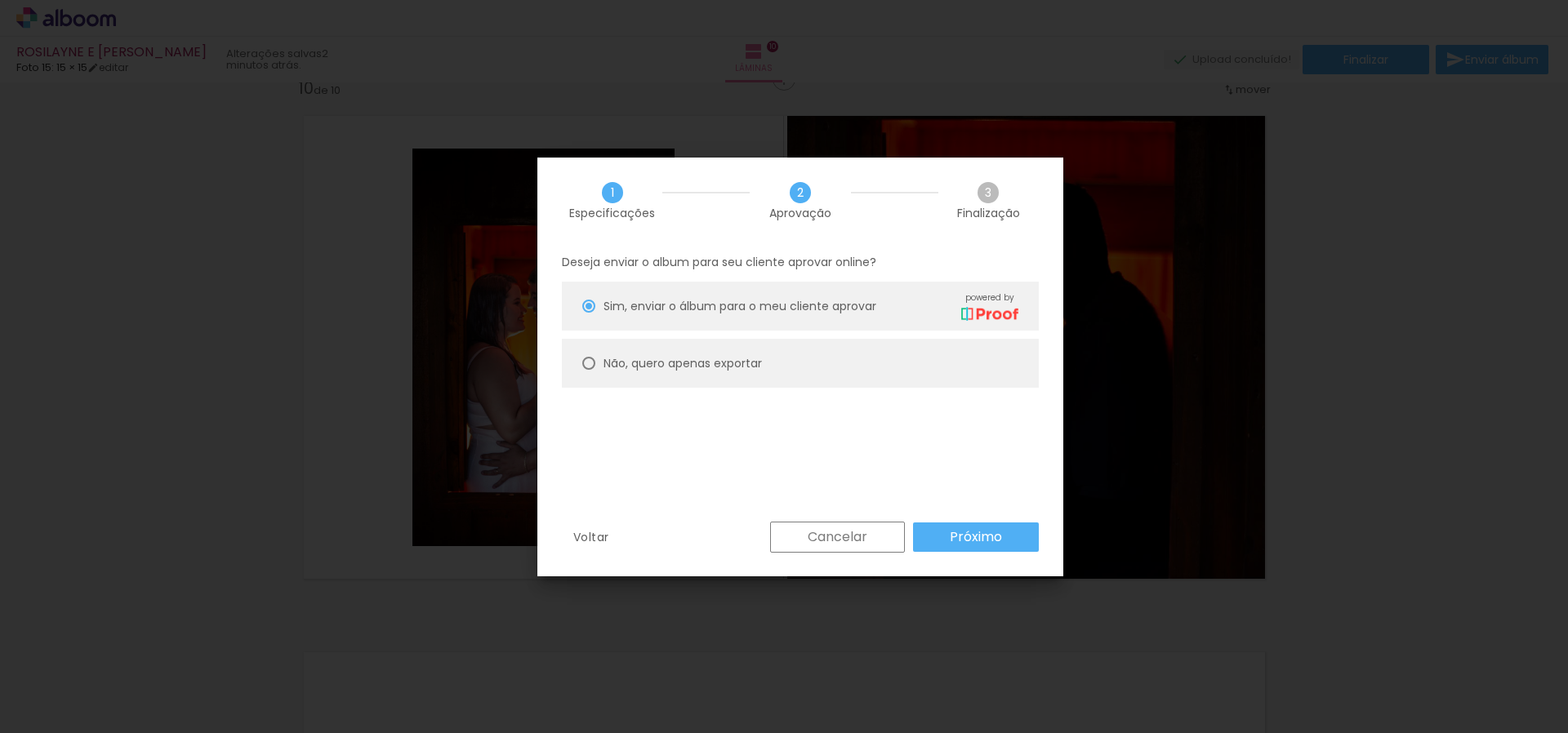
click at [0, 0] on slot "Não, quero apenas exportar" at bounding box center [0, 0] width 0 height 0
type paper-radio-button "on"
click at [935, 531] on paper-button "Próximo" at bounding box center [976, 537] width 126 height 30
type input "Alta, 300 DPI"
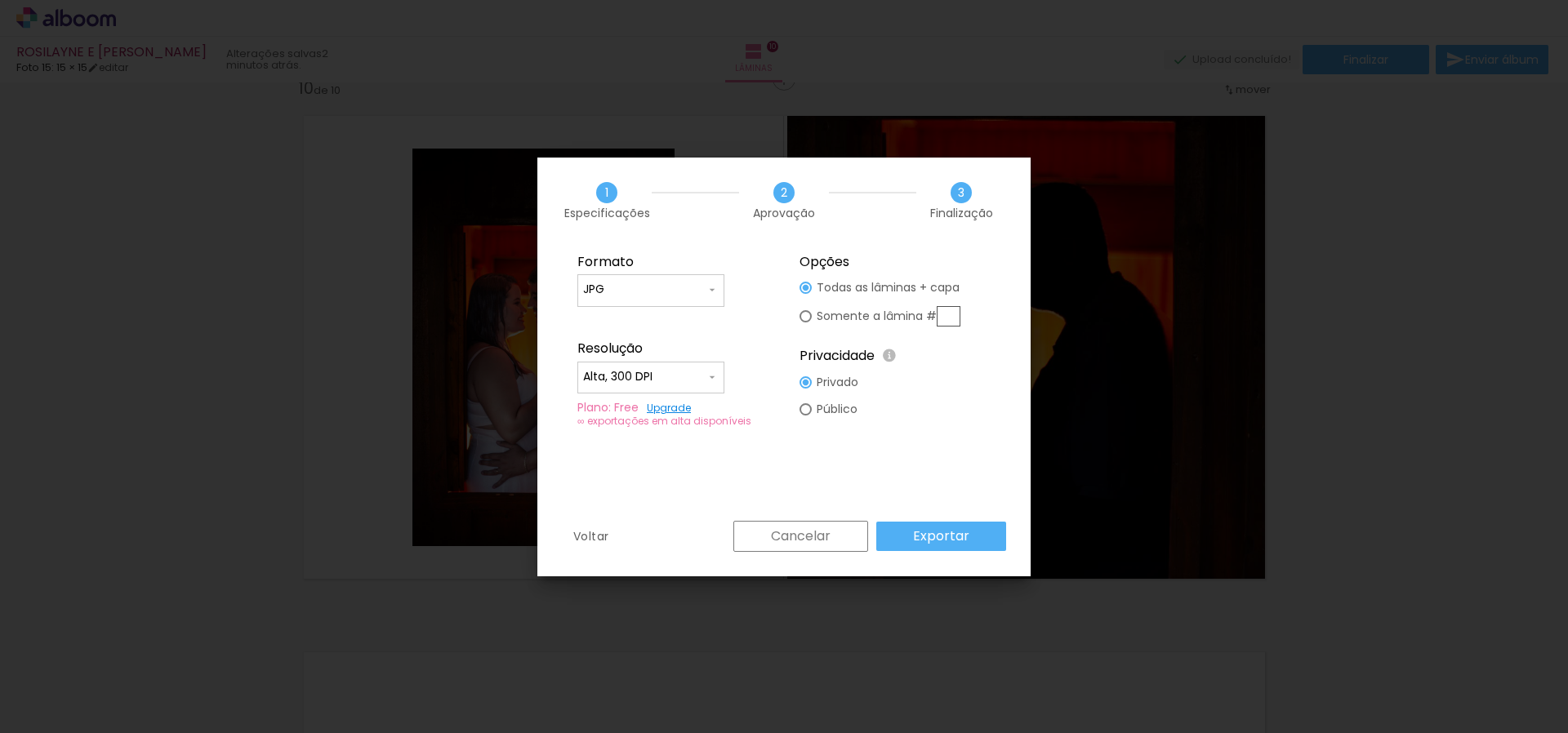
click at [969, 551] on div "Voltar Cancelar Exportar" at bounding box center [784, 549] width 493 height 56
click at [0, 0] on slot "Exportar" at bounding box center [0, 0] width 0 height 0
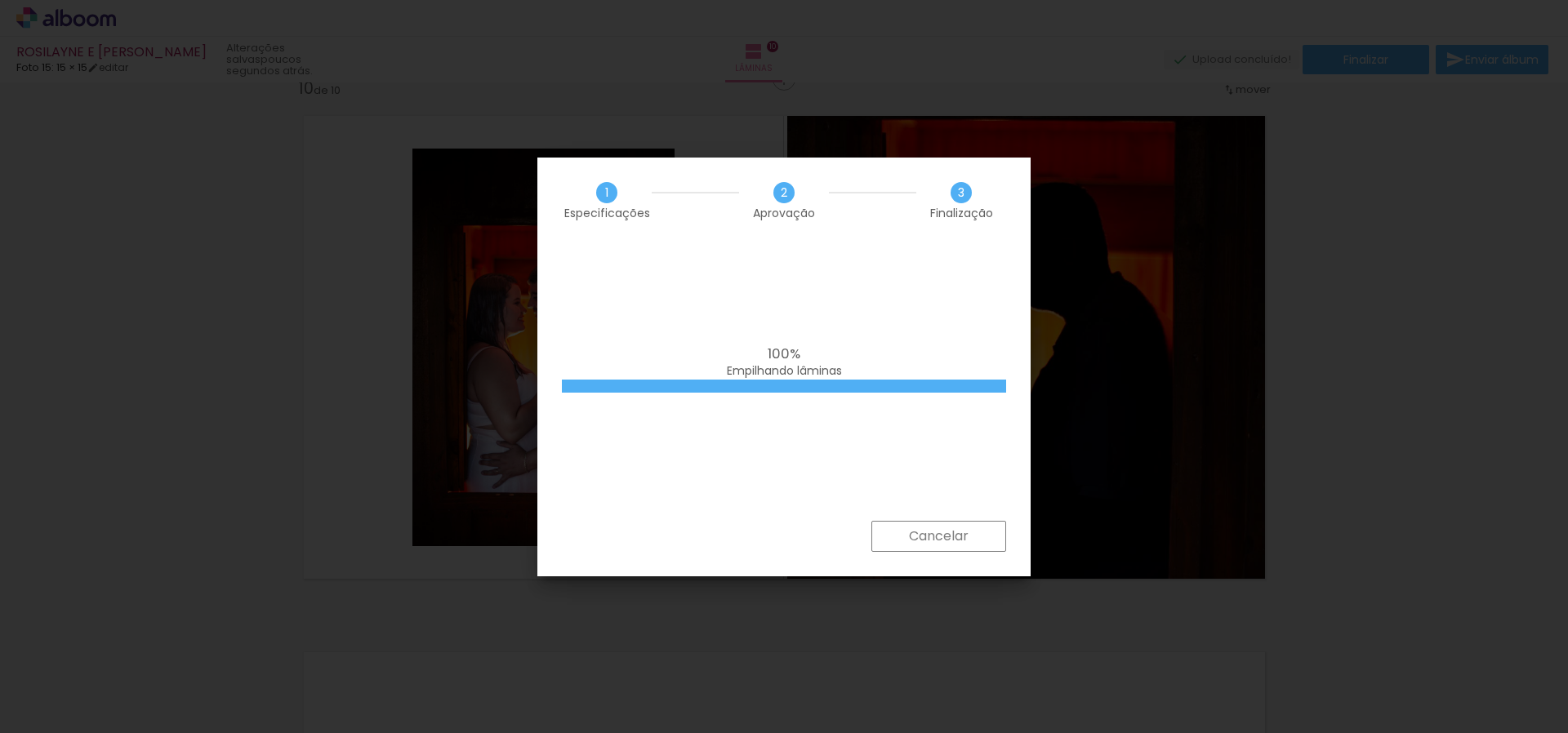
scroll to position [0, 3144]
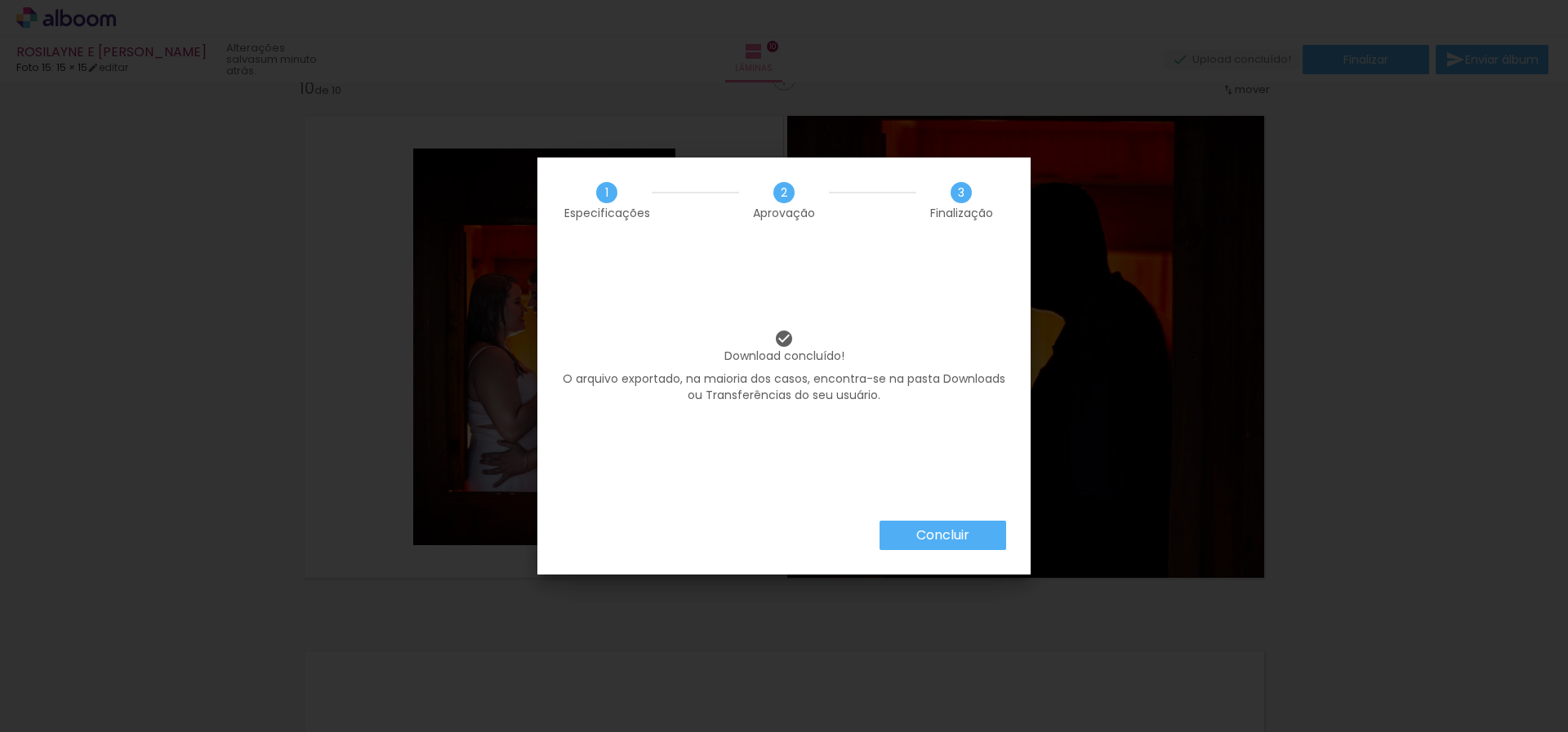
scroll to position [0, 3144]
click at [0, 0] on slot "Concluir" at bounding box center [0, 0] width 0 height 0
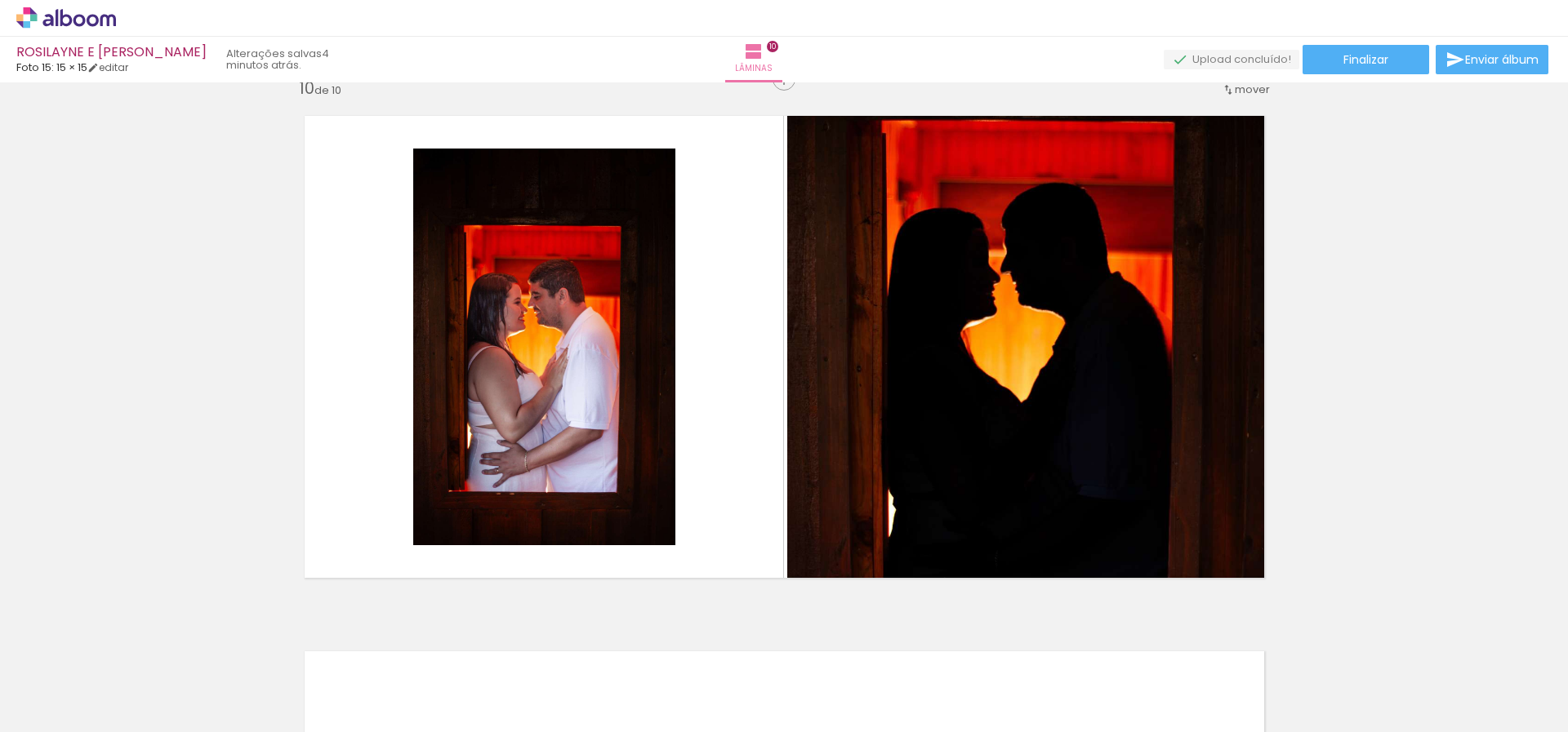
scroll to position [0, 3144]
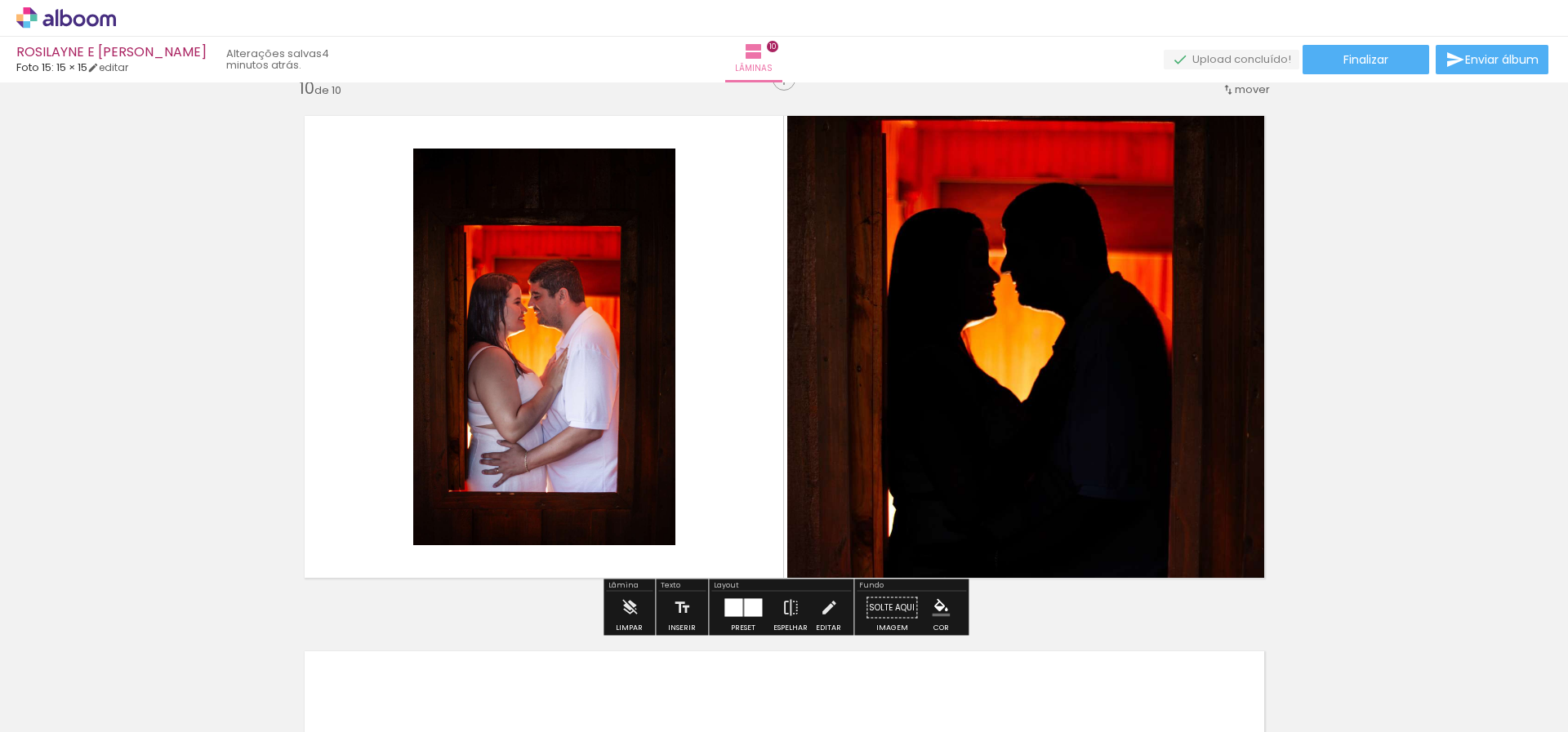
click at [81, 686] on iron-icon at bounding box center [83, 683] width 13 height 13
click at [0, 0] on slot "Não utilizadas" at bounding box center [0, 0] width 0 height 0
type input "Não utilizadas"
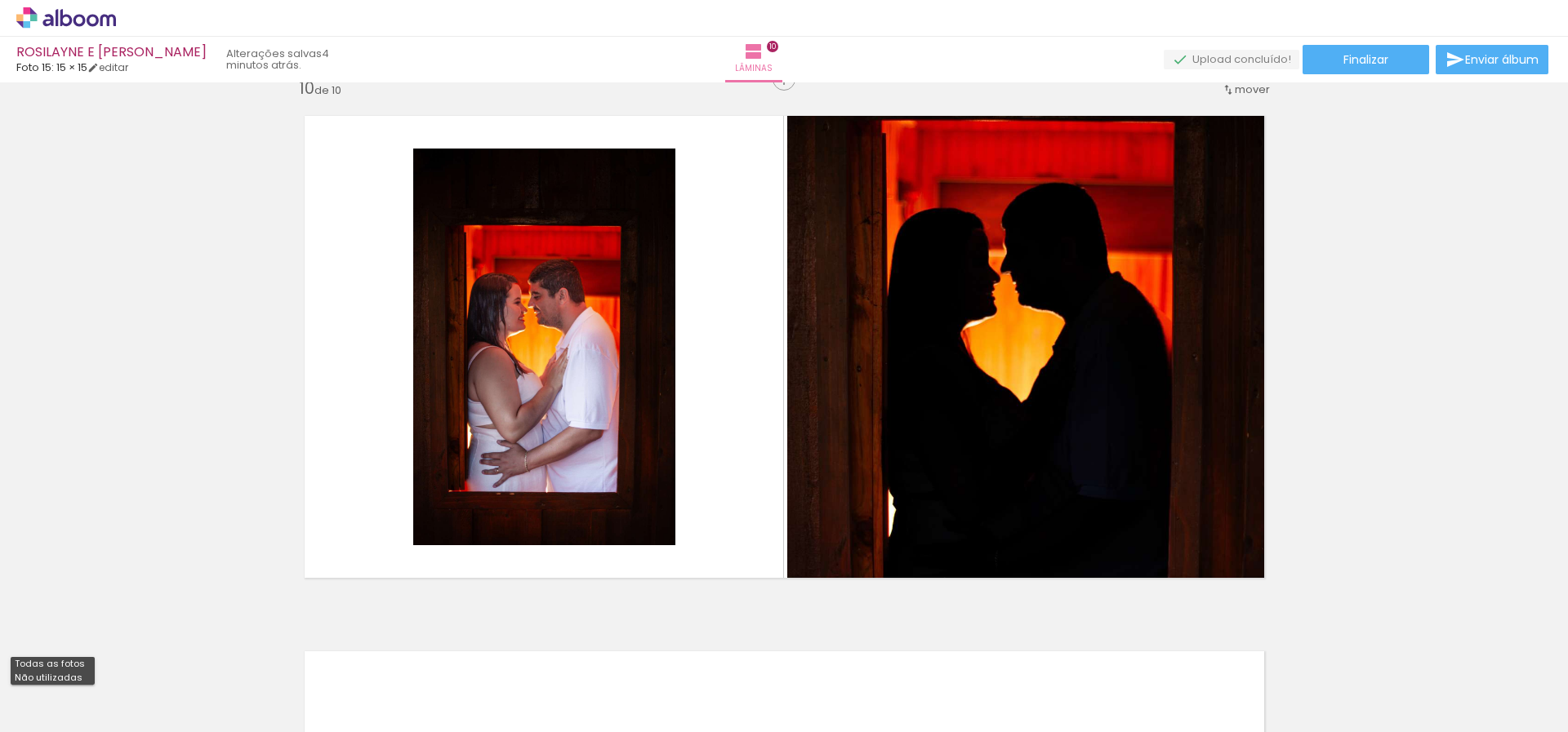
scroll to position [0, 675]
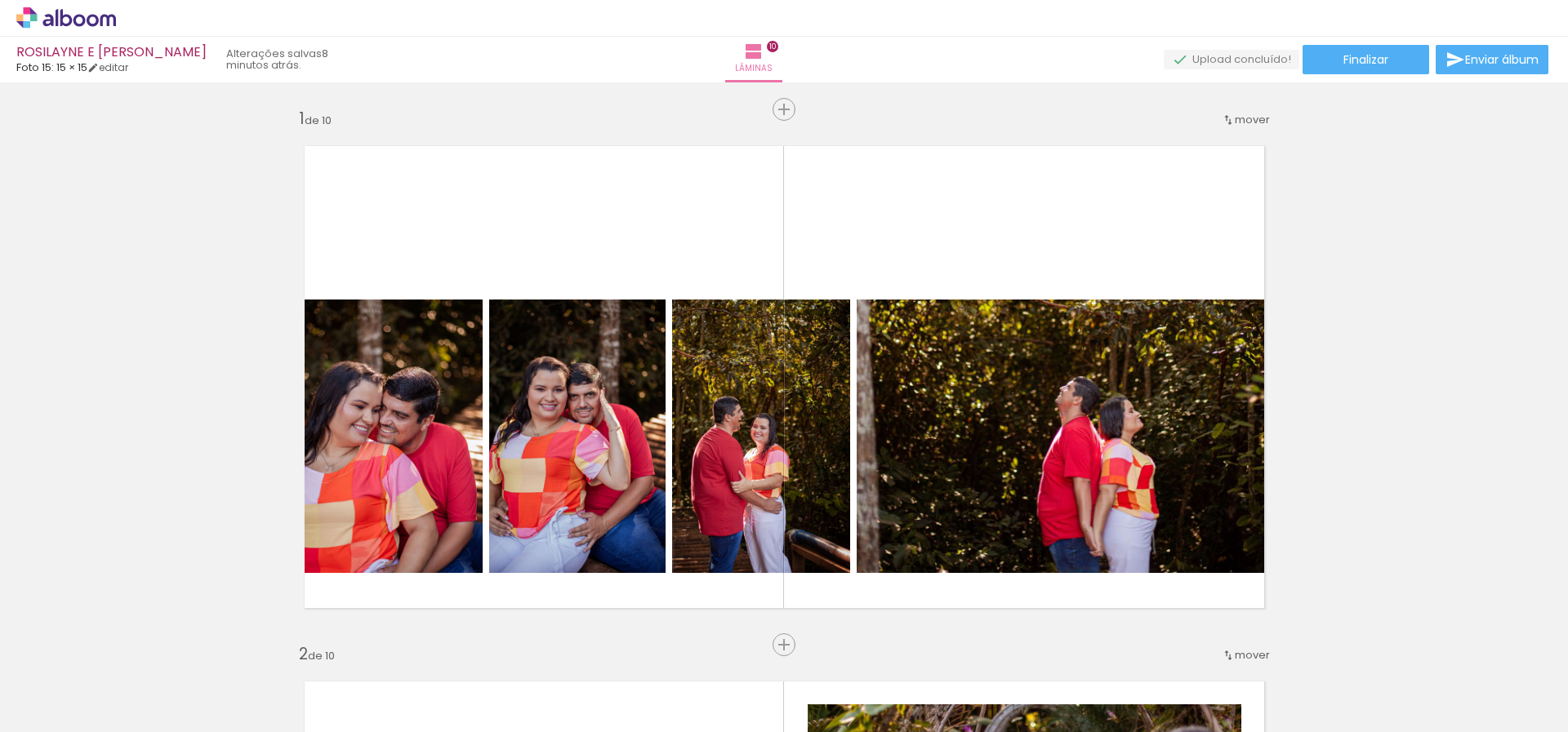
scroll to position [0, 675]
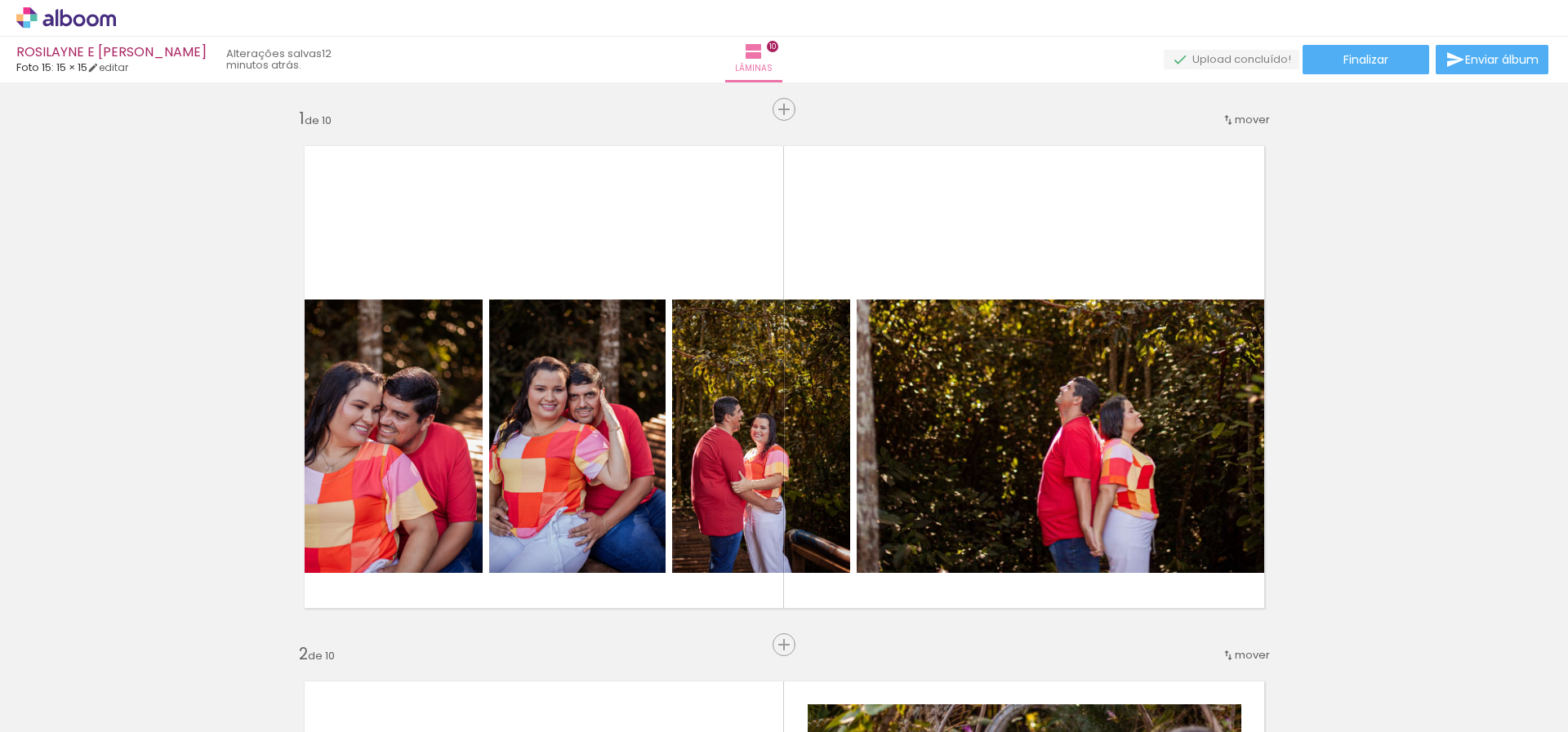
scroll to position [1491, 0]
